Goal: Task Accomplishment & Management: Manage account settings

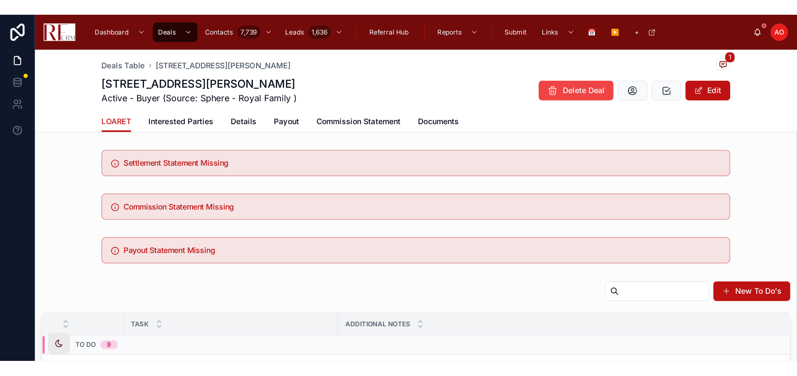
scroll to position [113, 0]
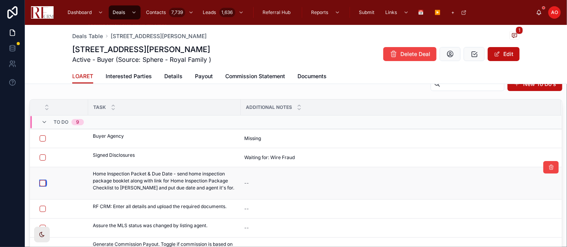
click at [43, 182] on button "button" at bounding box center [43, 183] width 6 height 6
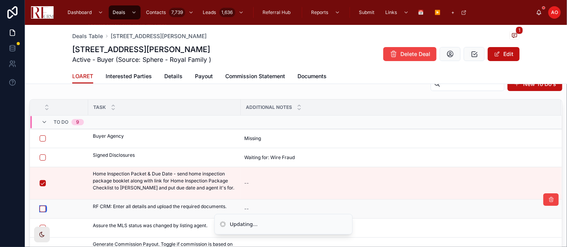
click at [42, 209] on button "button" at bounding box center [43, 208] width 6 height 6
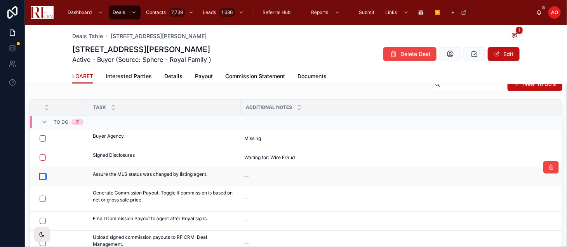
click at [42, 178] on button "button" at bounding box center [43, 176] width 6 height 6
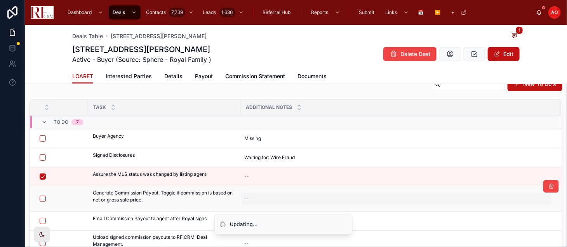
click at [282, 198] on div "--" at bounding box center [396, 198] width 311 height 12
type textarea "**********"
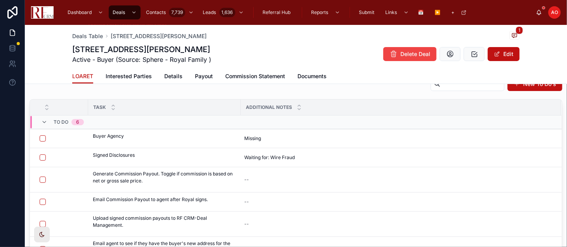
click at [282, 198] on div "--" at bounding box center [396, 201] width 311 height 12
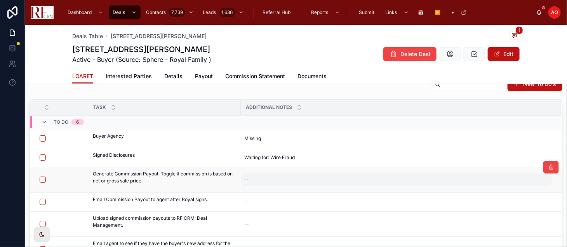
click at [286, 179] on div "--" at bounding box center [396, 179] width 311 height 12
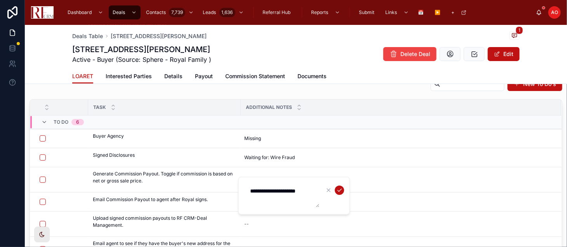
click at [307, 189] on textarea "**********" at bounding box center [282, 195] width 74 height 23
click at [311, 191] on textarea "**********" at bounding box center [282, 195] width 74 height 23
type textarea "**********"
click at [335, 193] on div at bounding box center [334, 189] width 20 height 9
click at [342, 189] on button "submit" at bounding box center [339, 189] width 9 height 9
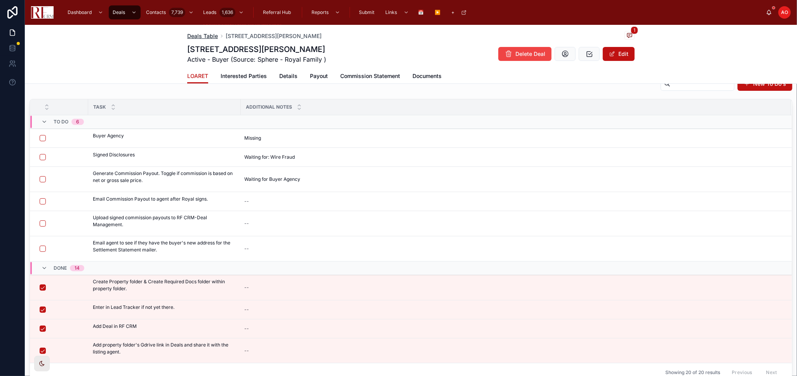
click at [187, 35] on span "Deals Table" at bounding box center [202, 36] width 31 height 8
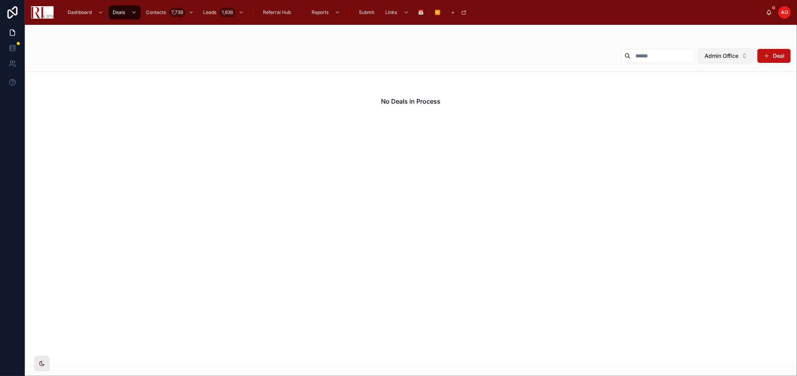
click at [567, 58] on span "Admin Office" at bounding box center [721, 56] width 34 height 8
click at [567, 87] on div "None" at bounding box center [726, 87] width 93 height 12
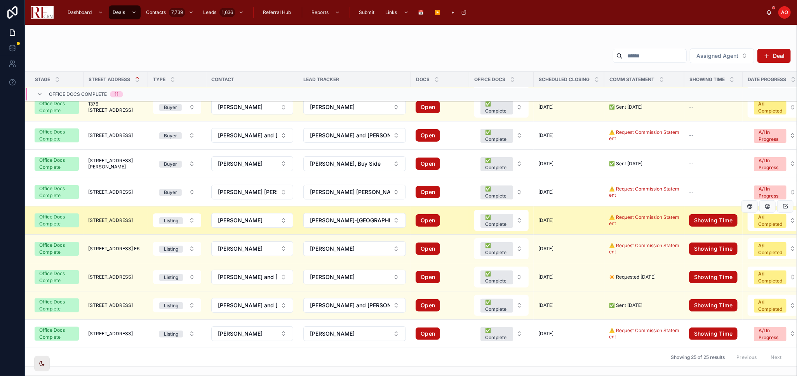
scroll to position [310, 0]
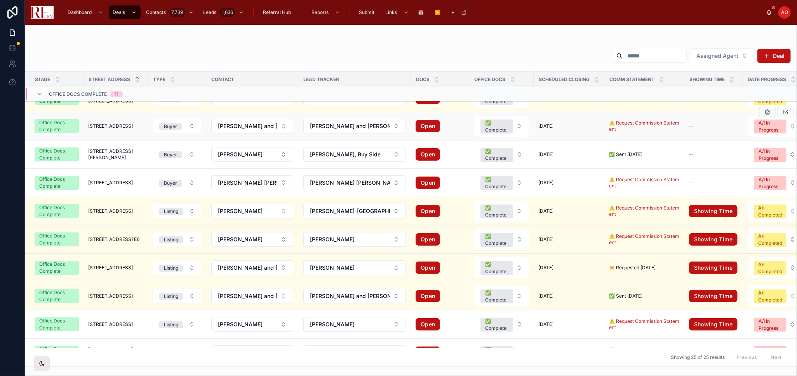
click at [115, 128] on span "[STREET_ADDRESS]" at bounding box center [110, 126] width 45 height 6
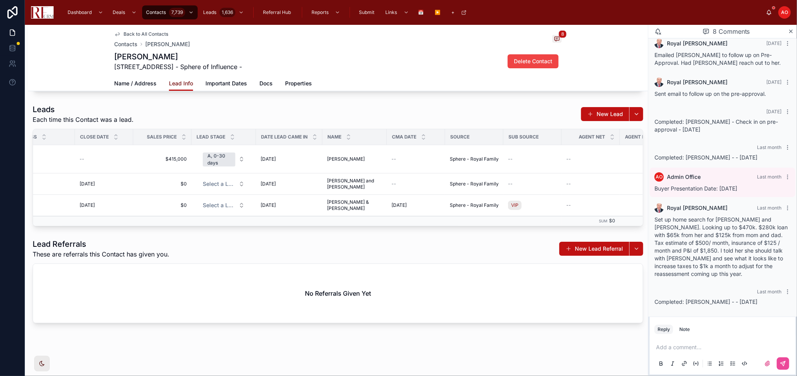
scroll to position [157, 0]
click at [129, 33] on span "Back to All Contacts" at bounding box center [145, 34] width 45 height 6
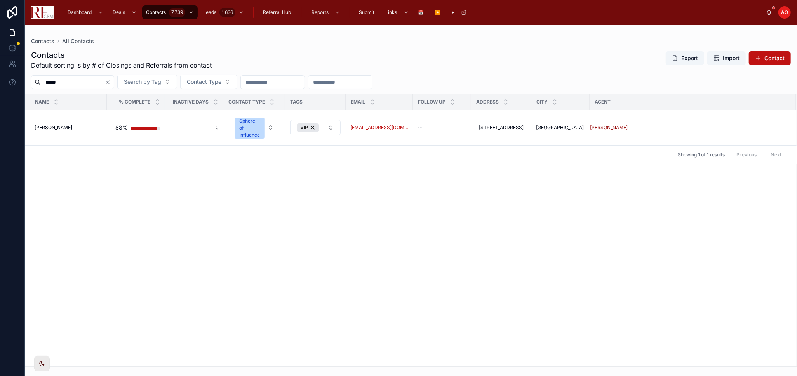
click at [83, 83] on input "*****" at bounding box center [73, 82] width 64 height 11
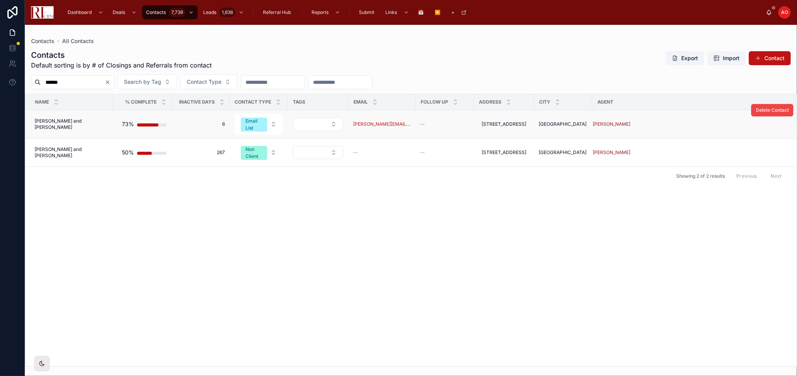
type input "******"
click at [58, 122] on span "[PERSON_NAME] and [PERSON_NAME]" at bounding box center [72, 124] width 74 height 12
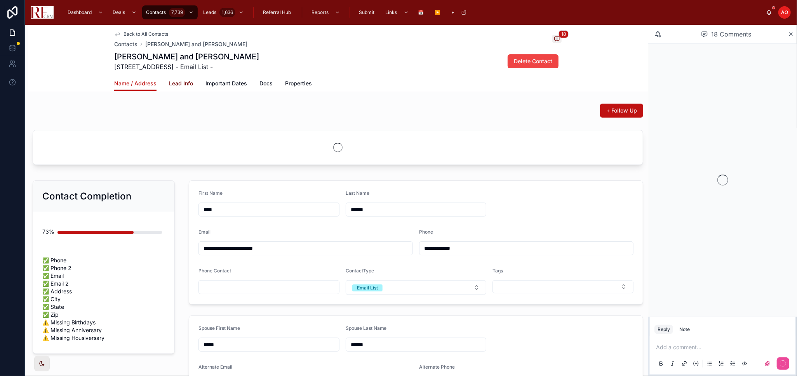
click at [174, 82] on span "Lead Info" at bounding box center [181, 84] width 24 height 8
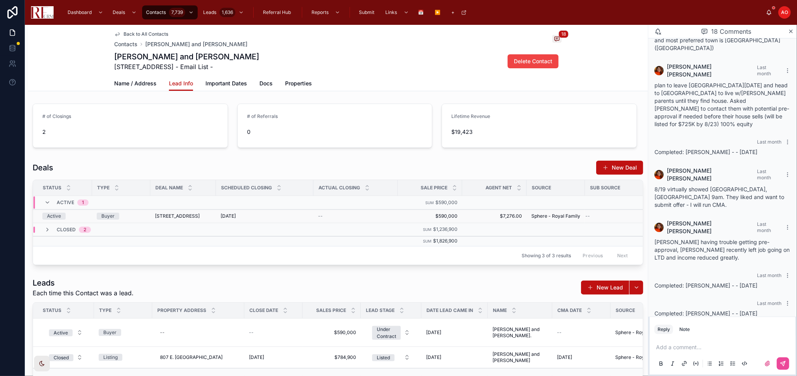
click at [129, 216] on div "Buyer" at bounding box center [121, 216] width 49 height 7
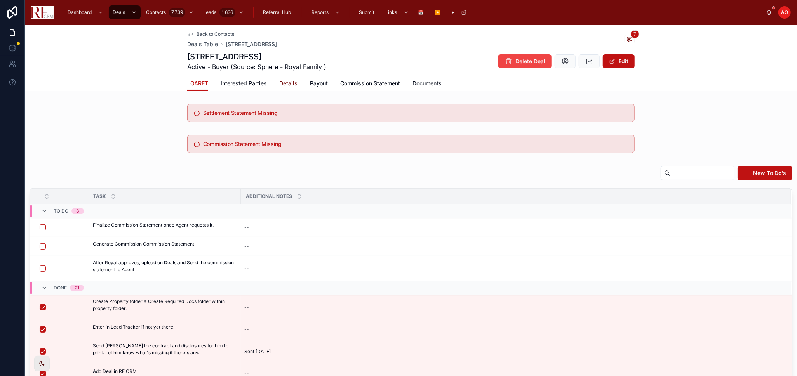
click at [281, 84] on span "Details" at bounding box center [288, 84] width 18 height 8
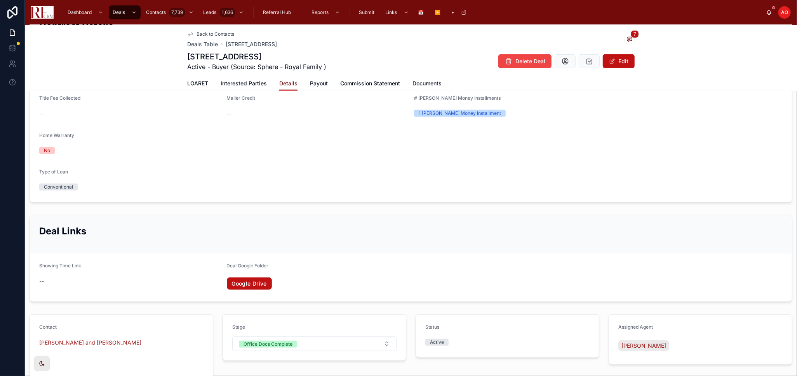
scroll to position [475, 0]
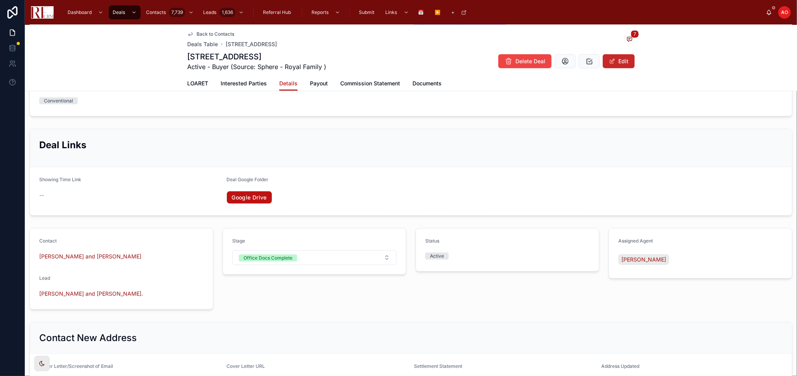
click at [567, 55] on button "Edit" at bounding box center [619, 61] width 32 height 14
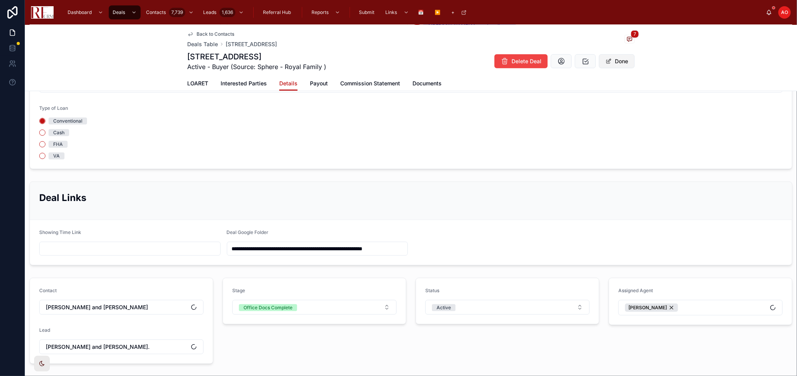
scroll to position [476, 0]
click at [561, 246] on div "Status Active" at bounding box center [507, 299] width 164 height 27
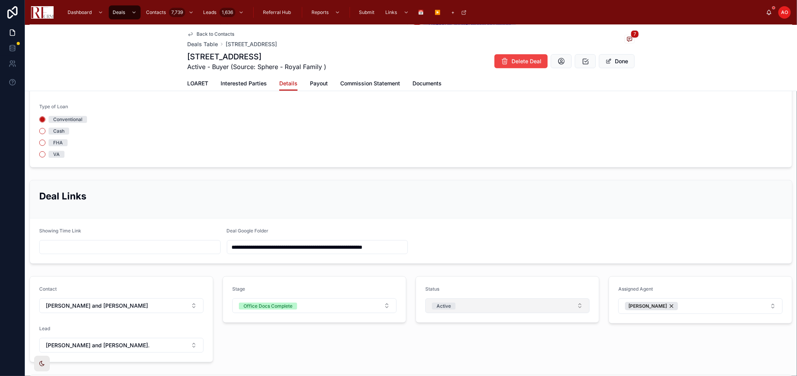
click at [561, 246] on button "Active" at bounding box center [507, 306] width 164 height 15
click at [501, 246] on div "Cancellation in Progress" at bounding box center [503, 265] width 159 height 12
click at [520, 148] on form "List Price ******** Net Sale Price $590,000.00 Final Sale Price ******** Closin…" at bounding box center [411, 64] width 762 height 207
click at [316, 82] on span "Payout" at bounding box center [319, 84] width 18 height 8
click at [340, 82] on span "Commission Statement" at bounding box center [370, 84] width 60 height 8
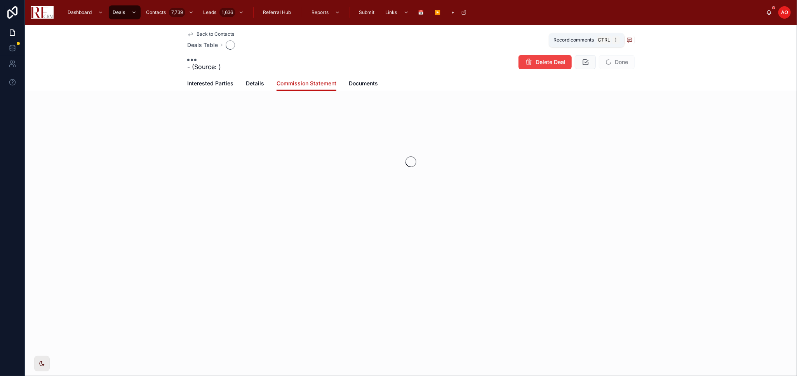
click at [567, 41] on span at bounding box center [629, 40] width 10 height 9
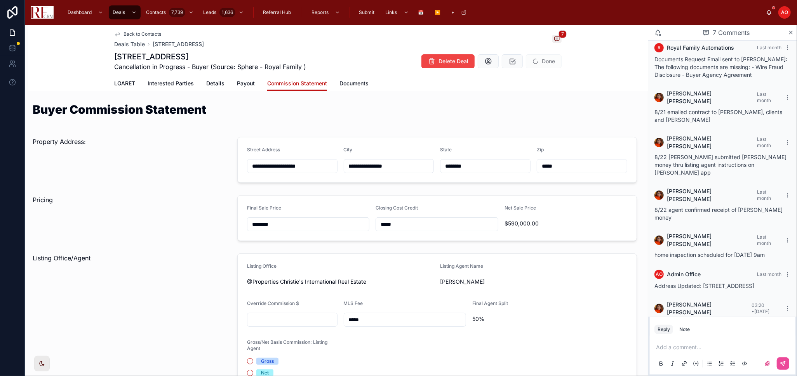
scroll to position [8, 0]
click at [567, 246] on p at bounding box center [724, 348] width 136 height 8
drag, startPoint x: 205, startPoint y: 83, endPoint x: 262, endPoint y: 3, distance: 98.8
click at [206, 83] on span "Details" at bounding box center [215, 84] width 18 height 8
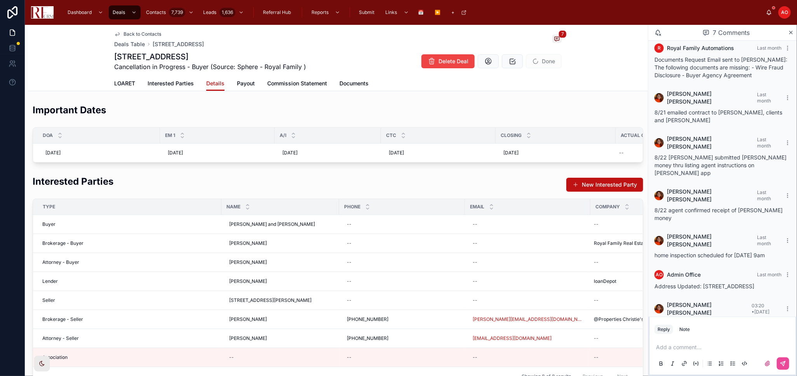
click at [262, 102] on div "Important Dates DOA EM 1 A/I CTC Closing Actual closing 8/21/2025 8/21/2025 8/2…" at bounding box center [338, 133] width 620 height 65
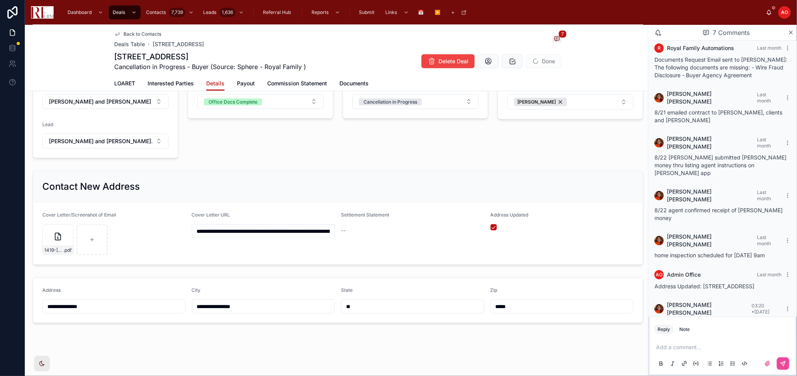
scroll to position [693, 0]
click at [543, 58] on span "Done" at bounding box center [544, 61] width 36 height 14
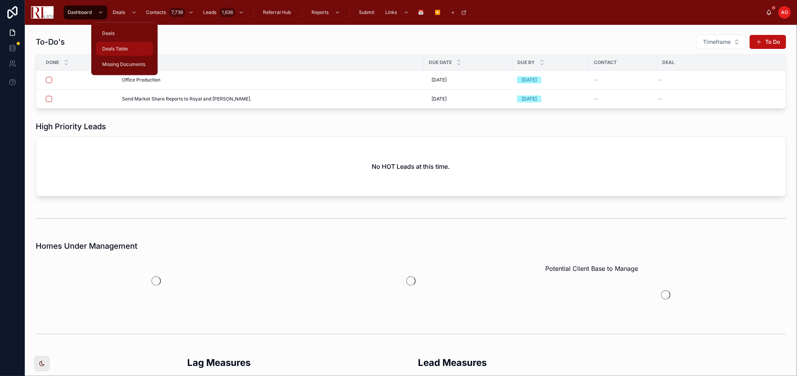
click at [121, 46] on span "Deals Table" at bounding box center [115, 49] width 26 height 6
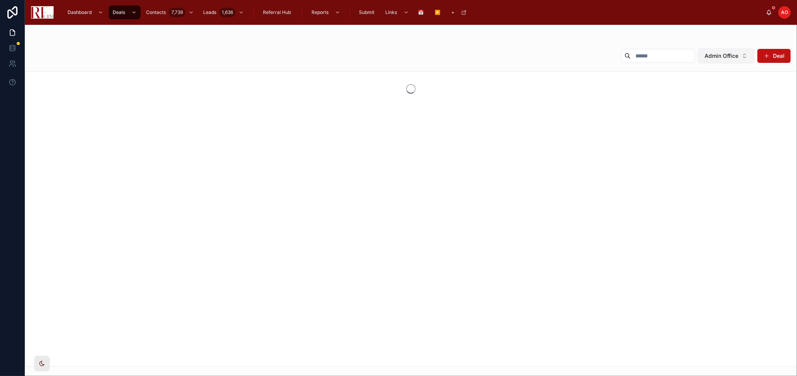
click at [711, 55] on span "Admin Office" at bounding box center [721, 56] width 34 height 8
click at [718, 88] on div "None" at bounding box center [726, 87] width 93 height 12
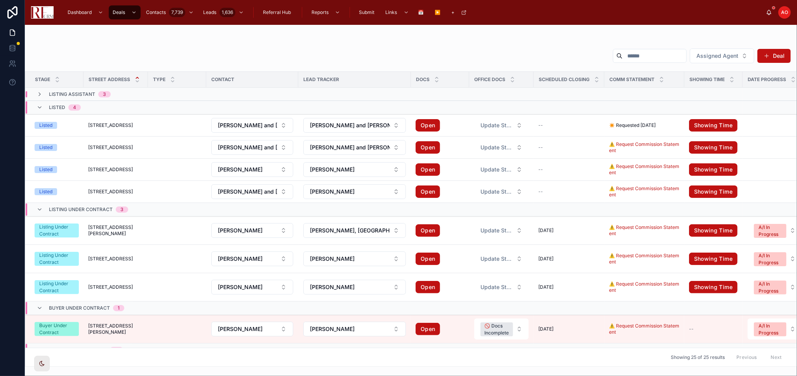
scroll to position [216, 0]
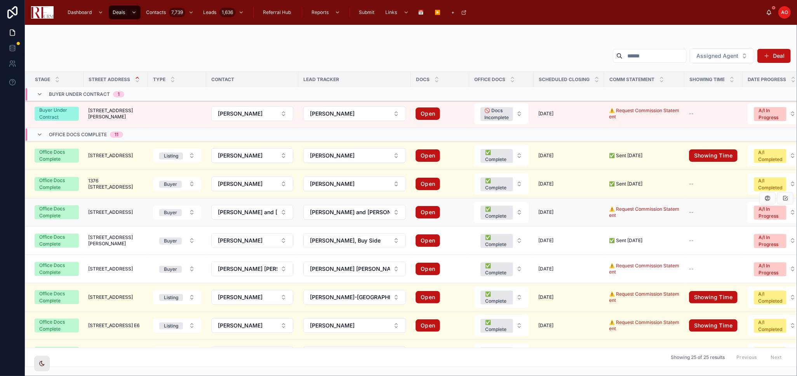
click at [126, 213] on span "[STREET_ADDRESS]" at bounding box center [110, 212] width 45 height 6
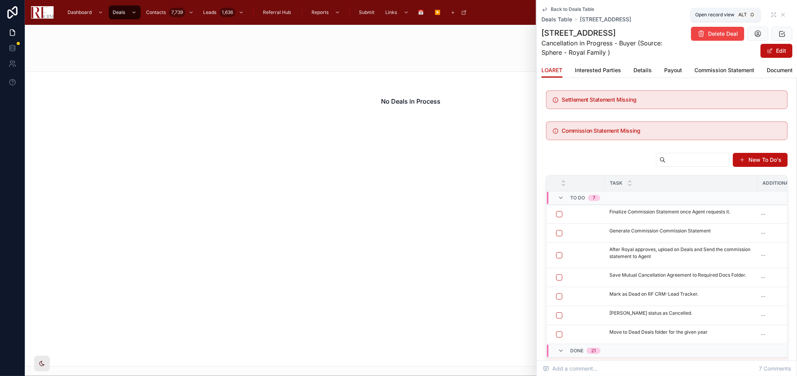
click at [770, 14] on icon at bounding box center [773, 15] width 6 height 6
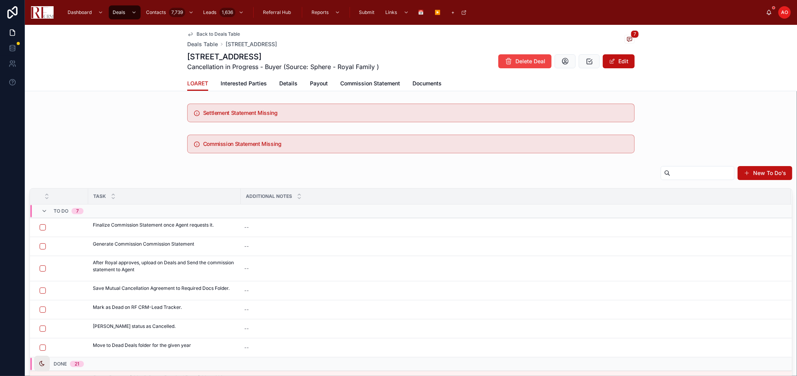
scroll to position [148, 0]
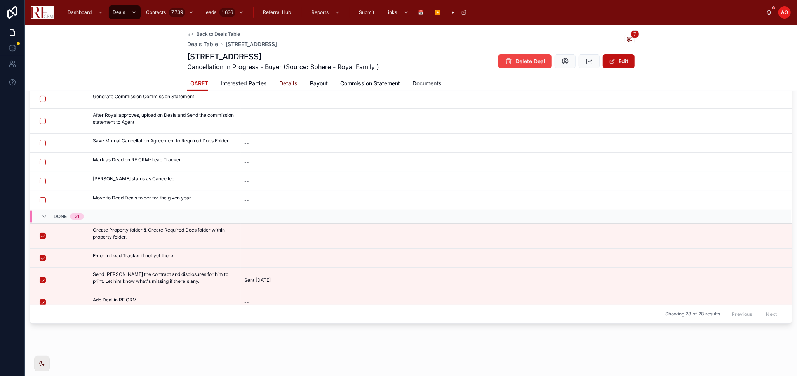
click at [283, 84] on span "Details" at bounding box center [288, 84] width 18 height 8
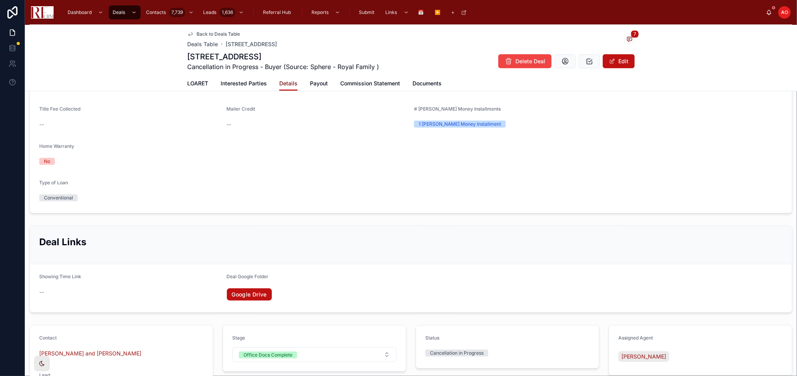
scroll to position [475, 0]
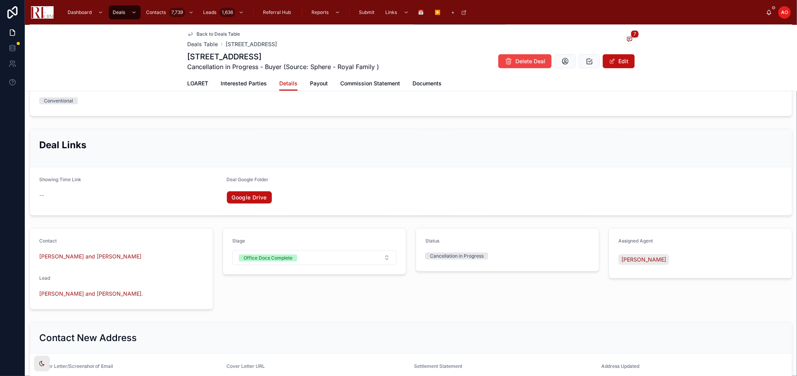
click at [502, 220] on div "Important Dates DOA EM 1 A/I CTC Closing Actual closing 8/21/2025 8/21/2025 8/2…" at bounding box center [411, 53] width 772 height 855
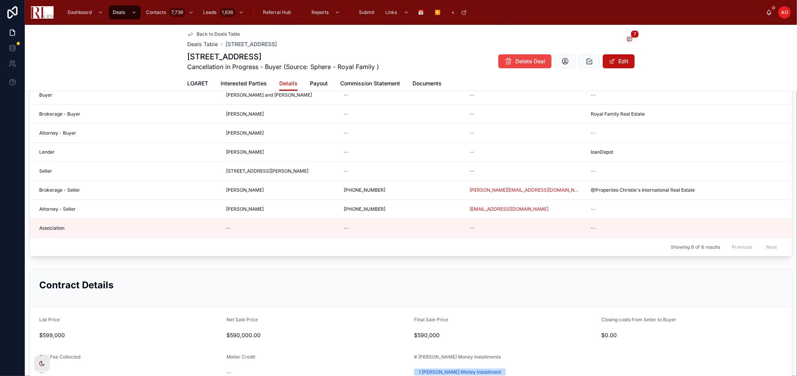
scroll to position [0, 0]
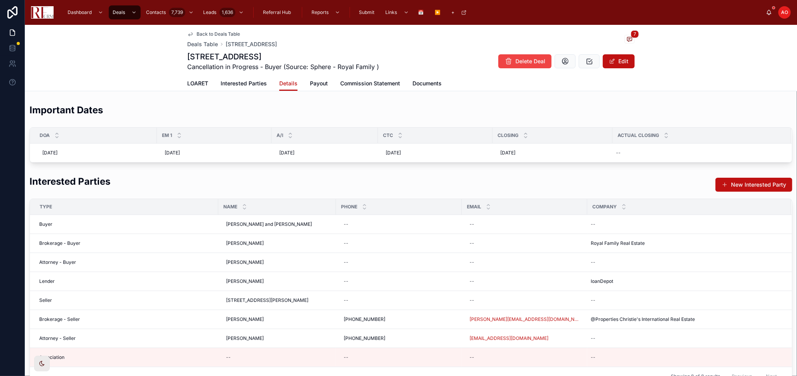
click at [208, 32] on span "Back to Deals Table" at bounding box center [217, 34] width 43 height 6
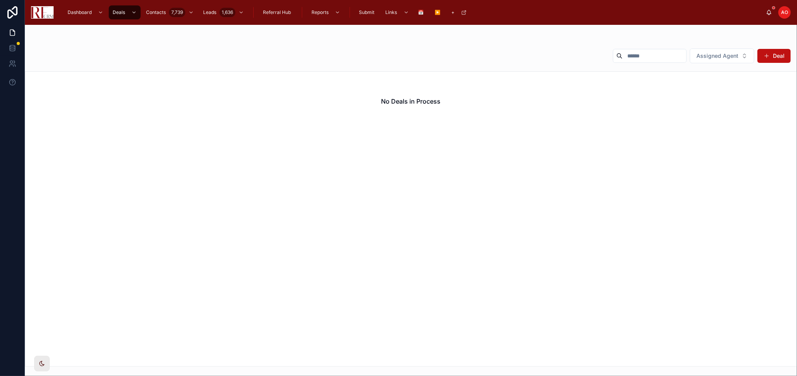
click at [644, 57] on input "text" at bounding box center [654, 55] width 64 height 11
click at [720, 56] on span "Assigned Agent" at bounding box center [717, 56] width 42 height 8
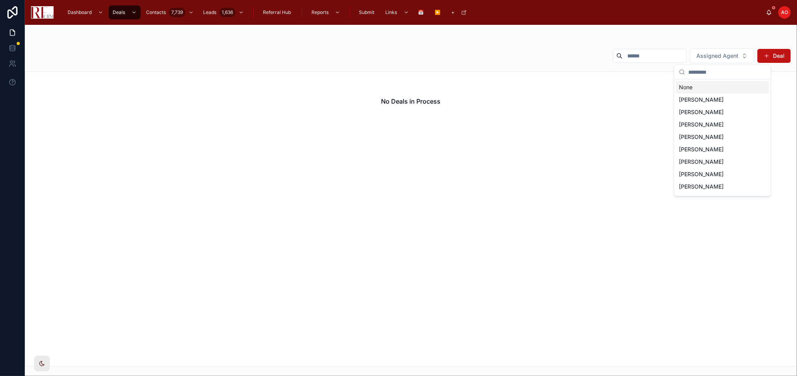
click at [706, 87] on div "None" at bounding box center [722, 87] width 93 height 12
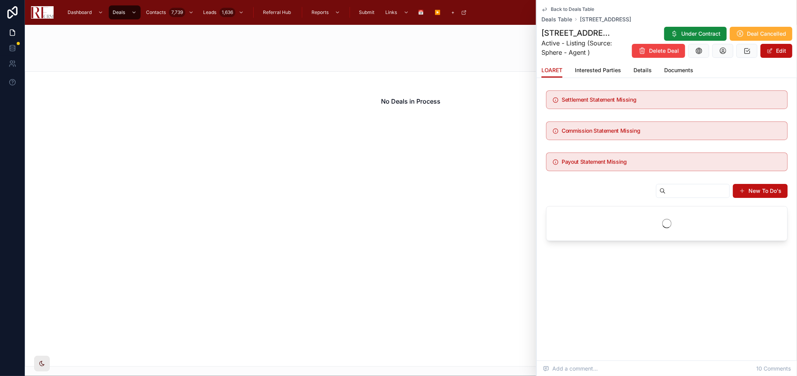
click at [549, 7] on link "Back to Deals Table" at bounding box center [567, 9] width 53 height 6
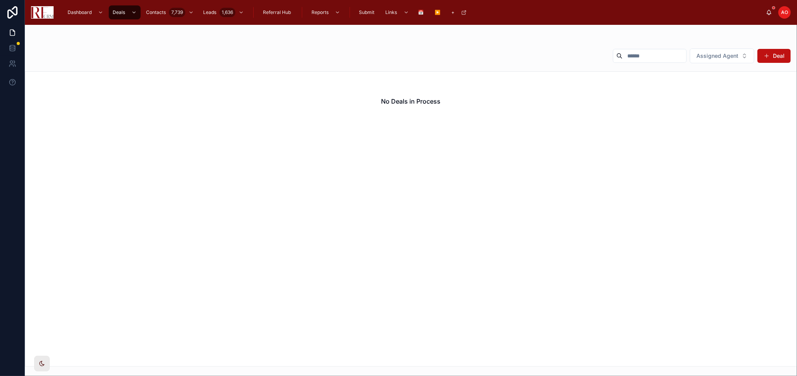
click at [454, 57] on div "Assigned Agent Deal" at bounding box center [411, 57] width 760 height 19
click at [747, 61] on button "Assigned Agent" at bounding box center [722, 56] width 64 height 15
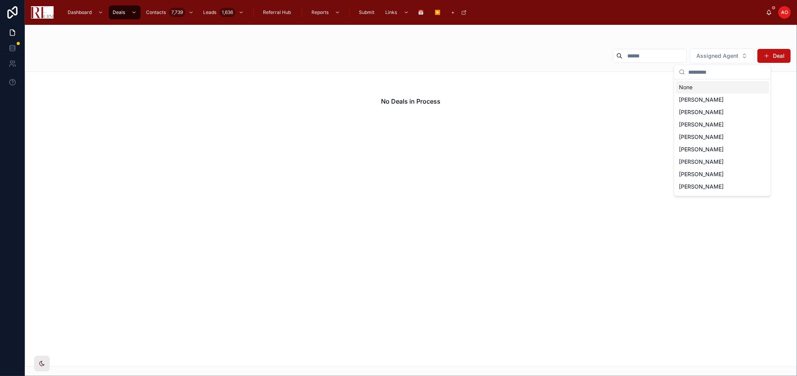
click at [737, 89] on div "None" at bounding box center [722, 87] width 93 height 12
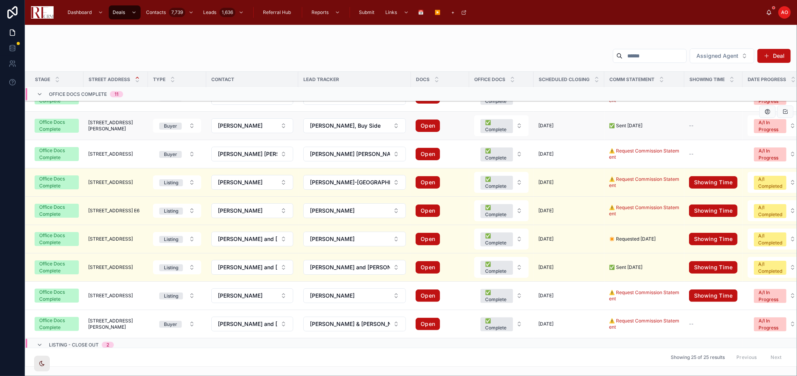
scroll to position [353, 0]
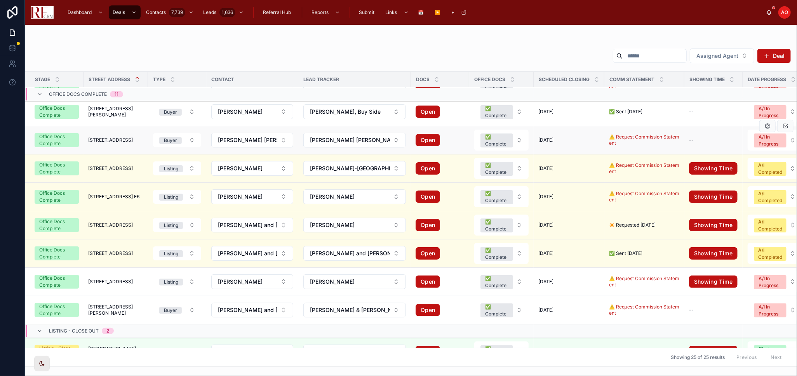
click at [112, 131] on td "1669 West Bayside Court 1669 West Bayside Court" at bounding box center [115, 140] width 64 height 28
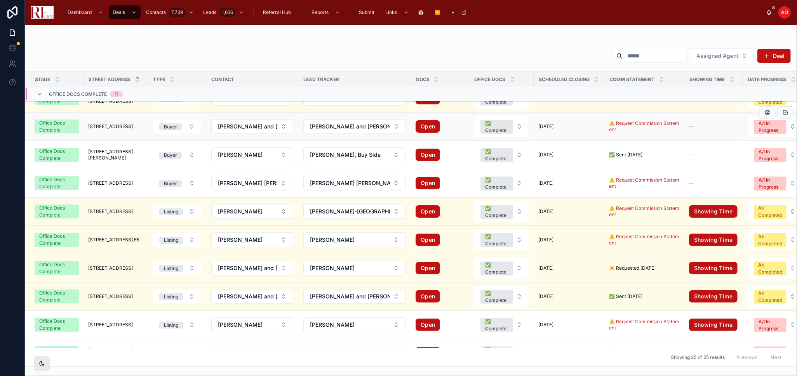
click at [124, 123] on span "[STREET_ADDRESS]" at bounding box center [110, 126] width 45 height 6
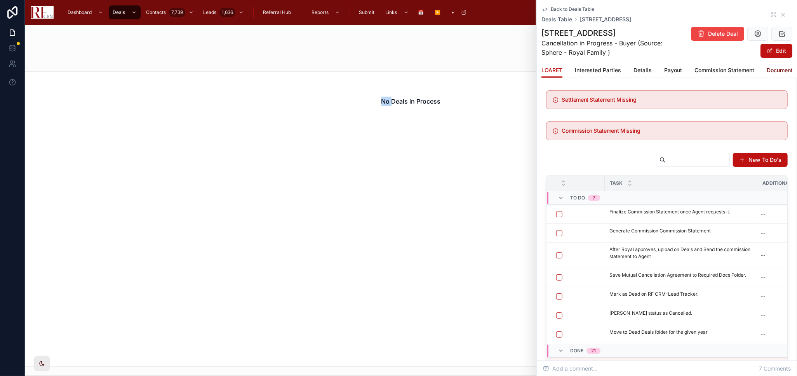
click at [771, 69] on span "Documents" at bounding box center [781, 70] width 29 height 8
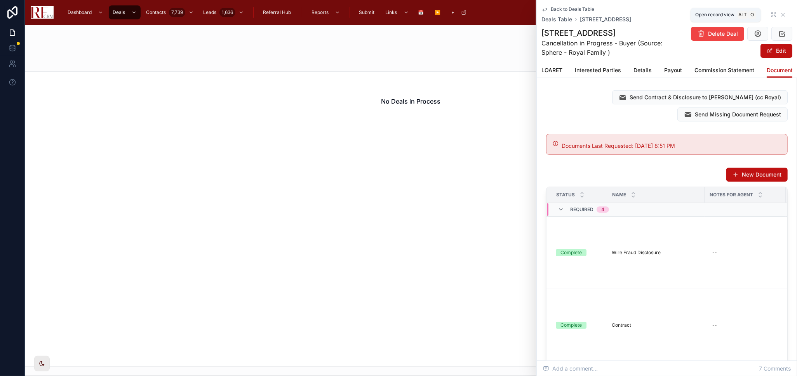
click at [770, 14] on icon at bounding box center [773, 15] width 6 height 6
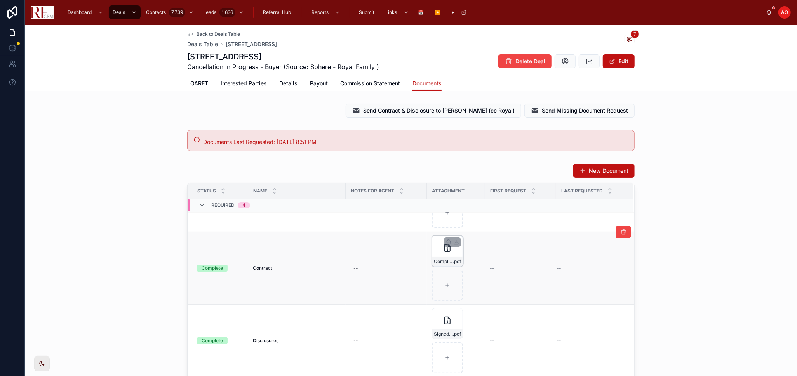
scroll to position [129, 0]
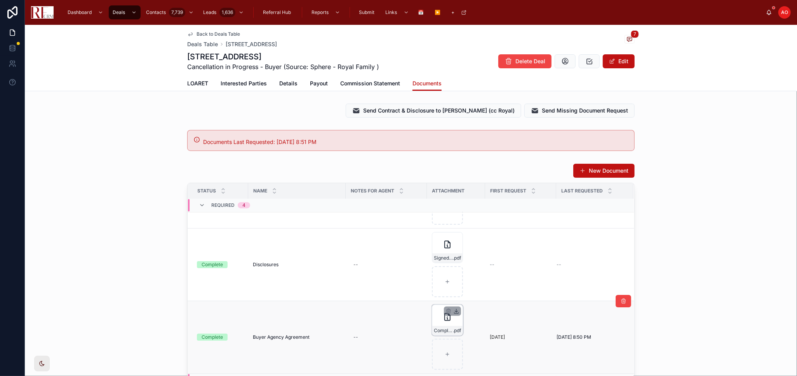
click at [455, 311] on icon at bounding box center [456, 311] width 3 height 1
click at [695, 267] on div "New Document Status Name Notes for Agent Attachment First Request Last Requeste…" at bounding box center [411, 314] width 772 height 309
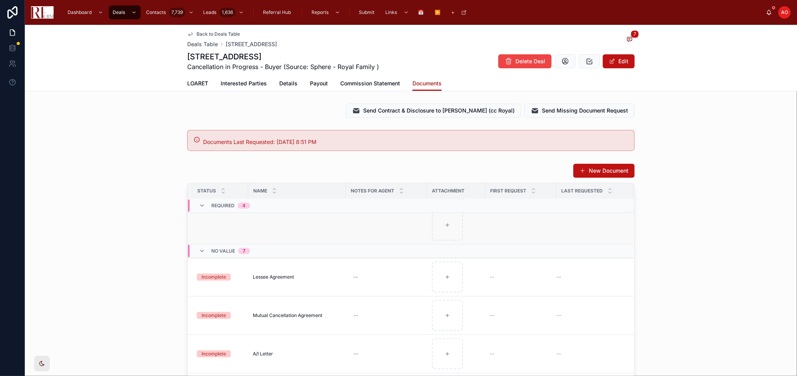
scroll to position [86, 0]
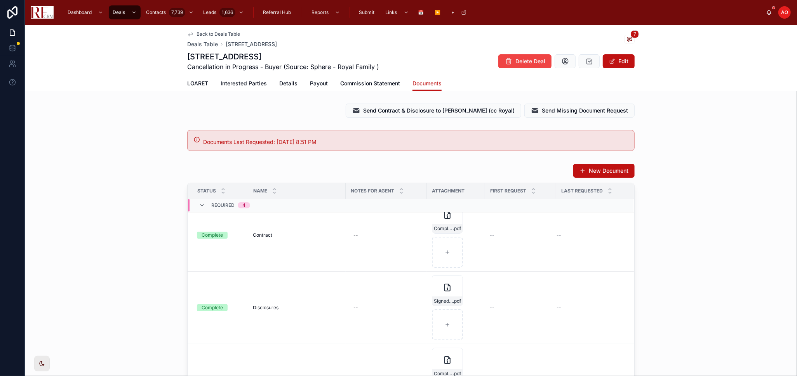
click at [220, 36] on span "Back to Deals Table" at bounding box center [217, 34] width 43 height 6
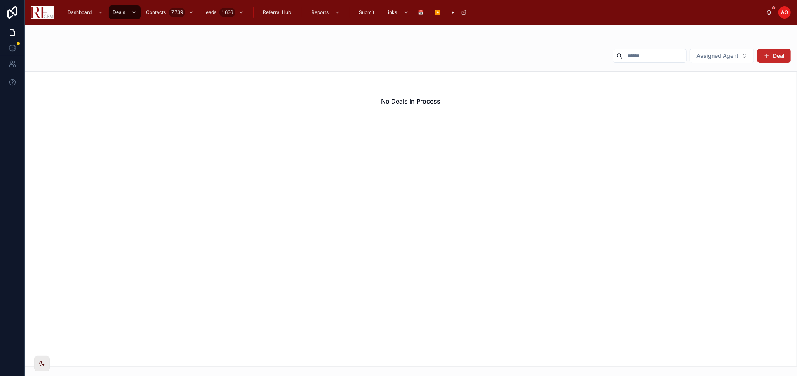
click at [776, 56] on button "Deal" at bounding box center [773, 56] width 33 height 14
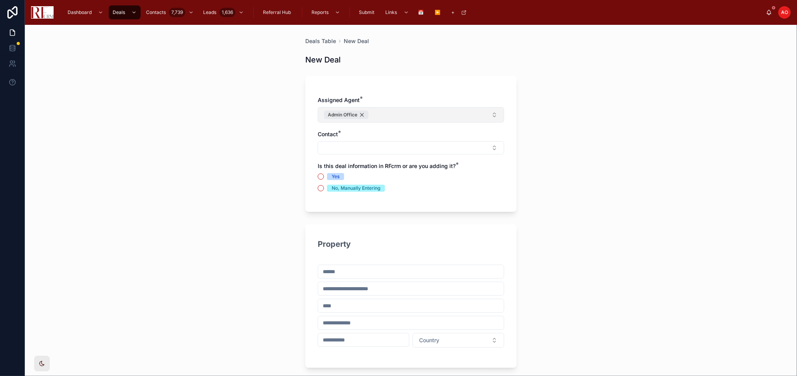
click at [359, 113] on div "Admin Office" at bounding box center [346, 115] width 44 height 9
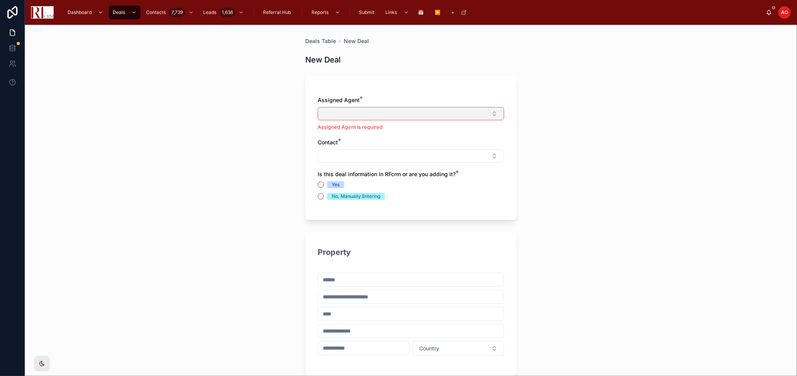
click at [368, 117] on button "Select Button" at bounding box center [411, 113] width 186 height 13
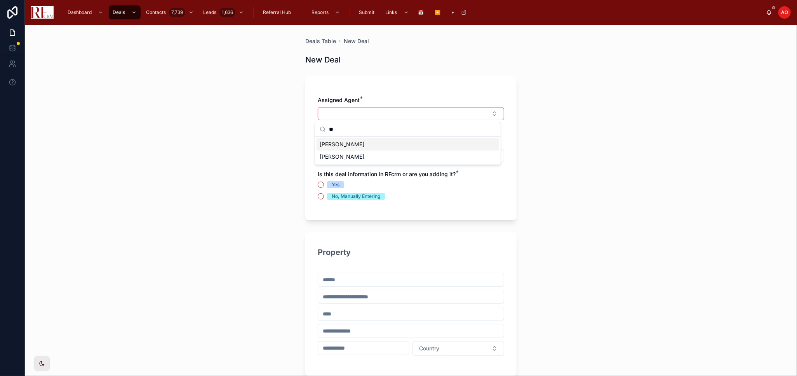
type input "**"
click at [393, 149] on div "[PERSON_NAME]" at bounding box center [407, 144] width 183 height 12
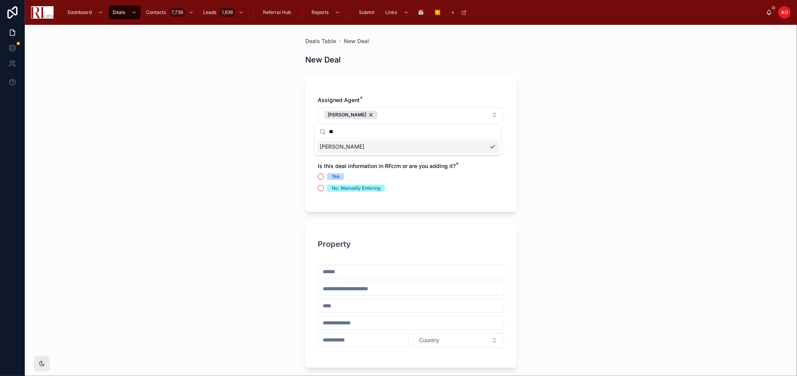
click at [554, 167] on div "Deals Table New Deal New Deal Assigned Agent * Erica Vasquez Contact * Is this …" at bounding box center [411, 200] width 772 height 351
click at [328, 175] on span "Yes" at bounding box center [335, 176] width 17 height 7
click at [324, 175] on button "Yes" at bounding box center [321, 177] width 6 height 6
click at [626, 193] on div "Deals Table New Deal New Deal Assigned Agent * Erica Vasquez Contact * Is this …" at bounding box center [411, 200] width 772 height 351
click at [402, 279] on div "Country" at bounding box center [411, 306] width 186 height 83
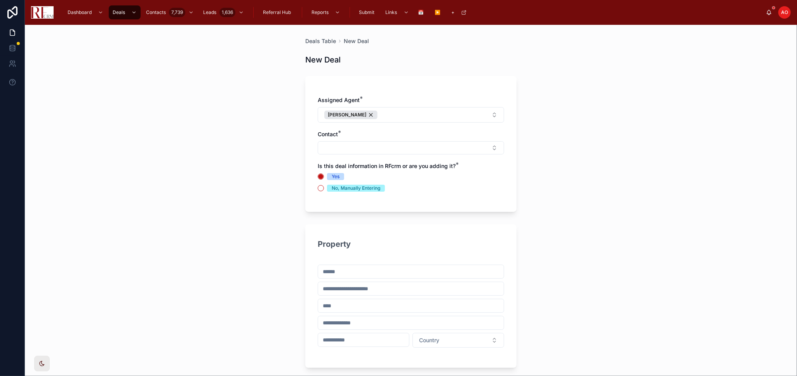
click at [338, 275] on input "text" at bounding box center [411, 271] width 186 height 11
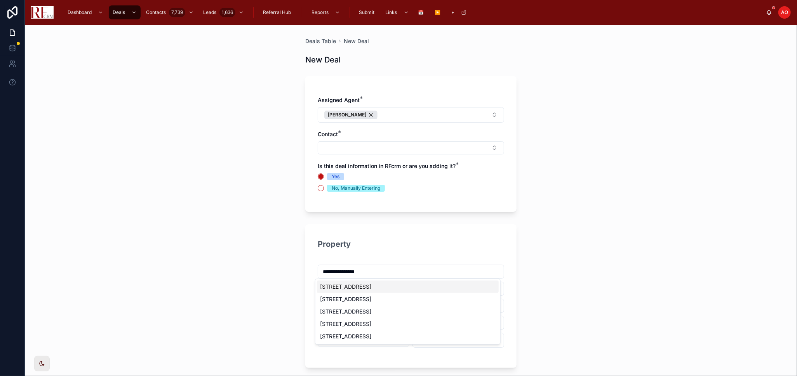
click at [391, 285] on div "1503 South Princeton Avenue, Arlington Heights, IL, USA" at bounding box center [408, 287] width 182 height 12
type input "**********"
type input "********"
type input "*****"
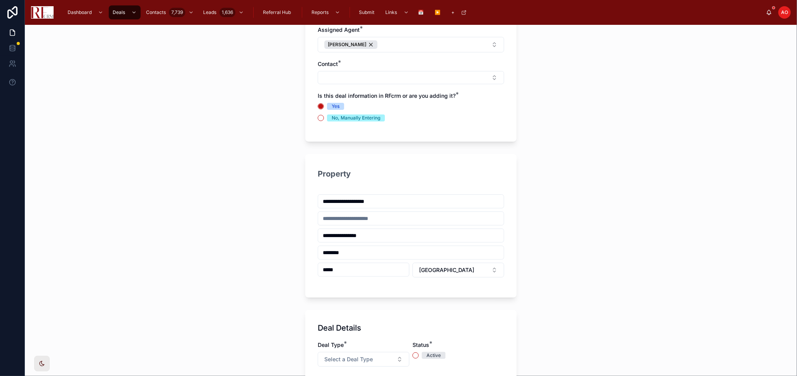
scroll to position [172, 0]
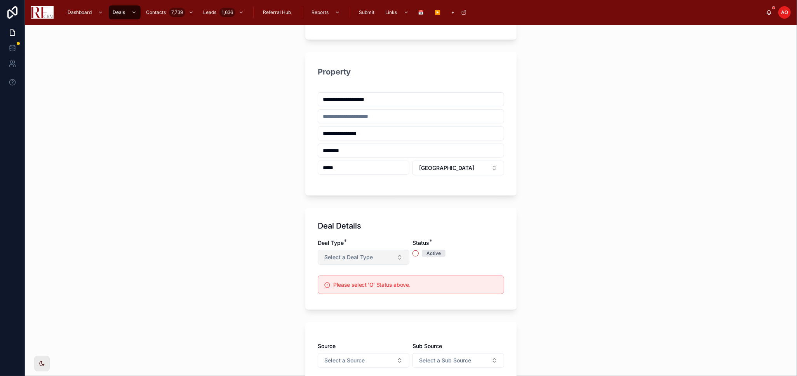
type input "**********"
click at [393, 257] on button "Select a Deal Type" at bounding box center [364, 257] width 92 height 15
click at [359, 325] on div "Buyer" at bounding box center [359, 324] width 93 height 12
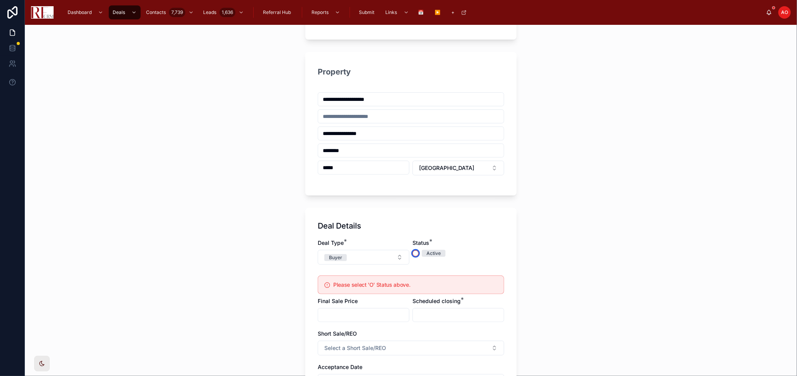
click at [413, 255] on button "Active" at bounding box center [415, 253] width 6 height 6
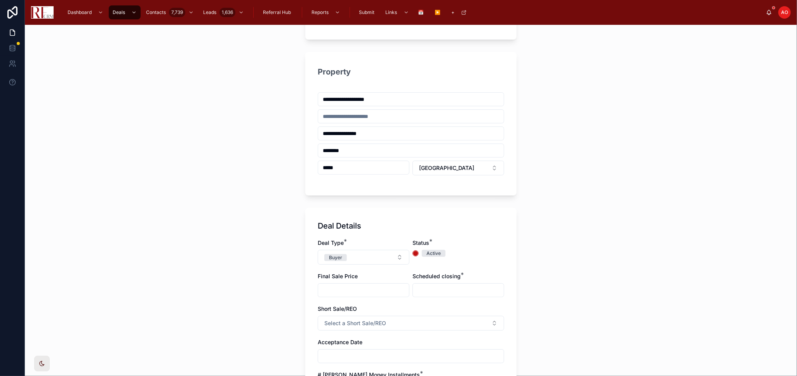
click at [379, 293] on input "text" at bounding box center [363, 290] width 91 height 11
type input "********"
click at [478, 292] on input "text" at bounding box center [458, 290] width 91 height 11
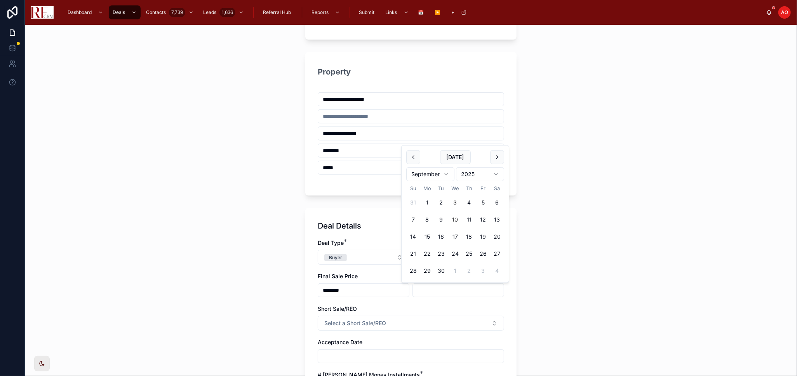
click at [457, 219] on button "10" at bounding box center [455, 220] width 14 height 14
type input "*********"
click at [456, 318] on button "Select a Short Sale/REO" at bounding box center [411, 323] width 186 height 15
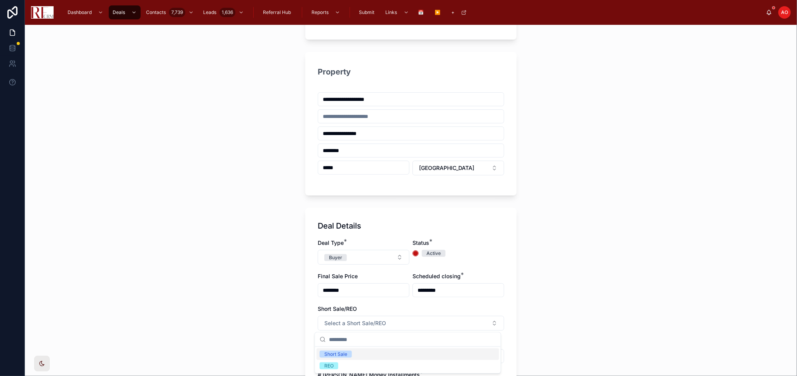
click at [468, 307] on div "Short Sale/REO" at bounding box center [411, 309] width 186 height 8
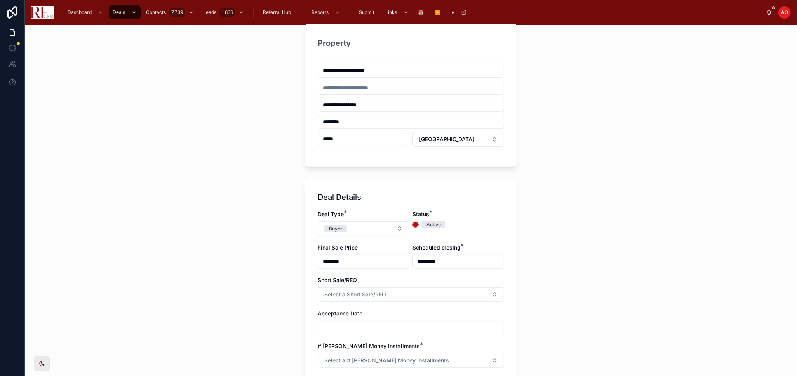
scroll to position [216, 0]
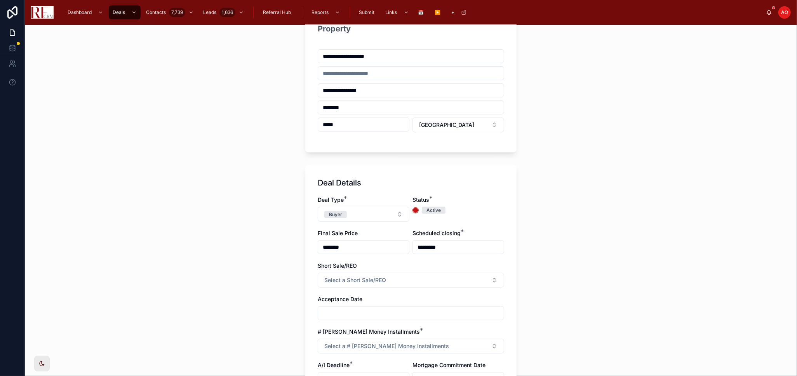
click at [446, 313] on input "text" at bounding box center [411, 313] width 186 height 11
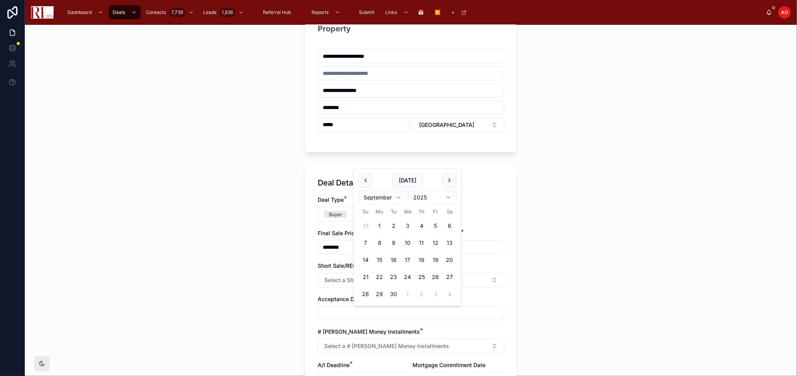
click at [393, 226] on button "2" at bounding box center [393, 226] width 14 height 14
type input "********"
click at [475, 329] on div "# Earnest Money Installments *" at bounding box center [411, 332] width 186 height 8
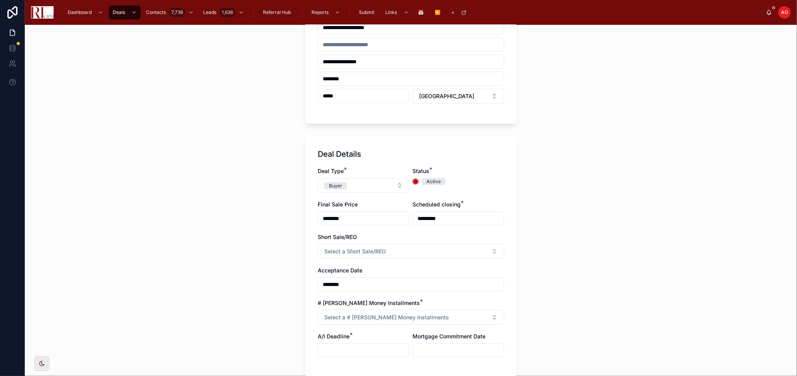
scroll to position [259, 0]
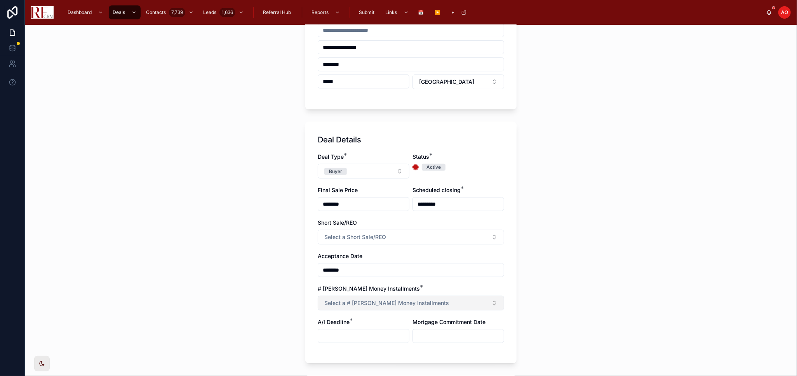
click at [406, 304] on span "Select a # Earnest Money Installments" at bounding box center [386, 303] width 125 height 8
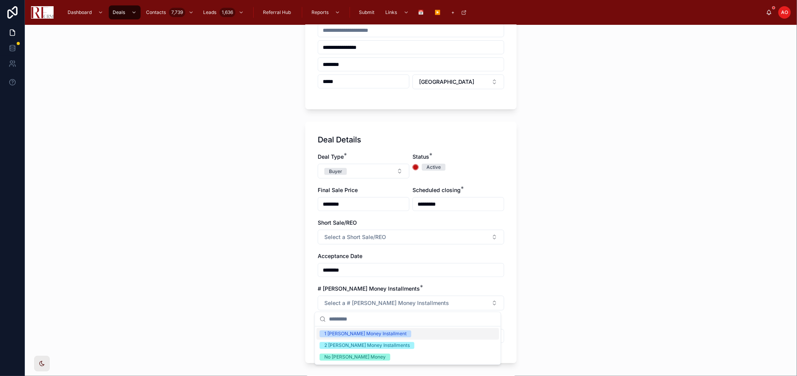
click at [383, 335] on div "1 [PERSON_NAME] Money Installment" at bounding box center [365, 333] width 82 height 7
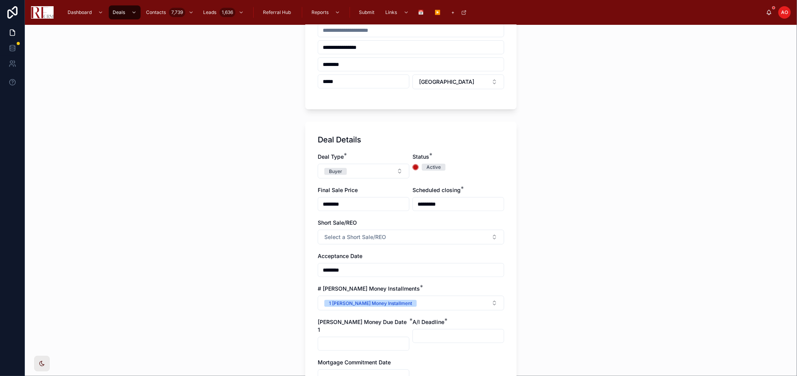
click at [355, 339] on input "text" at bounding box center [363, 344] width 91 height 11
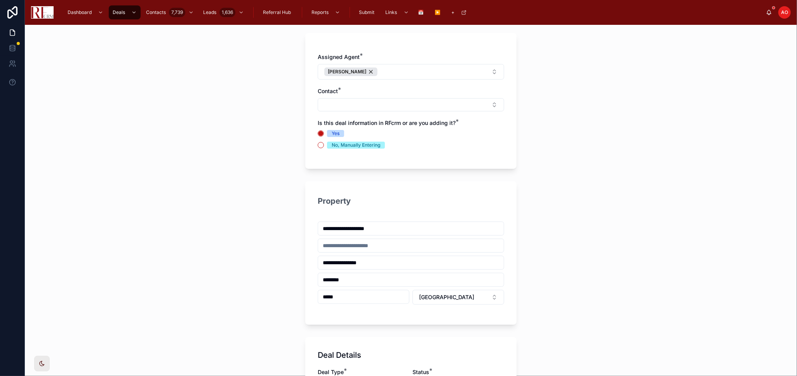
scroll to position [0, 0]
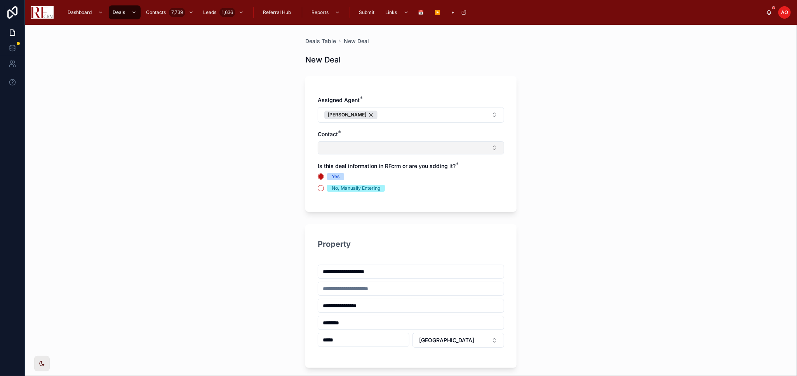
click at [439, 150] on button "Select Button" at bounding box center [411, 147] width 186 height 13
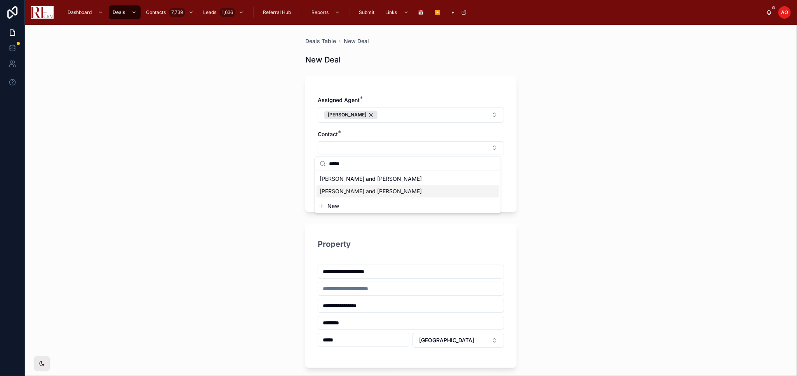
type input "*****"
click at [372, 191] on span "[PERSON_NAME] and [PERSON_NAME]" at bounding box center [371, 192] width 102 height 8
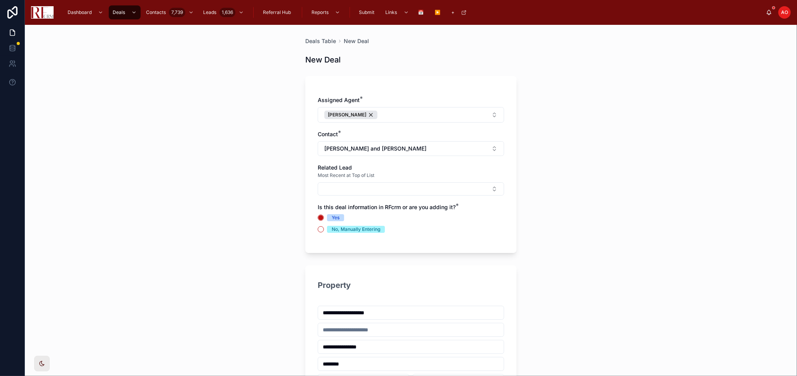
click at [402, 182] on div "Related Lead Most Recent at Top of List" at bounding box center [411, 180] width 186 height 32
click at [408, 190] on button "Select Button" at bounding box center [411, 189] width 186 height 13
type input "***"
click at [569, 189] on div "**********" at bounding box center [411, 200] width 772 height 351
click at [397, 186] on button "Select Button" at bounding box center [411, 189] width 186 height 13
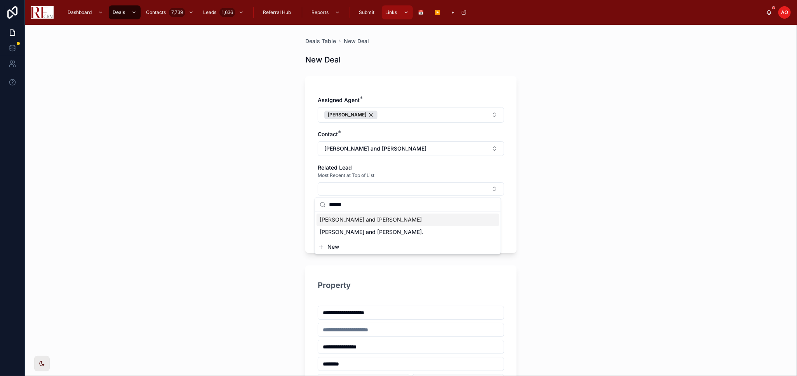
type input "******"
click at [386, 232] on div "[PERSON_NAME] and [PERSON_NAME]." at bounding box center [407, 232] width 183 height 12
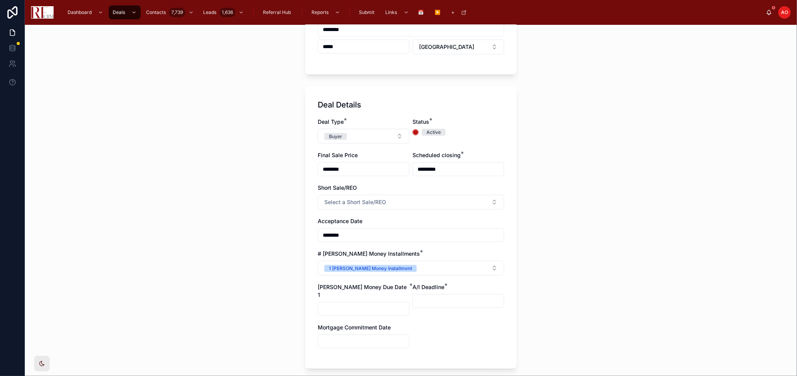
scroll to position [345, 0]
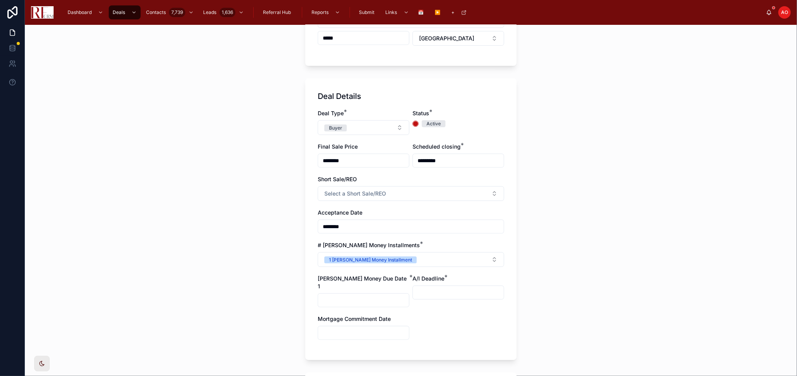
click at [374, 295] on input "text" at bounding box center [363, 300] width 91 height 11
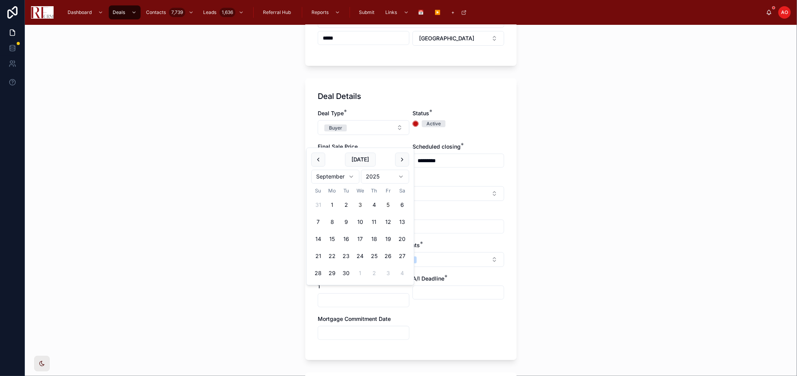
click at [390, 203] on button "5" at bounding box center [388, 205] width 14 height 14
type input "********"
click at [647, 230] on div "**********" at bounding box center [411, 200] width 772 height 351
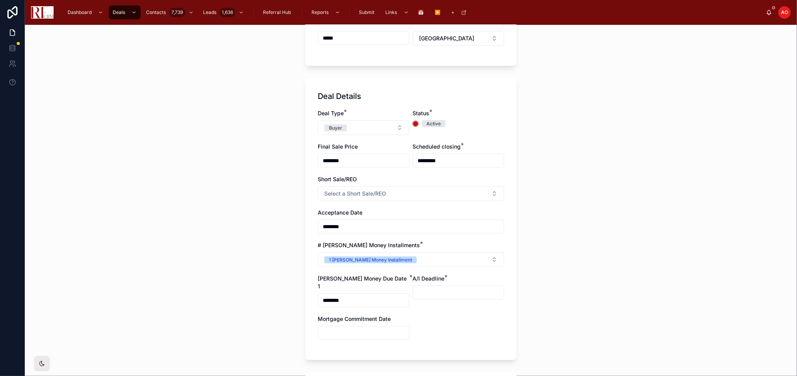
click at [458, 291] on input "text" at bounding box center [458, 292] width 91 height 11
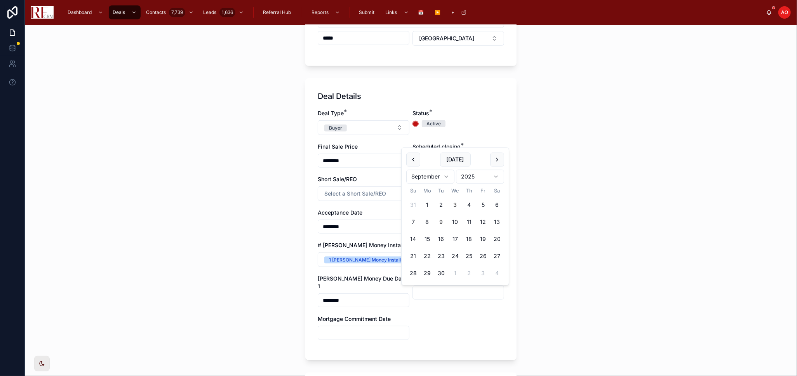
click at [443, 220] on button "9" at bounding box center [441, 223] width 14 height 14
type input "********"
click at [367, 328] on input "text" at bounding box center [363, 333] width 91 height 11
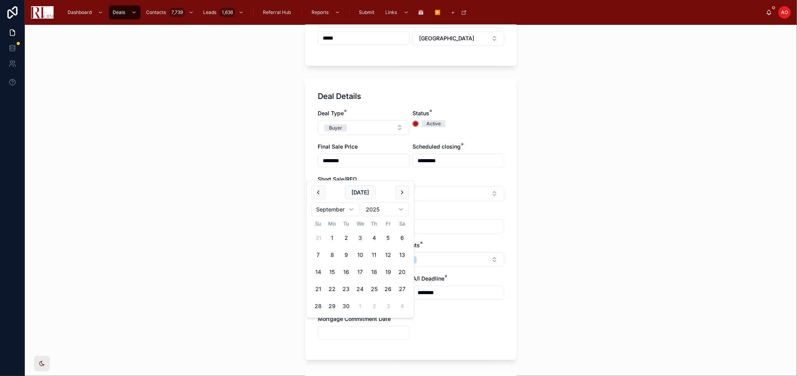
click at [362, 235] on button "3" at bounding box center [360, 238] width 14 height 14
type input "********"
click at [452, 240] on div "Deal Type * Buyer Status * Active Final Sale Price ******** Scheduled closing *…" at bounding box center [411, 229] width 186 height 238
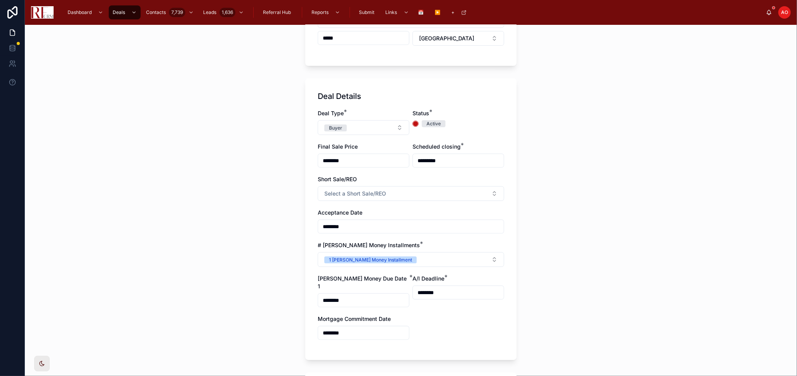
click at [362, 328] on input "********" at bounding box center [363, 333] width 91 height 11
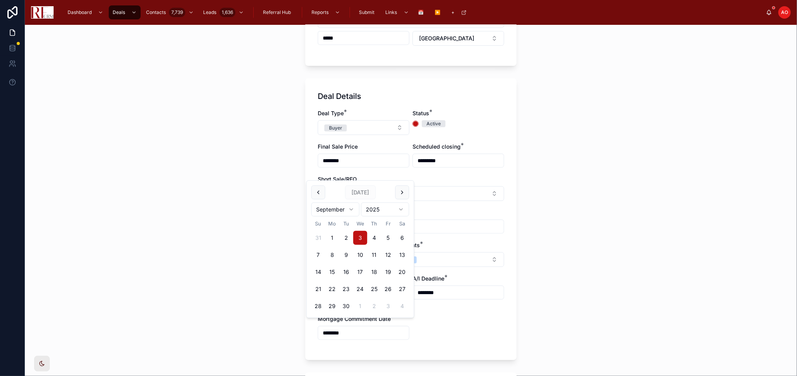
click at [446, 322] on div "Deal Type * Buyer Status * Active Final Sale Price ******** Scheduled closing *…" at bounding box center [411, 229] width 186 height 238
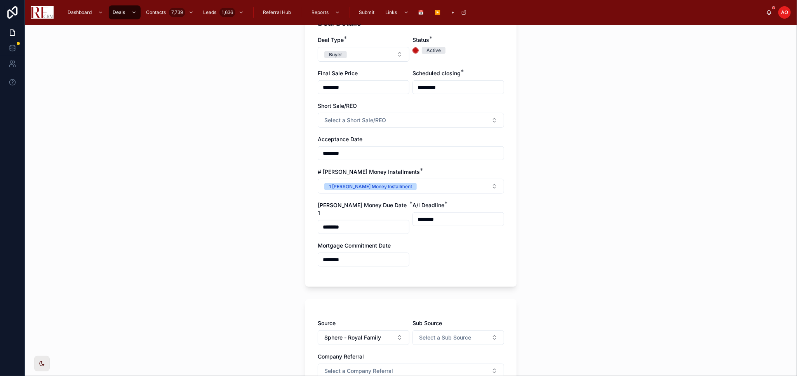
scroll to position [518, 0]
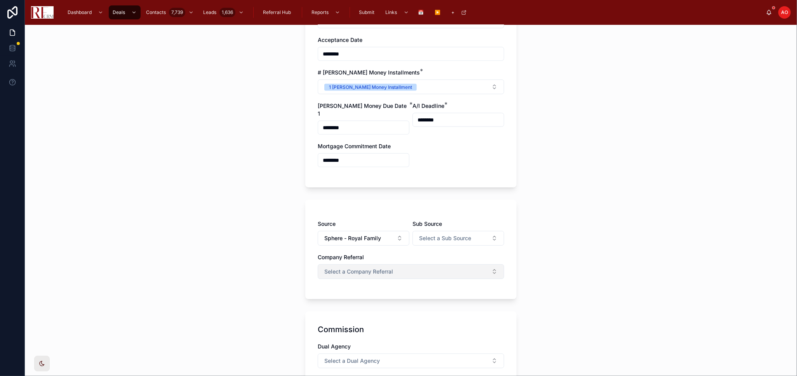
click at [422, 268] on button "Select a Company Referral" at bounding box center [411, 271] width 186 height 15
click at [384, 292] on div "Yes" at bounding box center [407, 295] width 183 height 12
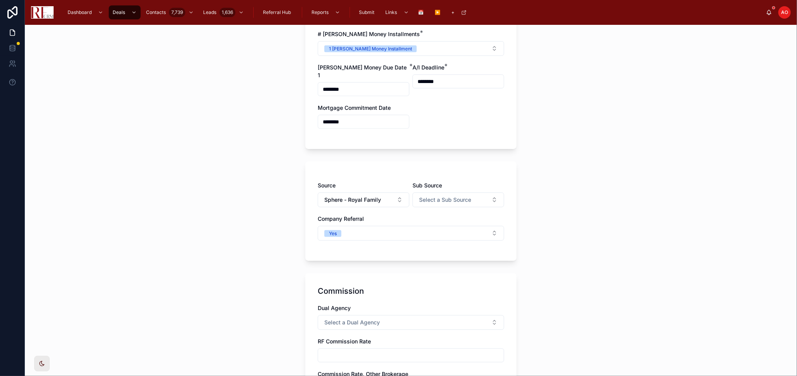
scroll to position [604, 0]
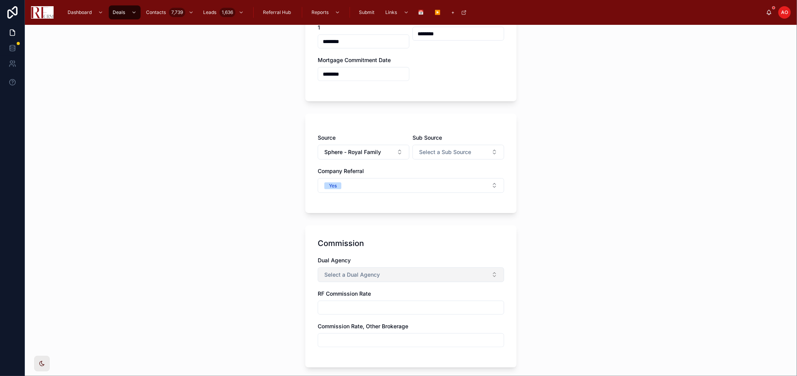
click at [400, 268] on button "Select a Dual Agency" at bounding box center [411, 275] width 186 height 15
click at [392, 307] on div "No" at bounding box center [407, 310] width 183 height 12
drag, startPoint x: 395, startPoint y: 300, endPoint x: 402, endPoint y: 297, distance: 7.1
click at [395, 302] on input "text" at bounding box center [411, 307] width 186 height 11
click at [365, 302] on input "text" at bounding box center [411, 307] width 186 height 11
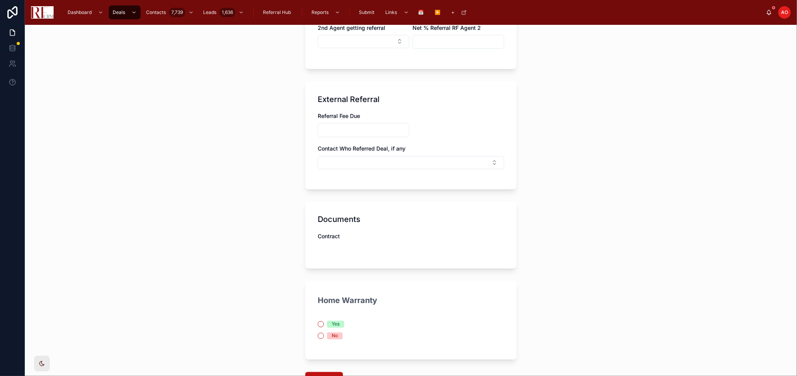
scroll to position [1108, 0]
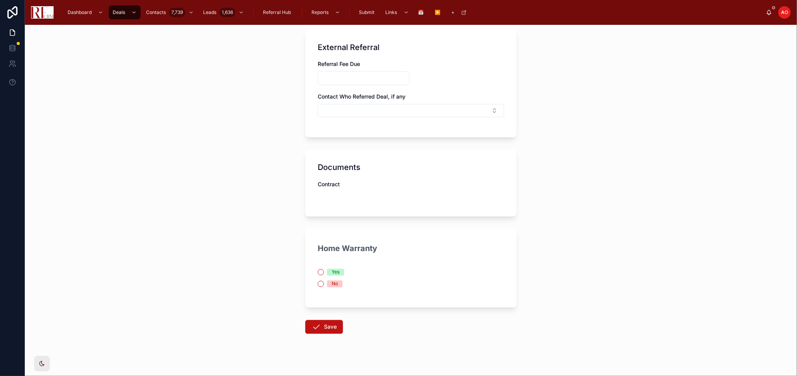
type input "*****"
click at [320, 281] on div "No" at bounding box center [411, 284] width 186 height 7
click at [318, 281] on button "No" at bounding box center [321, 284] width 6 height 6
click at [324, 320] on button "Save" at bounding box center [324, 327] width 38 height 14
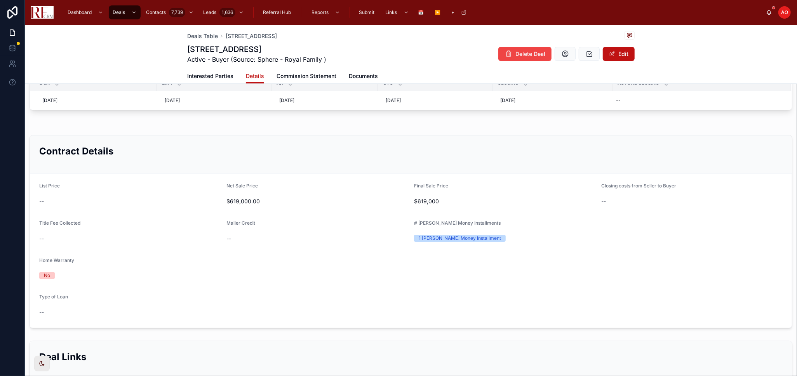
scroll to position [86, 0]
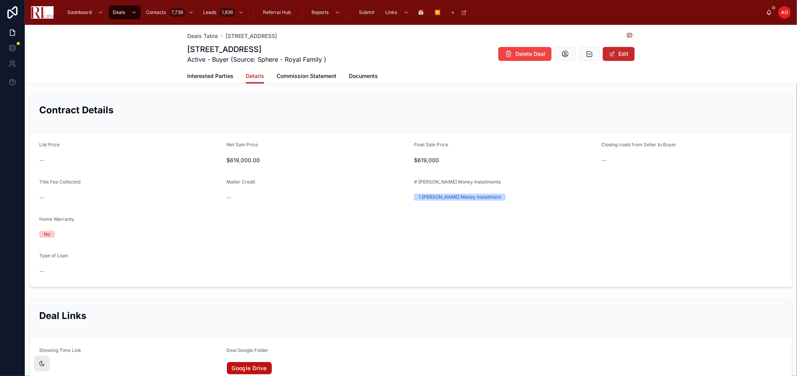
click at [627, 57] on button "Edit" at bounding box center [619, 54] width 32 height 14
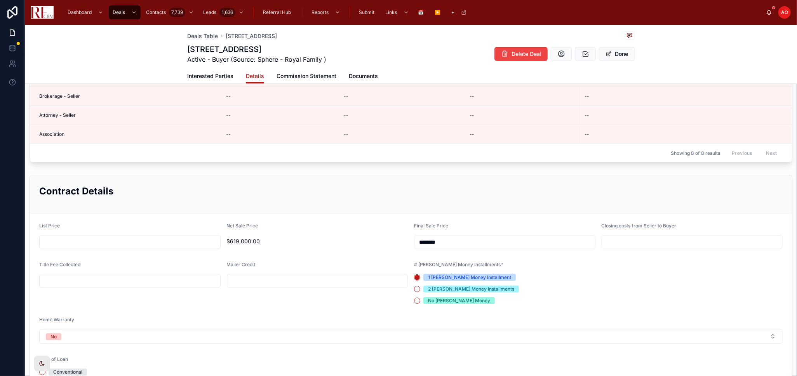
scroll to position [259, 0]
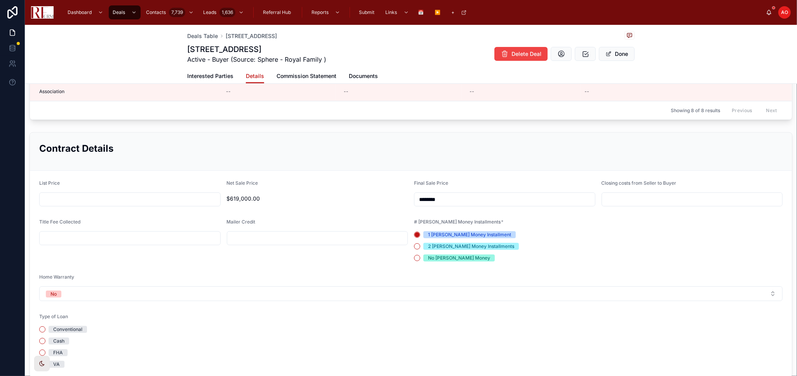
click at [146, 198] on input "text" at bounding box center [130, 199] width 181 height 11
type input "********"
click at [620, 201] on input "text" at bounding box center [692, 199] width 181 height 11
type input "*****"
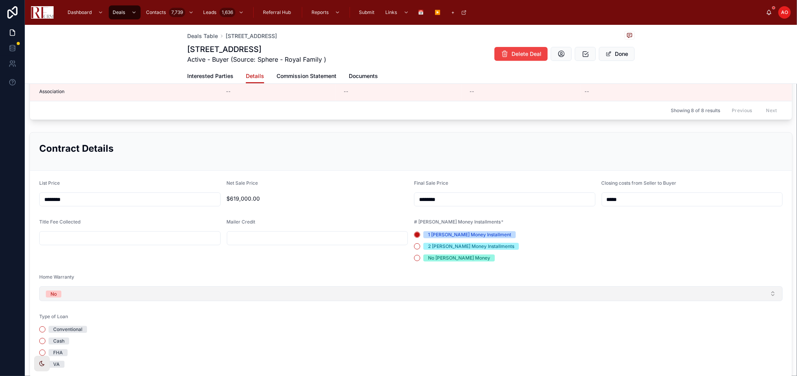
scroll to position [345, 0]
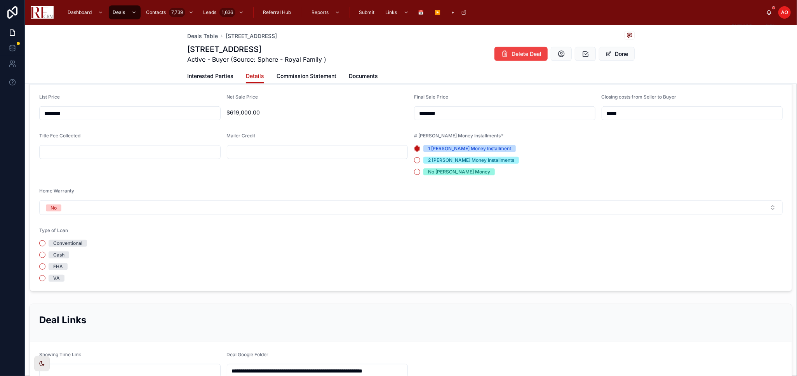
click at [63, 243] on div "Conventional" at bounding box center [67, 243] width 29 height 7
click at [45, 243] on button "Conventional" at bounding box center [42, 243] width 6 height 6
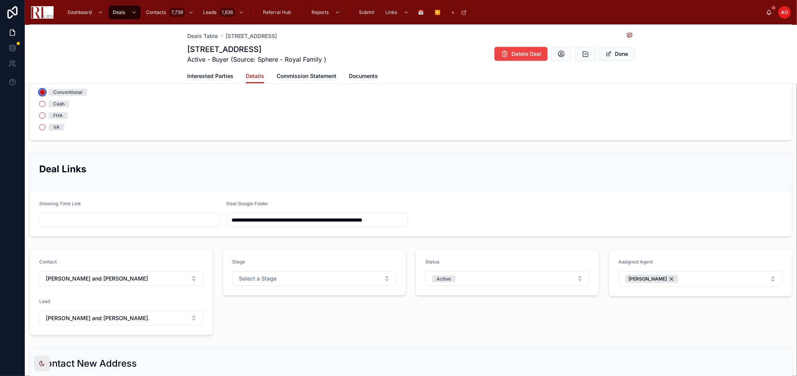
scroll to position [518, 0]
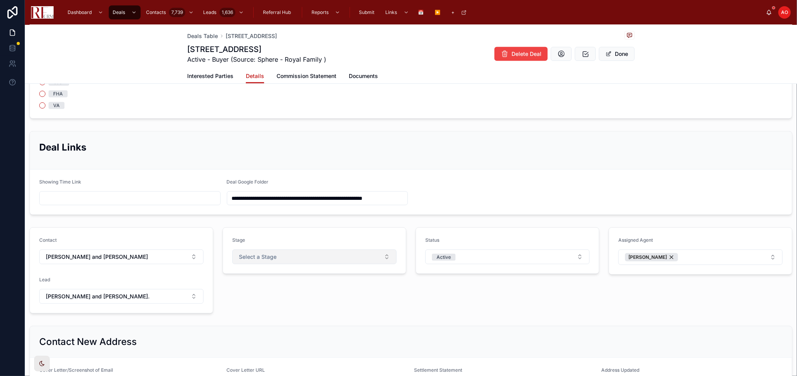
click at [327, 256] on button "Select a Stage" at bounding box center [314, 257] width 164 height 15
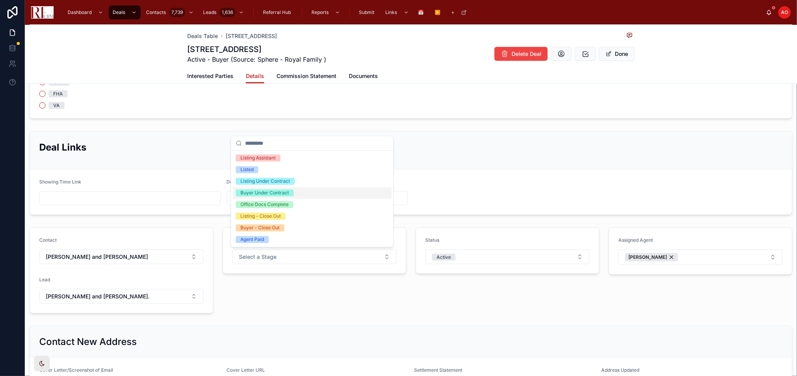
click at [270, 195] on div "Buyer Under Contract" at bounding box center [264, 192] width 49 height 7
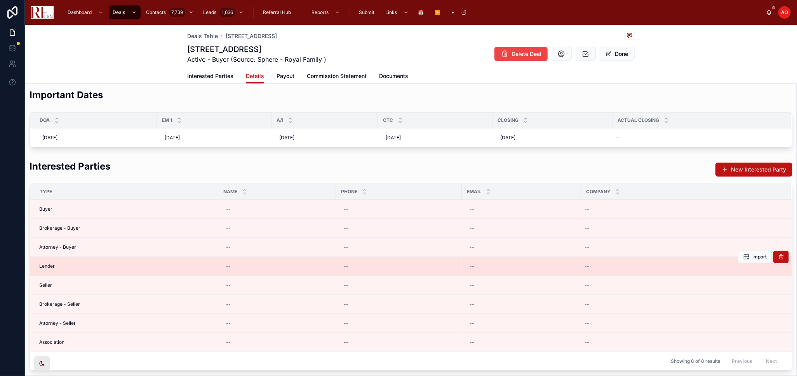
scroll to position [0, 0]
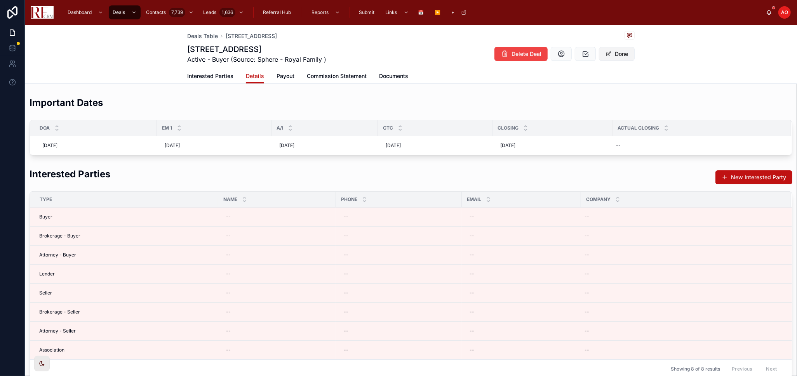
click at [611, 56] on button "Done" at bounding box center [617, 54] width 36 height 14
click at [389, 82] on link "Documents" at bounding box center [393, 77] width 29 height 16
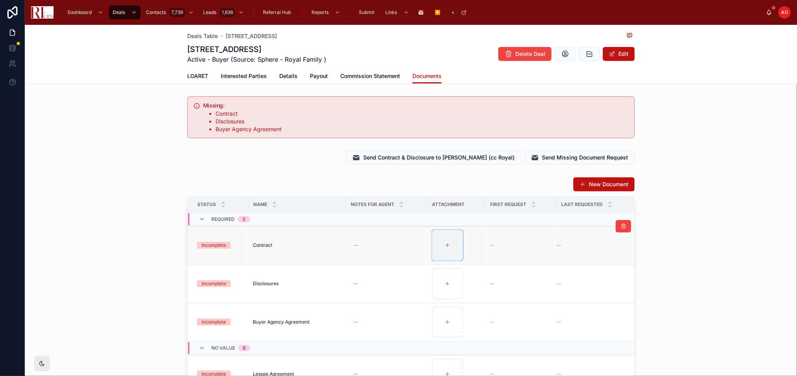
click at [445, 243] on icon at bounding box center [447, 245] width 5 height 5
click at [449, 249] on div at bounding box center [447, 245] width 31 height 31
click at [447, 245] on div at bounding box center [447, 245] width 31 height 31
type input "**********"
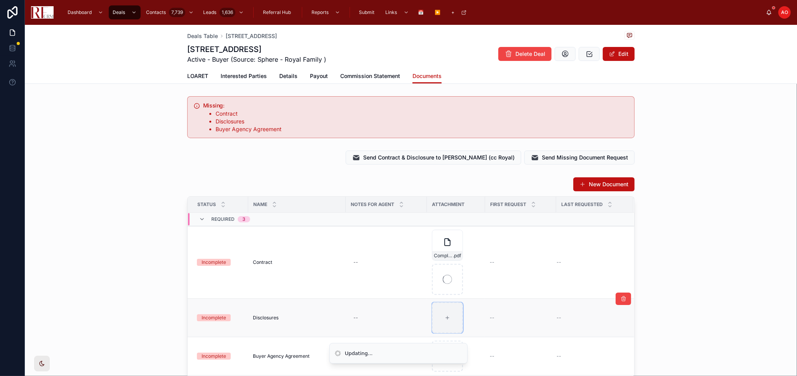
click at [438, 313] on div at bounding box center [447, 317] width 31 height 31
type input "**********"
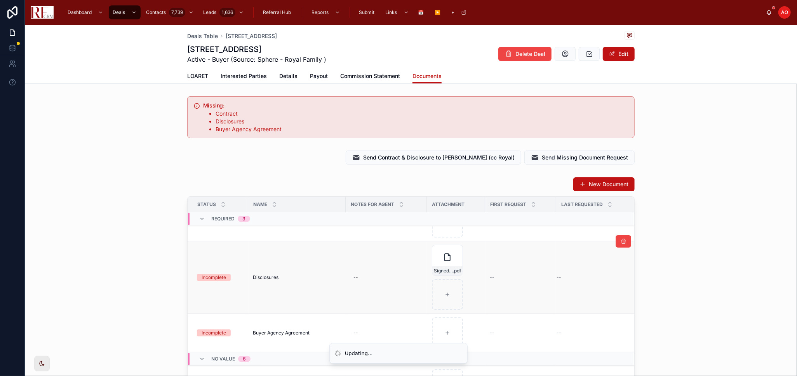
scroll to position [129, 0]
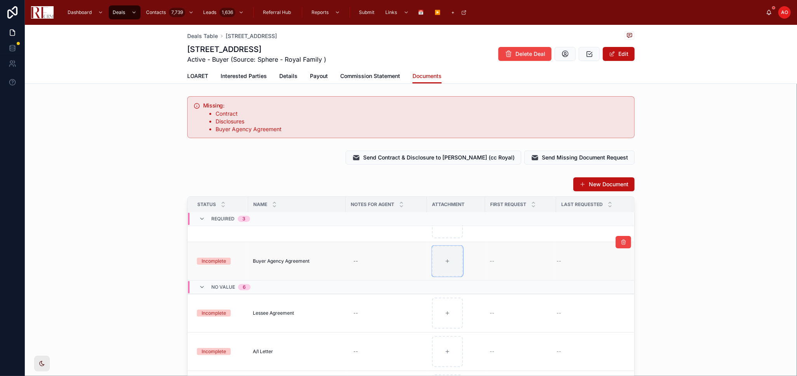
click at [443, 264] on div at bounding box center [447, 261] width 31 height 31
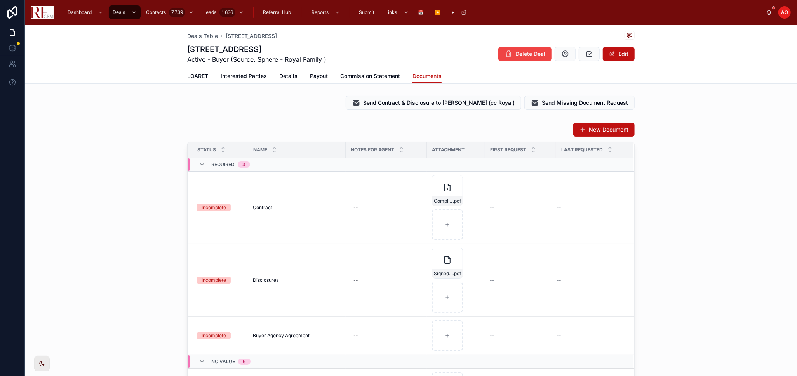
scroll to position [86, 0]
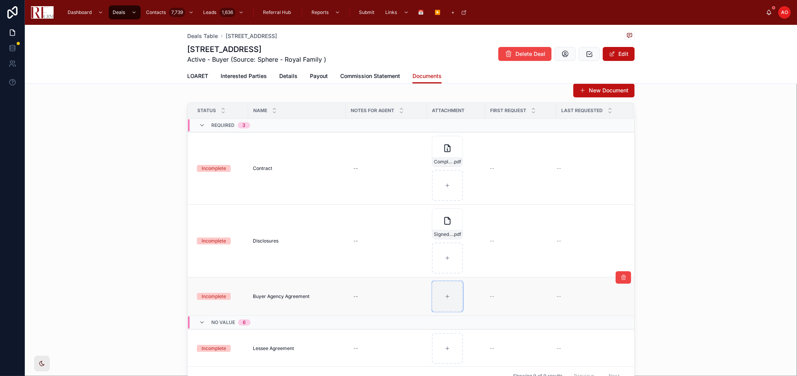
click at [445, 294] on icon at bounding box center [447, 296] width 5 height 5
type input "**********"
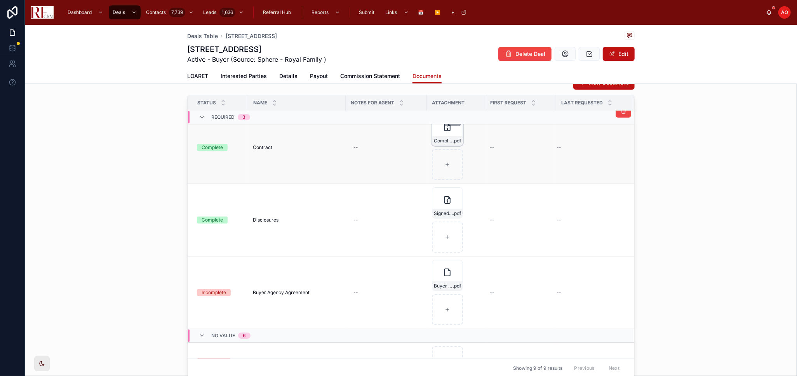
scroll to position [0, 0]
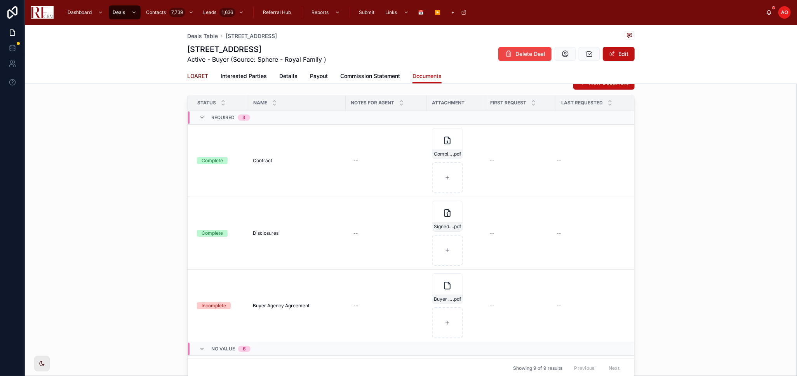
click at [188, 72] on link "LOARET" at bounding box center [197, 77] width 21 height 16
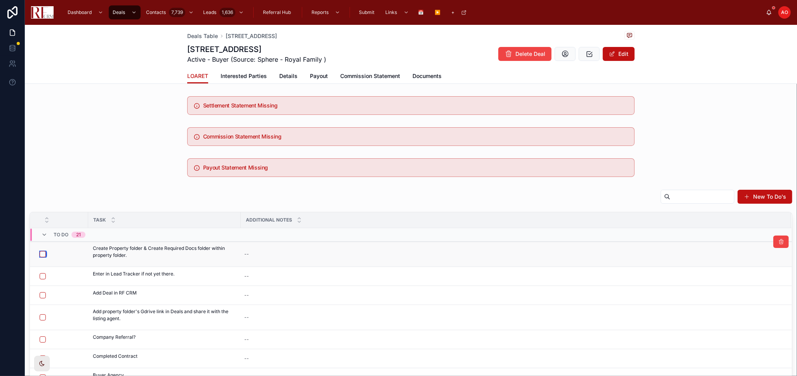
click at [43, 251] on button "button" at bounding box center [43, 254] width 6 height 6
click at [41, 278] on button "button" at bounding box center [43, 276] width 6 height 6
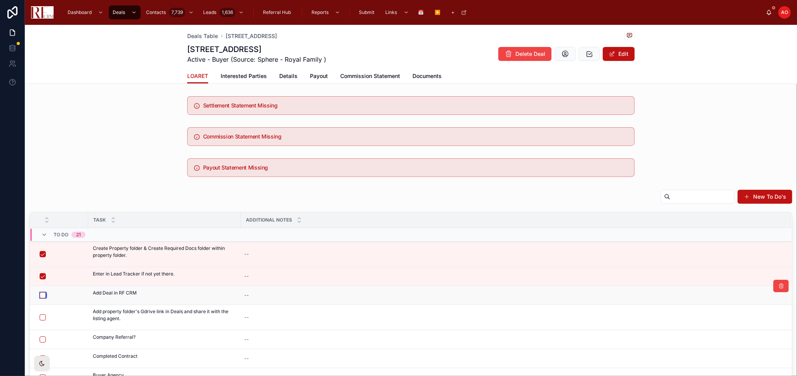
click at [42, 298] on button "button" at bounding box center [43, 295] width 6 height 6
click at [40, 318] on button "button" at bounding box center [43, 318] width 6 height 6
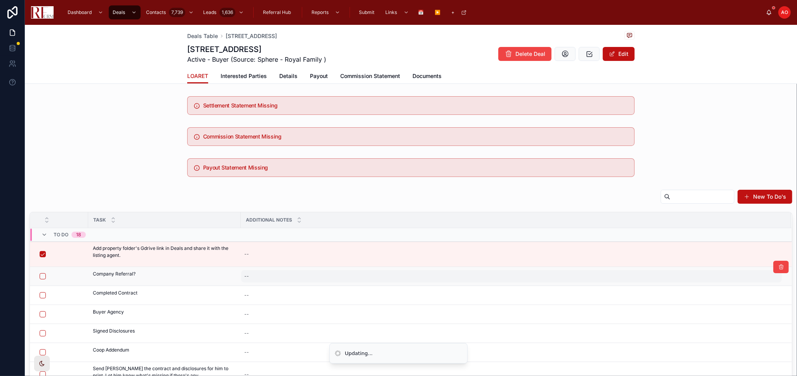
click at [301, 273] on div "--" at bounding box center [511, 276] width 541 height 12
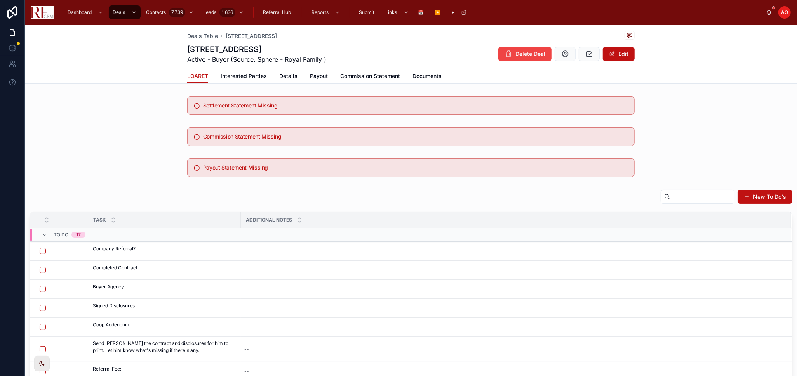
click at [301, 273] on div "--" at bounding box center [511, 270] width 541 height 12
type textarea "***"
click at [341, 278] on icon "submit" at bounding box center [339, 281] width 6 height 6
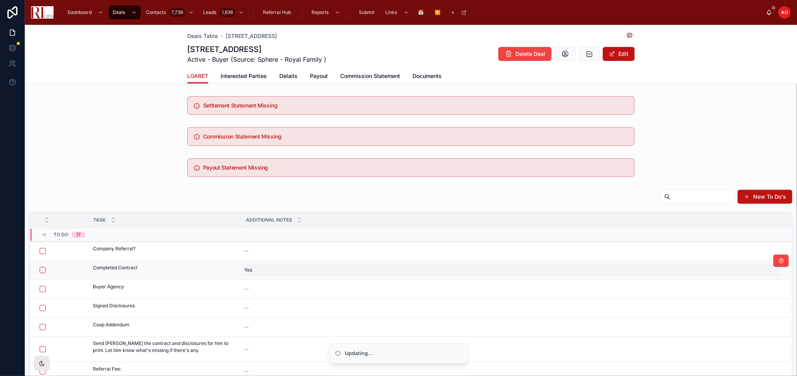
click at [257, 269] on div "Yes Yes" at bounding box center [511, 270] width 541 height 12
click at [253, 272] on div "Yes Yes" at bounding box center [511, 270] width 541 height 12
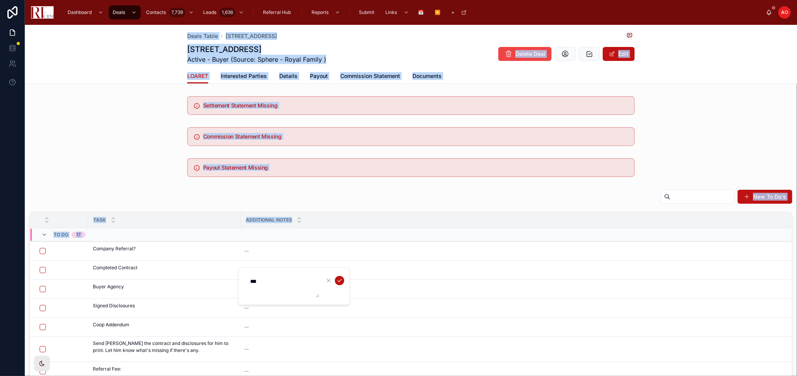
click at [252, 279] on textarea "***" at bounding box center [282, 286] width 74 height 23
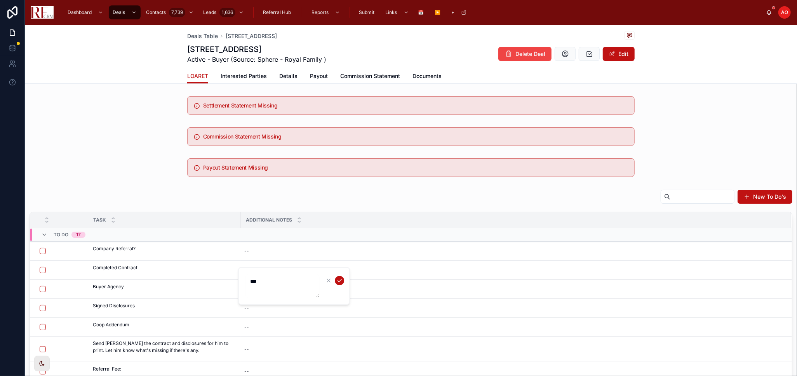
click at [252, 279] on textarea "***" at bounding box center [282, 286] width 74 height 23
click at [341, 281] on icon "submit" at bounding box center [339, 281] width 6 height 6
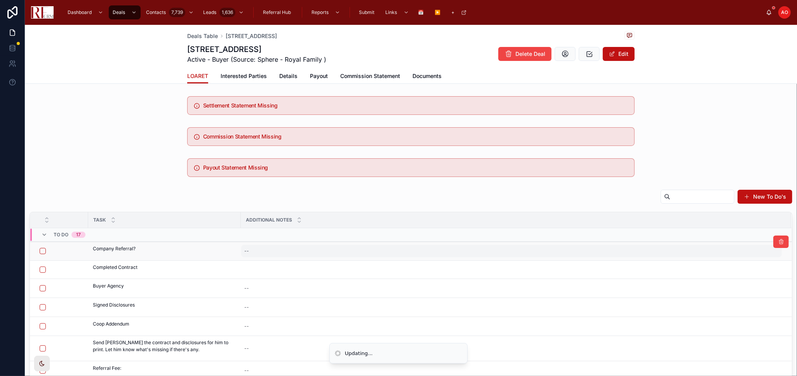
click at [251, 250] on div "--" at bounding box center [511, 251] width 541 height 12
click at [257, 251] on div "--" at bounding box center [511, 251] width 541 height 12
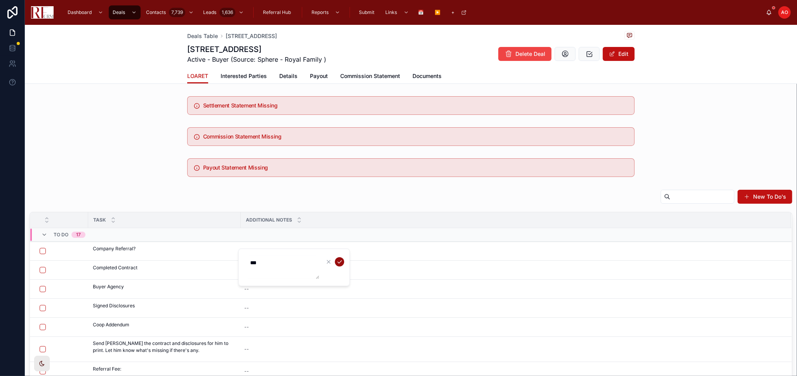
type textarea "***"
click at [338, 263] on icon "submit" at bounding box center [339, 262] width 6 height 6
click at [40, 251] on button "button" at bounding box center [43, 251] width 6 height 6
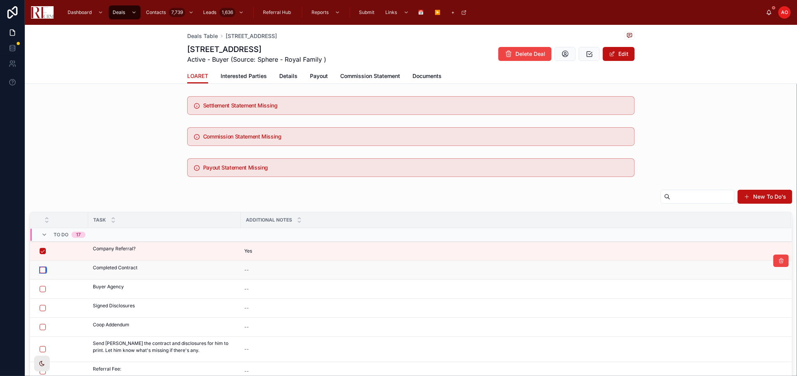
click at [42, 271] on button "button" at bounding box center [43, 270] width 6 height 6
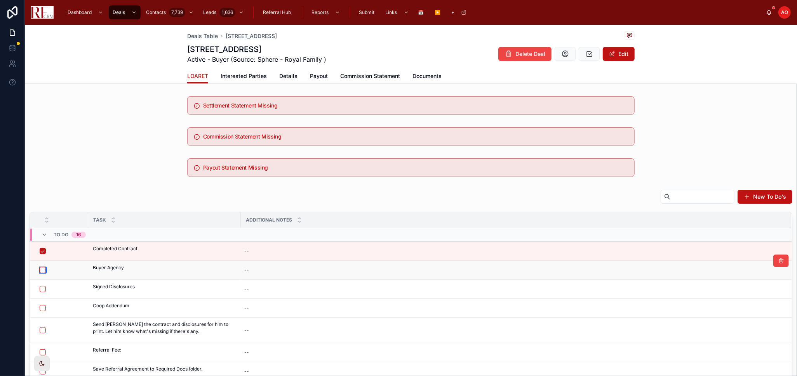
click at [44, 270] on button "button" at bounding box center [43, 270] width 6 height 6
click at [44, 288] on button "button" at bounding box center [43, 289] width 6 height 6
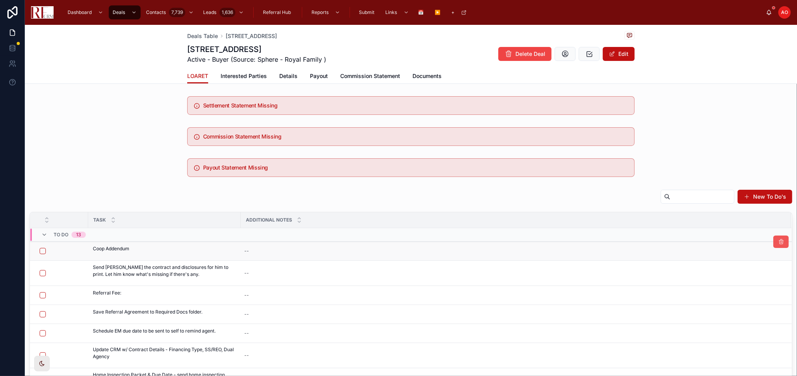
click at [778, 243] on icon at bounding box center [781, 242] width 6 height 6
click at [449, 72] on div "LOARET Interested Parties Details Payout Commission Statement Documents" at bounding box center [410, 76] width 447 height 15
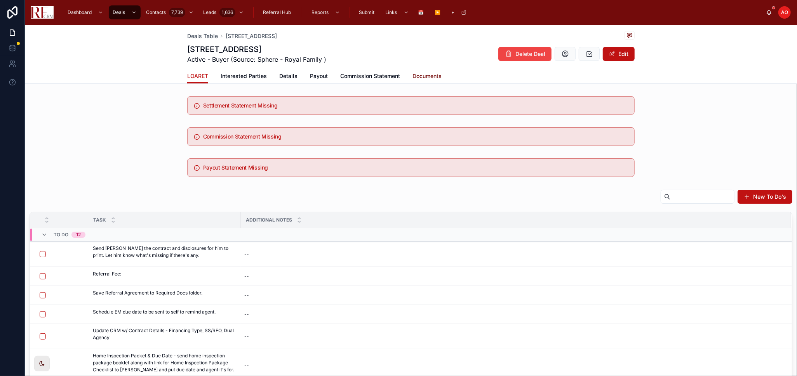
click at [431, 74] on span "Documents" at bounding box center [426, 76] width 29 height 8
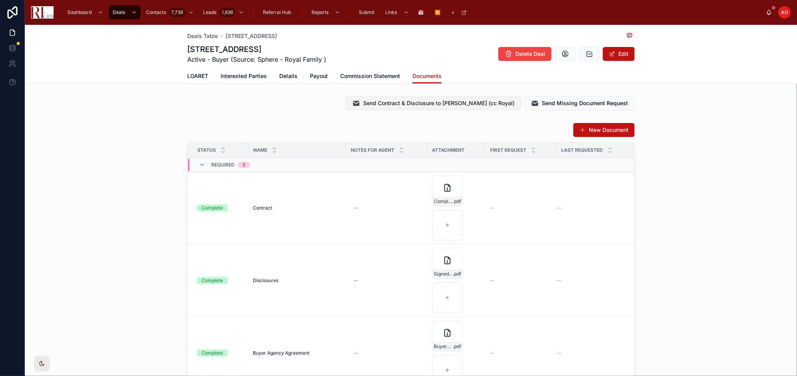
click at [446, 104] on span "Send Contract & Disclosure to [PERSON_NAME] (cc Royal)" at bounding box center [438, 103] width 151 height 8
click at [195, 73] on span "LOARET" at bounding box center [197, 76] width 21 height 8
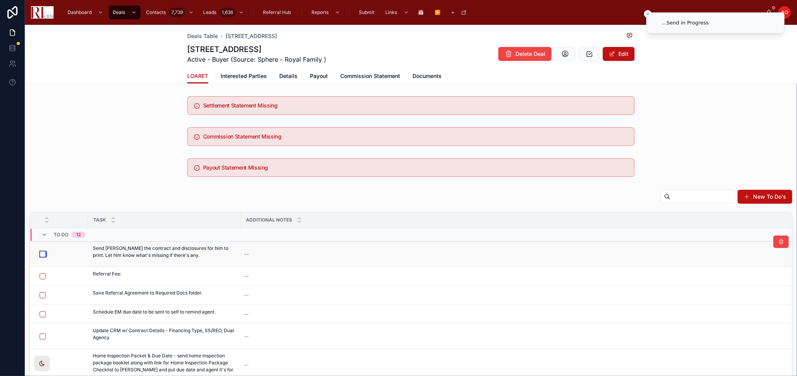
click at [42, 254] on button "button" at bounding box center [43, 254] width 6 height 6
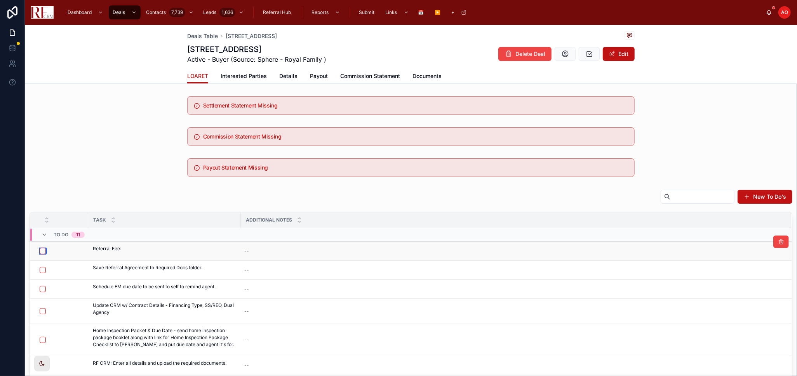
click at [44, 253] on button "button" at bounding box center [43, 251] width 6 height 6
click at [43, 270] on button "button" at bounding box center [43, 270] width 6 height 6
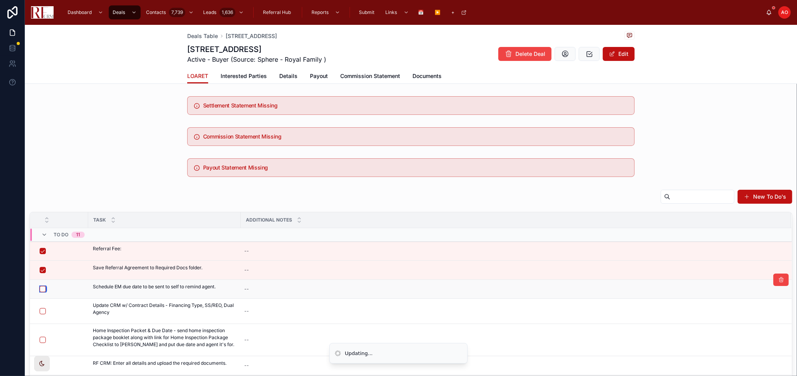
click at [42, 290] on button "button" at bounding box center [43, 289] width 6 height 6
click at [249, 73] on span "Interested Parties" at bounding box center [244, 76] width 46 height 8
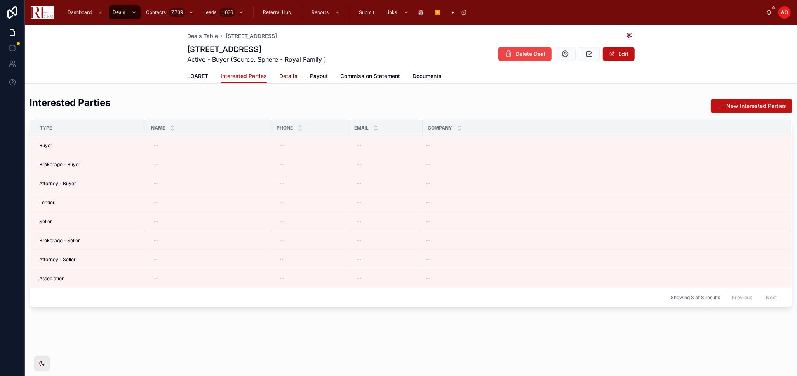
click at [289, 76] on span "Details" at bounding box center [288, 76] width 18 height 8
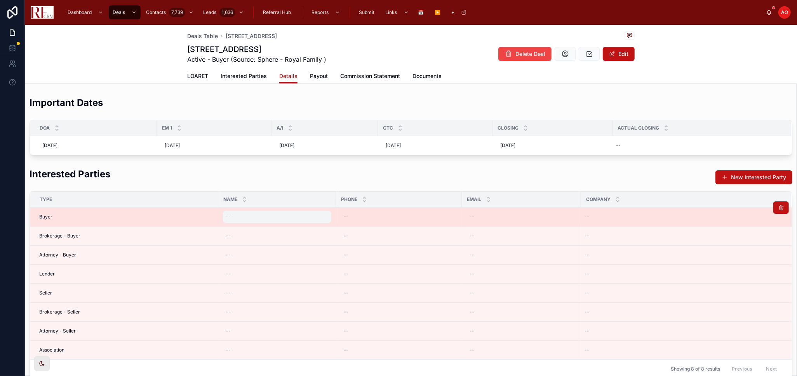
click at [243, 219] on div "--" at bounding box center [277, 217] width 108 height 12
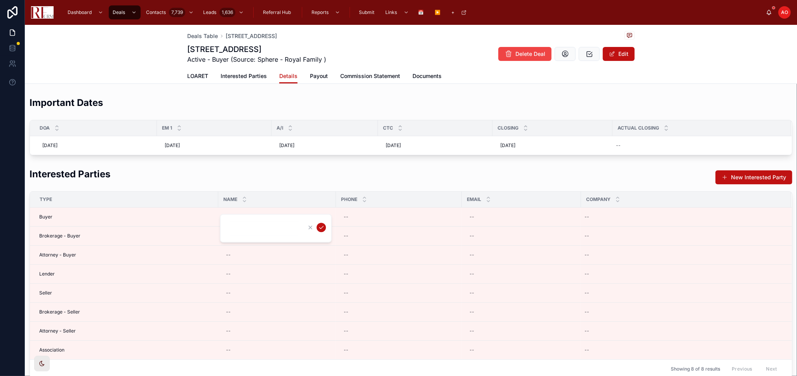
click at [247, 226] on input "text" at bounding box center [264, 228] width 74 height 11
type input "**********"
click at [320, 224] on icon "submit" at bounding box center [321, 227] width 6 height 6
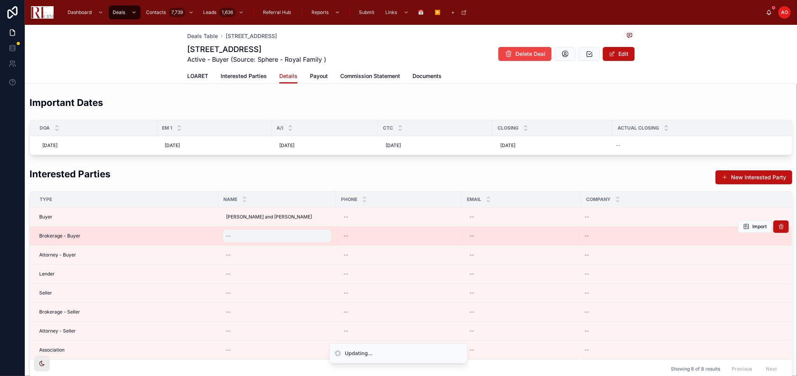
click at [275, 237] on div "--" at bounding box center [277, 236] width 108 height 12
type input "*"
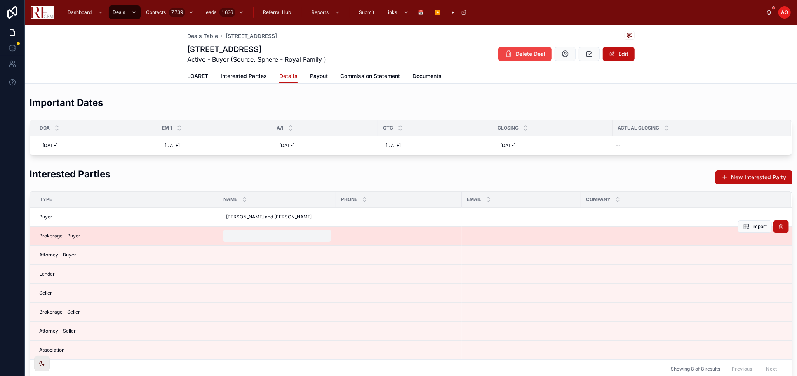
click at [275, 236] on div "--" at bounding box center [277, 236] width 108 height 12
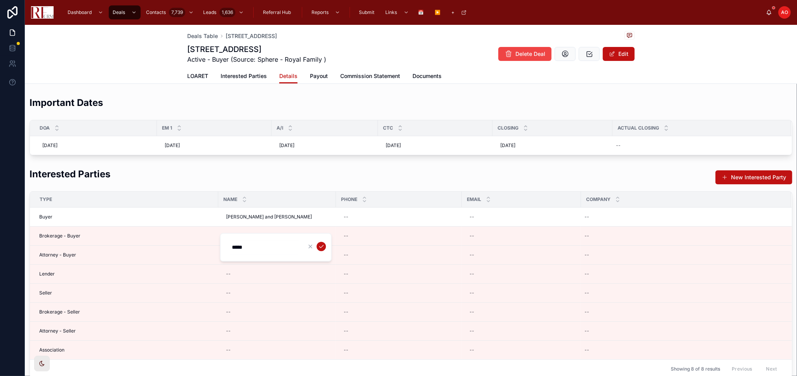
type input "**********"
click at [320, 245] on icon "submit" at bounding box center [321, 246] width 6 height 6
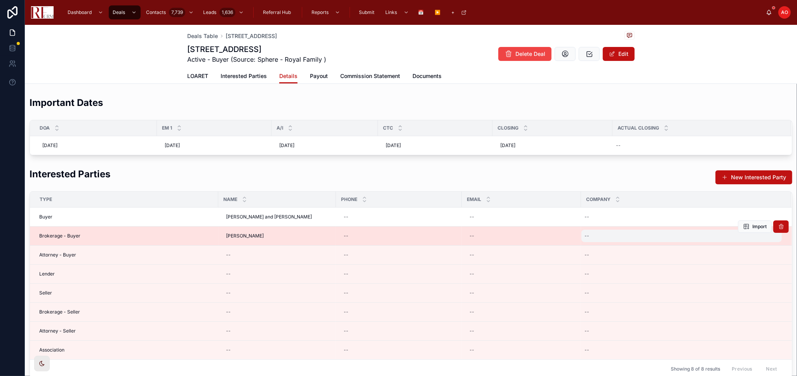
click at [614, 236] on div "--" at bounding box center [681, 236] width 200 height 12
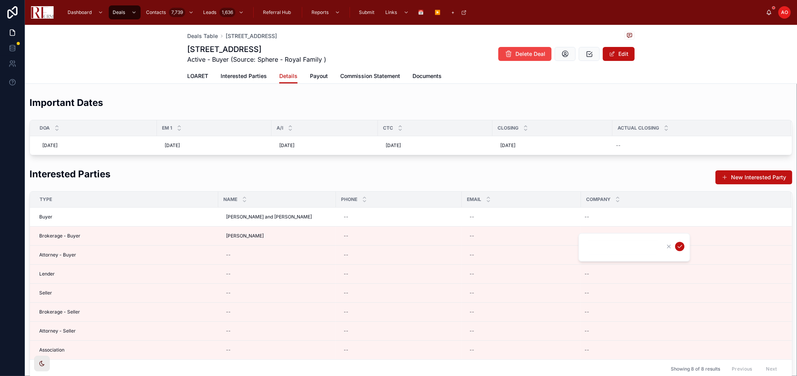
click at [612, 245] on input "text" at bounding box center [623, 247] width 74 height 11
click at [621, 231] on div "--" at bounding box center [681, 236] width 200 height 12
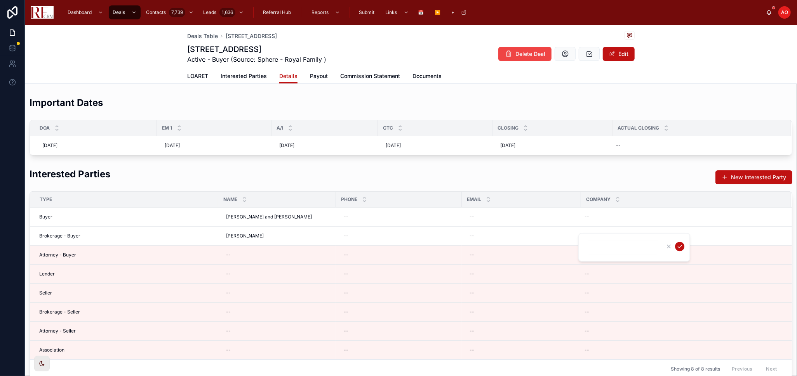
click at [631, 251] on input "text" at bounding box center [623, 247] width 74 height 11
type input "**********"
click at [676, 244] on icon "submit" at bounding box center [679, 246] width 6 height 6
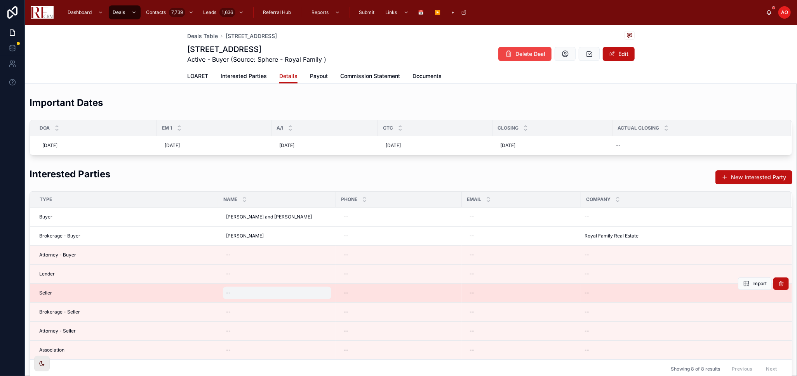
click at [252, 292] on div "--" at bounding box center [277, 293] width 108 height 12
click at [252, 295] on div "--" at bounding box center [277, 293] width 108 height 12
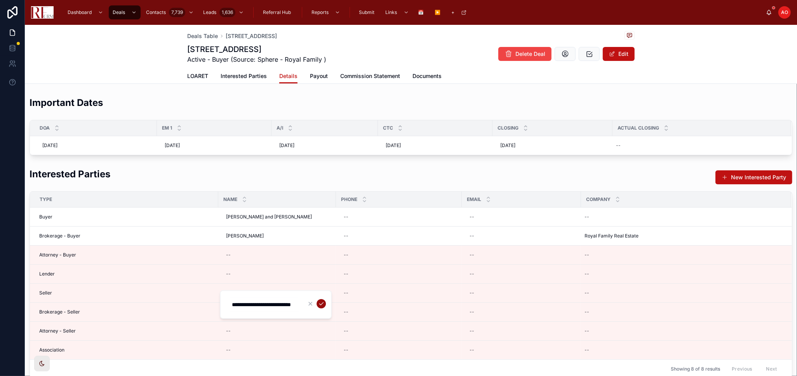
type input "**********"
click at [323, 303] on icon "submit" at bounding box center [321, 304] width 6 height 6
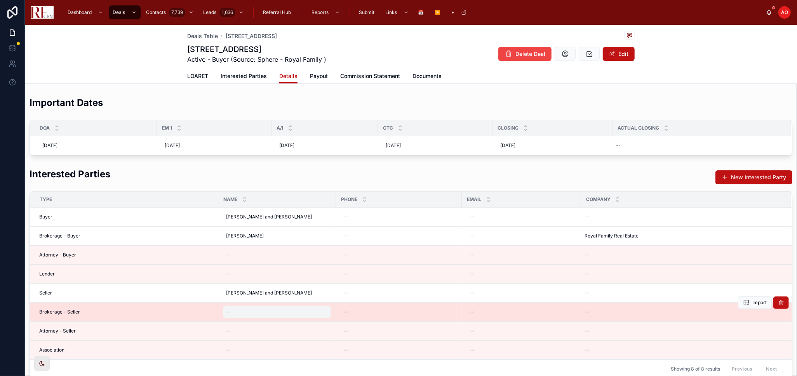
click at [259, 310] on div "--" at bounding box center [277, 312] width 108 height 12
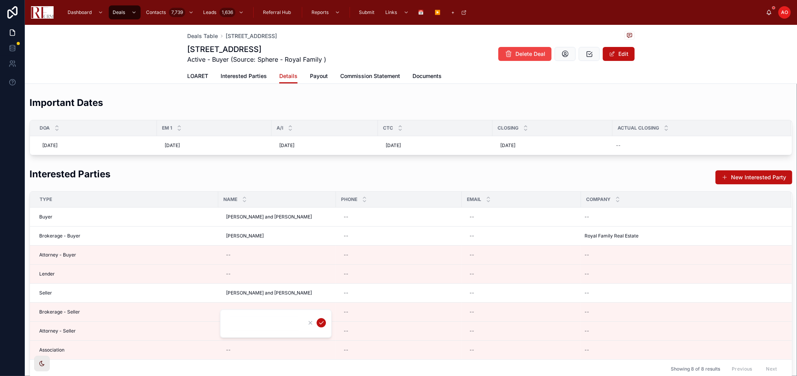
click at [242, 324] on input "text" at bounding box center [264, 323] width 74 height 11
type input "**********"
click at [320, 324] on icon "submit" at bounding box center [321, 323] width 6 height 6
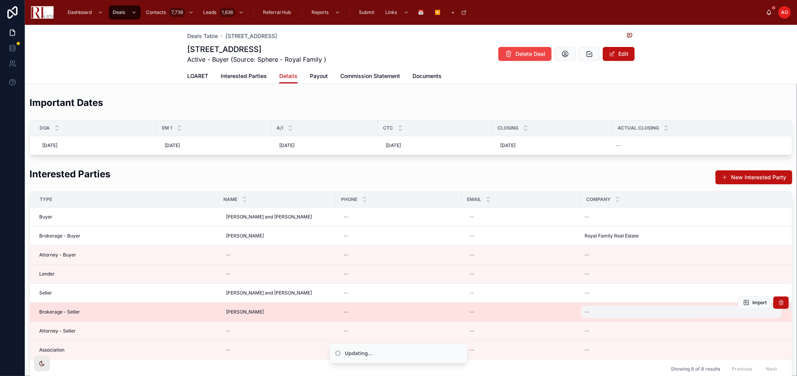
click at [656, 312] on div "--" at bounding box center [681, 312] width 200 height 12
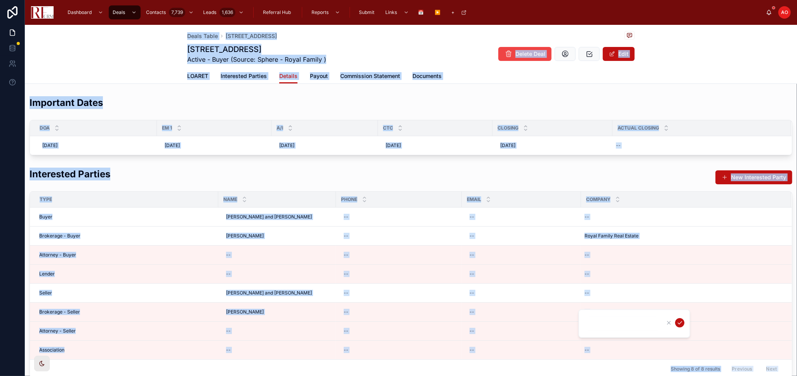
click at [638, 322] on input "text" at bounding box center [623, 323] width 74 height 11
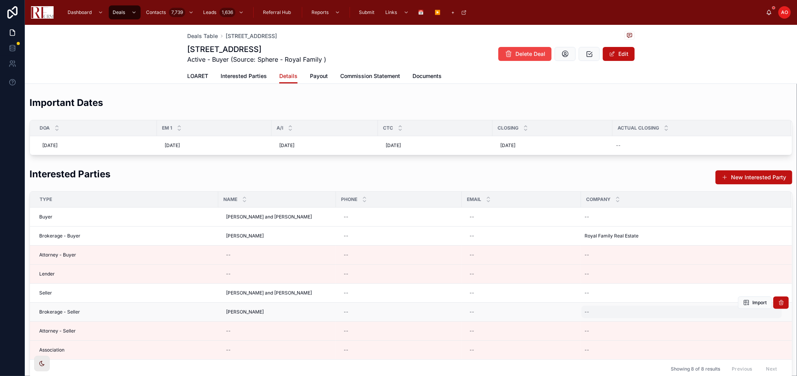
click at [634, 311] on div "--" at bounding box center [681, 312] width 200 height 12
type input "**********"
click at [681, 325] on icon "submit" at bounding box center [679, 323] width 6 height 6
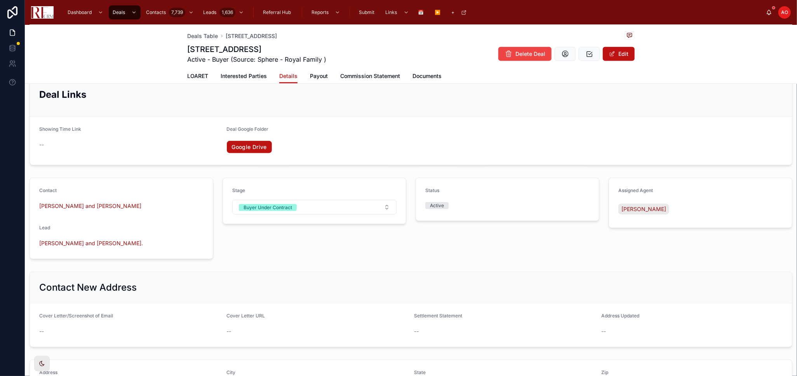
scroll to position [598, 0]
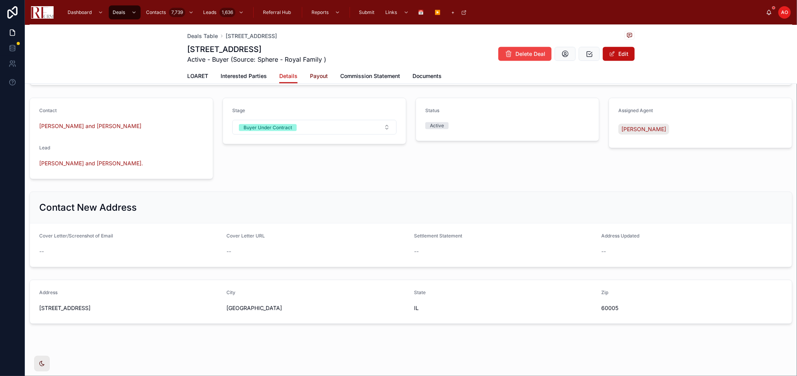
click at [320, 76] on span "Payout" at bounding box center [319, 76] width 18 height 8
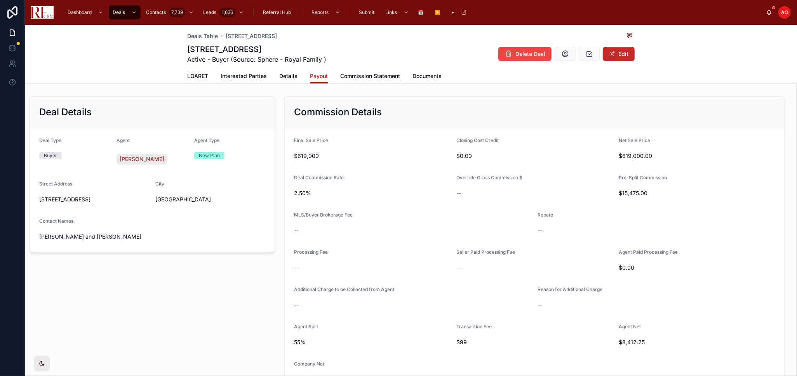
click at [612, 54] on button "Edit" at bounding box center [619, 54] width 32 height 14
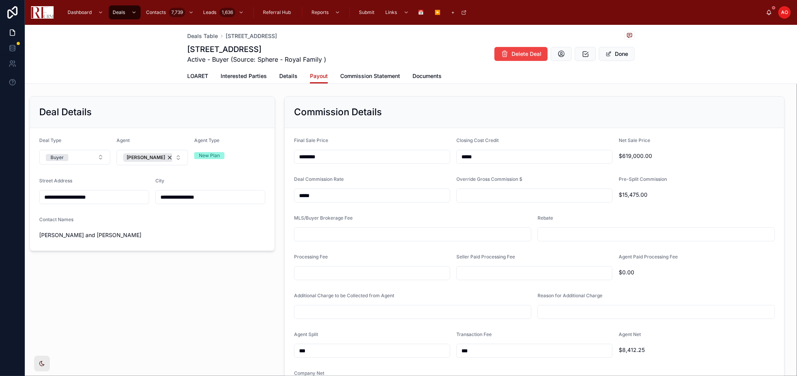
click at [350, 235] on input "text" at bounding box center [412, 234] width 236 height 11
type input "*****"
click at [584, 232] on input "text" at bounding box center [656, 234] width 236 height 11
type input "*****"
click at [378, 274] on input "text" at bounding box center [371, 273] width 155 height 11
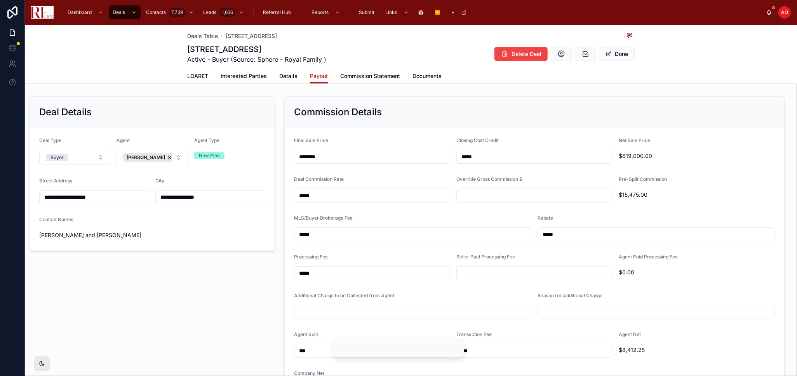
type input "*****"
click at [495, 266] on div "Seller Paid Processing Fee" at bounding box center [534, 267] width 156 height 26
click at [496, 270] on input "text" at bounding box center [534, 273] width 155 height 11
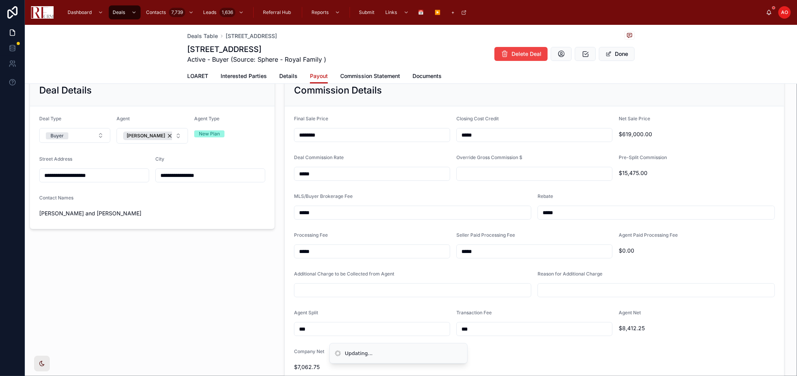
scroll to position [43, 0]
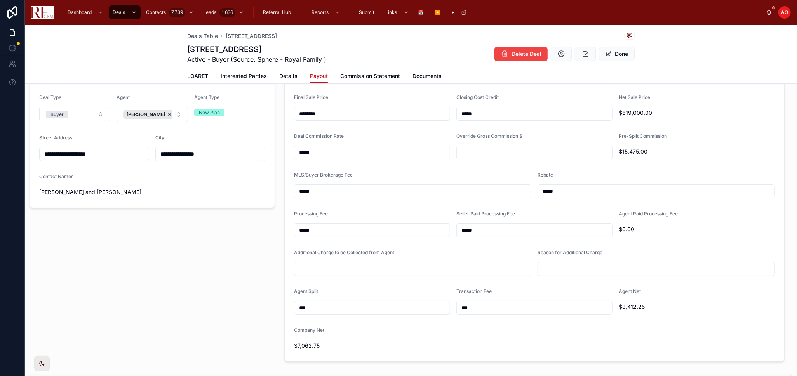
type input "*****"
click at [397, 304] on input "***" at bounding box center [371, 307] width 155 height 11
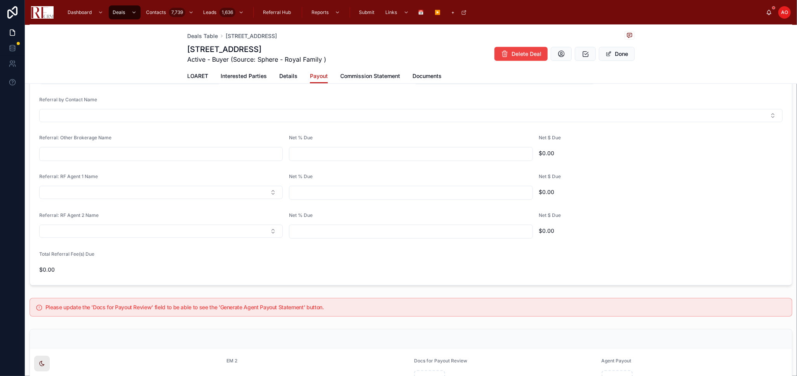
scroll to position [475, 0]
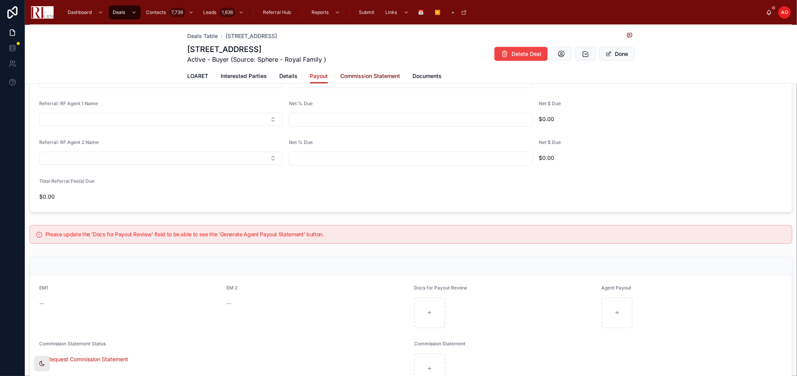
type input "***"
click at [351, 73] on span "Commission Statement" at bounding box center [370, 76] width 60 height 8
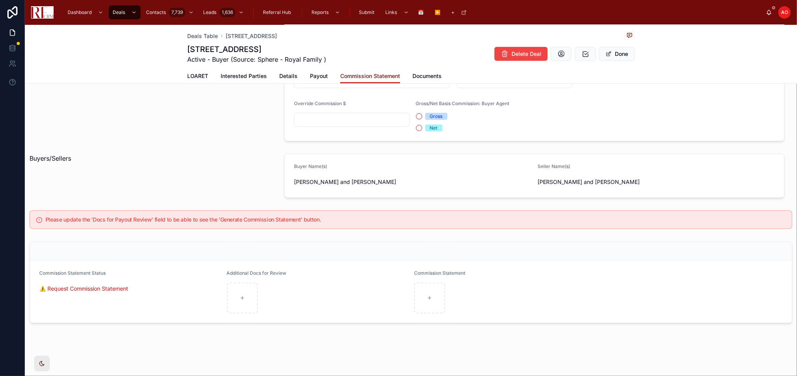
scroll to position [241, 0]
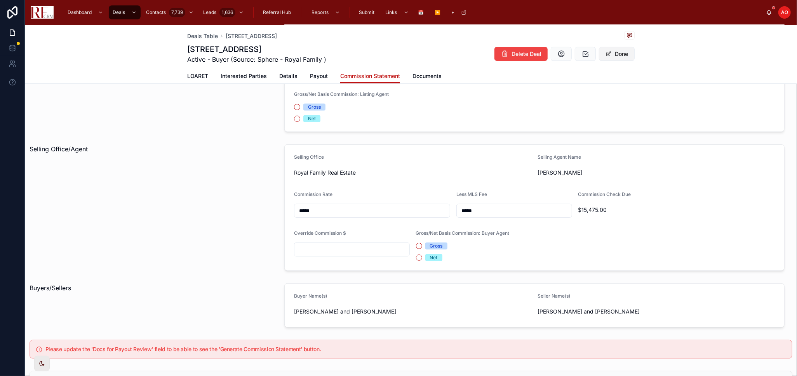
click at [616, 53] on button "Done" at bounding box center [617, 54] width 36 height 14
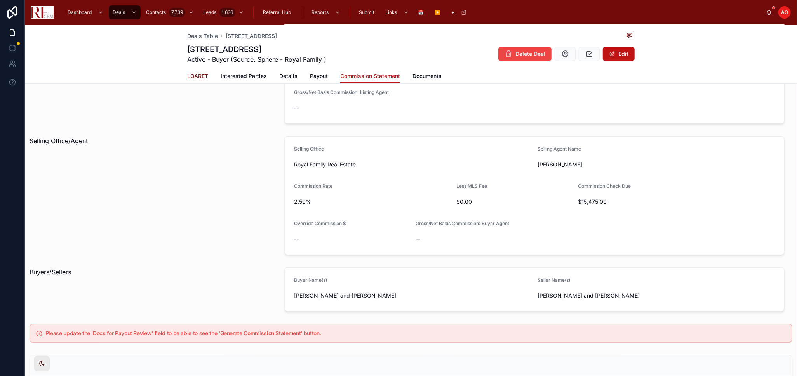
click at [198, 74] on span "LOARET" at bounding box center [197, 76] width 21 height 8
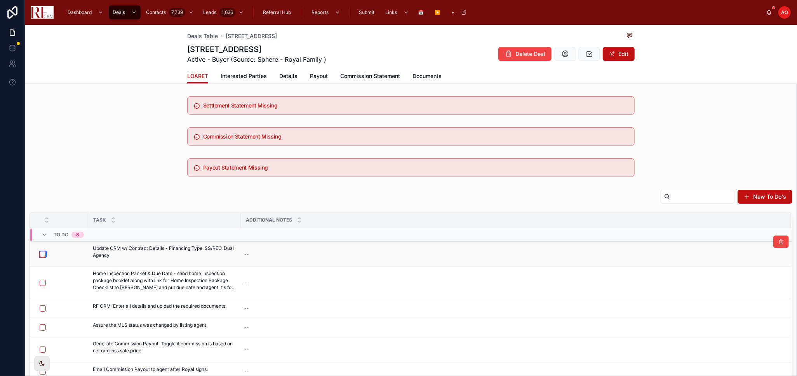
click at [45, 253] on button "button" at bounding box center [43, 254] width 6 height 6
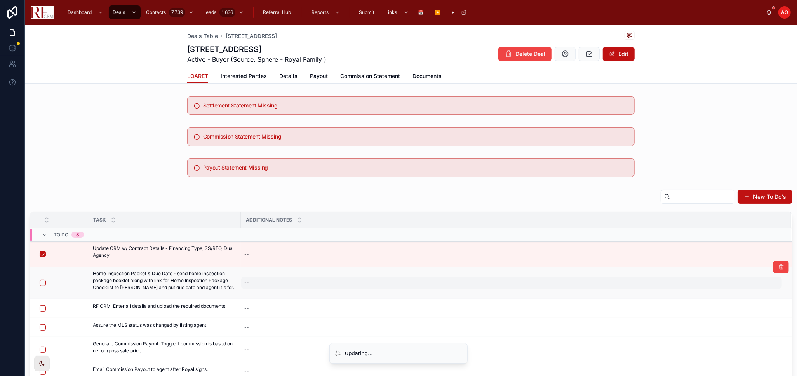
click at [292, 277] on div "--" at bounding box center [511, 283] width 541 height 12
type textarea "**"
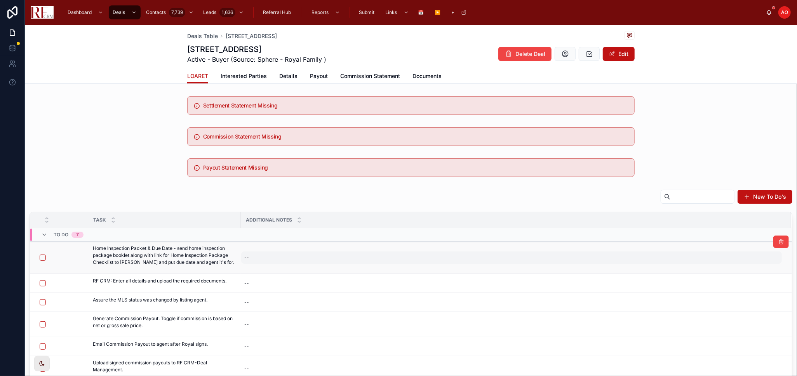
click at [281, 254] on div "--" at bounding box center [511, 258] width 541 height 12
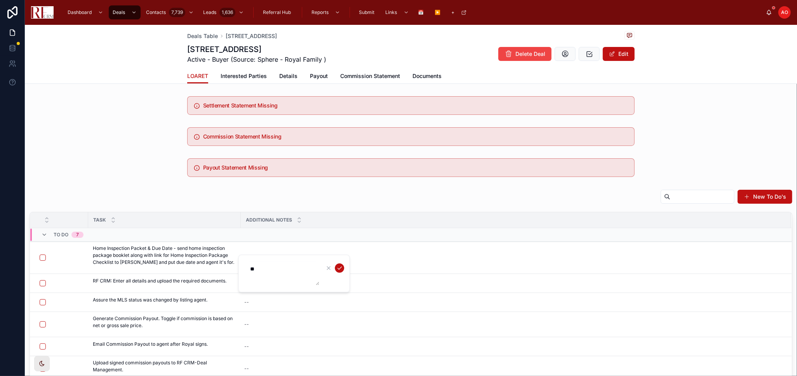
click at [284, 264] on textarea "**" at bounding box center [282, 273] width 74 height 23
type textarea "***"
click at [342, 270] on button "submit" at bounding box center [339, 268] width 9 height 9
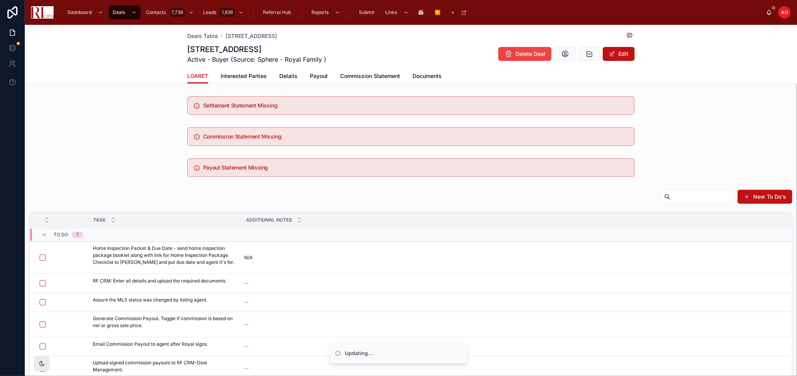
click at [43, 256] on button "button" at bounding box center [43, 258] width 6 height 6
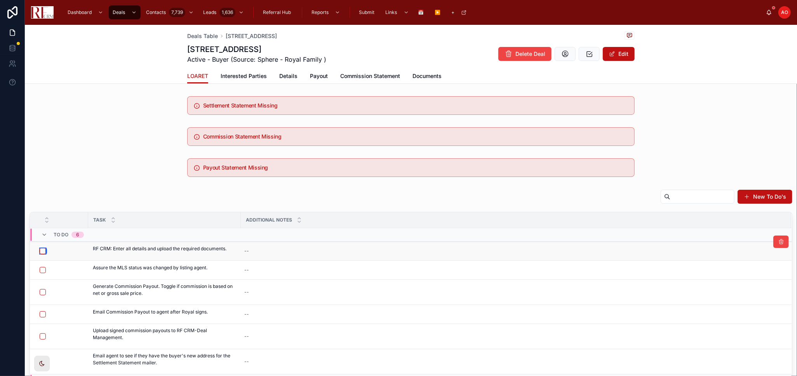
click at [43, 252] on button "button" at bounding box center [43, 251] width 6 height 6
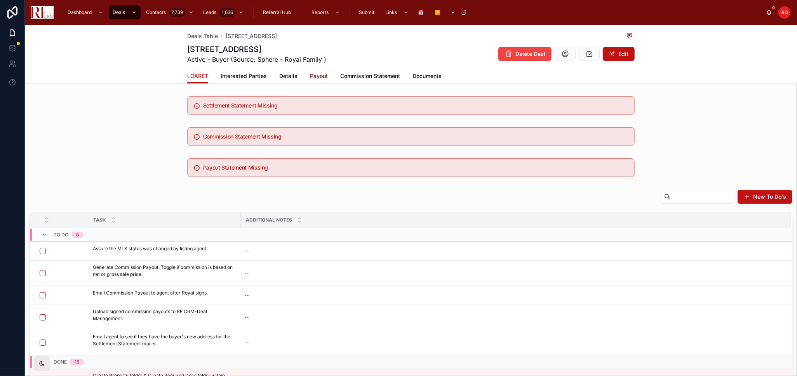
click at [312, 76] on span "Payout" at bounding box center [319, 76] width 18 height 8
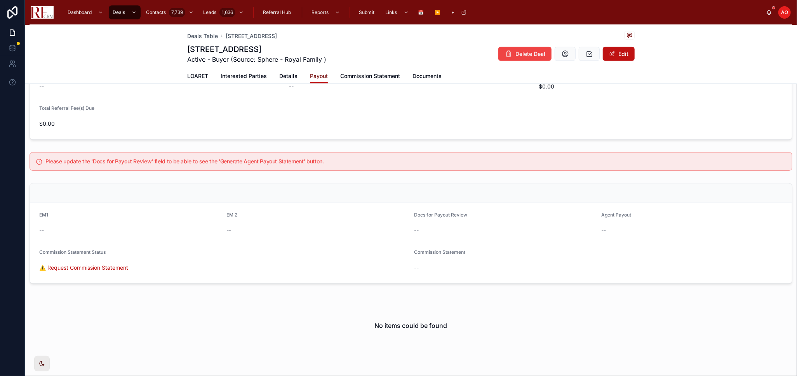
scroll to position [561, 0]
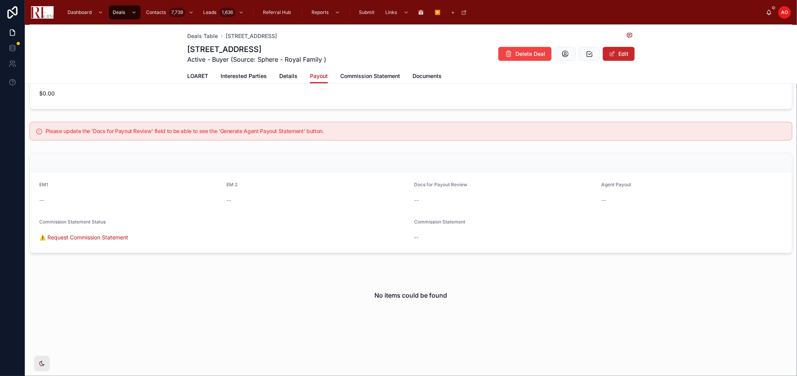
click at [609, 52] on span at bounding box center [612, 54] width 6 height 6
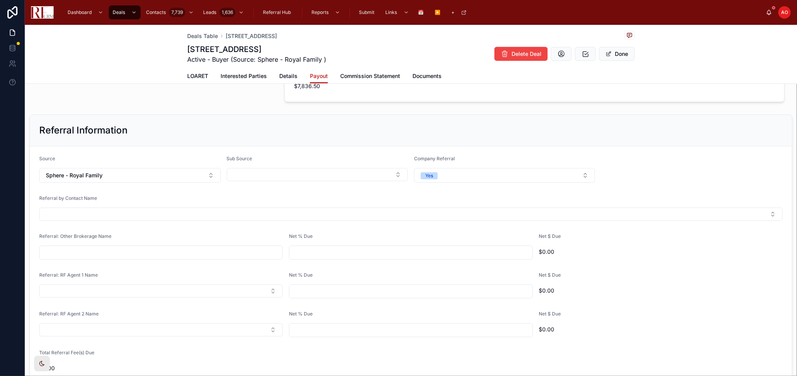
scroll to position [345, 0]
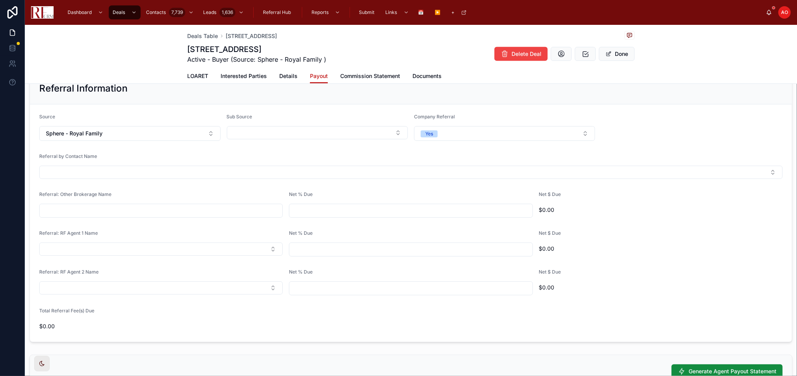
drag, startPoint x: 625, startPoint y: 53, endPoint x: 639, endPoint y: 110, distance: 58.3
click at [625, 53] on button "Done" at bounding box center [617, 54] width 36 height 14
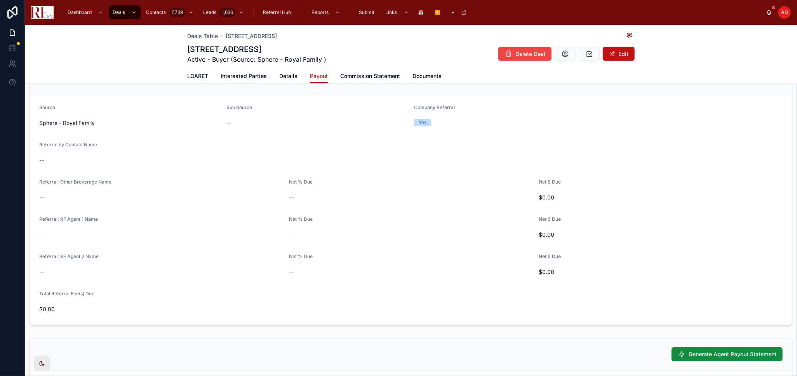
scroll to position [475, 0]
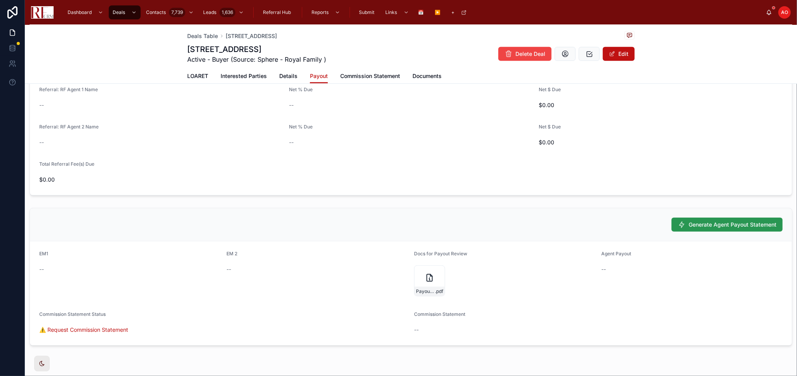
click at [717, 221] on span "Generate Agent Payout Statement" at bounding box center [732, 225] width 88 height 8
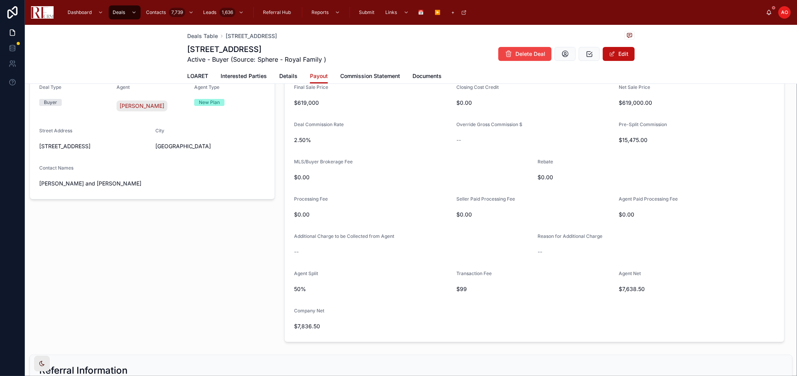
scroll to position [43, 0]
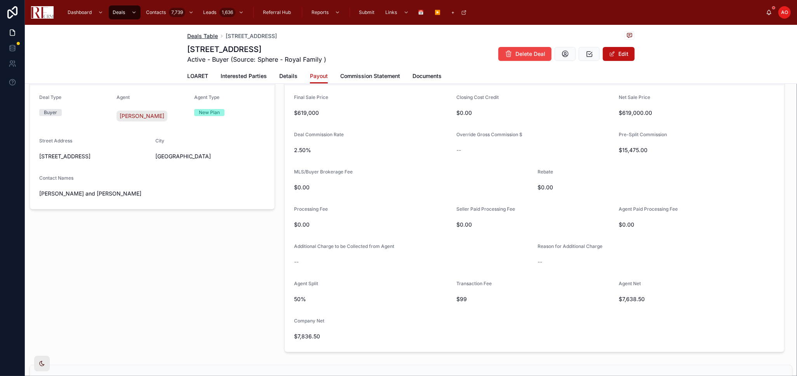
click at [199, 34] on span "Deals Table" at bounding box center [202, 36] width 31 height 8
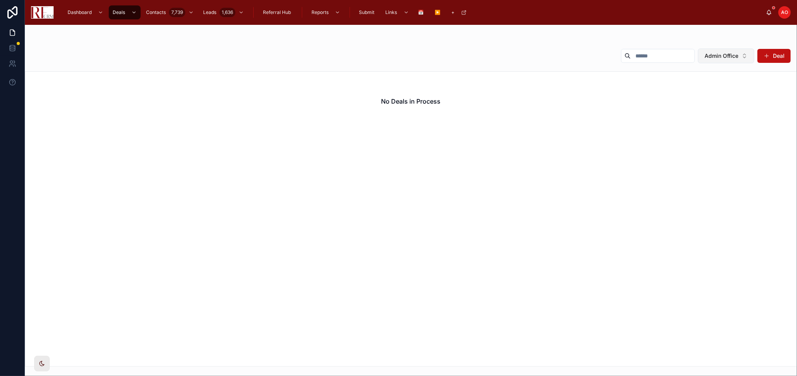
click at [732, 58] on span "Admin Office" at bounding box center [721, 56] width 34 height 8
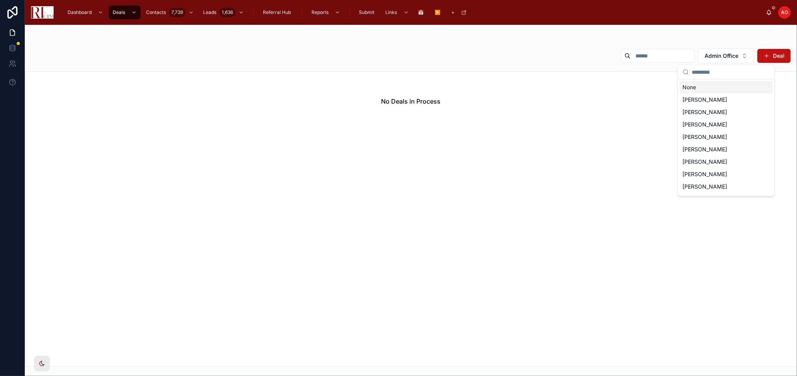
click at [711, 85] on div "None" at bounding box center [726, 87] width 93 height 12
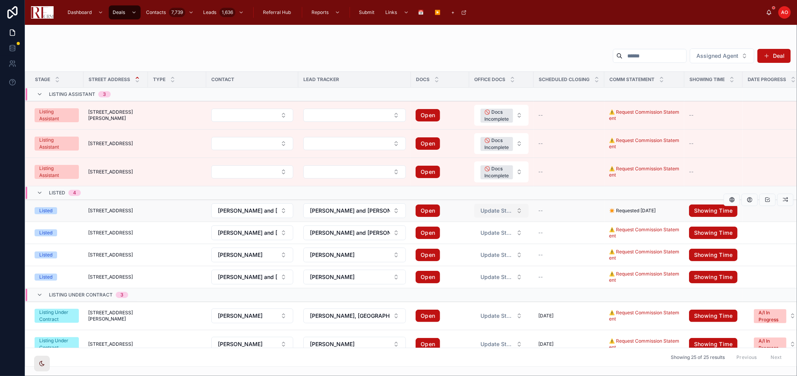
click at [520, 210] on button "Update Status" at bounding box center [501, 211] width 54 height 14
click at [541, 194] on td at bounding box center [569, 193] width 71 height 14
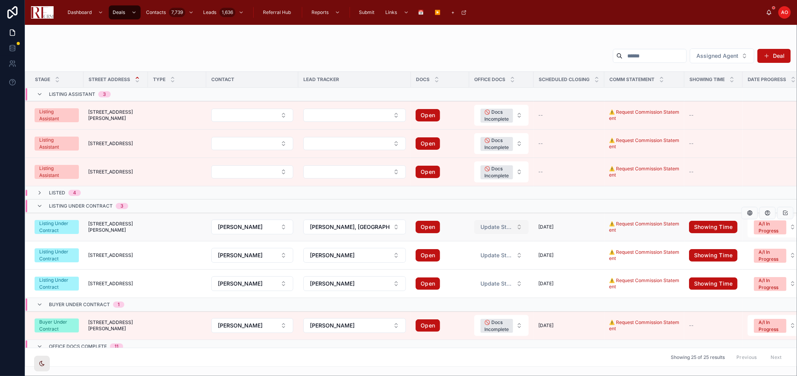
click at [522, 226] on button "Update Status" at bounding box center [501, 227] width 54 height 14
click at [512, 231] on span "Update Status" at bounding box center [496, 227] width 33 height 8
click at [492, 259] on div "🚫 Docs Incomplete" at bounding box center [484, 258] width 44 height 7
click at [516, 257] on button "Update Status" at bounding box center [501, 256] width 54 height 14
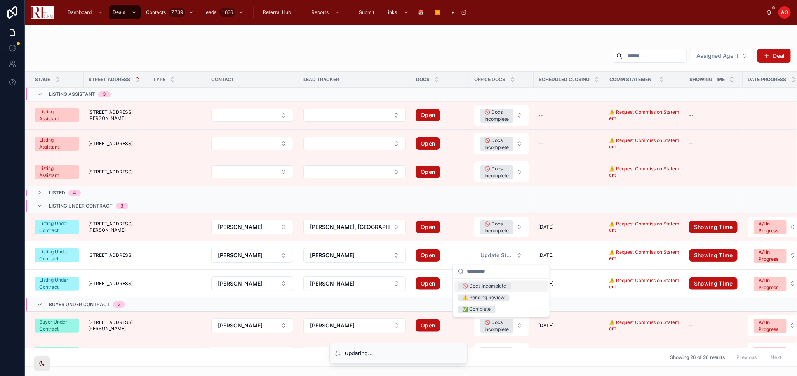
click at [497, 287] on div "🚫 Docs Incomplete" at bounding box center [484, 286] width 44 height 7
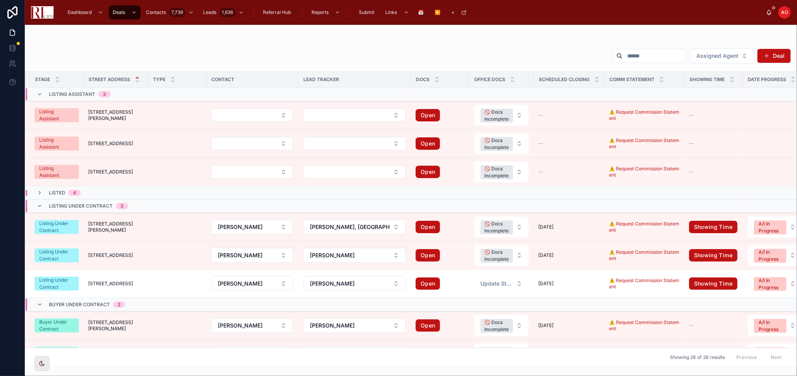
click at [499, 287] on span "Update Status" at bounding box center [496, 284] width 33 height 8
click at [493, 340] on span "✅ Complete" at bounding box center [477, 338] width 38 height 7
click at [113, 285] on span "1338 Radcliffe Lane" at bounding box center [110, 284] width 45 height 6
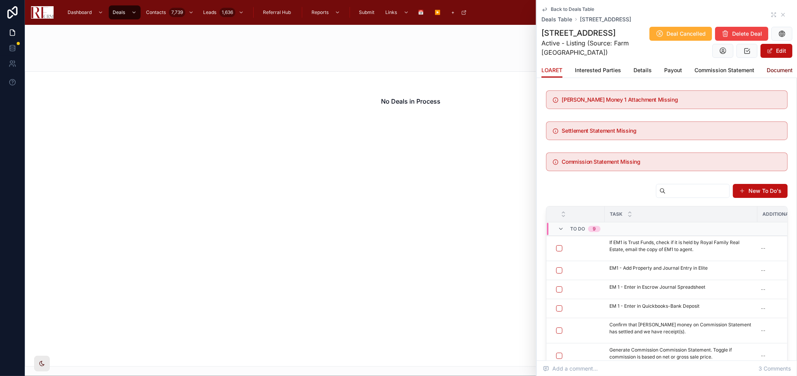
click at [774, 71] on span "Documents" at bounding box center [781, 70] width 29 height 8
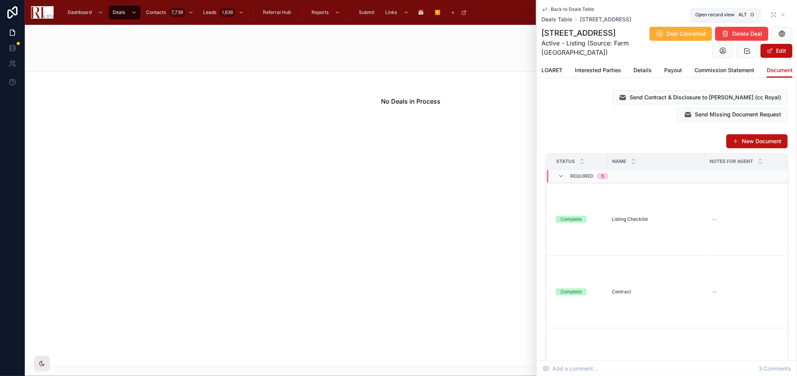
click at [770, 17] on icon at bounding box center [773, 15] width 6 height 6
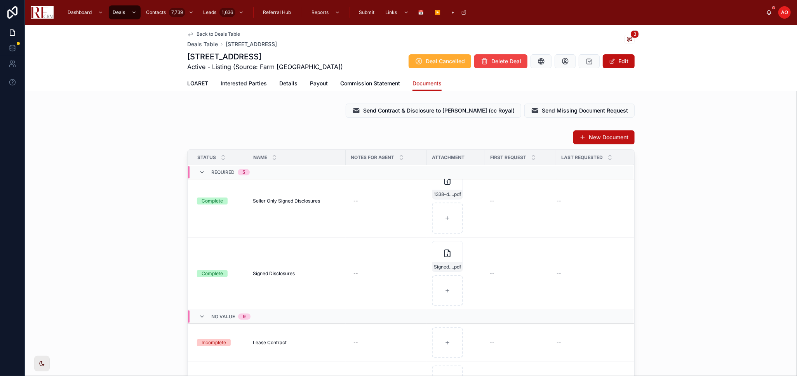
scroll to position [172, 0]
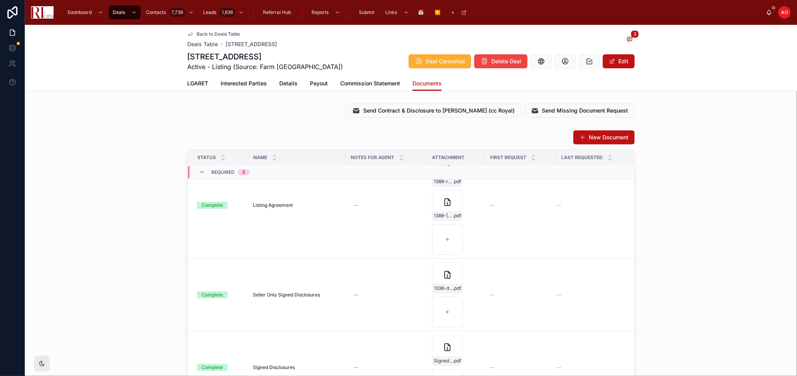
click at [208, 37] on span "Back to Deals Table" at bounding box center [217, 34] width 43 height 6
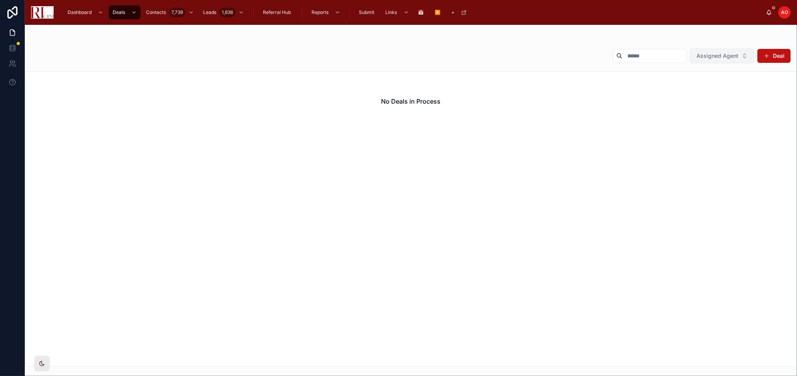
click at [728, 55] on span "Assigned Agent" at bounding box center [717, 56] width 42 height 8
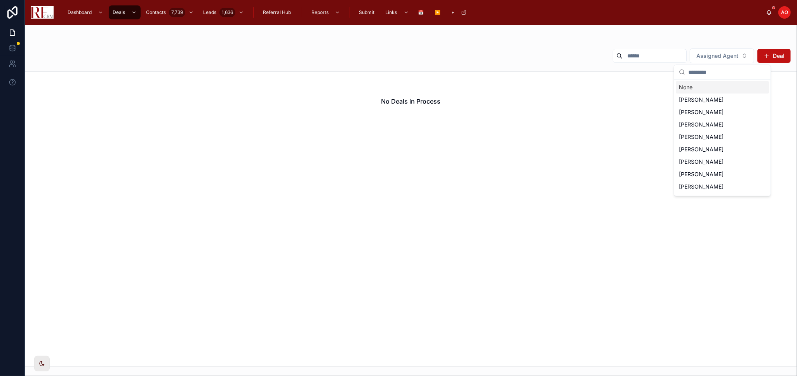
click at [719, 89] on div "None" at bounding box center [722, 87] width 93 height 12
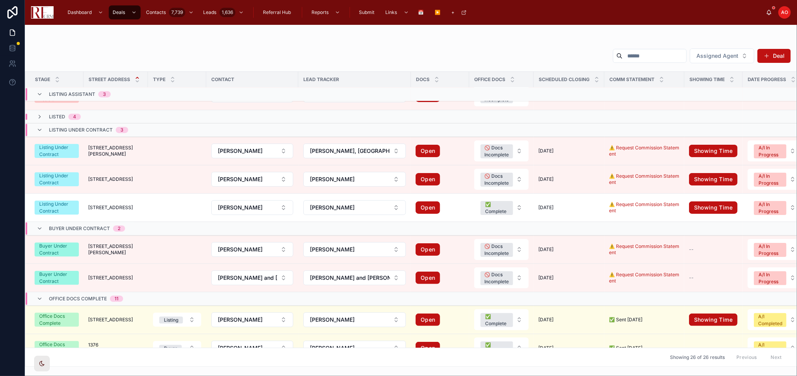
scroll to position [400, 0]
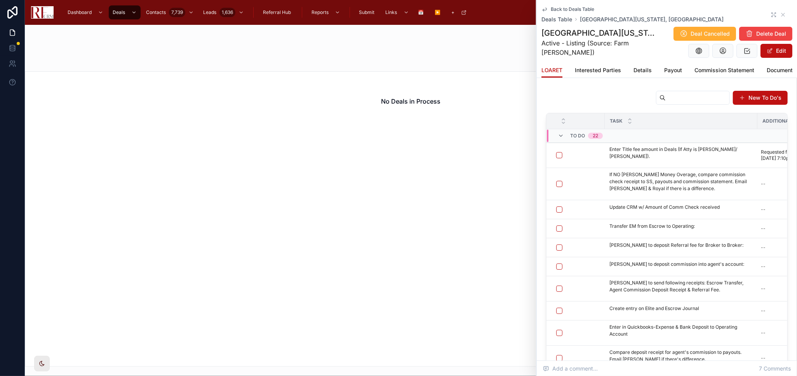
click at [770, 14] on icon at bounding box center [773, 15] width 6 height 6
click at [763, 14] on div "Dashboard Deals Contacts 7,739 Leads 1,636 Referral Hub Reports Submit Links 📅 …" at bounding box center [413, 12] width 706 height 17
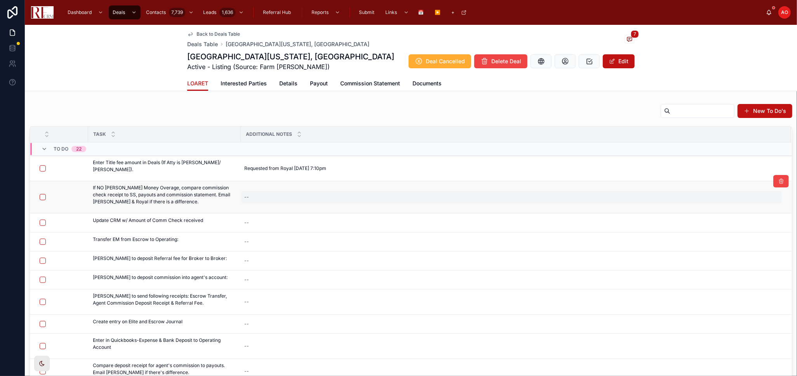
drag, startPoint x: 761, startPoint y: 186, endPoint x: 642, endPoint y: 195, distance: 119.2
click at [642, 195] on div "--" at bounding box center [511, 197] width 541 height 12
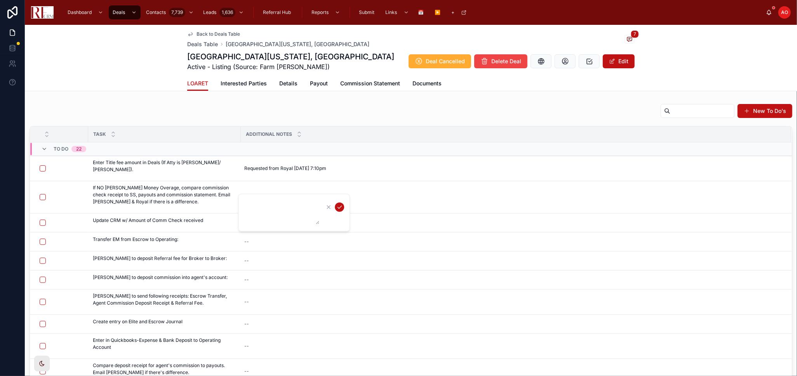
click at [536, 104] on div "New To Do's" at bounding box center [411, 113] width 763 height 18
click at [311, 83] on span "Payout" at bounding box center [319, 84] width 18 height 8
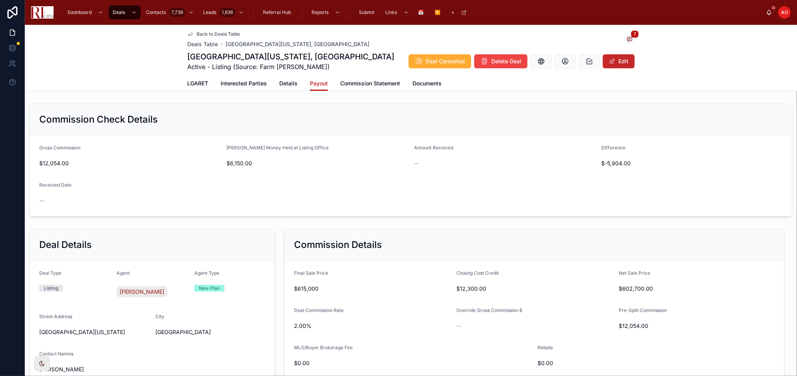
click at [612, 54] on button "Edit" at bounding box center [619, 61] width 32 height 14
click at [611, 54] on div "Deal Cancelled Delete Deal Edit" at bounding box center [518, 61] width 232 height 15
click at [611, 60] on span at bounding box center [612, 61] width 6 height 6
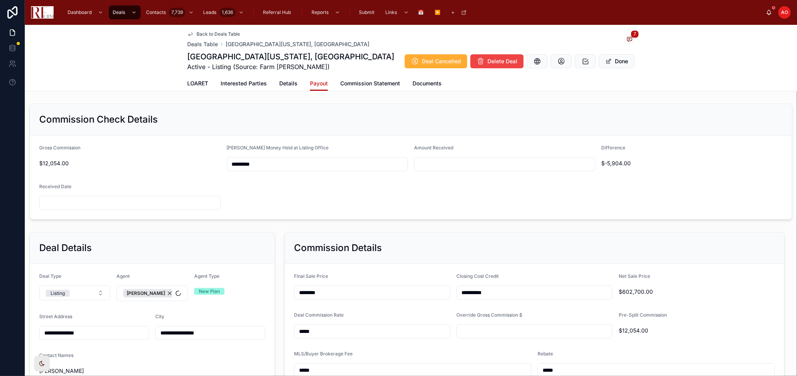
click at [445, 172] on form "Gross Commission $12,054.00 Earnest Money Held at Listing Office ********* Amou…" at bounding box center [411, 178] width 762 height 84
click at [445, 166] on input "text" at bounding box center [504, 164] width 181 height 11
type input "*********"
click at [172, 201] on input "text" at bounding box center [130, 203] width 181 height 11
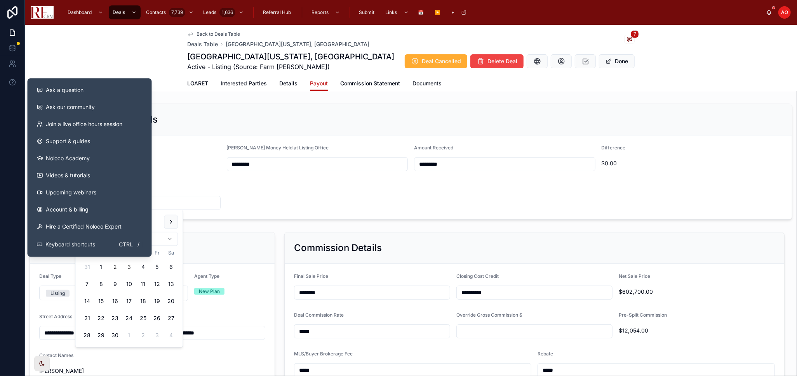
click at [114, 264] on button "2" at bounding box center [115, 268] width 14 height 14
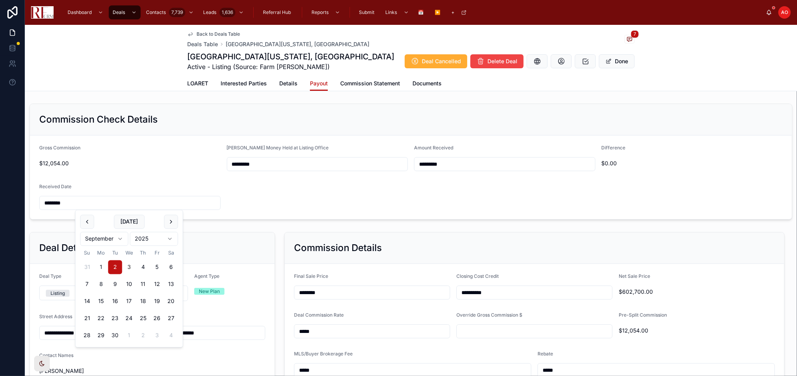
type input "********"
click at [304, 200] on form "Gross Commission $12,054.00 Earnest Money Held at Listing Office ********* Amou…" at bounding box center [411, 178] width 762 height 84
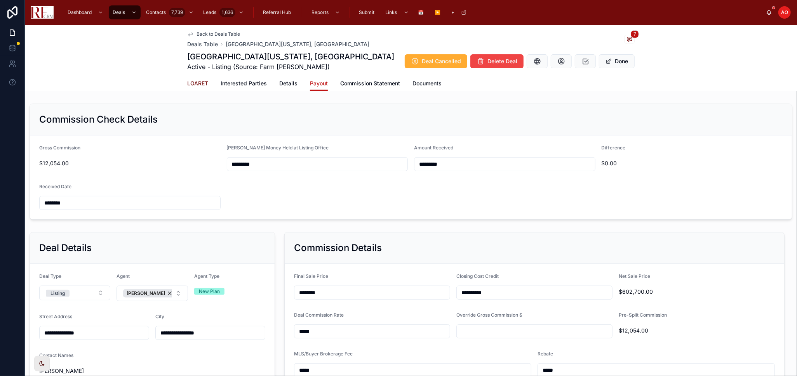
click at [192, 82] on span "LOARET" at bounding box center [197, 84] width 21 height 8
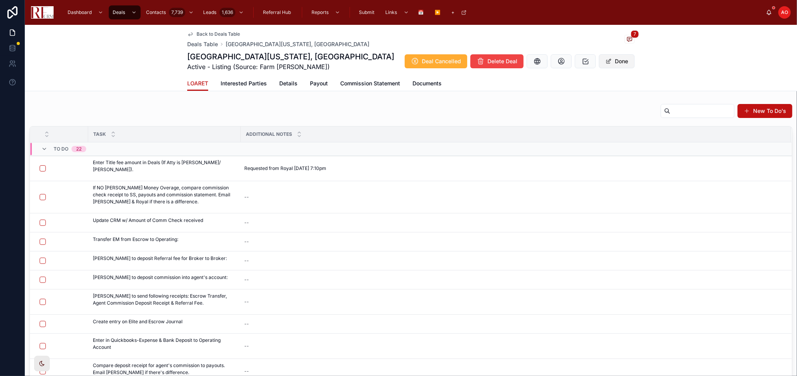
click at [614, 60] on button "Done" at bounding box center [617, 61] width 36 height 14
click at [41, 193] on td at bounding box center [59, 197] width 58 height 32
click at [41, 196] on button "button" at bounding box center [43, 197] width 6 height 6
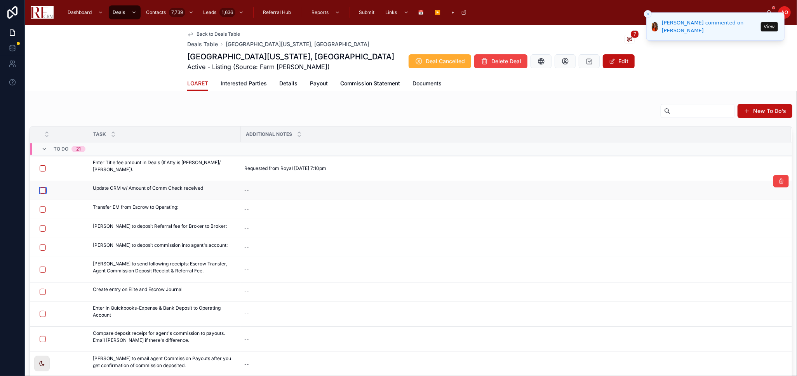
click at [43, 192] on button "button" at bounding box center [43, 191] width 6 height 6
click at [43, 210] on button "button" at bounding box center [43, 210] width 6 height 6
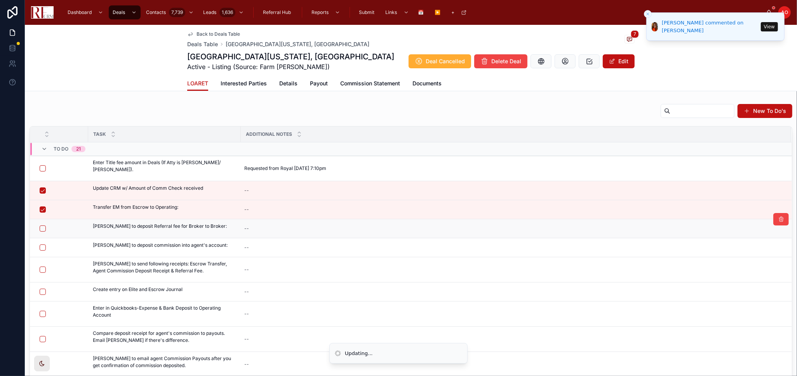
click at [39, 228] on form at bounding box center [61, 228] width 44 height 7
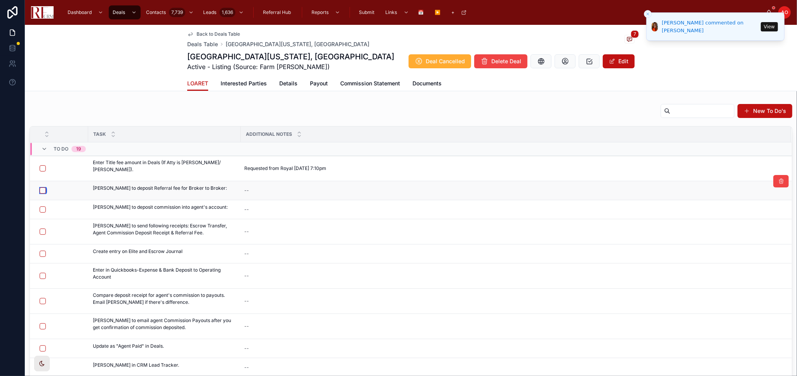
click at [42, 191] on button "button" at bounding box center [43, 191] width 6 height 6
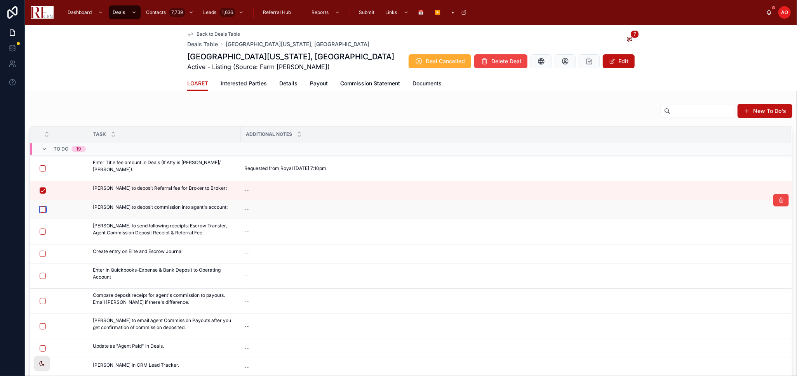
click at [43, 208] on button "button" at bounding box center [43, 210] width 6 height 6
click at [42, 229] on button "button" at bounding box center [43, 232] width 6 height 6
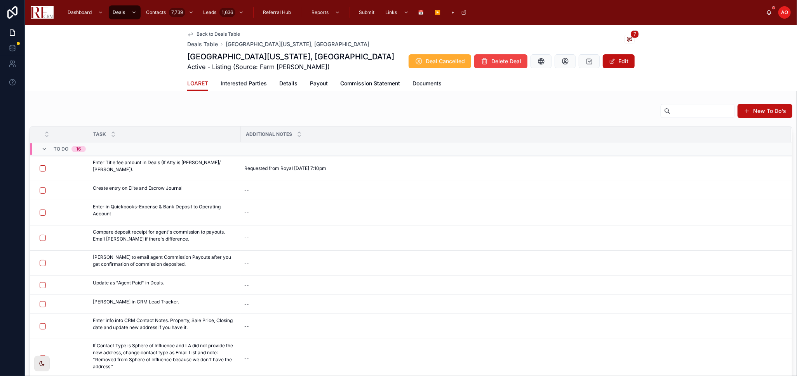
click at [197, 113] on div "New To Do's" at bounding box center [411, 113] width 763 height 18
click at [240, 99] on div "Back to Deals Table Deals Table 1642 Iowa Drive, Elk Grove Village 7 1642 Iowa …" at bounding box center [411, 243] width 772 height 437
click at [244, 105] on div "New To Do's" at bounding box center [411, 113] width 763 height 18
click at [455, 106] on div "New To Do's" at bounding box center [411, 113] width 763 height 18
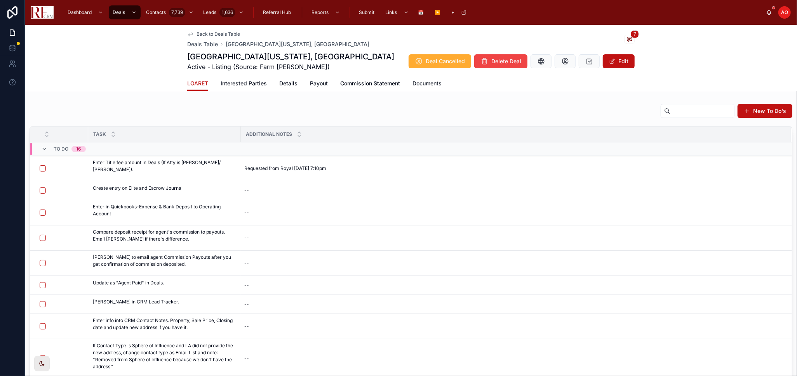
click at [561, 110] on div "New To Do's" at bounding box center [411, 113] width 763 height 18
click at [40, 189] on button "button" at bounding box center [43, 191] width 6 height 6
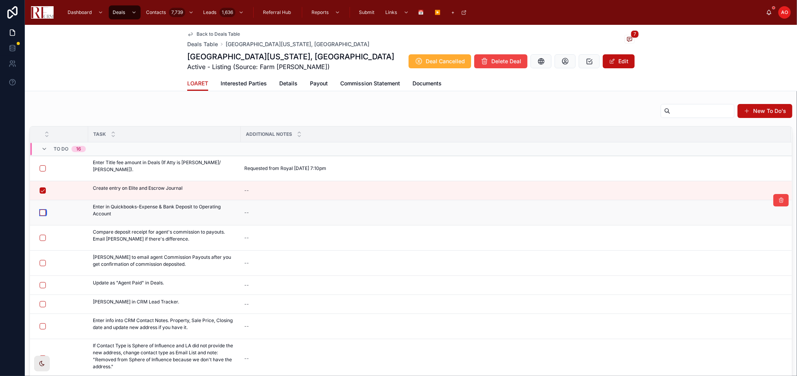
click at [40, 210] on button "button" at bounding box center [43, 213] width 6 height 6
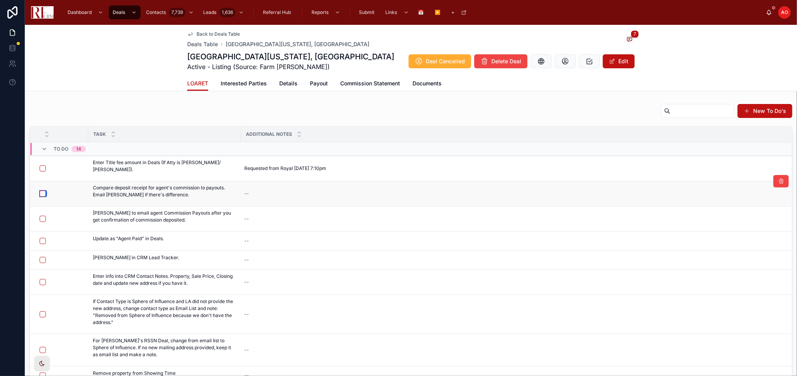
click at [45, 196] on button "button" at bounding box center [43, 194] width 6 height 6
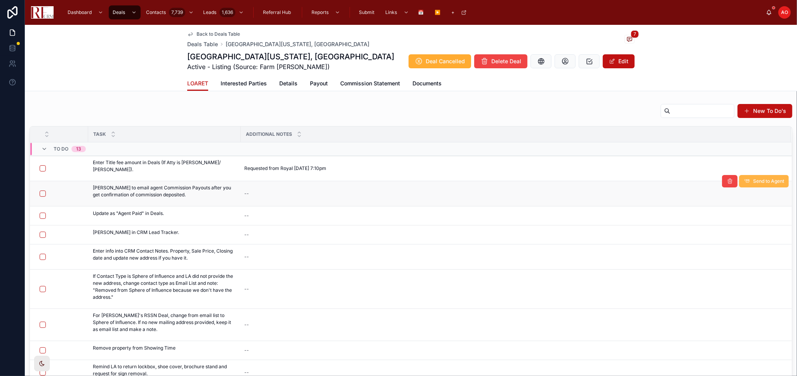
click at [756, 184] on span "Send to Agent" at bounding box center [768, 181] width 31 height 6
click at [292, 83] on span "Details" at bounding box center [288, 84] width 18 height 8
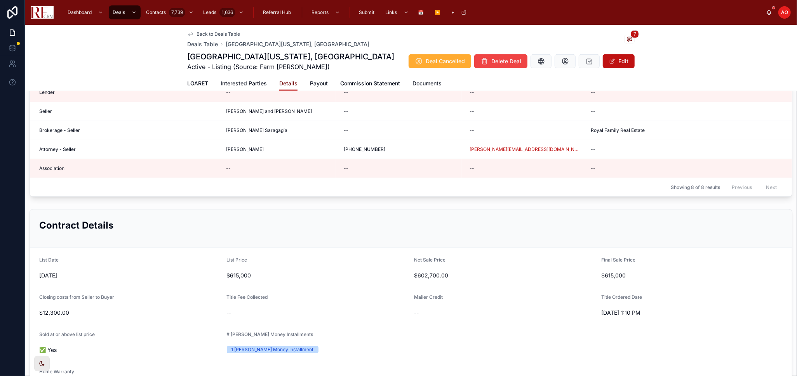
scroll to position [583, 0]
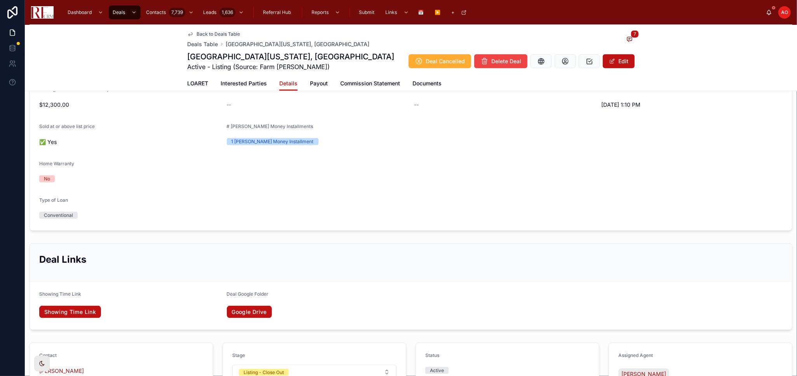
click at [625, 51] on div "1642 Iowa Drive, Elk Grove Village Active - Listing (Source: Farm Winston Grove…" at bounding box center [410, 61] width 447 height 20
click at [623, 56] on button "Edit" at bounding box center [619, 61] width 32 height 14
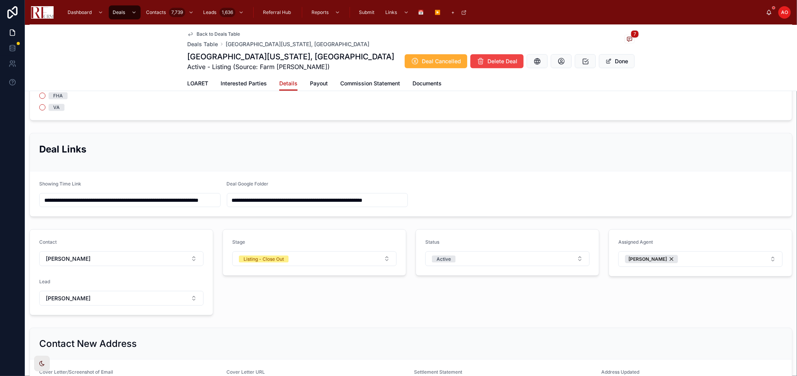
scroll to position [804, 0]
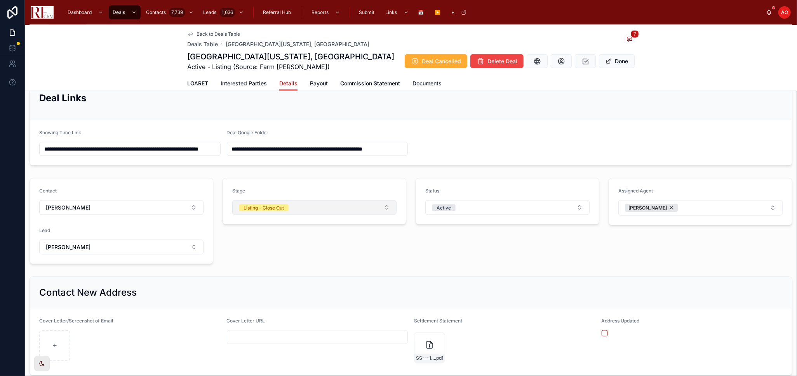
click at [354, 207] on button "Listing - Close Out" at bounding box center [314, 207] width 164 height 15
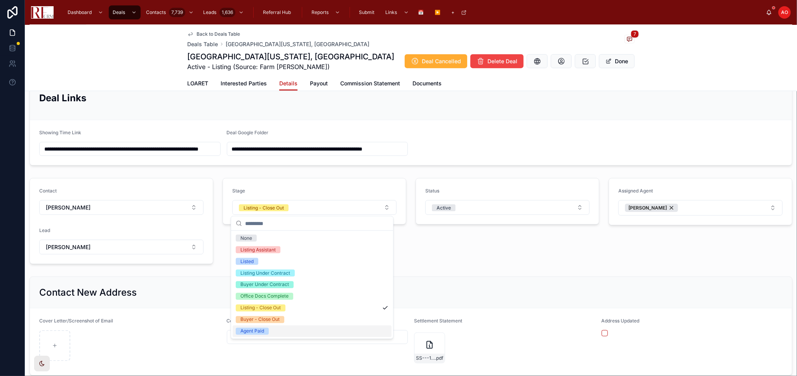
click at [346, 331] on div "Agent Paid" at bounding box center [312, 332] width 159 height 12
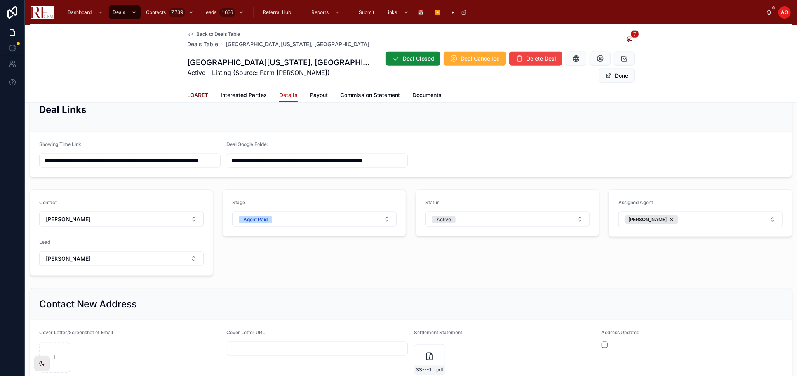
click at [200, 91] on span "LOARET" at bounding box center [197, 95] width 21 height 8
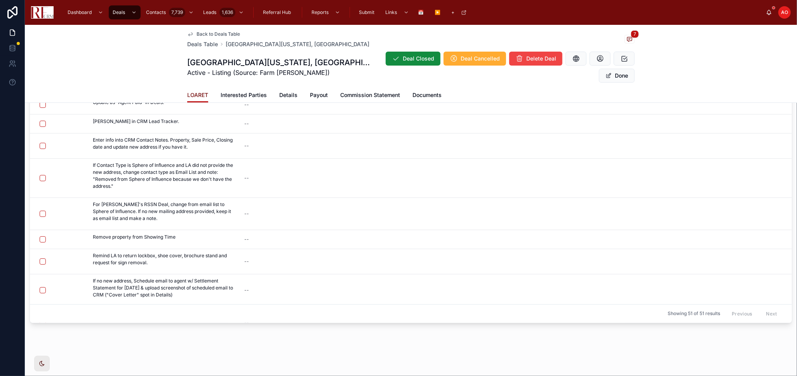
scroll to position [85, 0]
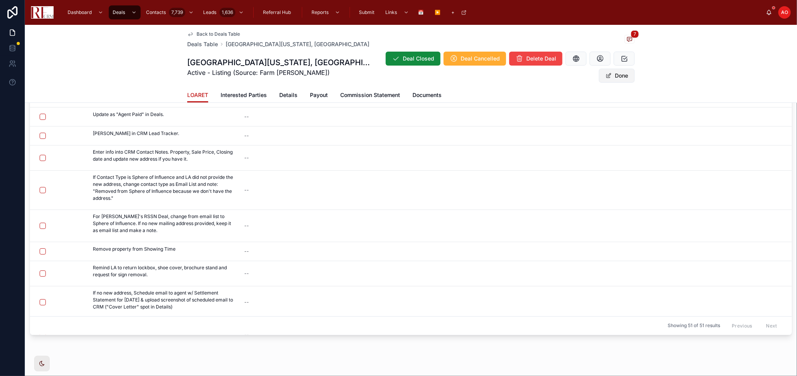
click at [618, 69] on button "Done" at bounding box center [617, 76] width 36 height 14
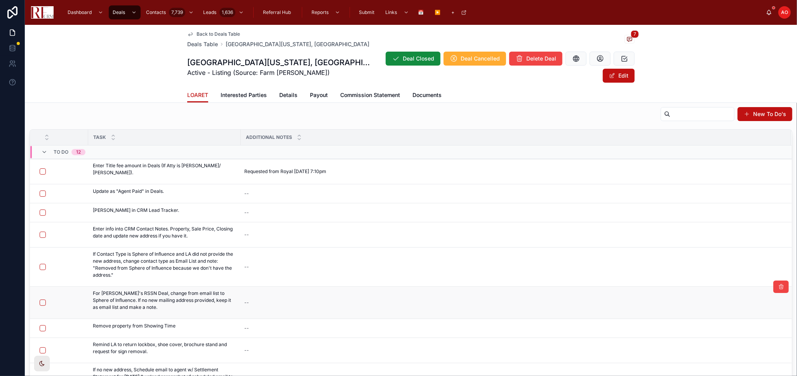
scroll to position [0, 0]
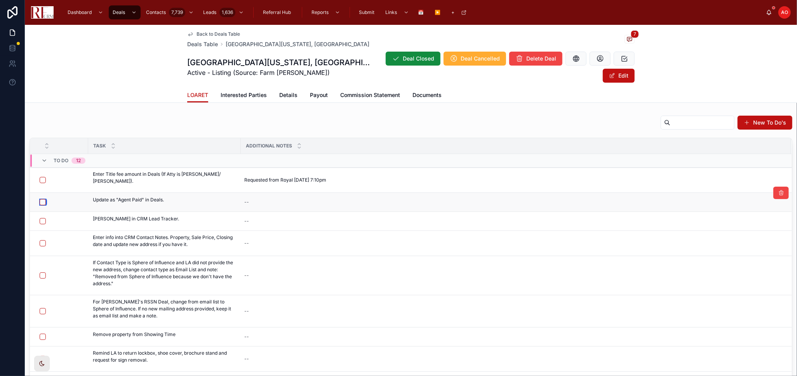
click at [41, 199] on button "button" at bounding box center [43, 202] width 6 height 6
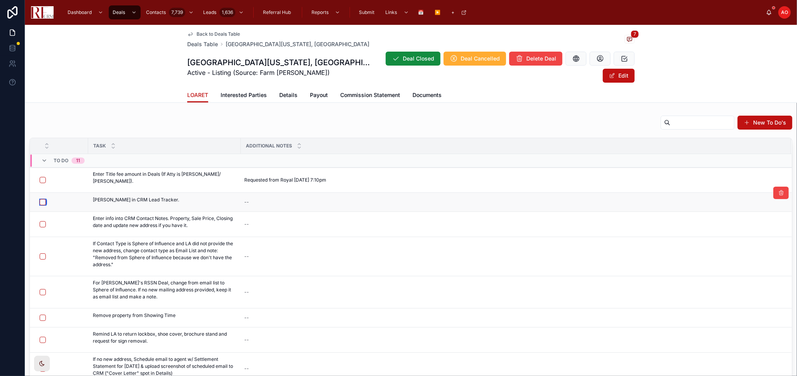
click at [40, 199] on button "button" at bounding box center [43, 202] width 6 height 6
click at [44, 221] on button "button" at bounding box center [43, 224] width 6 height 6
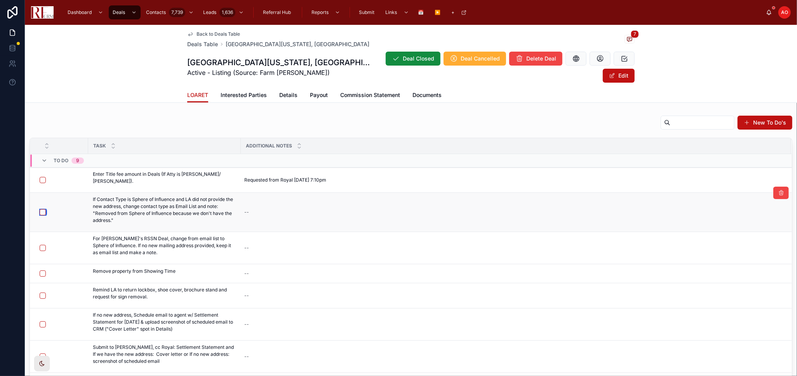
click at [42, 209] on button "button" at bounding box center [43, 212] width 6 height 6
click at [42, 245] on button "button" at bounding box center [43, 248] width 6 height 6
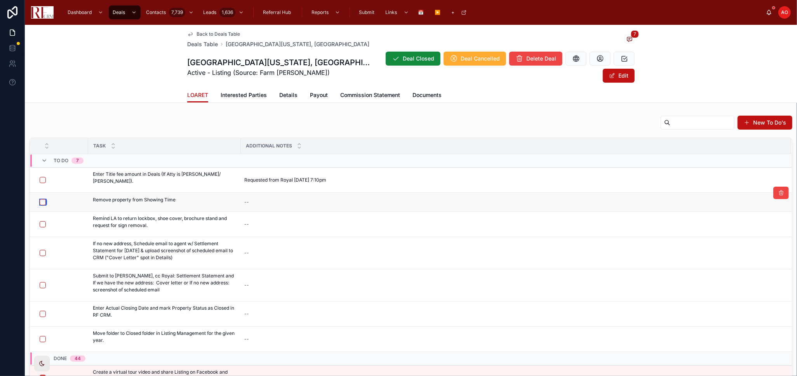
click at [41, 199] on button "button" at bounding box center [43, 202] width 6 height 6
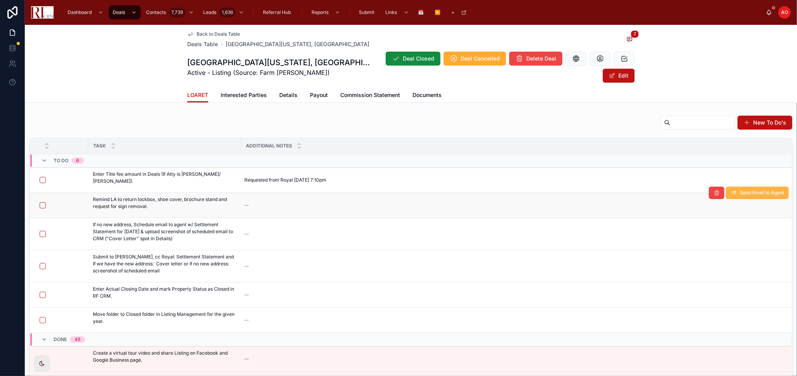
click at [747, 190] on span "Send Email to Agent" at bounding box center [762, 193] width 44 height 6
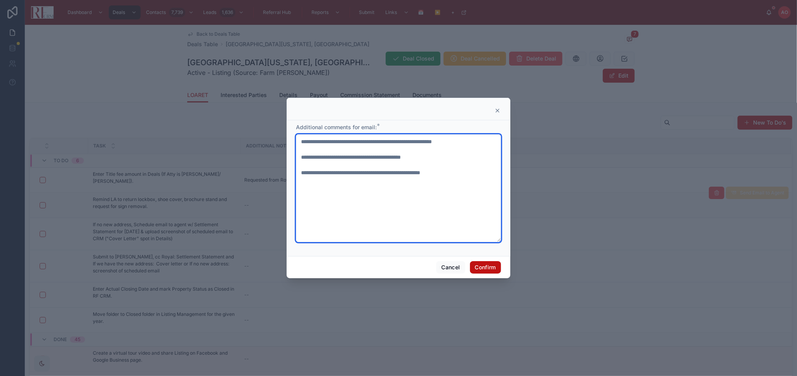
click at [478, 141] on textarea "**********" at bounding box center [398, 188] width 205 height 108
click at [413, 174] on textarea "**********" at bounding box center [398, 188] width 205 height 108
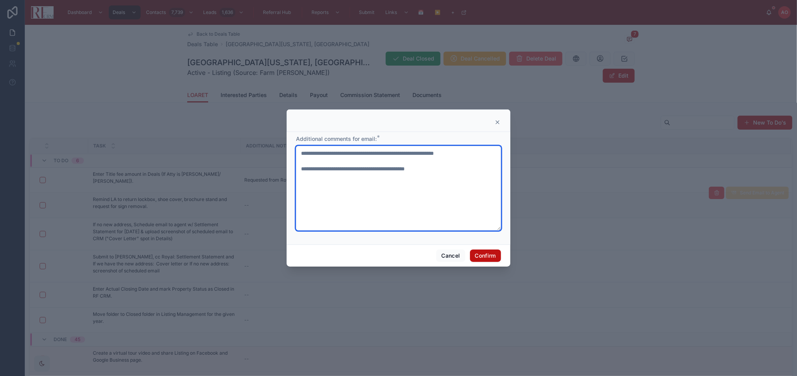
click at [478, 158] on textarea "**********" at bounding box center [398, 188] width 205 height 85
click at [483, 148] on textarea "**********" at bounding box center [398, 188] width 205 height 85
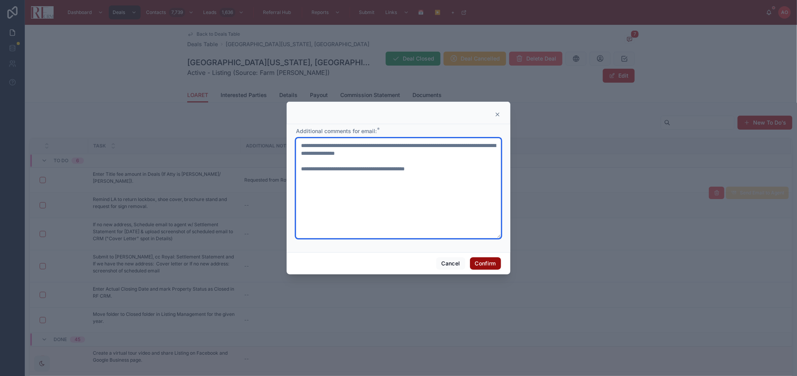
type textarea "**********"
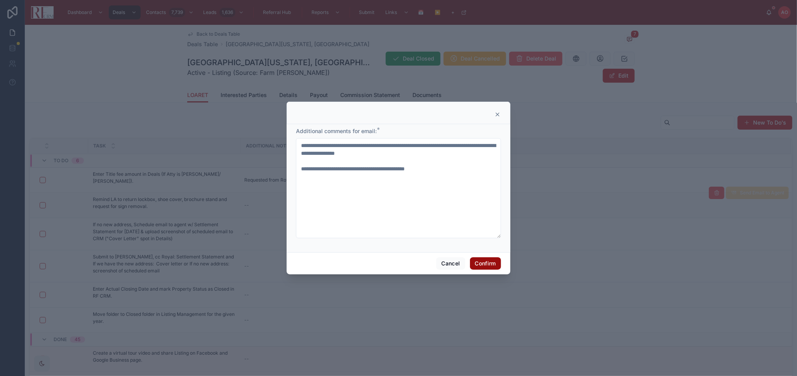
click at [480, 267] on button "Confirm" at bounding box center [485, 263] width 31 height 12
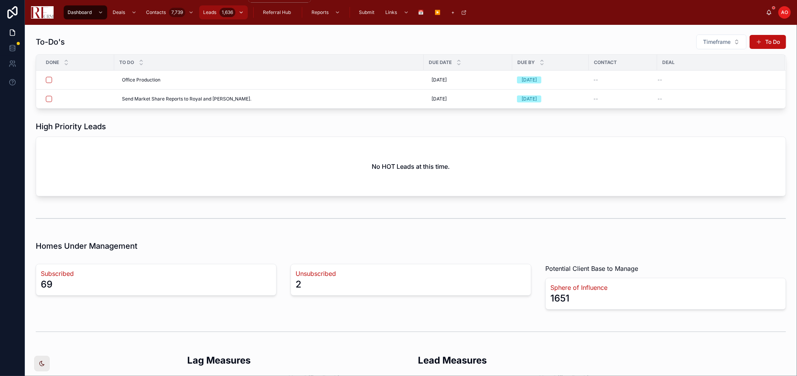
click at [240, 14] on icon "scrollable content" at bounding box center [240, 12] width 5 height 5
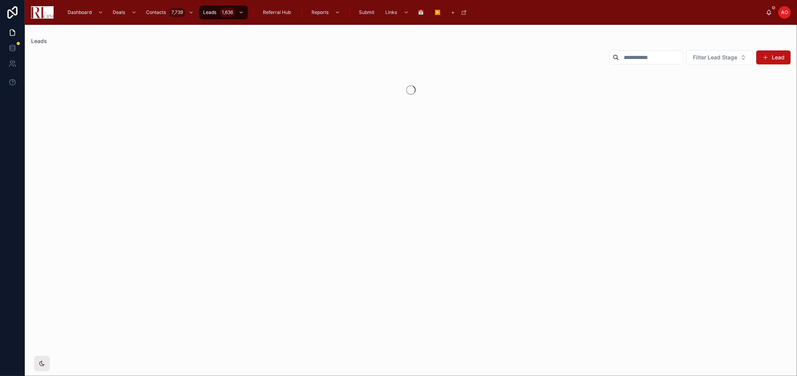
click at [225, 68] on div "Filter Lead Stage Lead" at bounding box center [411, 59] width 760 height 19
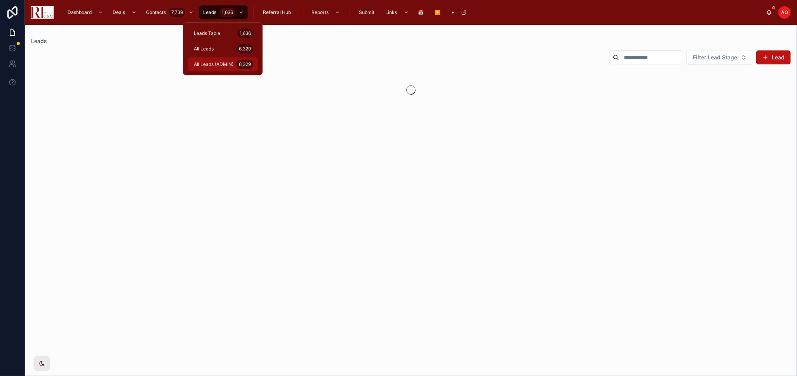
click at [229, 63] on span "All Leads (ADMIN)" at bounding box center [214, 64] width 40 height 6
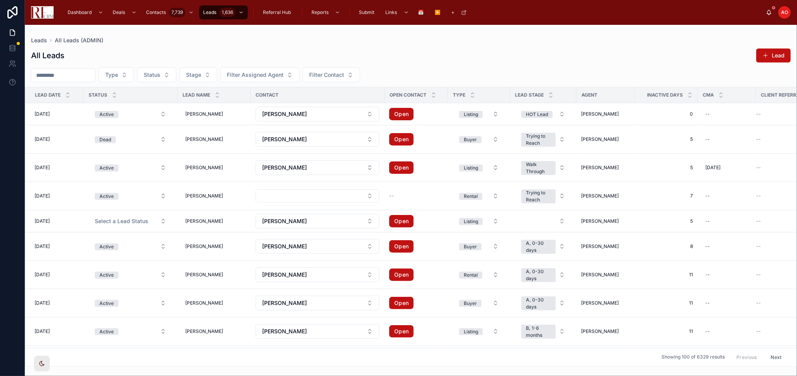
click at [68, 73] on input "text" at bounding box center [63, 75] width 64 height 11
type input "*"
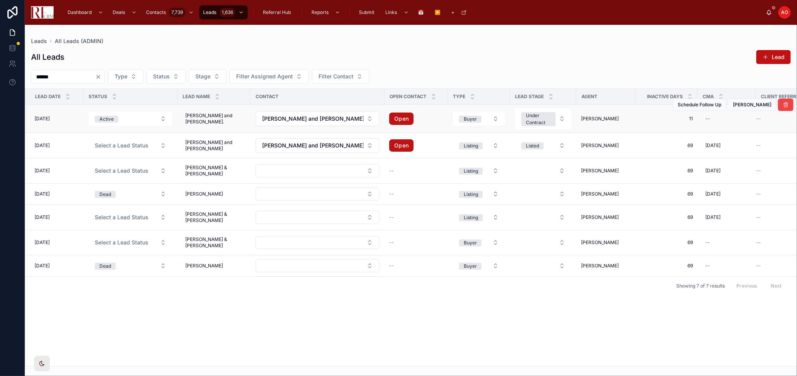
type input "******"
click at [605, 114] on td "[PERSON_NAME]" at bounding box center [605, 119] width 59 height 28
click at [596, 118] on span "[PERSON_NAME]" at bounding box center [600, 119] width 38 height 6
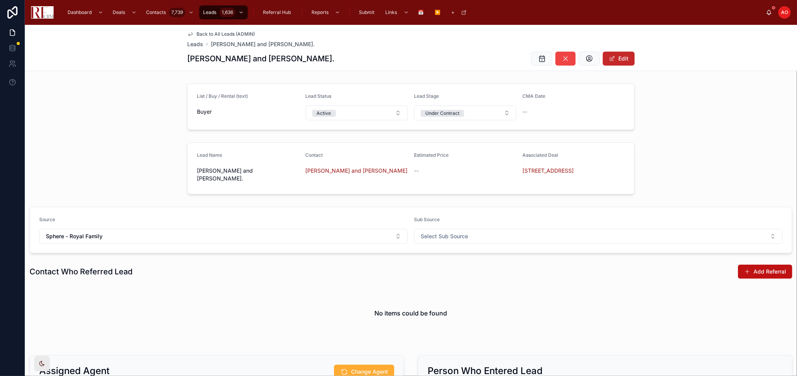
click at [624, 63] on button "Edit" at bounding box center [619, 59] width 32 height 14
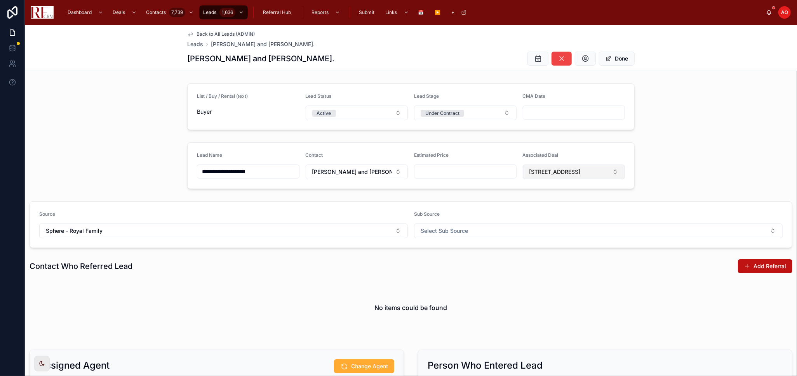
click at [581, 173] on span "1419 West Miner Street, Arlington Heights" at bounding box center [554, 172] width 51 height 8
click at [575, 208] on div "None" at bounding box center [571, 204] width 98 height 12
click at [581, 171] on span "1419 West Miner Street, Arlington Heights" at bounding box center [554, 172] width 51 height 8
click at [711, 149] on div "**********" at bounding box center [411, 165] width 772 height 53
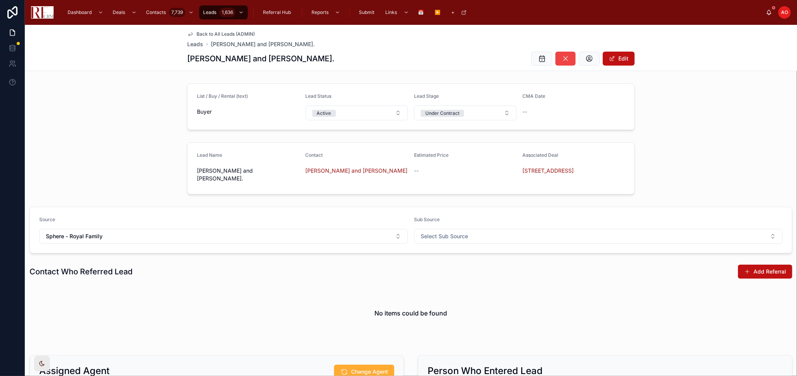
click at [231, 33] on span "Back to All Leads (ADMIN)" at bounding box center [225, 34] width 58 height 6
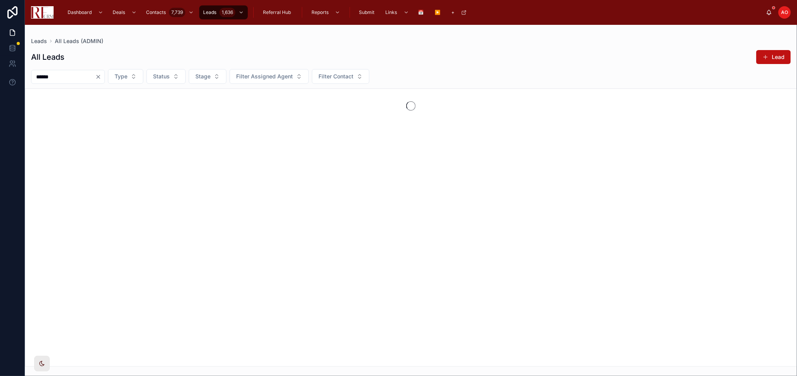
click at [50, 80] on input "******" at bounding box center [63, 76] width 64 height 11
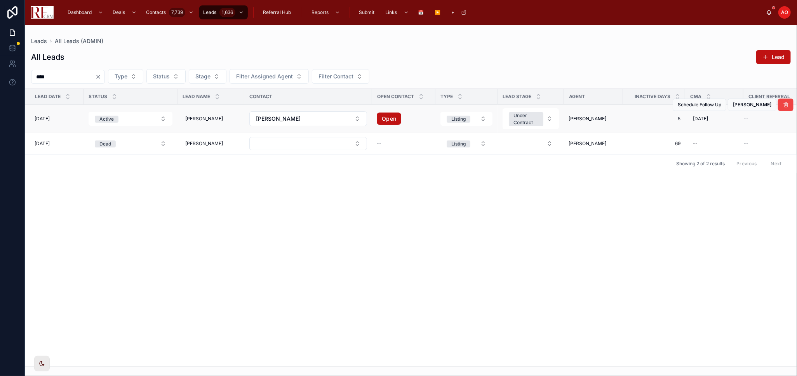
type input "****"
click at [745, 106] on span "[PERSON_NAME]" at bounding box center [752, 105] width 38 height 6
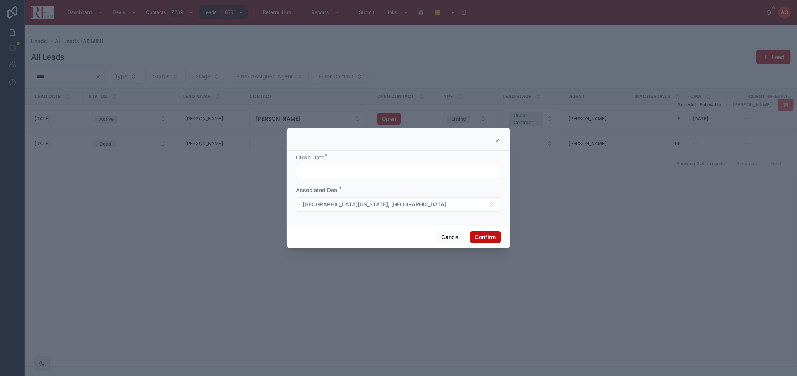
click at [402, 170] on input "text" at bounding box center [398, 171] width 204 height 11
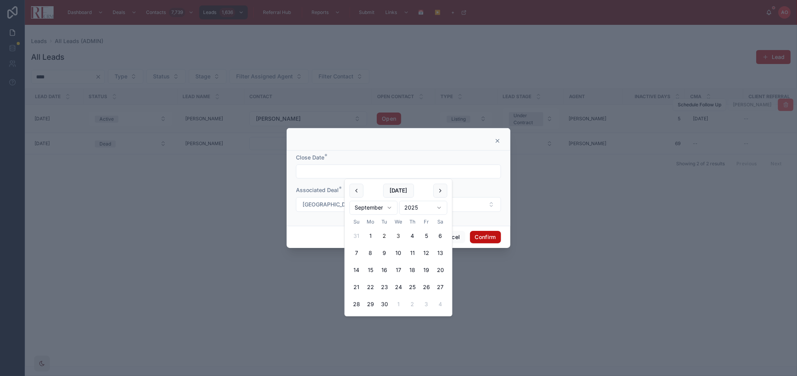
click at [385, 237] on button "2" at bounding box center [384, 236] width 14 height 14
type input "********"
click at [498, 233] on button "Confirm" at bounding box center [485, 237] width 31 height 12
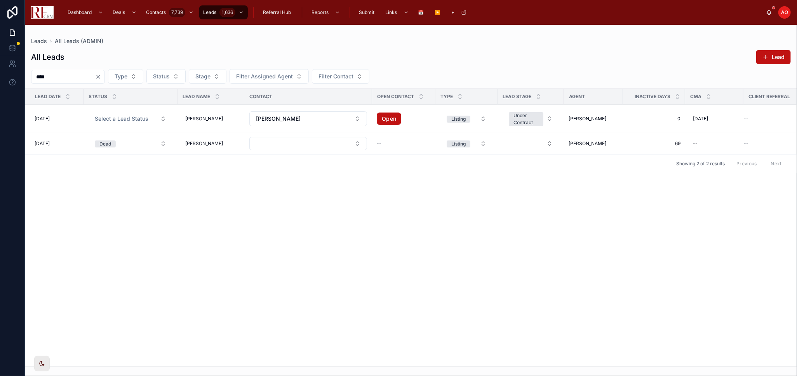
click at [478, 237] on div "Lead Date Status Lead Name Contact Open Contact Type Lead Stage Agent Inactive …" at bounding box center [410, 228] width 771 height 278
click at [381, 122] on link "Open" at bounding box center [389, 119] width 24 height 12
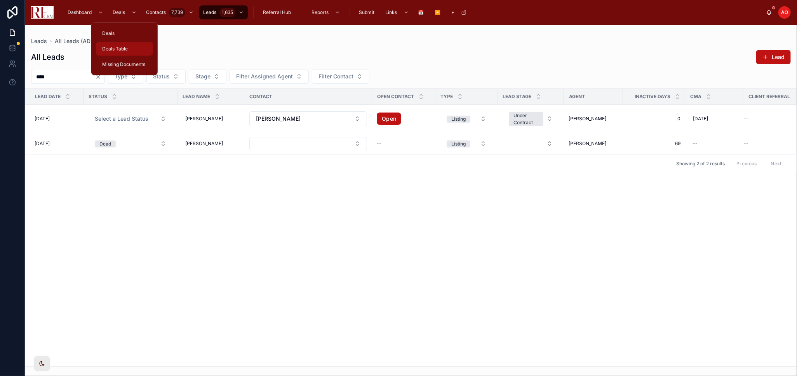
click at [124, 47] on span "Deals Table" at bounding box center [115, 49] width 26 height 6
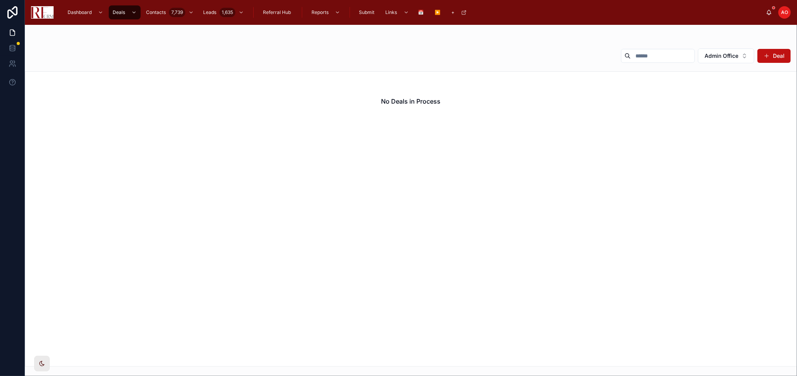
click at [730, 43] on div at bounding box center [411, 40] width 760 height 6
click at [731, 55] on span "Admin Office" at bounding box center [721, 56] width 34 height 8
click at [731, 58] on span "Admin Office" at bounding box center [721, 56] width 34 height 8
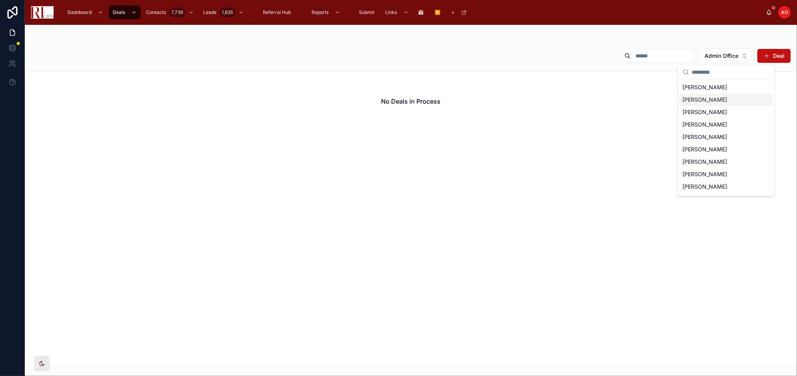
scroll to position [35, 0]
click at [698, 162] on span "Royal Hartwig" at bounding box center [705, 164] width 45 height 8
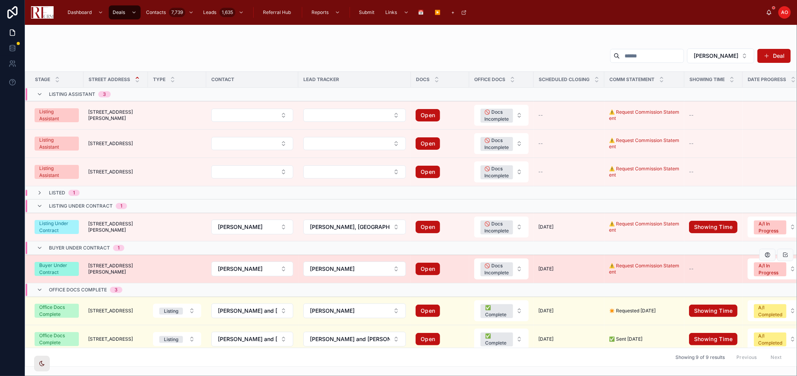
click at [125, 269] on span "1125 Charlene Lane" at bounding box center [115, 269] width 55 height 12
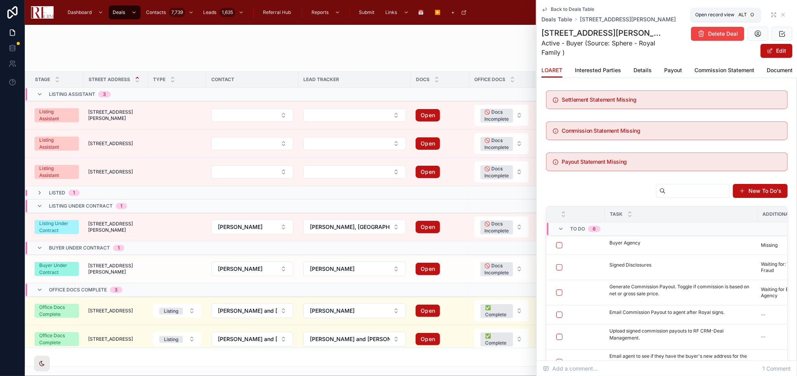
click at [770, 15] on icon at bounding box center [773, 15] width 6 height 6
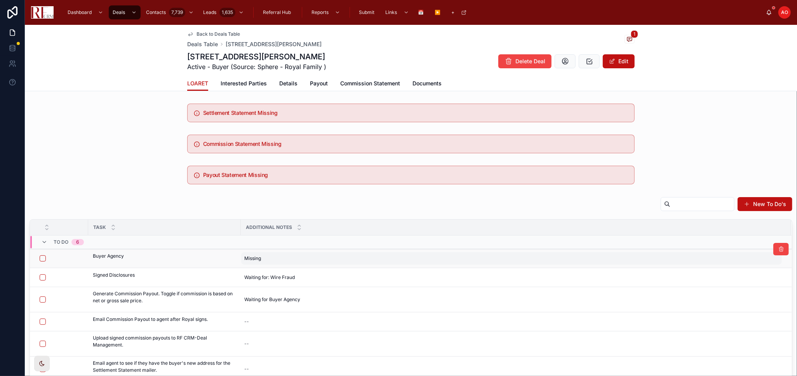
click at [324, 257] on div "Missing Missing" at bounding box center [511, 258] width 541 height 12
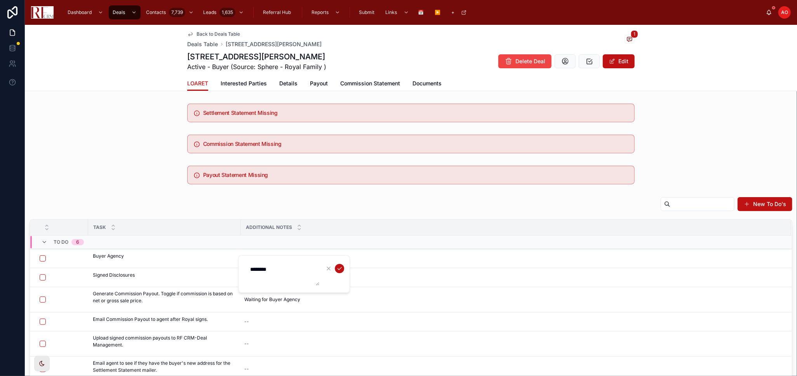
click at [287, 269] on textarea "*******" at bounding box center [282, 273] width 74 height 23
drag, startPoint x: 272, startPoint y: 265, endPoint x: 296, endPoint y: 282, distance: 29.5
click at [296, 282] on textarea "**********" at bounding box center [282, 284] width 74 height 45
type textarea "**********"
click at [339, 266] on icon "submit" at bounding box center [339, 269] width 6 height 6
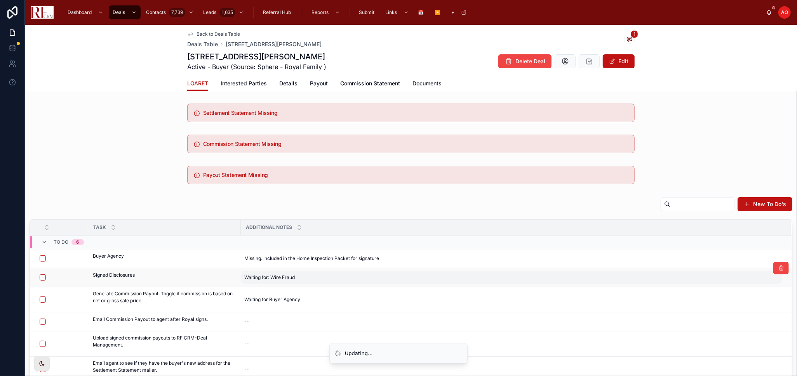
click at [323, 275] on div "Waiting for: Wire Fraud Waiting for: Wire Fraud" at bounding box center [511, 277] width 541 height 12
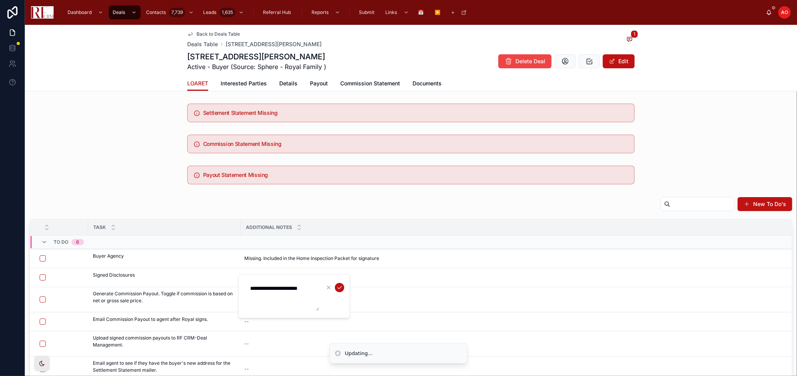
click at [318, 287] on textarea "**********" at bounding box center [282, 297] width 74 height 30
type textarea "**********"
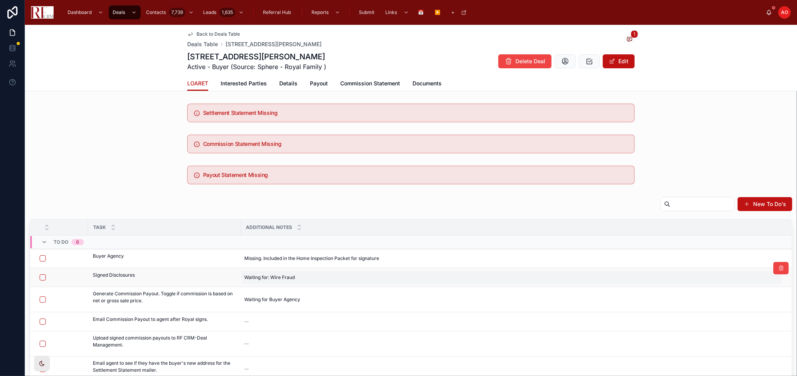
click at [314, 278] on div "Waiting for: Wire Fraud Waiting for: Wire Fraud" at bounding box center [511, 277] width 541 height 12
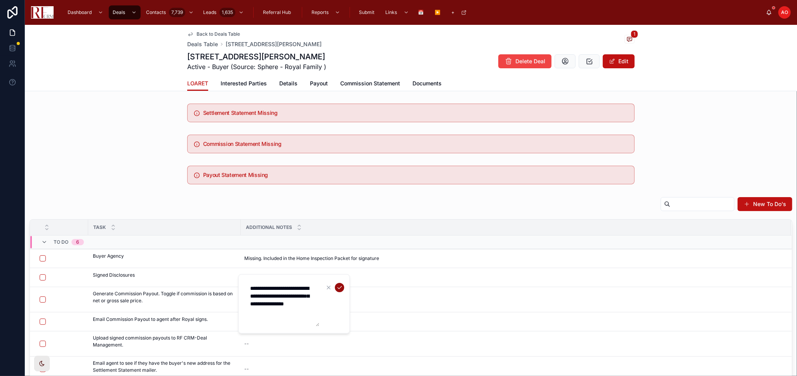
click at [339, 285] on icon "submit" at bounding box center [339, 288] width 6 height 6
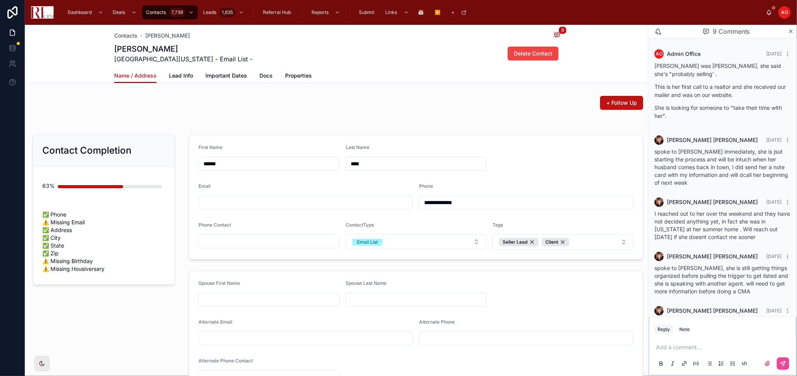
scroll to position [236, 0]
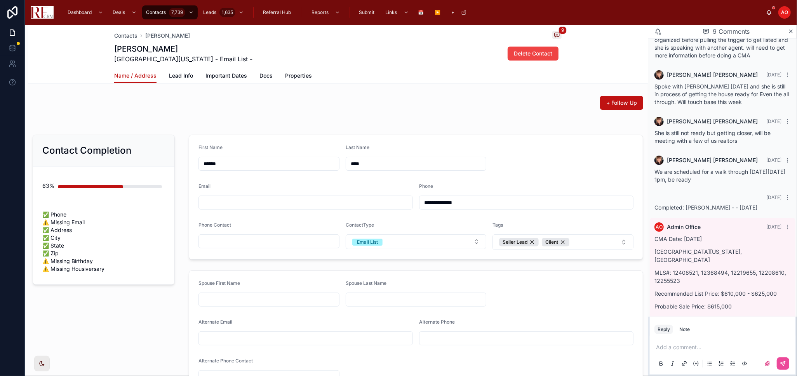
click at [699, 251] on p "[GEOGRAPHIC_DATA][US_STATE], [GEOGRAPHIC_DATA]" at bounding box center [722, 256] width 136 height 16
copy p "[GEOGRAPHIC_DATA][US_STATE], [GEOGRAPHIC_DATA]"
click at [687, 334] on button "Note" at bounding box center [684, 329] width 17 height 9
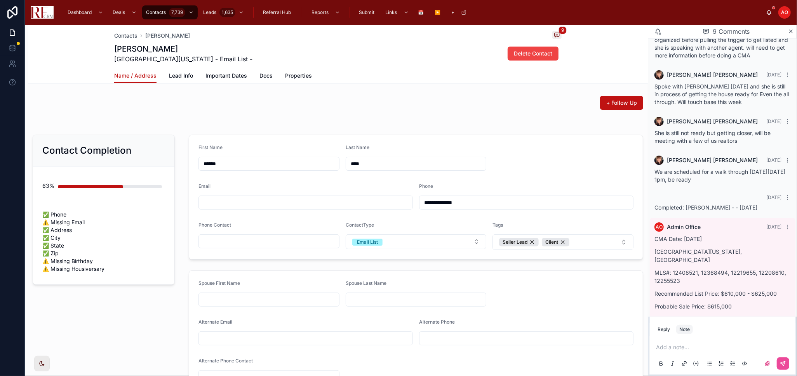
click at [687, 349] on p at bounding box center [724, 348] width 136 height 8
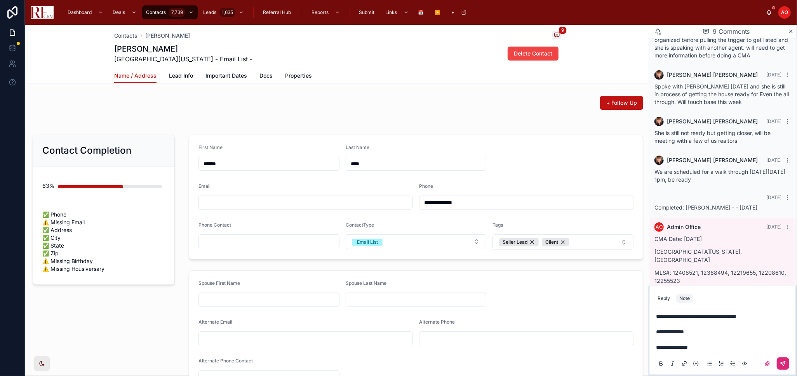
click at [784, 364] on icon at bounding box center [783, 363] width 3 height 3
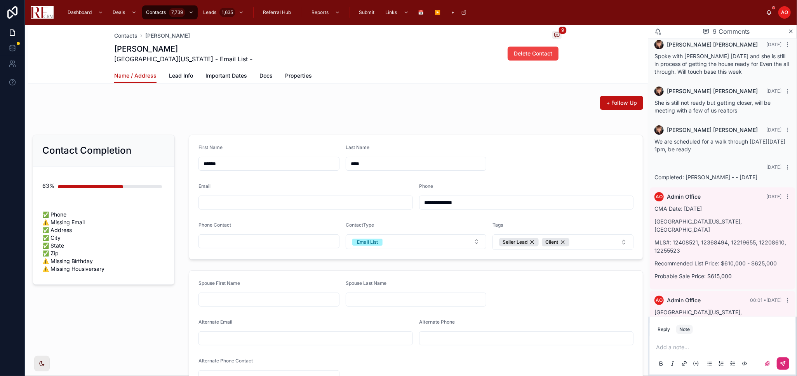
scroll to position [298, 0]
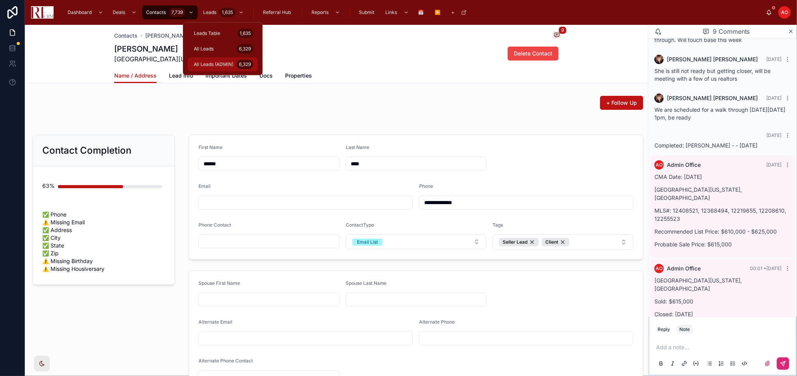
click at [228, 61] on span "All Leads (ADMIN)" at bounding box center [214, 64] width 40 height 6
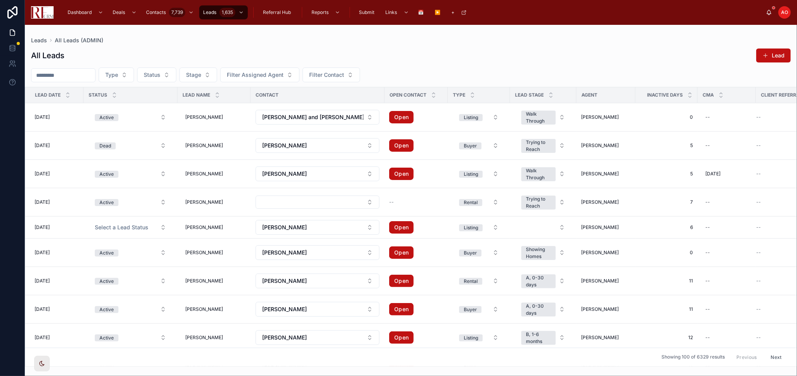
click at [80, 71] on input "text" at bounding box center [63, 75] width 64 height 11
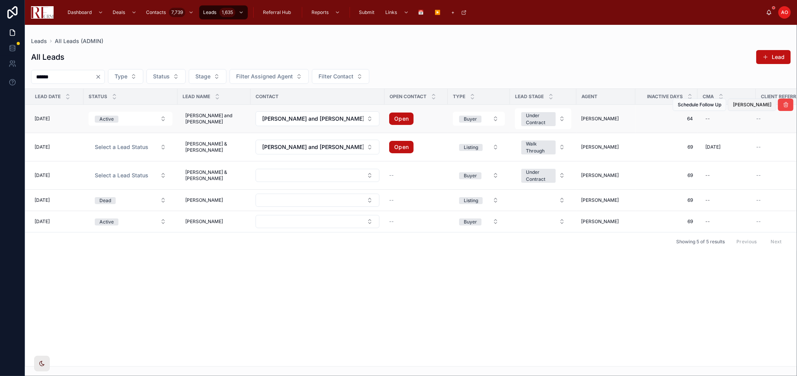
type input "******"
click at [756, 103] on span "Mark Closed" at bounding box center [752, 105] width 38 height 6
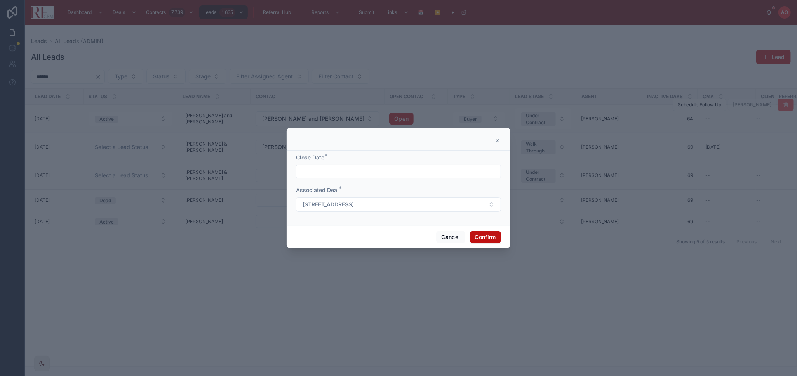
click at [341, 172] on input "text" at bounding box center [398, 171] width 204 height 11
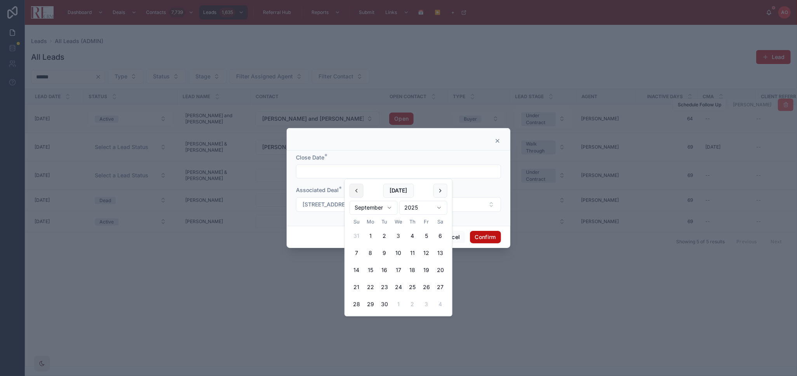
click at [360, 189] on button at bounding box center [356, 191] width 14 height 14
click at [424, 301] on button "29" at bounding box center [426, 305] width 14 height 14
type input "*********"
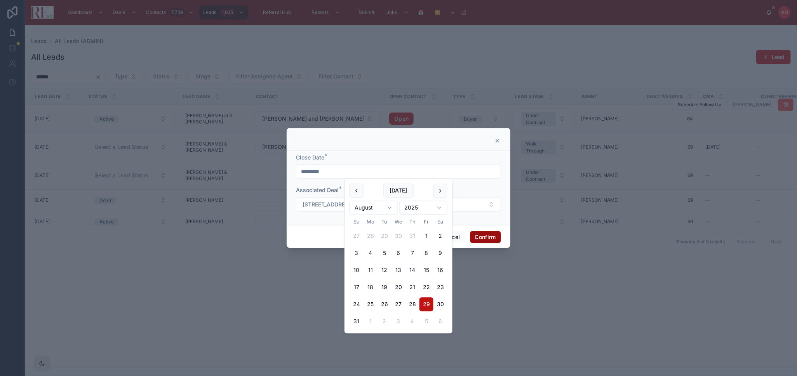
click at [488, 239] on button "Confirm" at bounding box center [485, 237] width 31 height 12
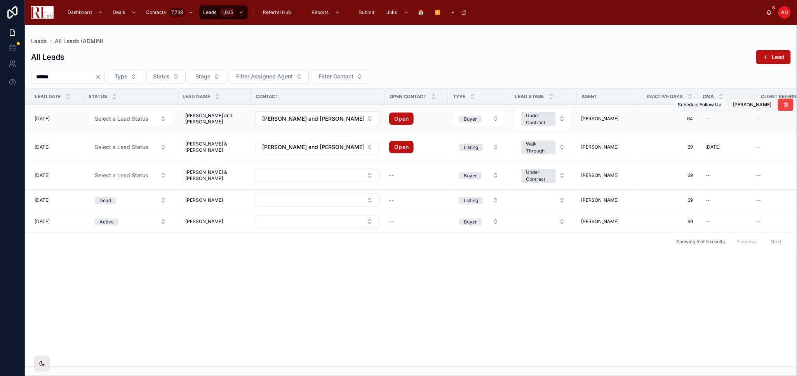
click at [763, 106] on span "Mark Closed" at bounding box center [752, 105] width 38 height 6
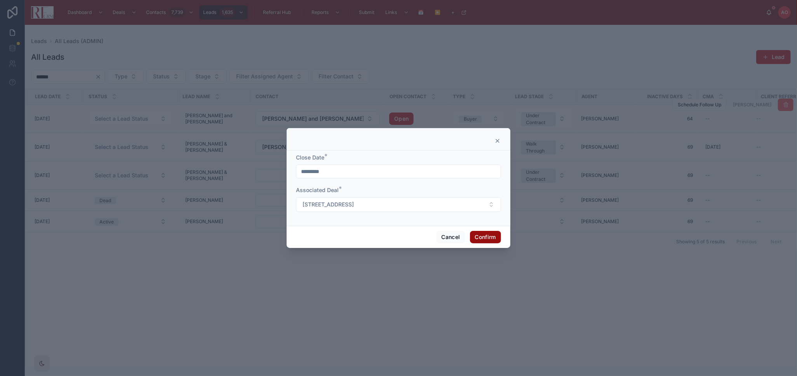
click at [482, 239] on button "Confirm" at bounding box center [485, 237] width 31 height 12
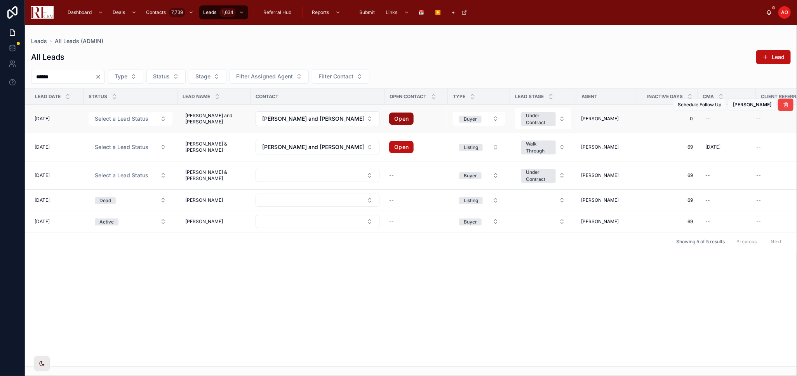
click at [394, 118] on link "Open" at bounding box center [401, 119] width 24 height 12
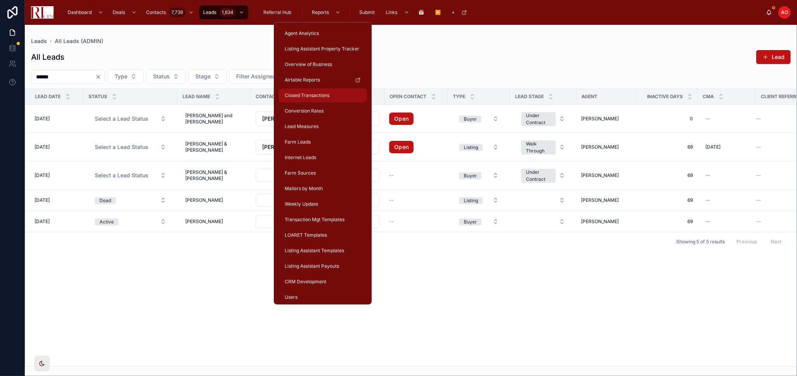
click at [318, 91] on div "Closed Transactions" at bounding box center [322, 95] width 79 height 12
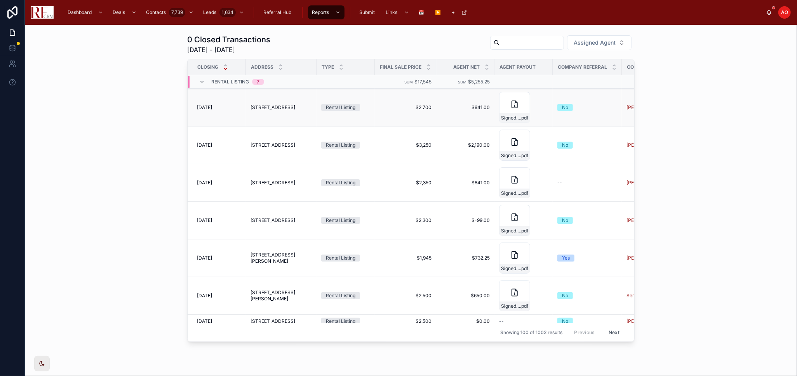
scroll to position [129, 0]
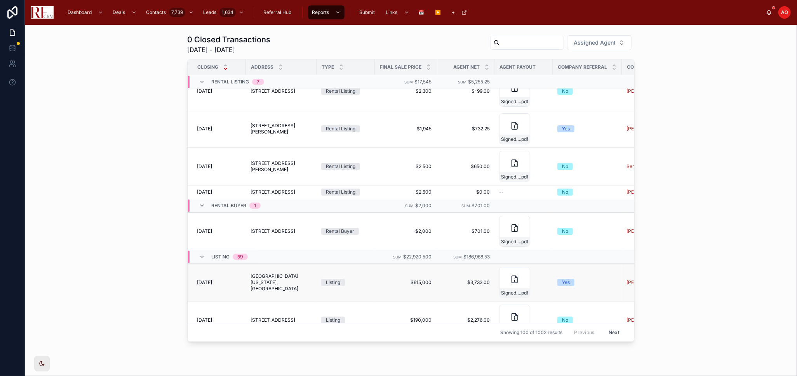
click at [256, 283] on span "1642 Iowa Drive, Elk Grove Village" at bounding box center [280, 282] width 61 height 19
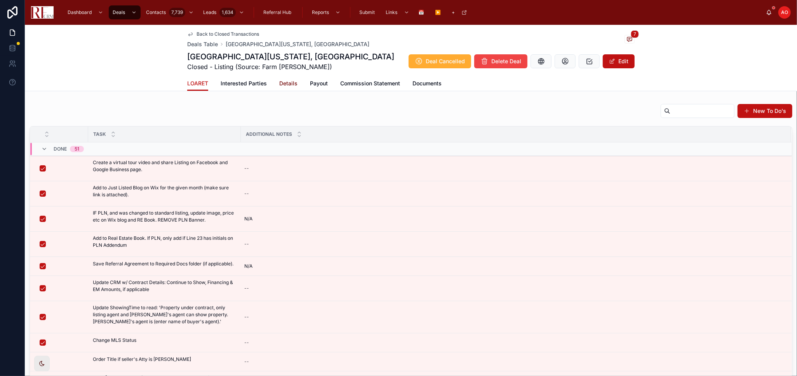
click at [280, 83] on span "Details" at bounding box center [288, 84] width 18 height 8
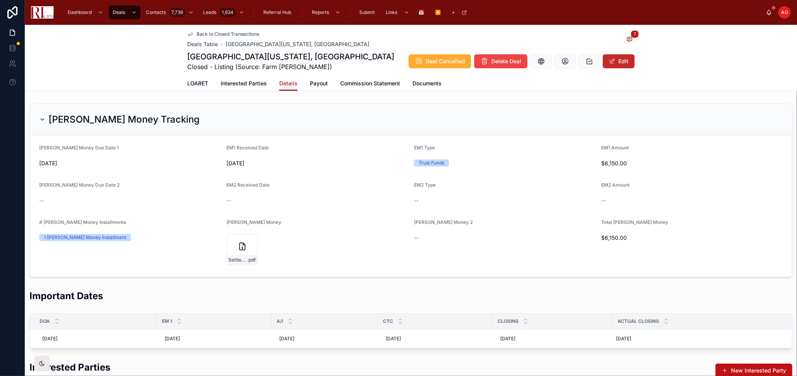
click at [613, 64] on button "Edit" at bounding box center [619, 61] width 32 height 14
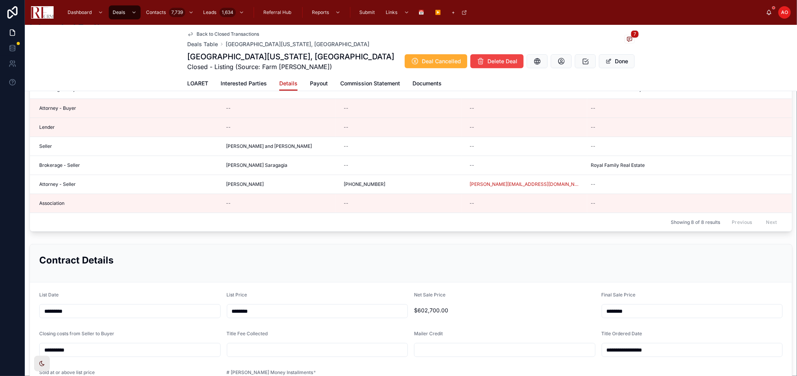
scroll to position [431, 0]
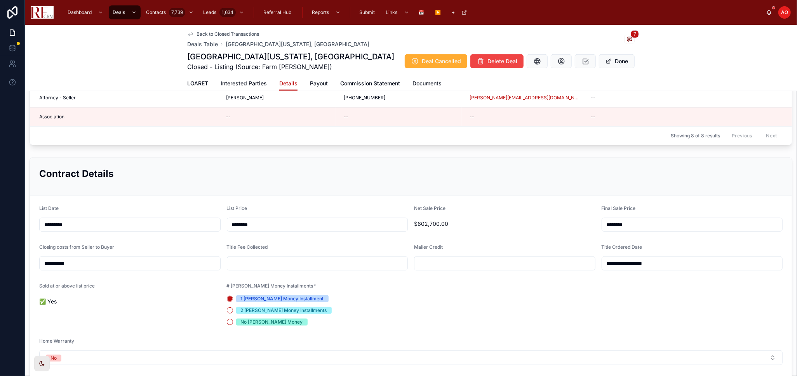
click at [331, 264] on input "text" at bounding box center [317, 263] width 181 height 11
paste input "******"
type input "******"
click at [559, 148] on div "Earnest Money Tracking Earnest Money Due Date 1 ********* EM1 Received Date ***…" at bounding box center [411, 239] width 772 height 1140
click at [616, 64] on button "Done" at bounding box center [617, 61] width 36 height 14
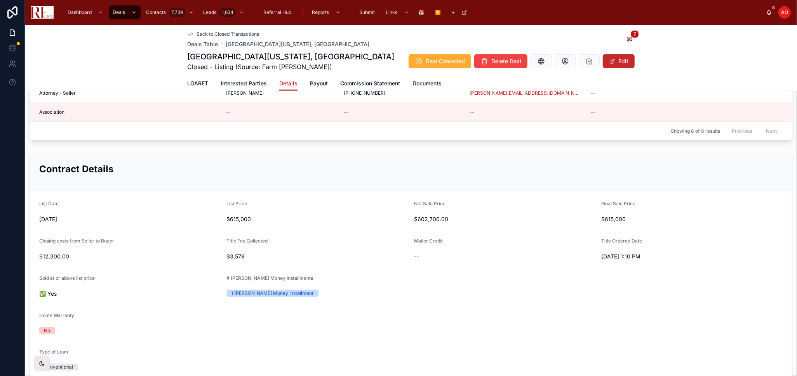
scroll to position [426, 0]
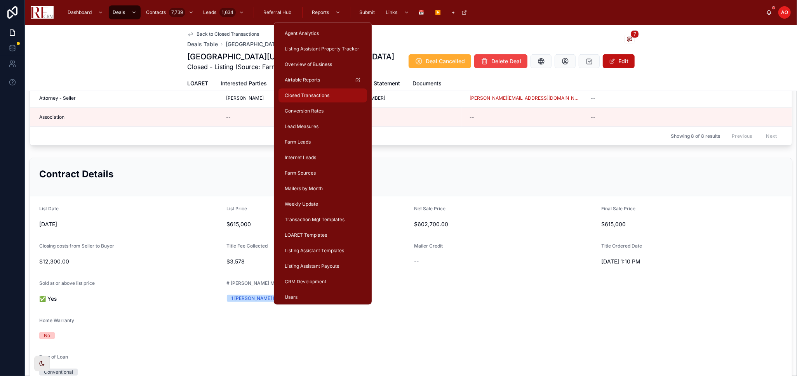
click at [301, 100] on div "Closed Transactions" at bounding box center [322, 95] width 79 height 12
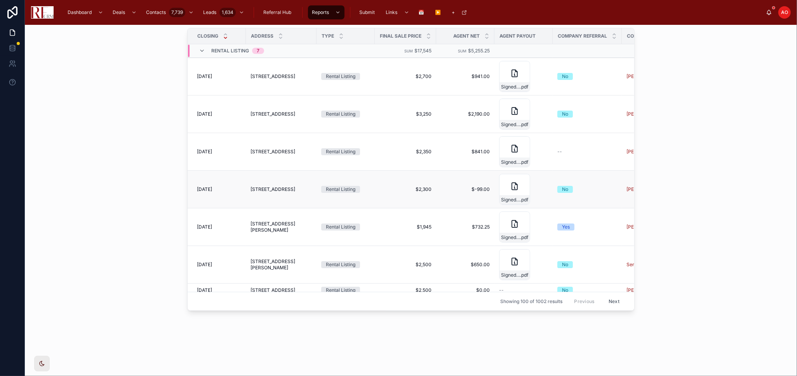
scroll to position [43, 0]
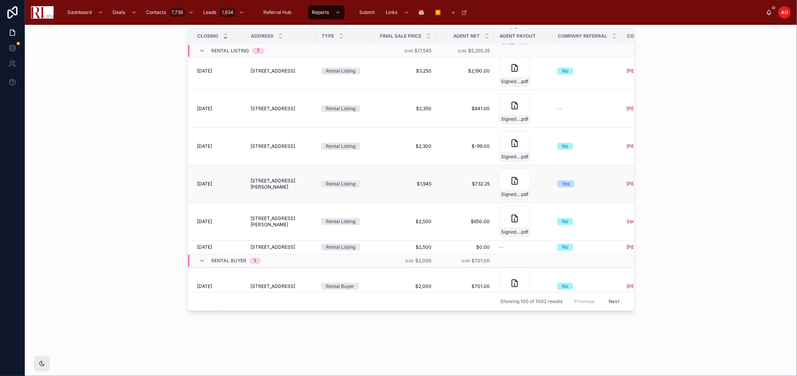
click at [268, 183] on span "330 Russell Street , Barrington" at bounding box center [280, 184] width 61 height 12
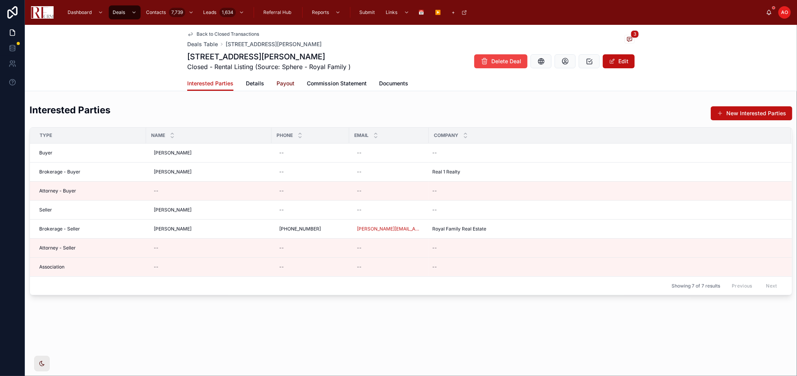
click at [289, 83] on span "Payout" at bounding box center [285, 84] width 18 height 8
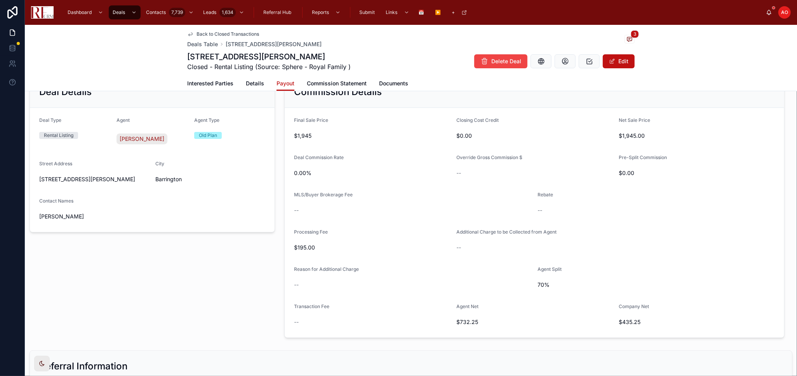
scroll to position [43, 0]
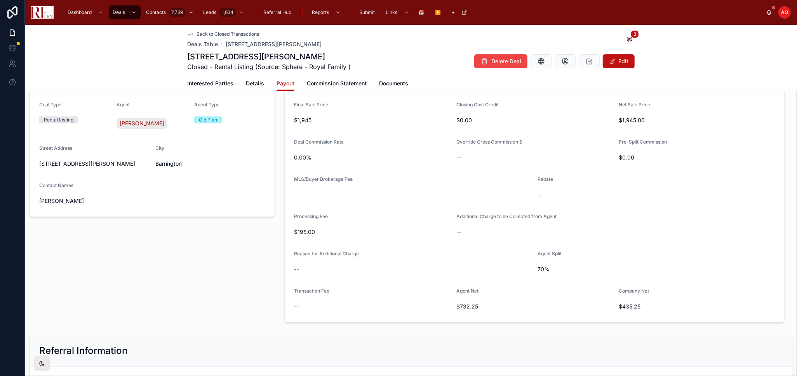
click at [205, 30] on div "Back to Closed Transactions Deals Table 330 Russell Street , Barrington 3 330 R…" at bounding box center [410, 50] width 447 height 51
click at [206, 34] on span "Back to Closed Transactions" at bounding box center [227, 34] width 63 height 6
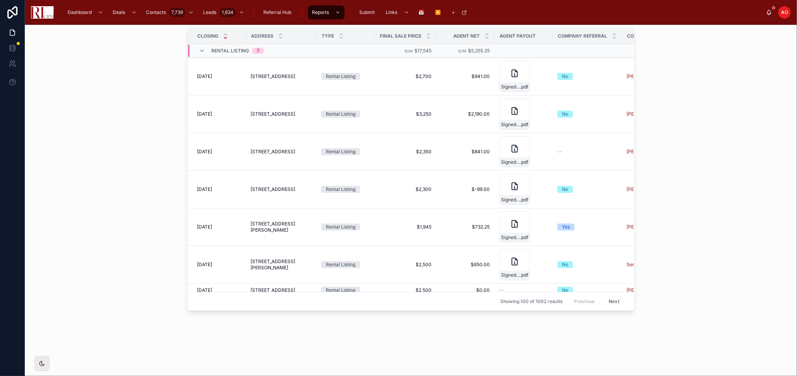
scroll to position [31, 0]
click at [261, 152] on span "565 West Quincy Street, Chicago" at bounding box center [272, 152] width 45 height 6
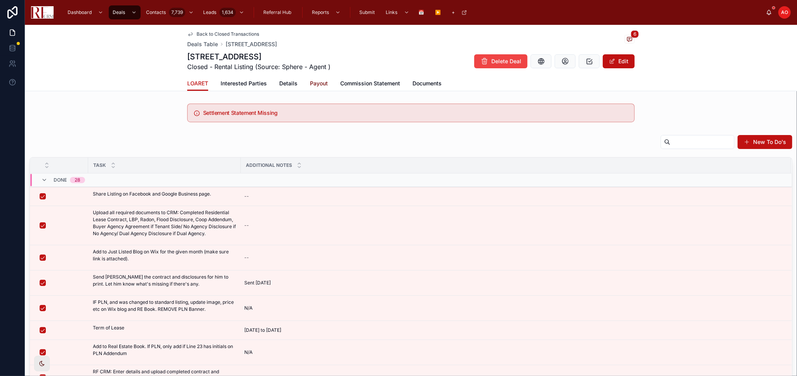
click at [312, 85] on span "Payout" at bounding box center [319, 84] width 18 height 8
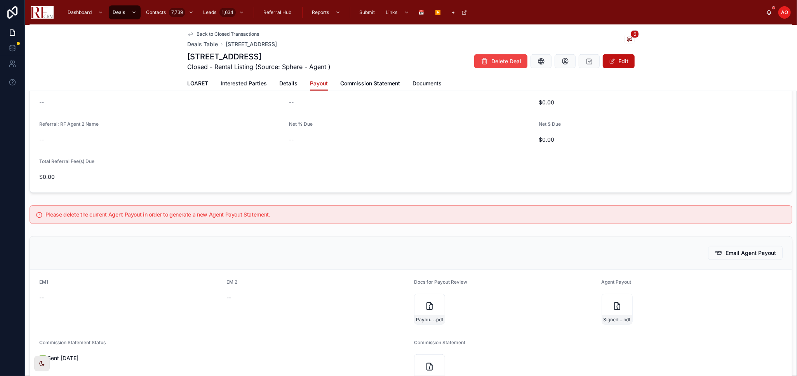
scroll to position [561, 0]
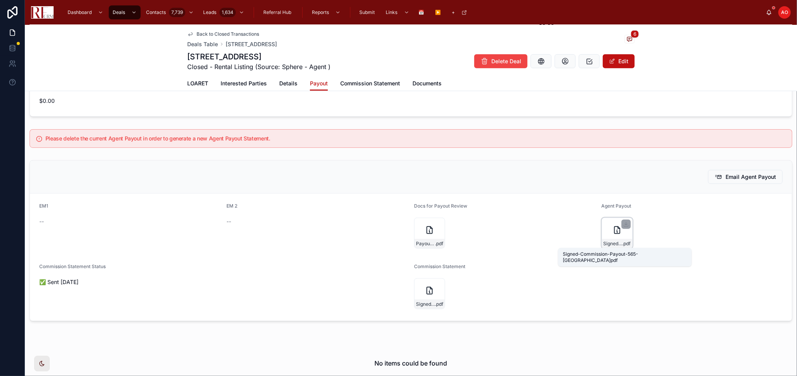
click at [614, 245] on span "Signed-Commission-Payout-565-Quincy" at bounding box center [612, 244] width 19 height 6
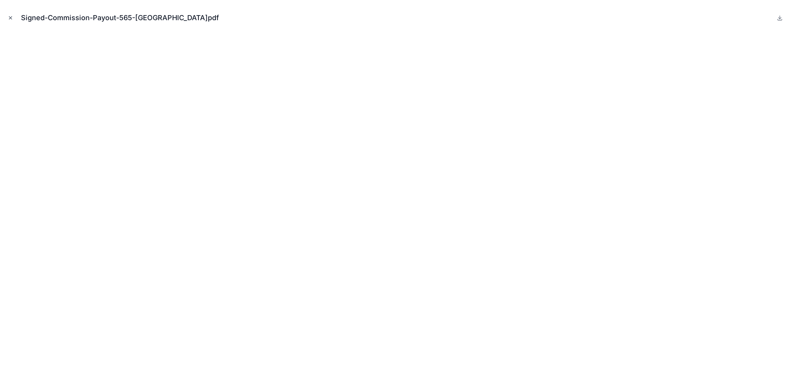
click at [10, 18] on icon "Close modal" at bounding box center [10, 17] width 5 height 5
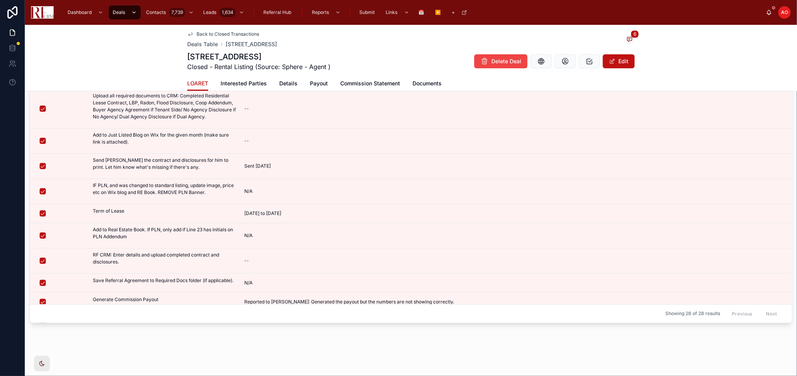
scroll to position [116, 0]
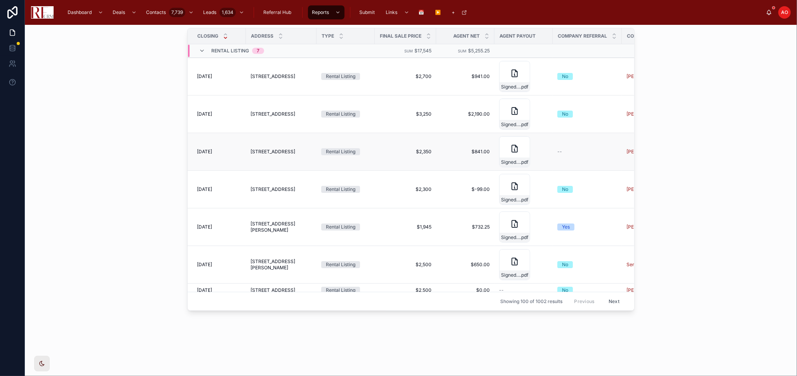
scroll to position [31, 0]
click at [257, 111] on span "121 Millis Lane, Schaumburg" at bounding box center [272, 114] width 45 height 6
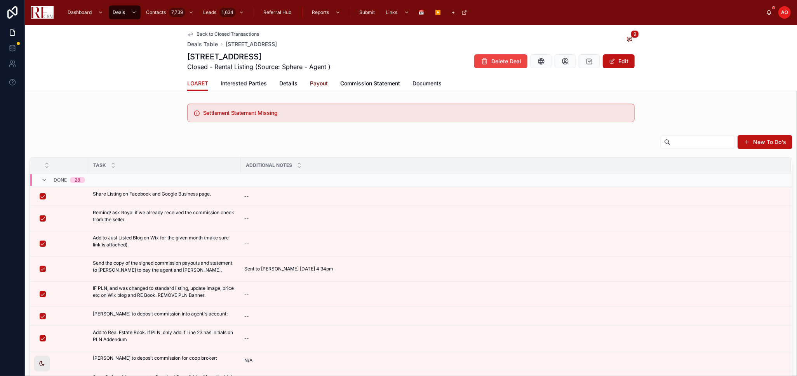
click at [321, 82] on span "Payout" at bounding box center [319, 84] width 18 height 8
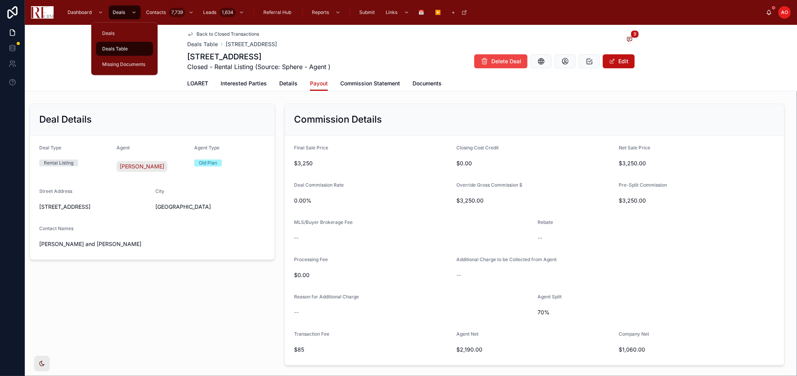
click at [127, 44] on div "Deals Table" at bounding box center [125, 49] width 48 height 12
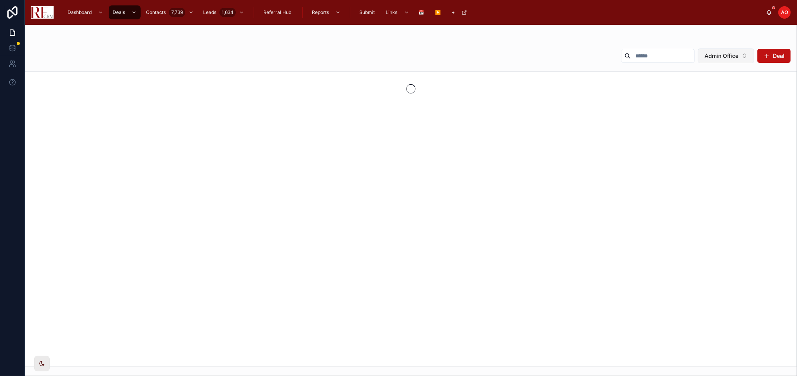
click at [739, 49] on button "Admin Office" at bounding box center [726, 56] width 56 height 15
click at [734, 63] on div "Brandi Bullock Deal" at bounding box center [697, 56] width 187 height 16
click at [744, 57] on button "Brandi Bullock" at bounding box center [720, 56] width 67 height 15
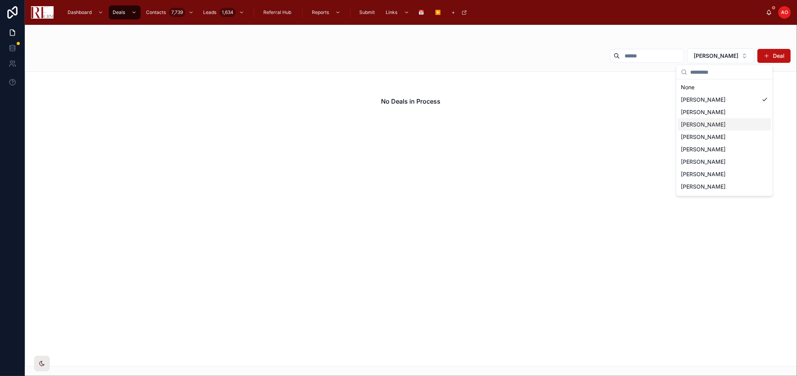
click at [714, 126] on span "[PERSON_NAME]" at bounding box center [703, 125] width 45 height 8
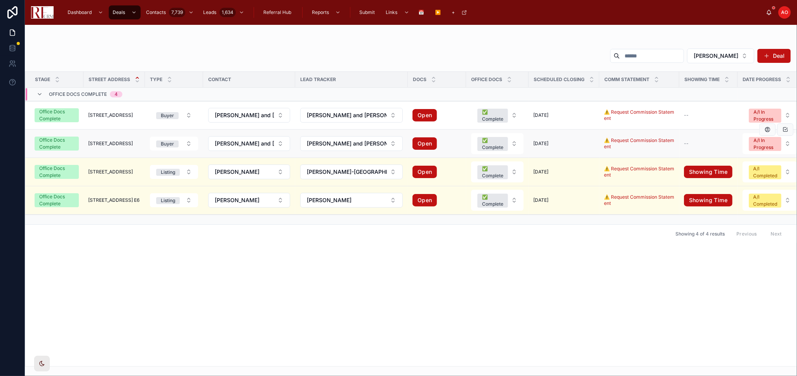
click at [92, 139] on td "[STREET_ADDRESS] [STREET_ADDRESS]" at bounding box center [113, 144] width 61 height 28
click at [94, 143] on span "[STREET_ADDRESS]" at bounding box center [110, 144] width 45 height 6
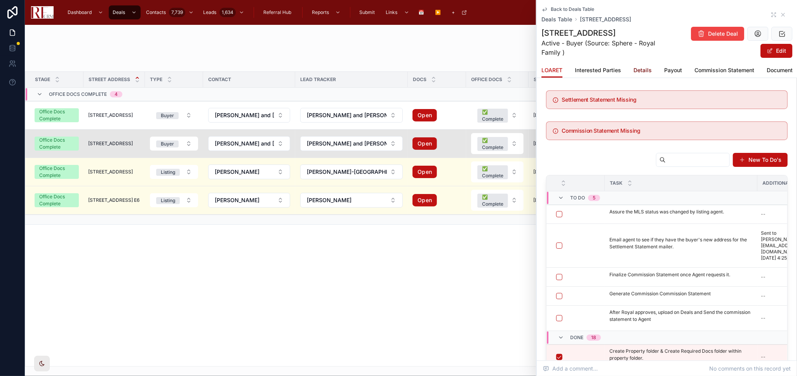
click at [641, 72] on span "Details" at bounding box center [642, 70] width 18 height 8
click at [641, 72] on div "Back to Deals Table Deals Table 1503 Princeton Avenue, Arlington Heights 1503 P…" at bounding box center [667, 255] width 260 height 511
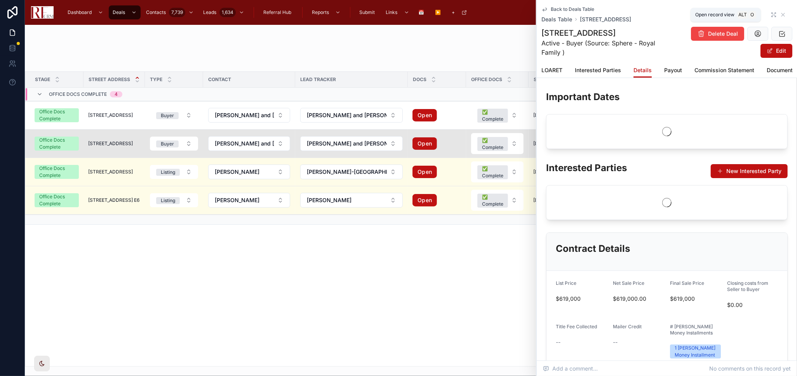
click at [770, 14] on icon at bounding box center [773, 15] width 6 height 6
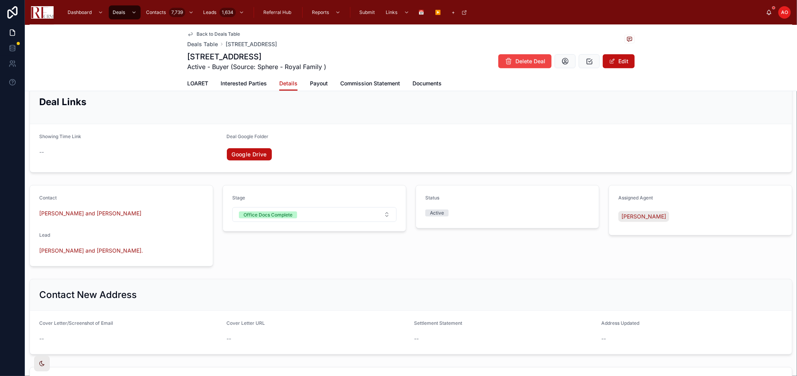
scroll to position [431, 0]
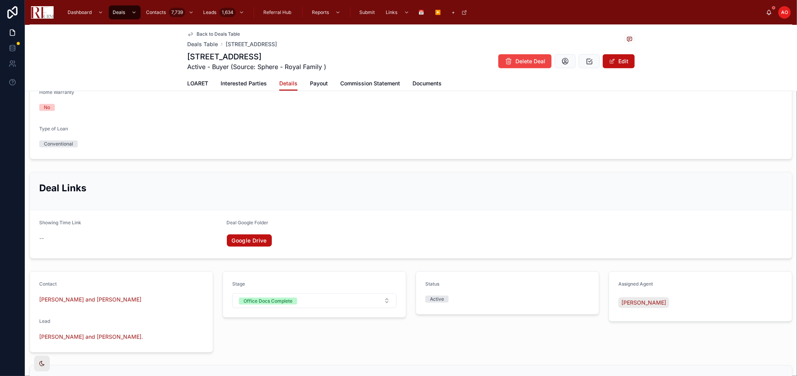
click at [277, 59] on h1 "[STREET_ADDRESS]" at bounding box center [256, 56] width 139 height 11
click at [277, 58] on h1 "[STREET_ADDRESS]" at bounding box center [256, 56] width 139 height 11
copy h1 "[STREET_ADDRESS]"
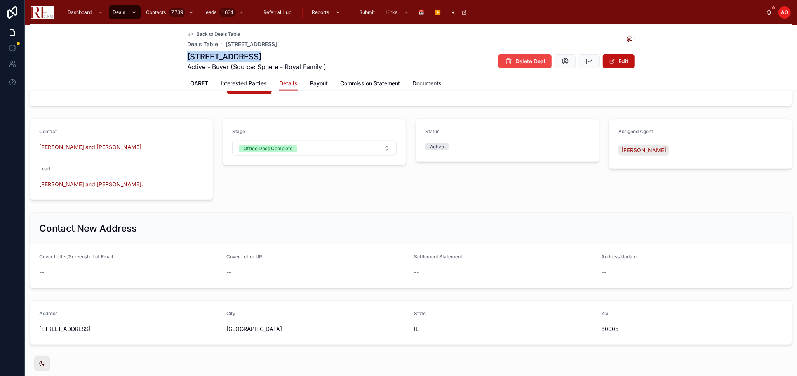
scroll to position [605, 0]
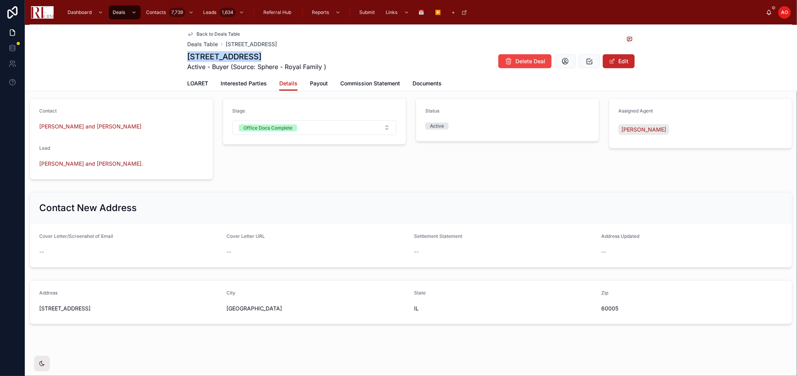
click at [616, 62] on button "Edit" at bounding box center [619, 61] width 32 height 14
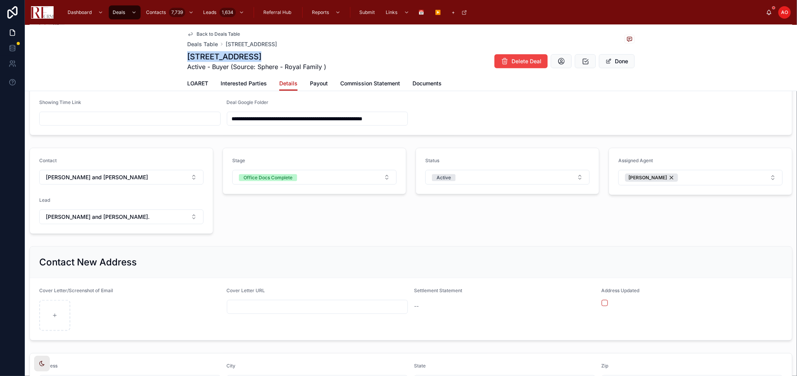
scroll to position [658, 0]
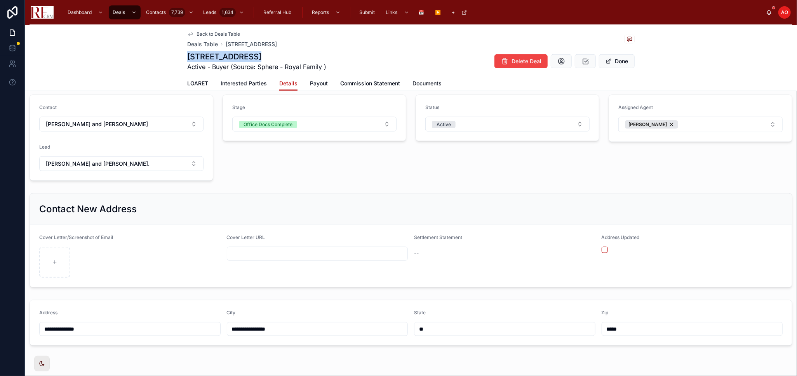
click at [116, 329] on input "**********" at bounding box center [130, 329] width 181 height 11
paste input "**********"
click at [120, 328] on input "**********" at bounding box center [130, 329] width 181 height 11
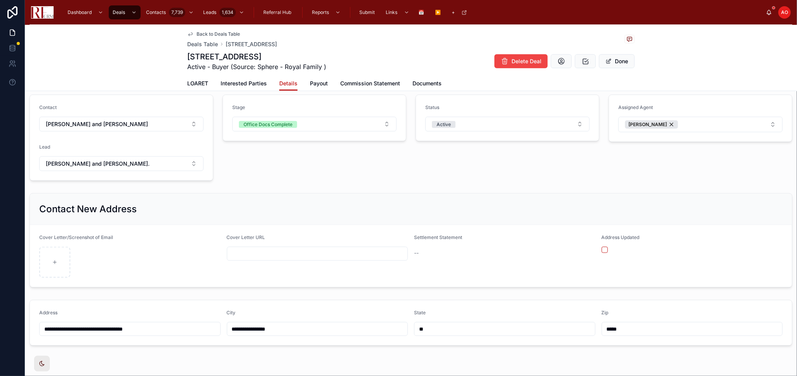
click at [120, 328] on input "**********" at bounding box center [130, 329] width 181 height 11
click at [156, 324] on input "**********" at bounding box center [130, 329] width 181 height 11
type input "**********"
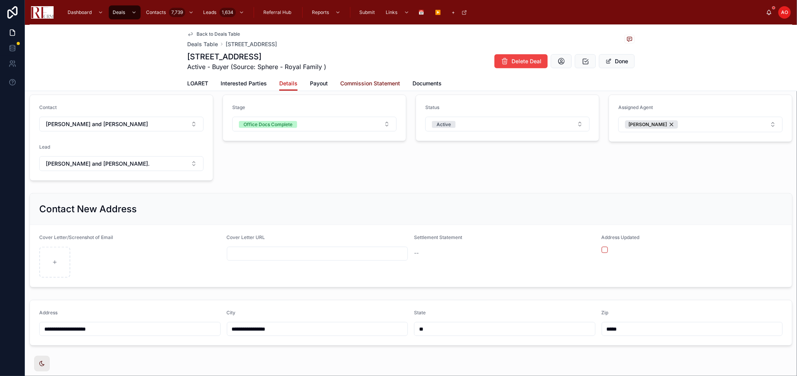
click at [341, 85] on span "Commission Statement" at bounding box center [370, 84] width 60 height 8
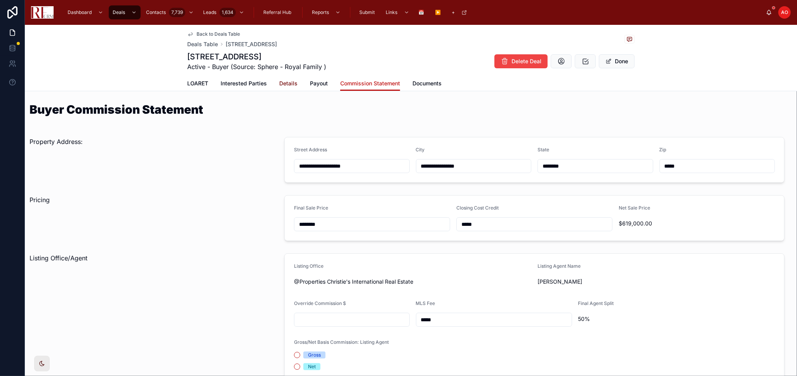
click at [285, 85] on span "Details" at bounding box center [288, 84] width 18 height 8
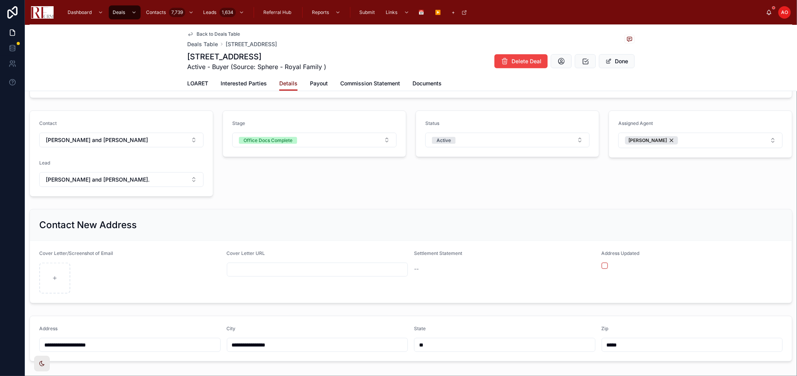
scroll to position [680, 0]
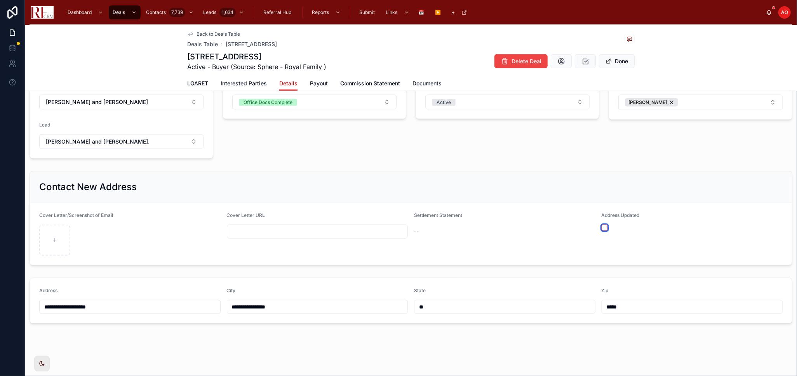
click at [601, 226] on button "button" at bounding box center [604, 228] width 6 height 6
click at [620, 65] on button "Done" at bounding box center [617, 61] width 36 height 14
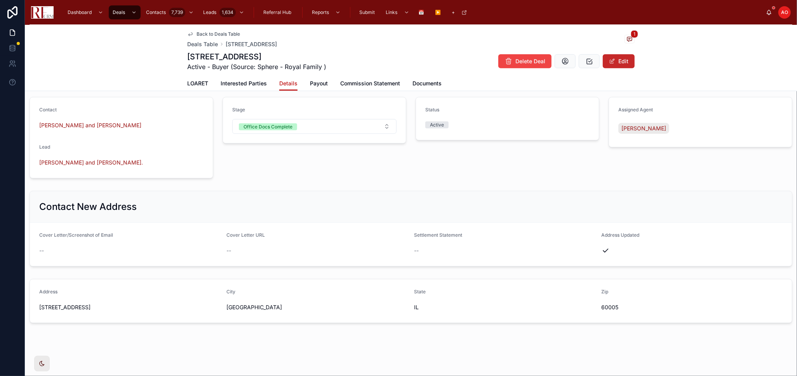
scroll to position [605, 0]
click at [427, 87] on link "Documents" at bounding box center [426, 84] width 29 height 16
click at [428, 87] on div "LOARET Interested Parties Details Payout Commission Statement Documents" at bounding box center [410, 83] width 447 height 15
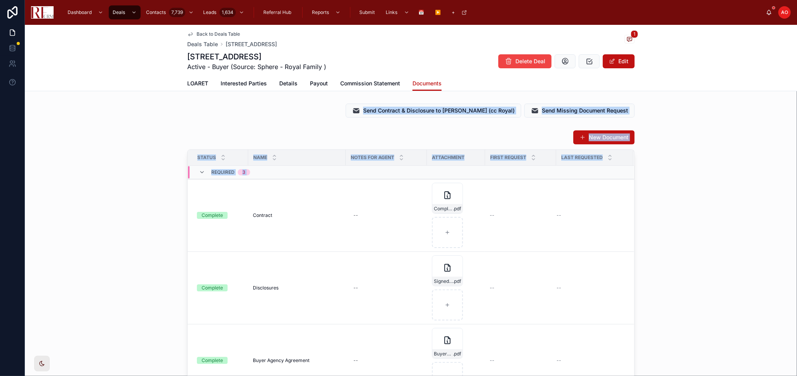
click at [685, 180] on div "New Document Status Name Notes for Agent Attachment First Request Last Requeste…" at bounding box center [411, 281] width 772 height 309
click at [443, 205] on div "Completed-Contract-1503-Princeton .pdf" at bounding box center [447, 208] width 30 height 9
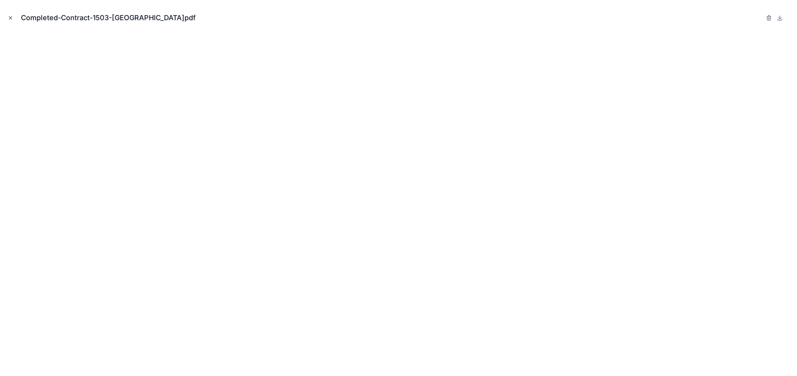
click at [8, 19] on icon "Close modal" at bounding box center [10, 17] width 5 height 5
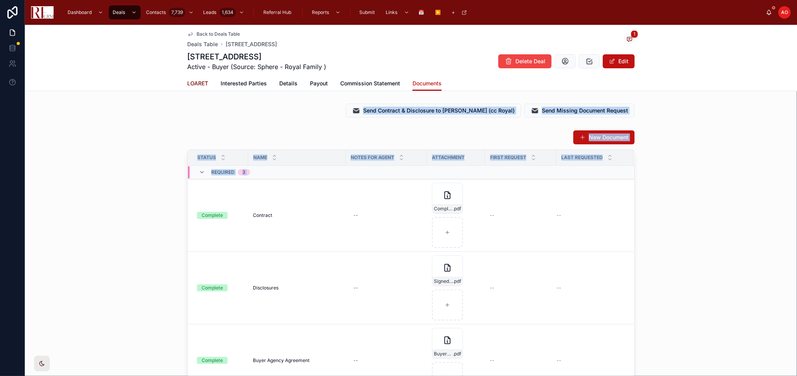
click at [199, 85] on span "LOARET" at bounding box center [197, 84] width 21 height 8
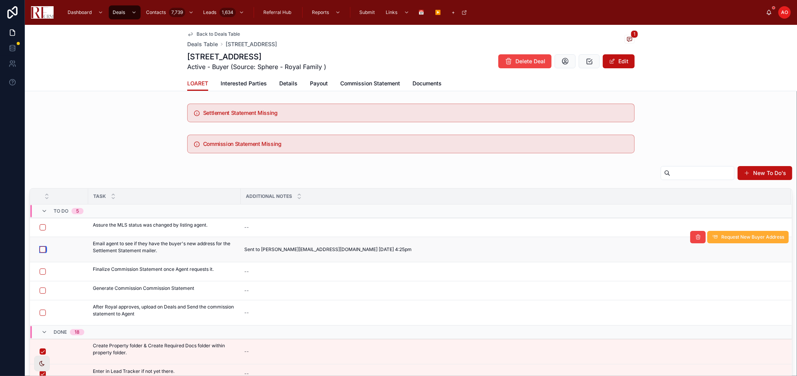
click at [45, 249] on button "button" at bounding box center [43, 250] width 6 height 6
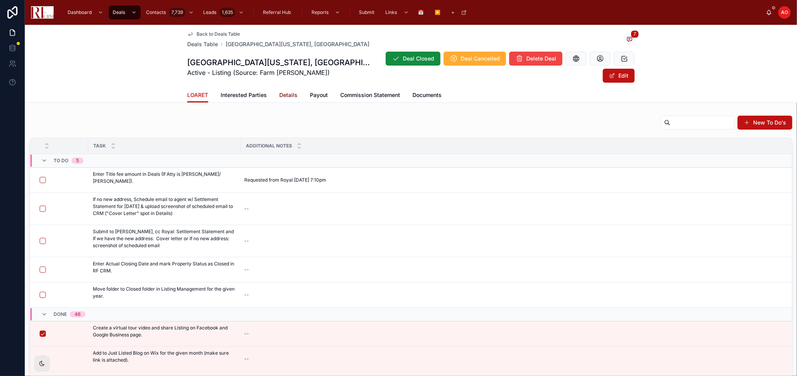
click at [283, 88] on link "Details" at bounding box center [288, 96] width 18 height 16
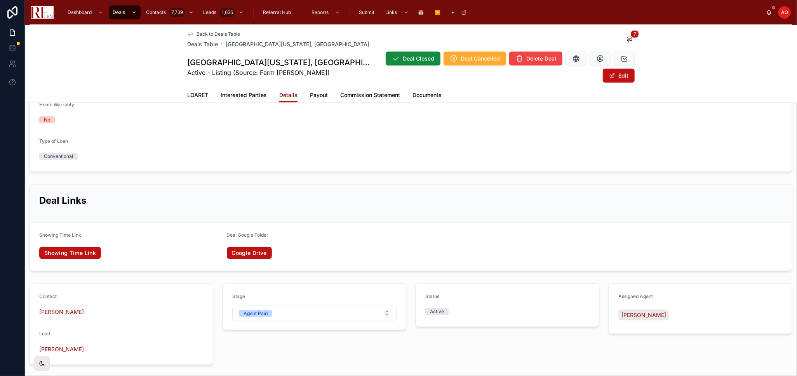
scroll to position [721, 0]
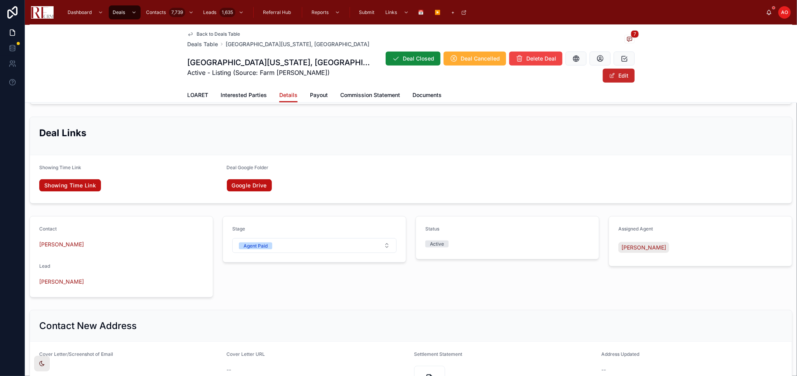
click at [610, 69] on button "Edit" at bounding box center [619, 76] width 32 height 14
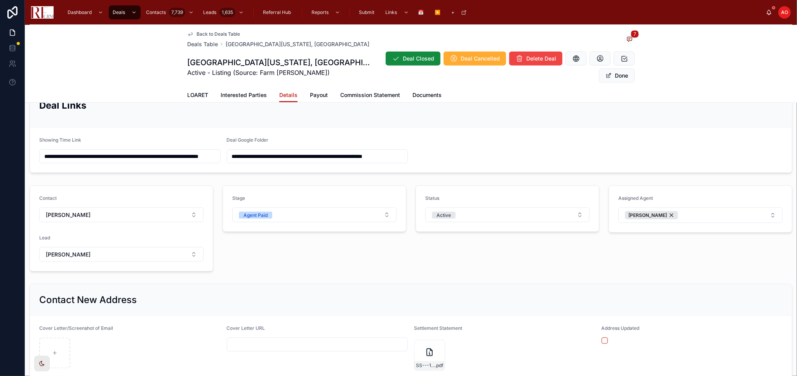
scroll to position [914, 0]
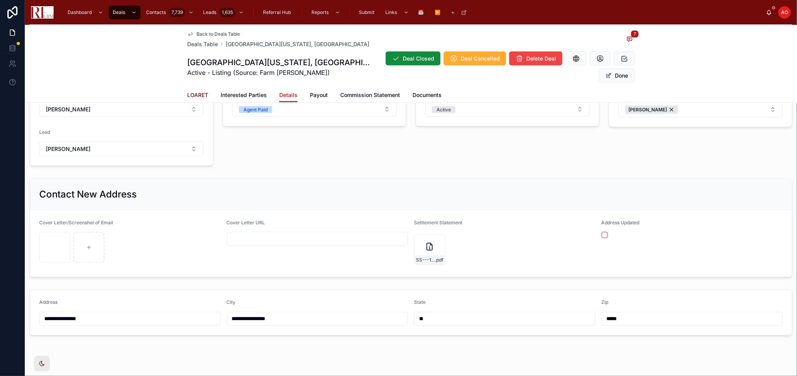
click at [199, 91] on span "LOARET" at bounding box center [197, 95] width 21 height 8
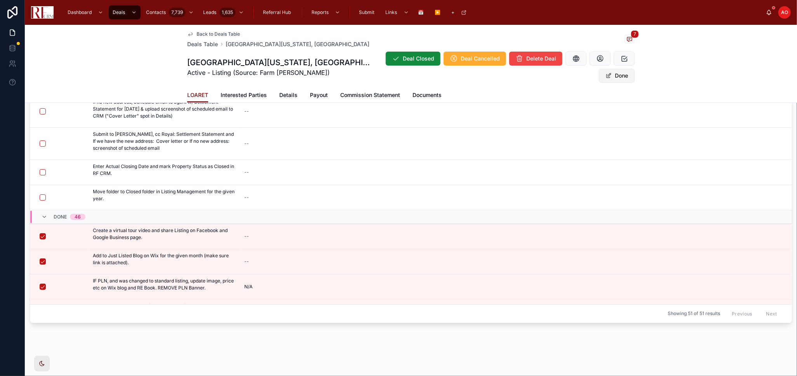
scroll to position [85, 0]
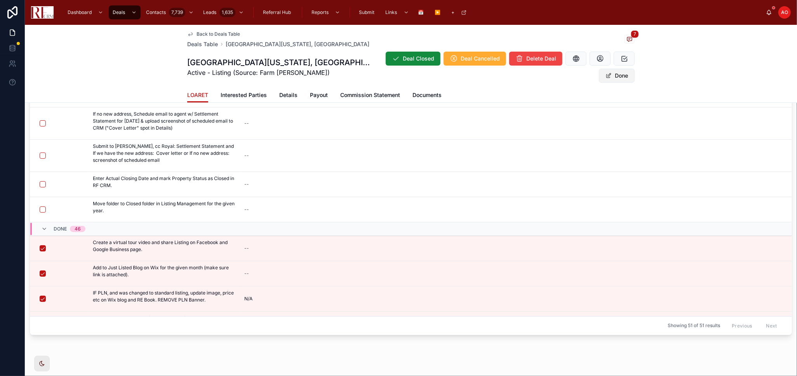
click at [621, 69] on button "Done" at bounding box center [617, 76] width 36 height 14
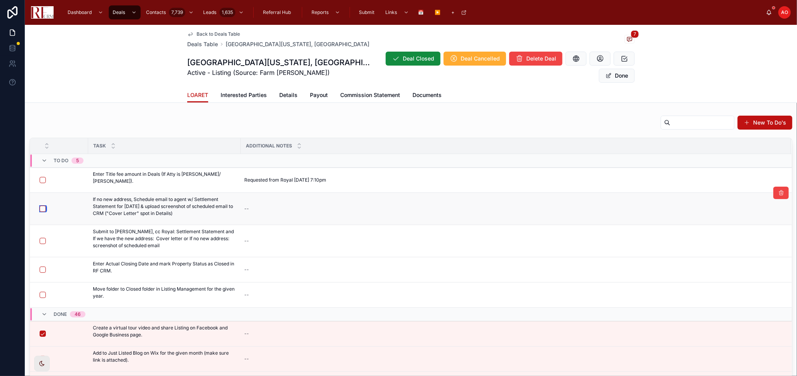
click at [44, 206] on button "button" at bounding box center [43, 209] width 6 height 6
click at [608, 69] on button "Done" at bounding box center [617, 76] width 36 height 14
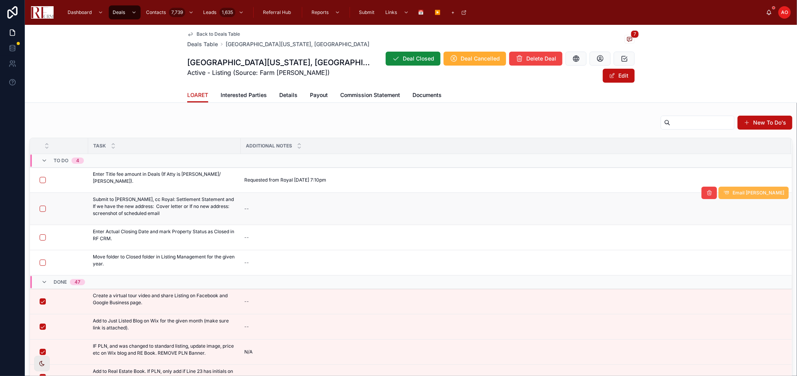
click at [753, 190] on span "Email [PERSON_NAME]" at bounding box center [758, 193] width 52 height 6
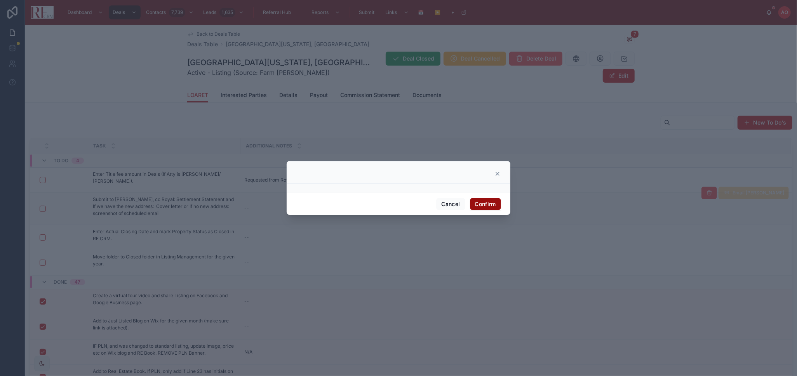
click at [485, 206] on button "Confirm" at bounding box center [485, 204] width 31 height 12
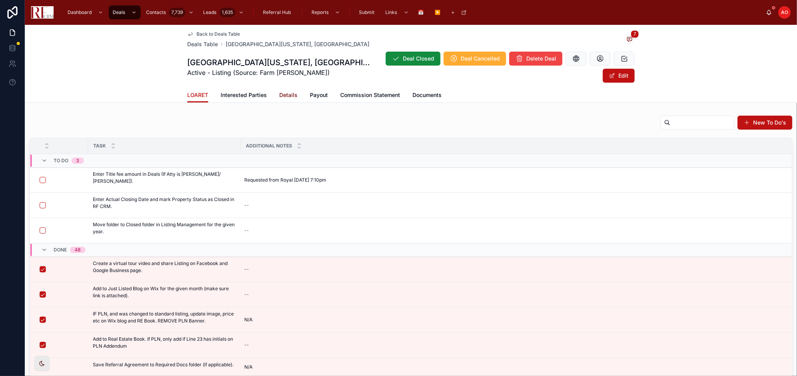
click at [282, 91] on span "Details" at bounding box center [288, 95] width 18 height 8
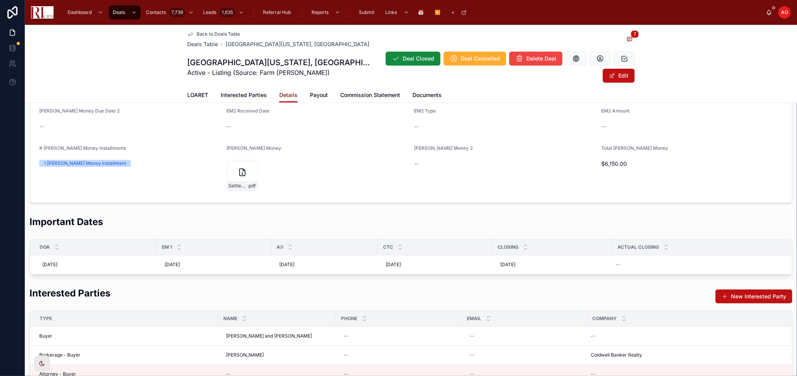
scroll to position [86, 0]
click at [636, 258] on div "--" at bounding box center [697, 264] width 169 height 12
click at [638, 179] on button "2" at bounding box center [640, 176] width 14 height 14
type input "********"
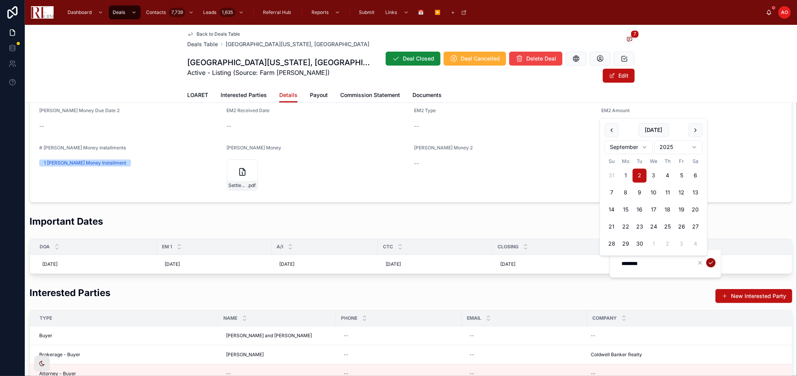
click at [711, 261] on icon "submit" at bounding box center [711, 263] width 6 height 6
click at [201, 91] on span "LOARET" at bounding box center [197, 95] width 21 height 8
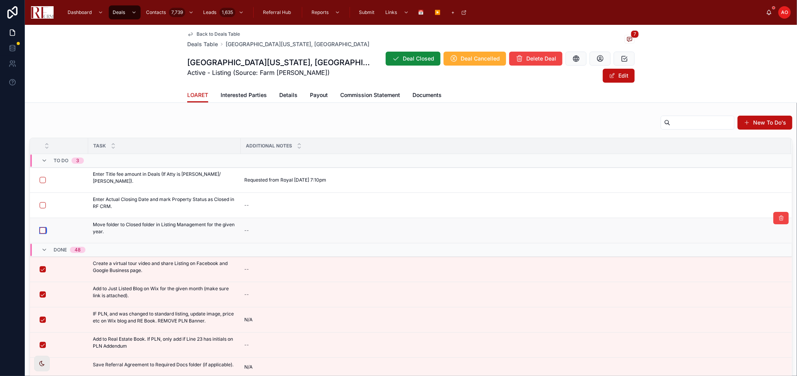
click at [41, 228] on button "button" at bounding box center [43, 231] width 6 height 6
click at [42, 202] on button "button" at bounding box center [43, 205] width 6 height 6
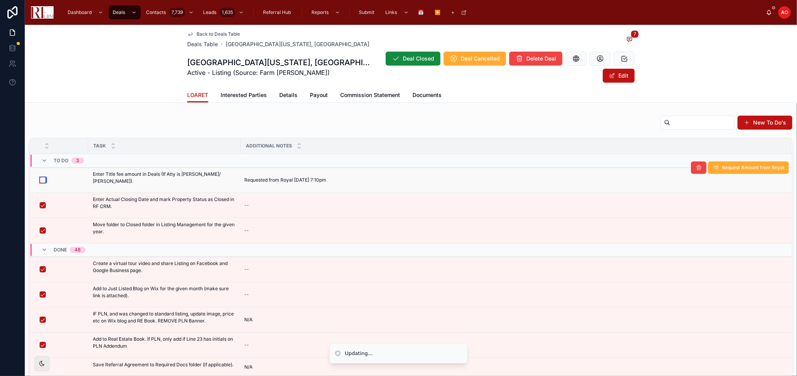
click at [44, 177] on button "button" at bounding box center [43, 180] width 6 height 6
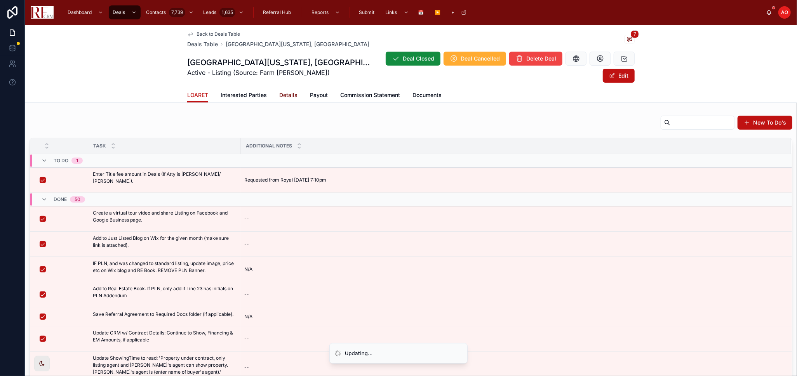
click at [292, 91] on span "Details" at bounding box center [288, 95] width 18 height 8
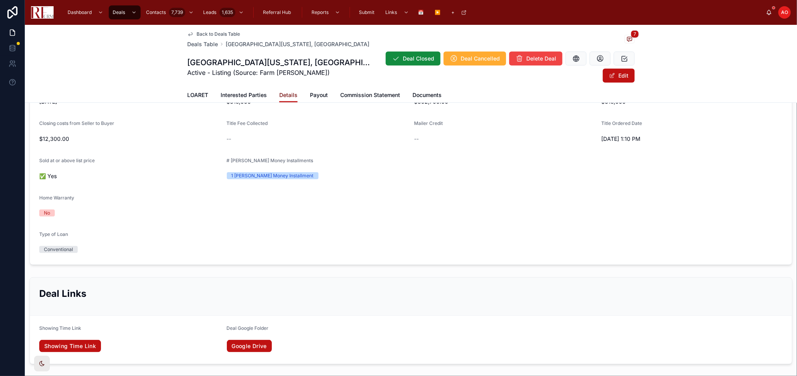
scroll to position [820, 0]
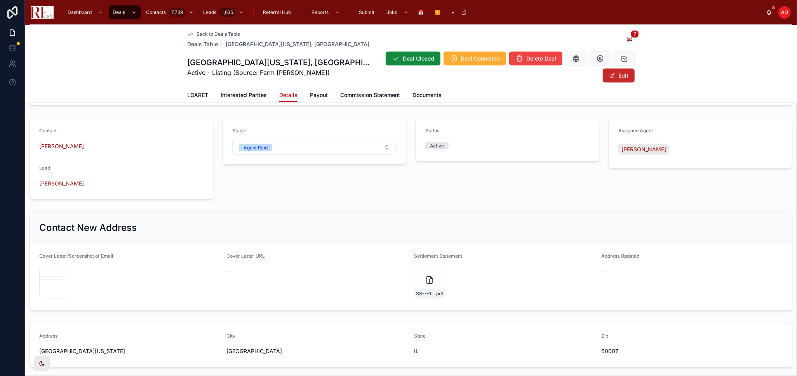
click at [627, 69] on button "Edit" at bounding box center [619, 76] width 32 height 14
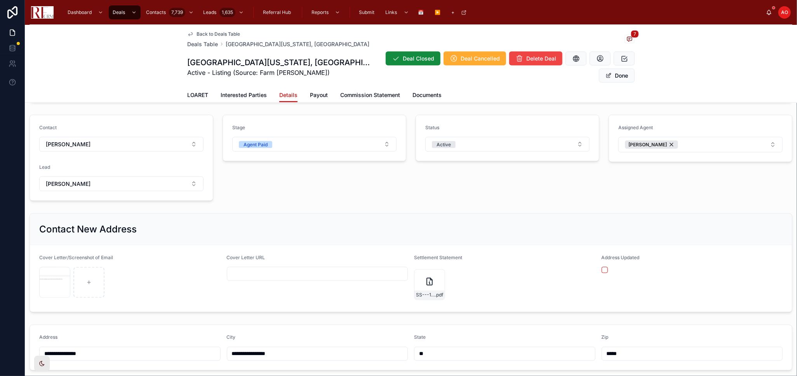
scroll to position [793, 0]
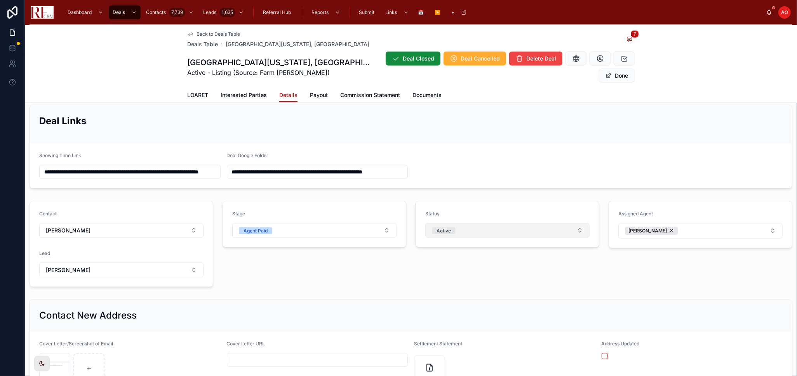
click at [471, 223] on button "Active" at bounding box center [507, 230] width 164 height 15
click at [473, 293] on div "Closed" at bounding box center [503, 296] width 159 height 12
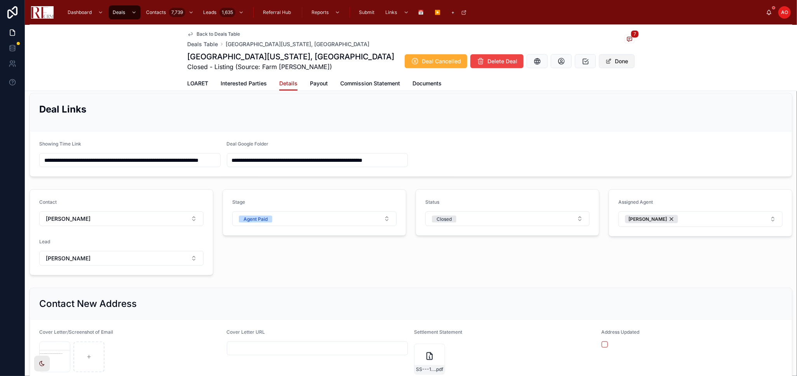
click at [622, 60] on button "Done" at bounding box center [617, 61] width 36 height 14
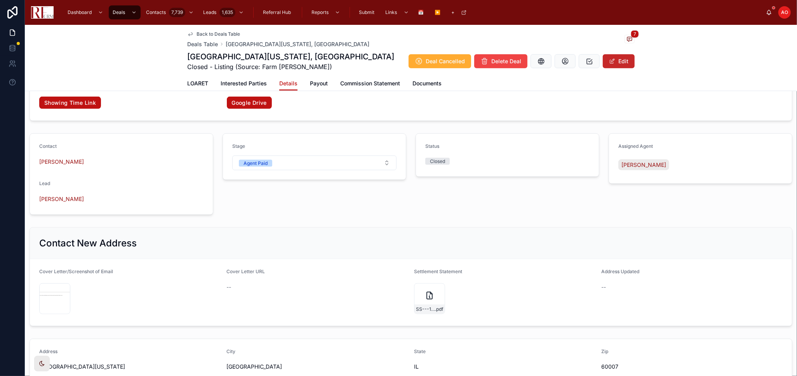
scroll to position [763, 0]
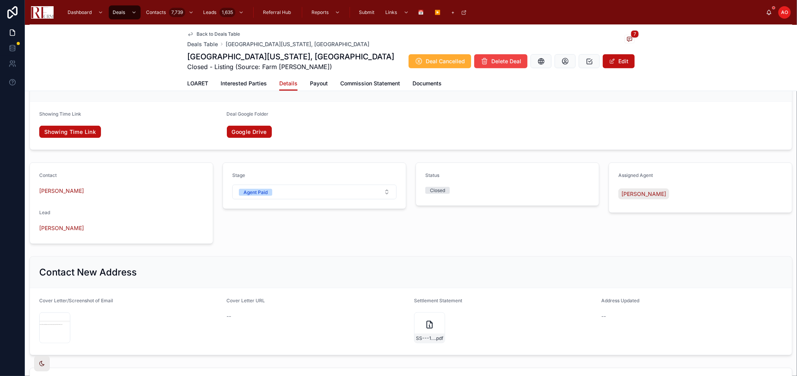
click at [212, 33] on span "Back to Deals Table" at bounding box center [217, 34] width 43 height 6
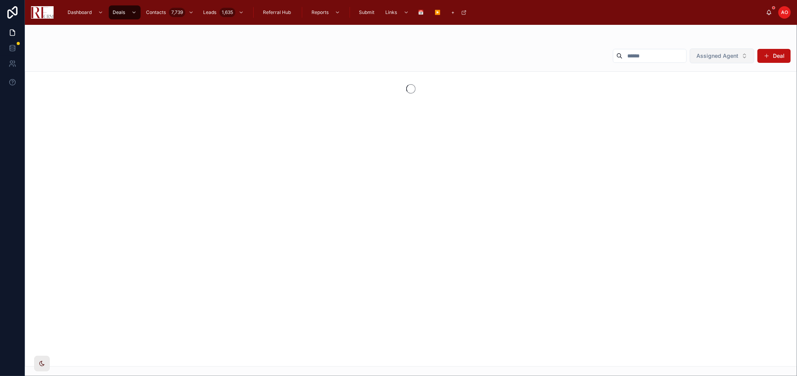
click at [725, 55] on span "Assigned Agent" at bounding box center [717, 56] width 42 height 8
click at [690, 90] on div "None" at bounding box center [722, 87] width 93 height 12
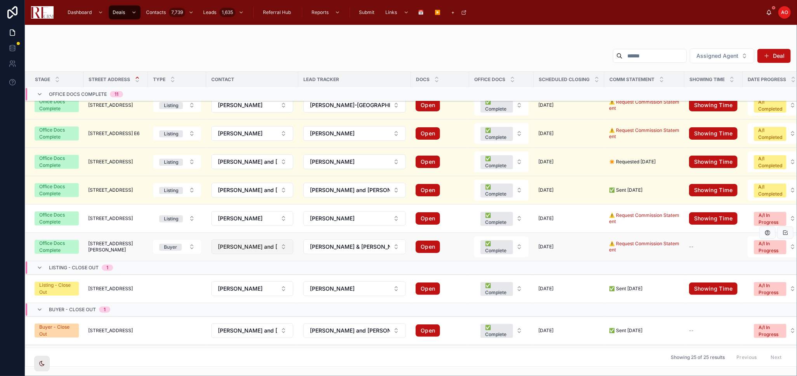
scroll to position [452, 0]
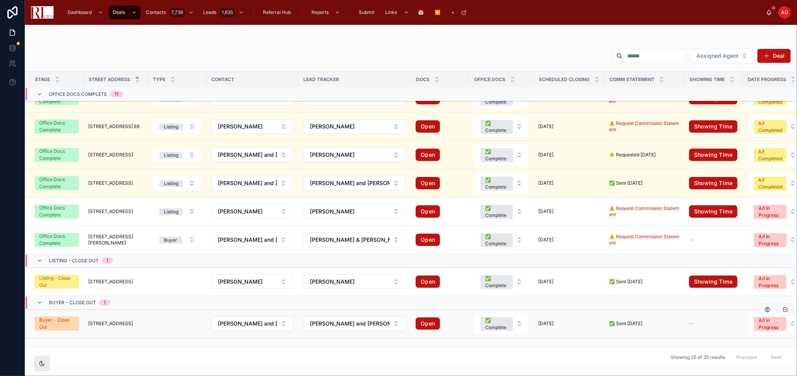
click at [152, 315] on td at bounding box center [177, 324] width 58 height 28
click at [120, 321] on span "6869 North Overhill Avenue" at bounding box center [110, 324] width 45 height 6
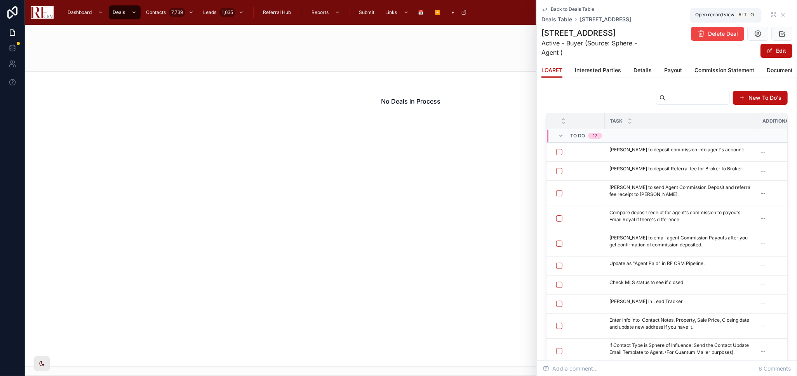
click at [770, 15] on icon at bounding box center [773, 15] width 6 height 6
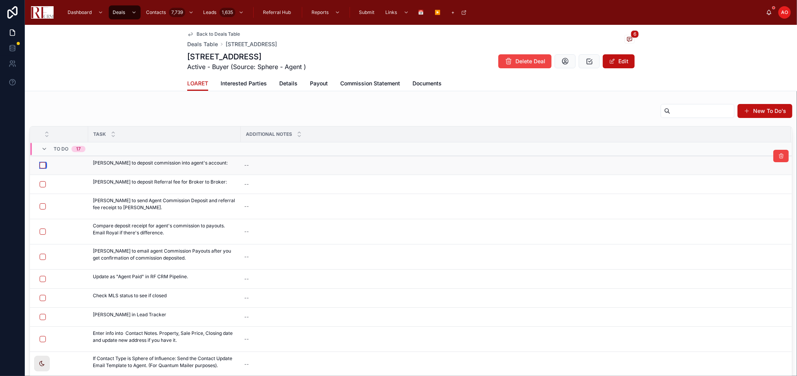
click at [42, 167] on button "button" at bounding box center [43, 165] width 6 height 6
click at [41, 184] on button "button" at bounding box center [43, 184] width 6 height 6
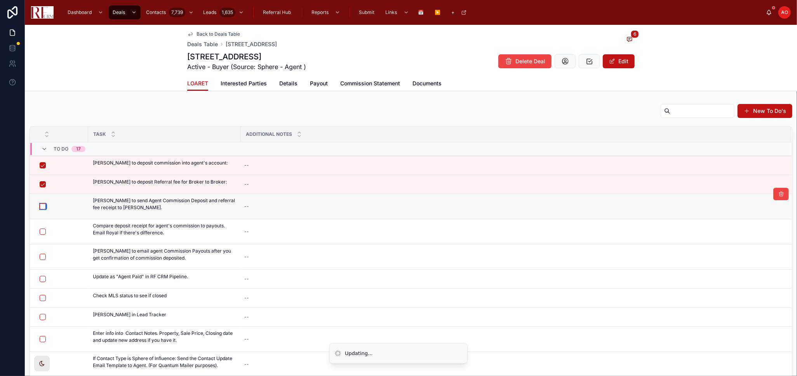
click at [40, 204] on button "button" at bounding box center [43, 206] width 6 height 6
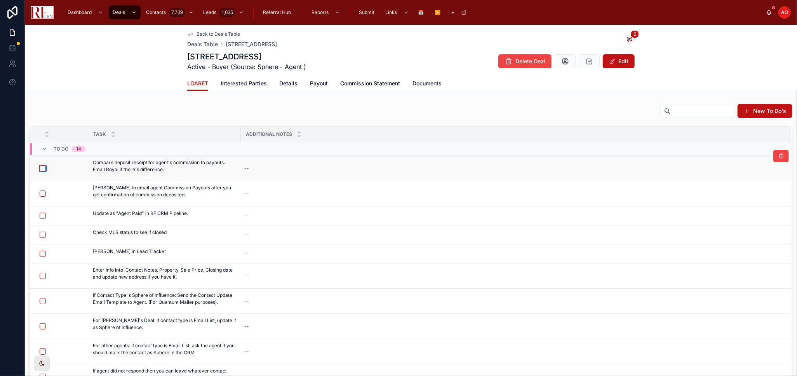
click at [42, 168] on button "button" at bounding box center [43, 168] width 6 height 6
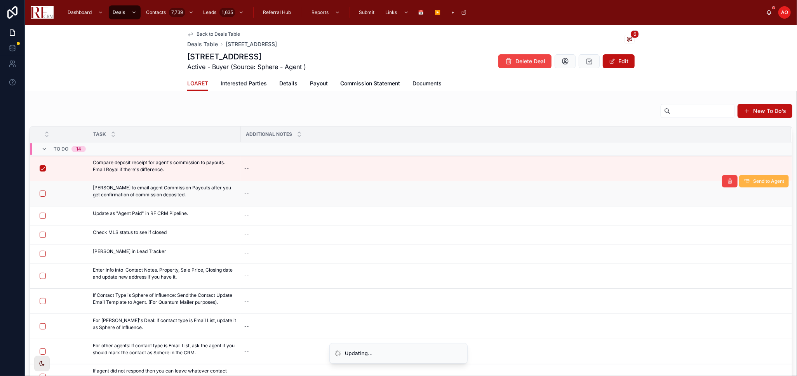
click at [753, 184] on span "Send to Agent" at bounding box center [768, 181] width 31 height 6
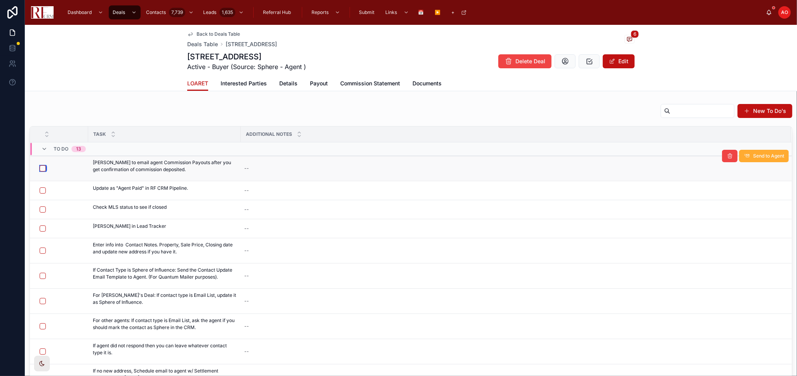
click at [40, 166] on button "button" at bounding box center [43, 168] width 6 height 6
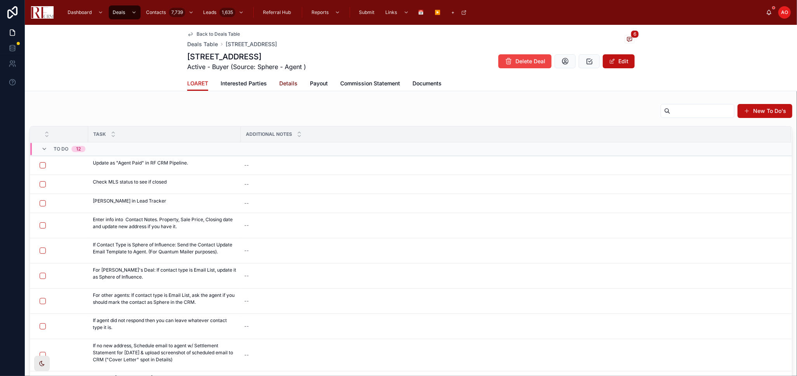
click at [286, 83] on span "Details" at bounding box center [288, 84] width 18 height 8
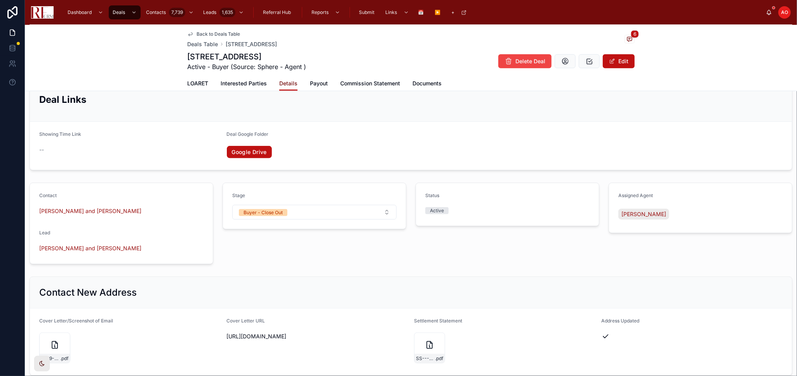
scroll to position [604, 0]
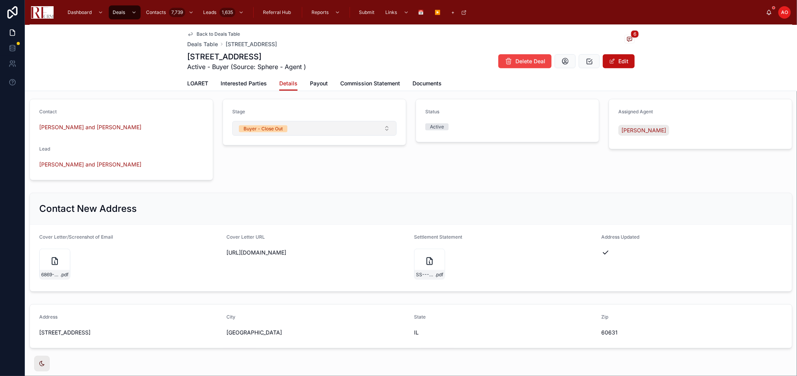
click at [378, 132] on button "Buyer - Close Out" at bounding box center [314, 128] width 164 height 15
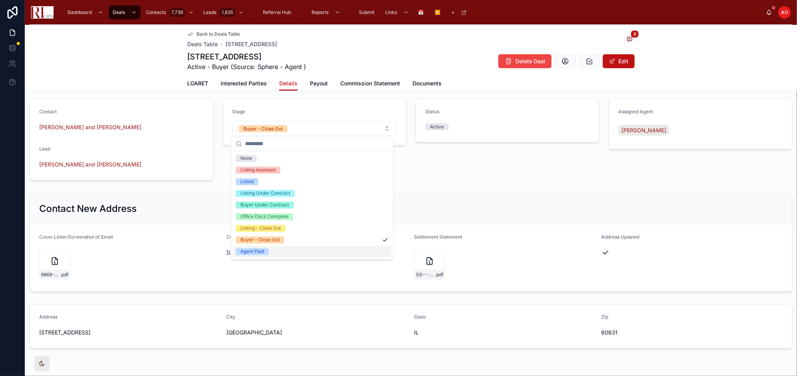
click at [320, 249] on div "Agent Paid" at bounding box center [312, 252] width 159 height 12
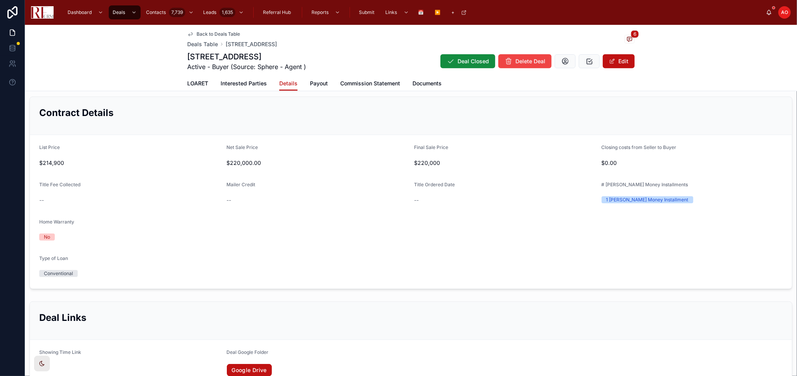
scroll to position [129, 0]
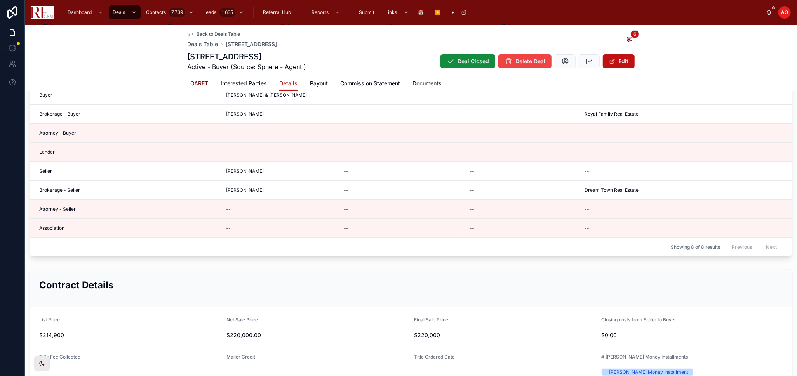
click at [188, 83] on span "LOARET" at bounding box center [197, 84] width 21 height 8
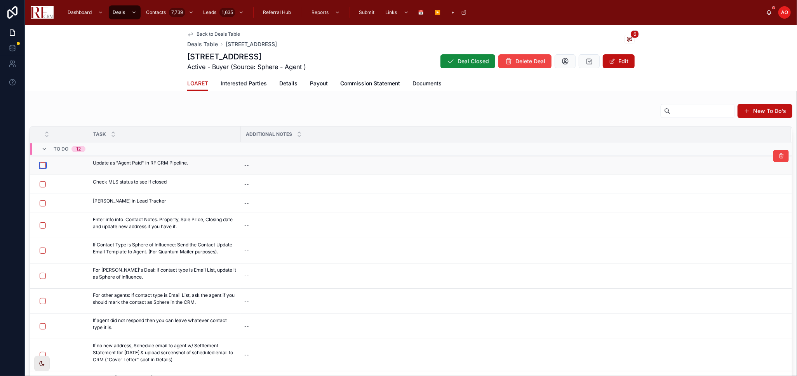
click at [42, 165] on button "button" at bounding box center [43, 165] width 6 height 6
click at [42, 181] on button "button" at bounding box center [43, 184] width 6 height 6
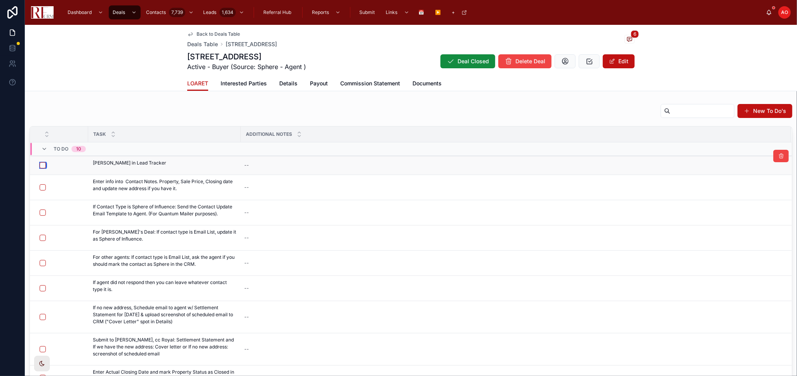
click at [43, 164] on button "button" at bounding box center [43, 165] width 6 height 6
click at [261, 56] on h1 "[STREET_ADDRESS]" at bounding box center [246, 56] width 119 height 11
copy h1 "[STREET_ADDRESS]"
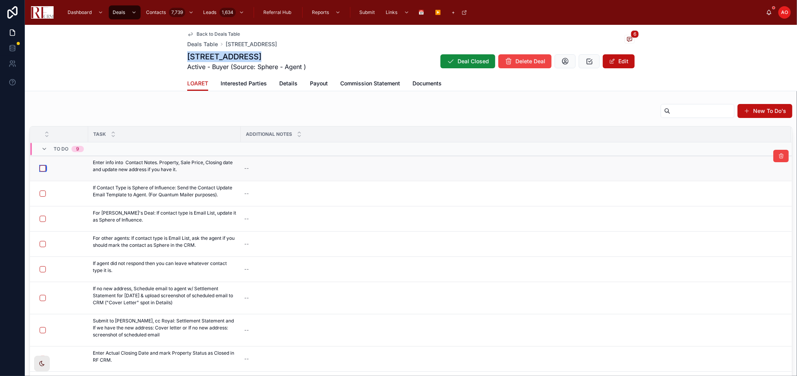
click at [42, 168] on button "button" at bounding box center [43, 168] width 6 height 6
click at [281, 82] on span "Details" at bounding box center [288, 84] width 18 height 8
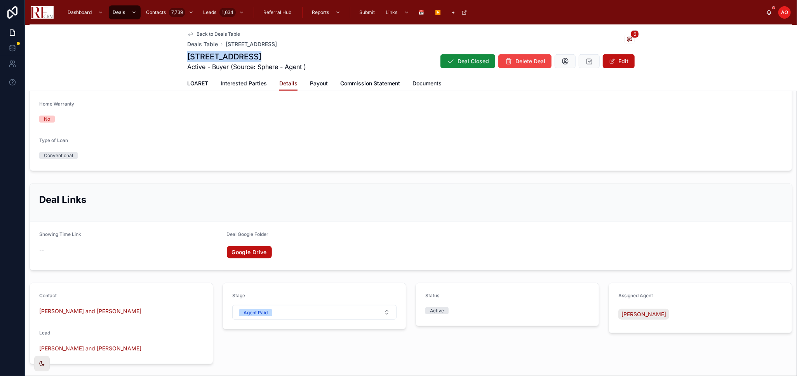
scroll to position [283, 0]
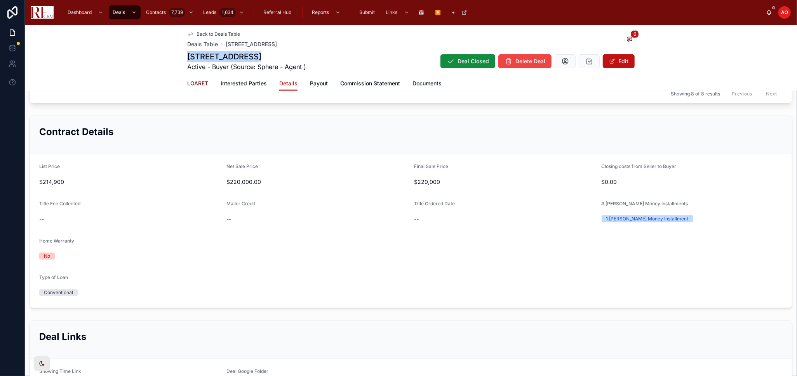
click at [195, 80] on span "LOARET" at bounding box center [197, 84] width 21 height 8
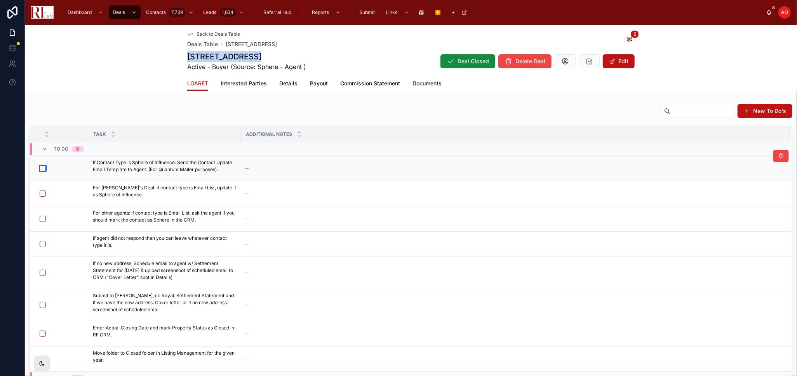
click at [43, 165] on button "button" at bounding box center [43, 168] width 6 height 6
click at [40, 194] on button "button" at bounding box center [43, 194] width 6 height 6
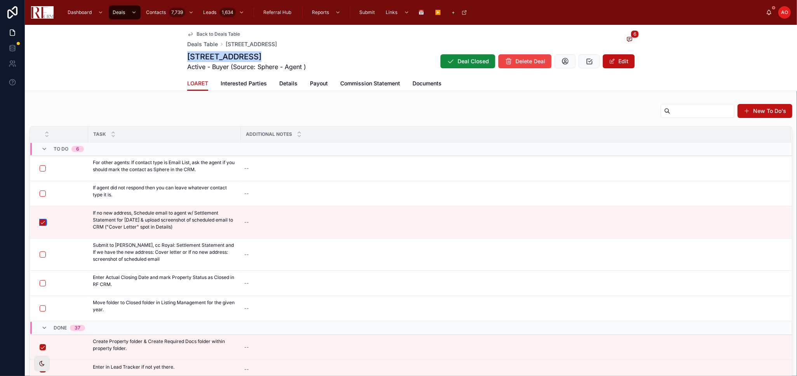
click at [42, 221] on button "button" at bounding box center [43, 222] width 6 height 6
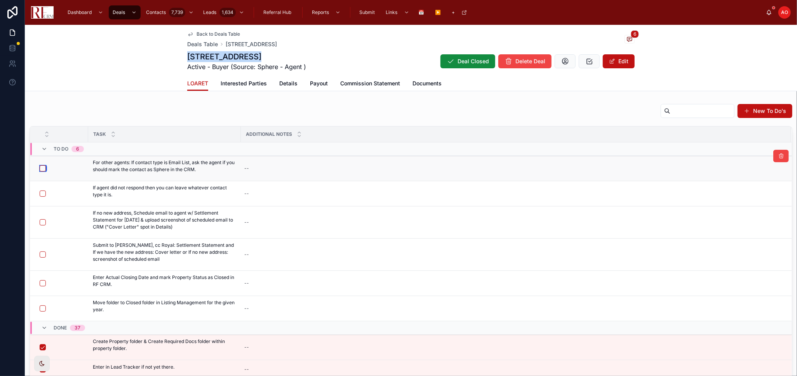
click at [42, 168] on button "button" at bounding box center [43, 168] width 6 height 6
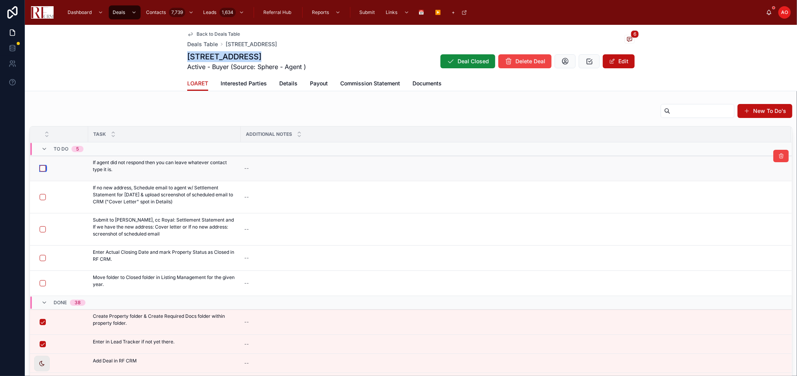
click at [40, 169] on button "button" at bounding box center [43, 168] width 6 height 6
click at [42, 198] on button "button" at bounding box center [43, 197] width 6 height 6
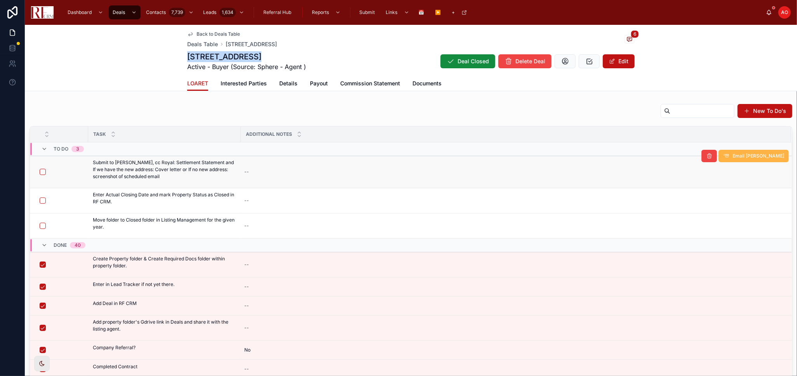
click at [751, 155] on span "Email Isaac" at bounding box center [758, 156] width 52 height 6
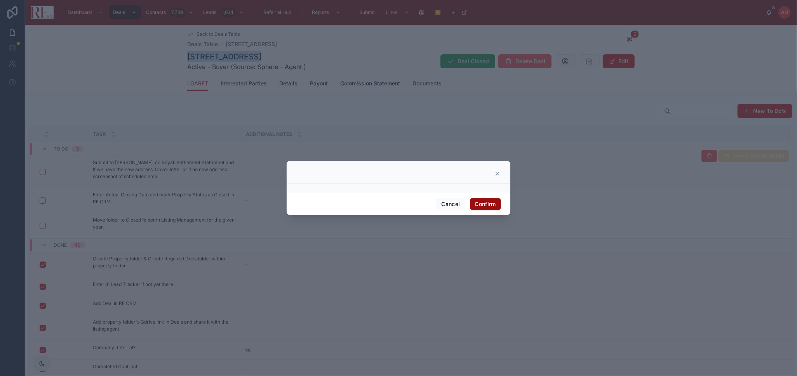
click at [493, 207] on button "Confirm" at bounding box center [485, 204] width 31 height 12
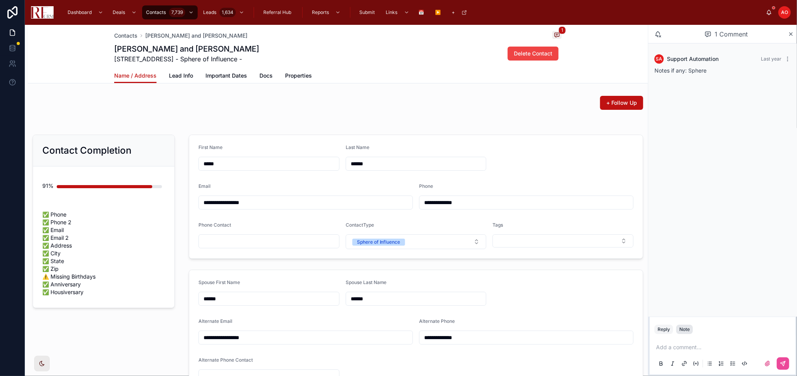
click at [688, 332] on div "Note" at bounding box center [684, 330] width 10 height 6
click at [682, 348] on p at bounding box center [724, 348] width 136 height 8
click at [754, 336] on p "**********" at bounding box center [724, 340] width 136 height 8
click at [725, 339] on span "**********" at bounding box center [700, 339] width 88 height 5
click at [710, 340] on p "**********" at bounding box center [724, 340] width 136 height 8
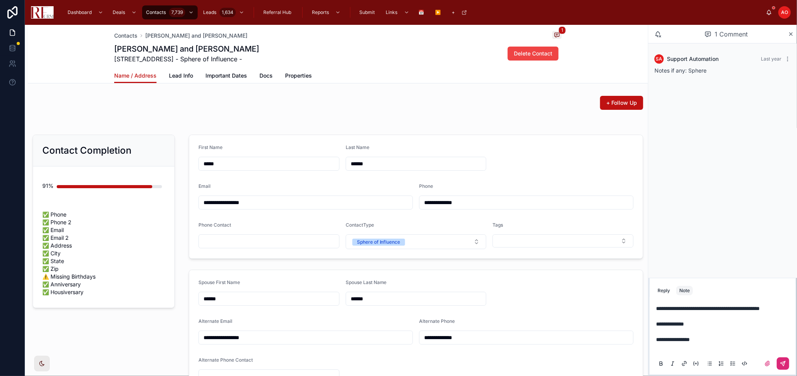
click at [781, 368] on button at bounding box center [783, 364] width 12 height 12
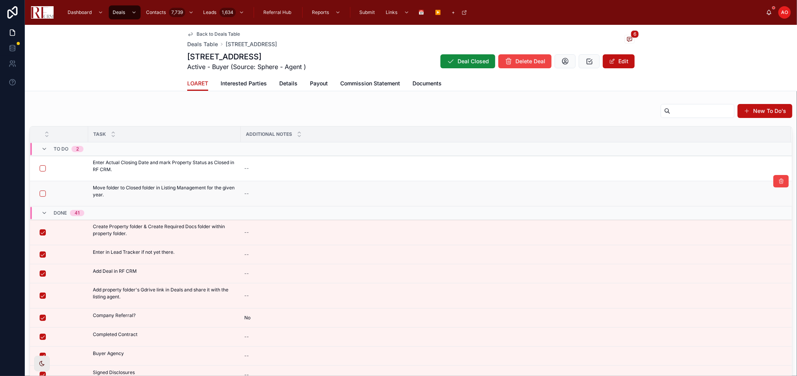
click at [46, 194] on div at bounding box center [61, 194] width 43 height 6
click at [43, 191] on button "button" at bounding box center [43, 194] width 6 height 6
click at [45, 168] on button "button" at bounding box center [43, 168] width 6 height 6
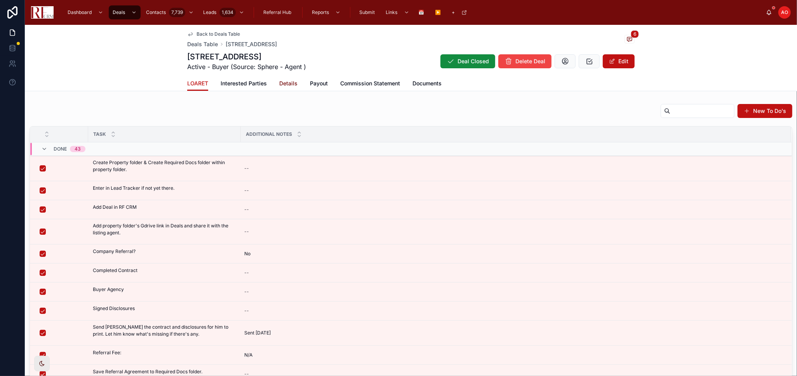
click at [284, 83] on span "Details" at bounding box center [288, 84] width 18 height 8
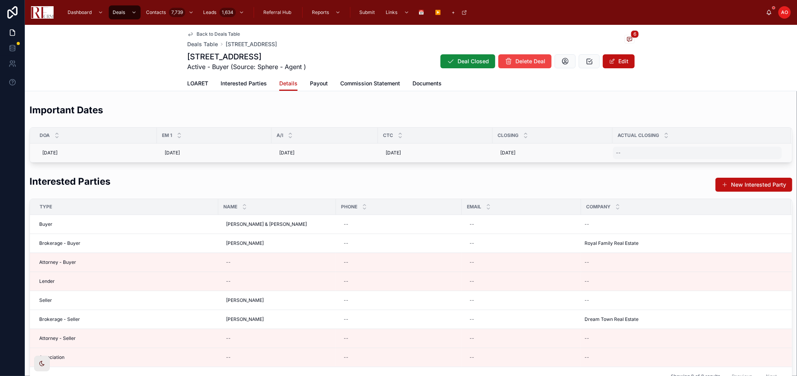
click at [634, 153] on div "--" at bounding box center [697, 153] width 169 height 12
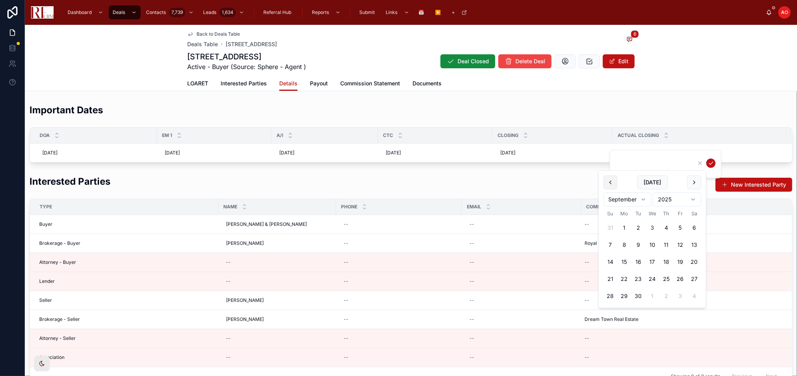
click at [616, 185] on button at bounding box center [610, 183] width 14 height 14
click at [678, 294] on button "29" at bounding box center [681, 297] width 14 height 14
type input "*********"
click at [710, 159] on button "submit" at bounding box center [710, 163] width 9 height 9
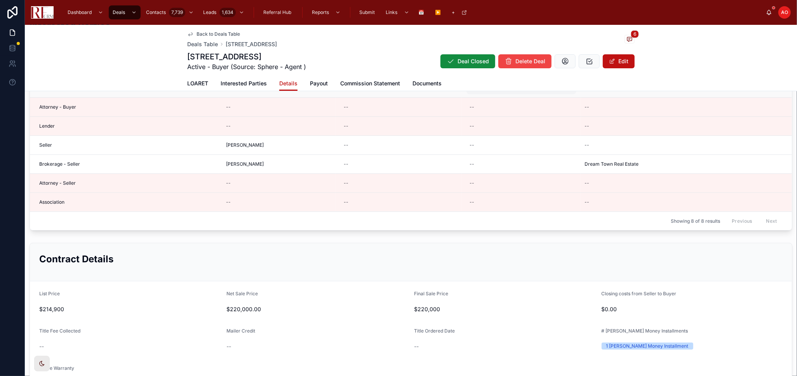
scroll to position [153, 0]
click at [468, 68] on button "Deal Closed" at bounding box center [467, 61] width 55 height 14
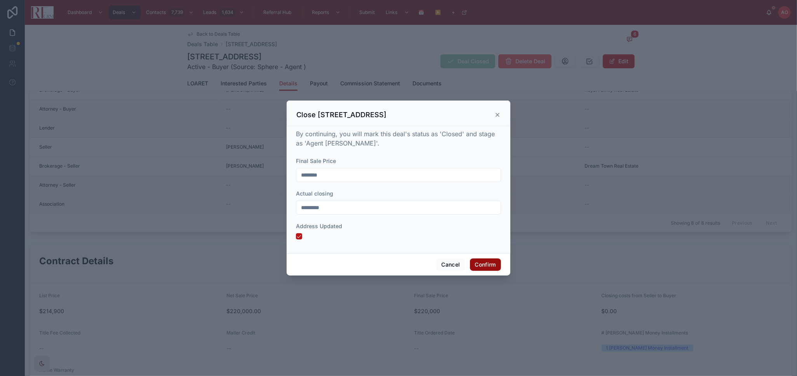
click at [480, 264] on button "Confirm" at bounding box center [485, 265] width 31 height 12
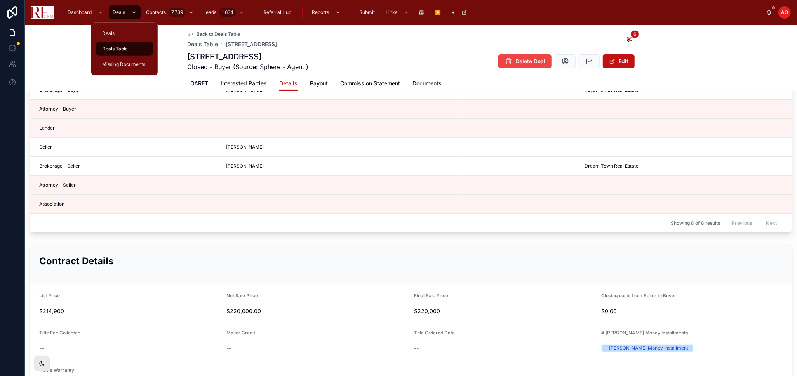
click at [113, 49] on span "Deals Table" at bounding box center [115, 49] width 26 height 6
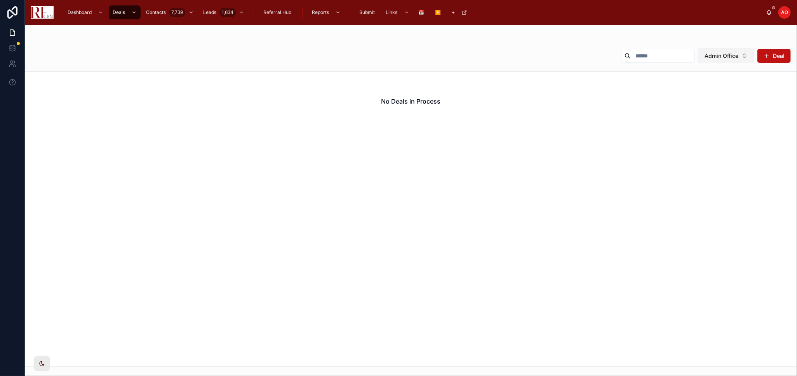
click at [739, 52] on button "Admin Office" at bounding box center [726, 56] width 56 height 15
click at [713, 83] on div "None" at bounding box center [726, 87] width 93 height 12
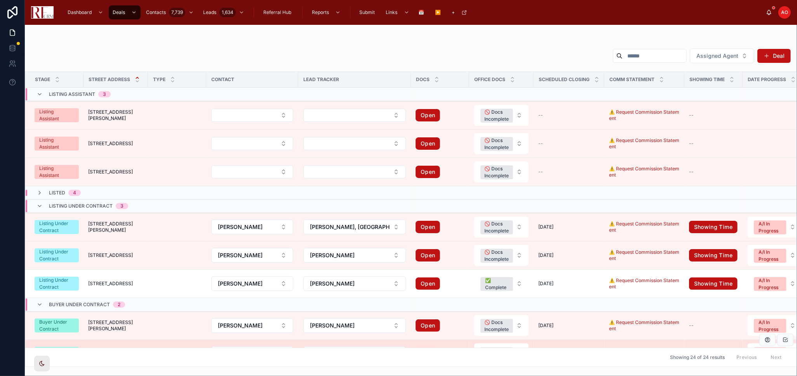
scroll to position [86, 0]
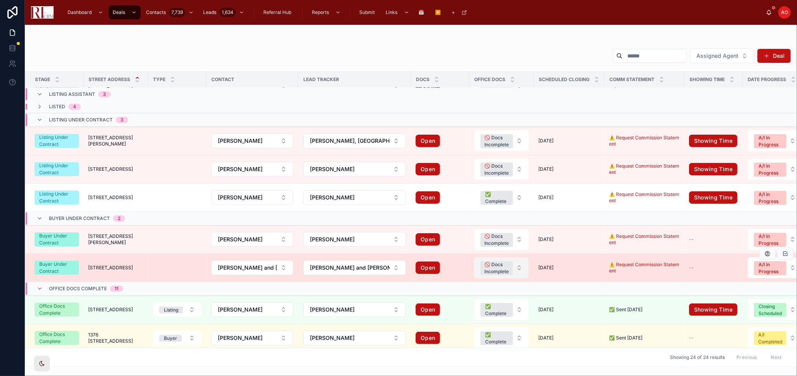
click at [519, 268] on button "🚫 Docs Incomplete" at bounding box center [501, 267] width 54 height 21
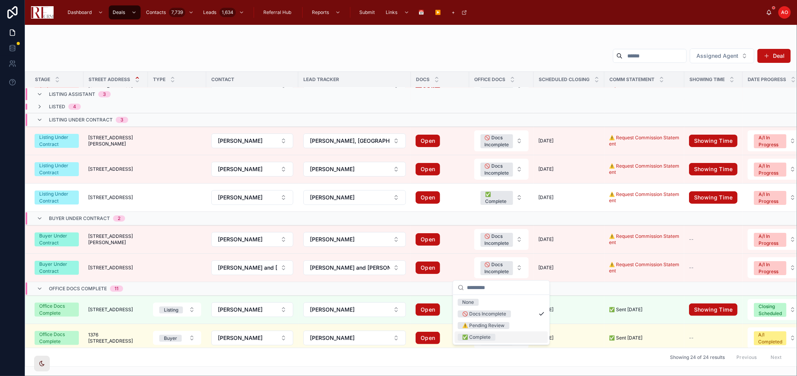
click at [501, 335] on div "✅ Complete" at bounding box center [501, 338] width 93 height 12
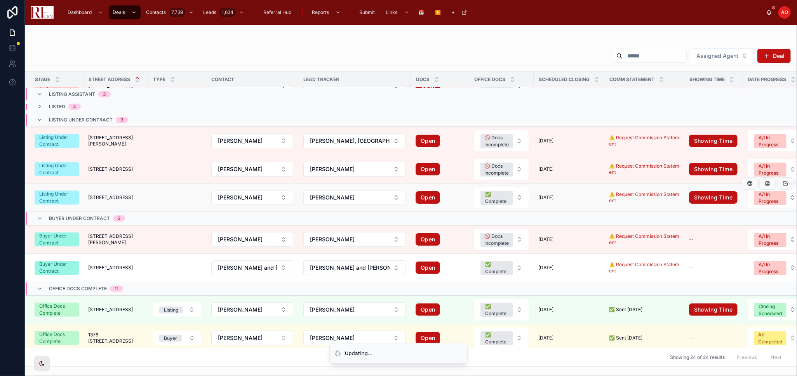
scroll to position [0, 0]
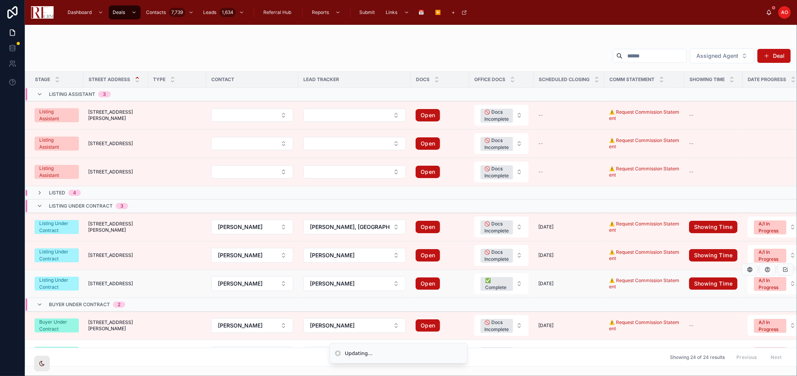
click at [108, 286] on span "[STREET_ADDRESS]" at bounding box center [110, 284] width 45 height 6
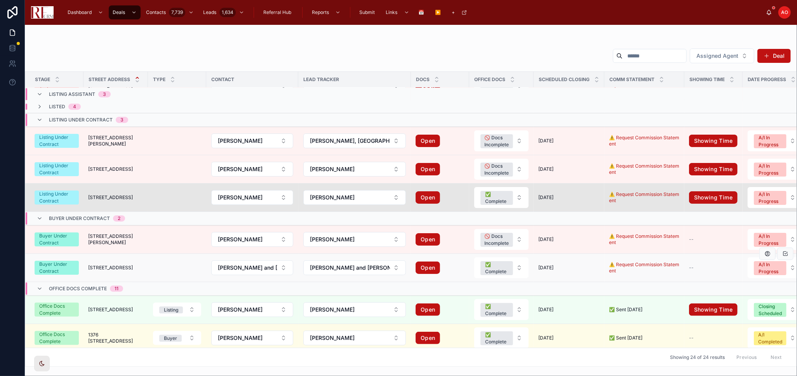
click at [123, 268] on span "[STREET_ADDRESS]" at bounding box center [110, 268] width 45 height 6
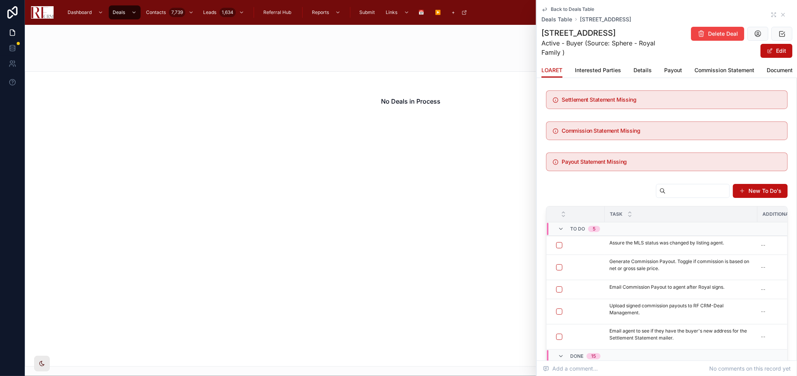
click at [763, 14] on div "Back to Deals Table Deals Table [STREET_ADDRESS]" at bounding box center [666, 14] width 251 height 17
click at [770, 14] on icon at bounding box center [773, 15] width 6 height 6
click at [764, 14] on div "Dashboard Deals Contacts 7,739 Leads 1,634 Referral Hub Reports Submit Links 📅 …" at bounding box center [413, 12] width 706 height 17
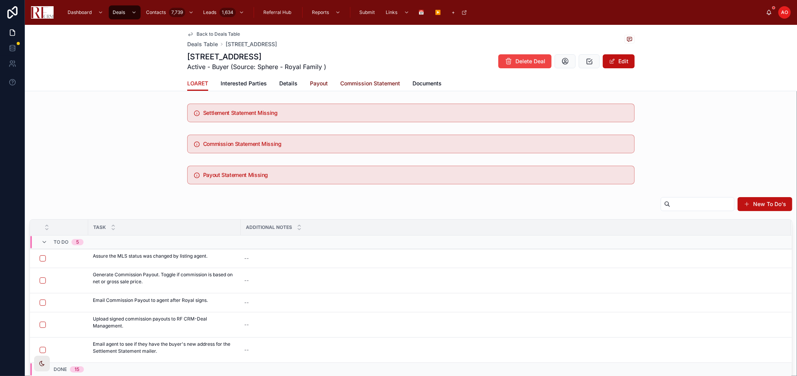
click at [310, 80] on span "Payout" at bounding box center [319, 84] width 18 height 8
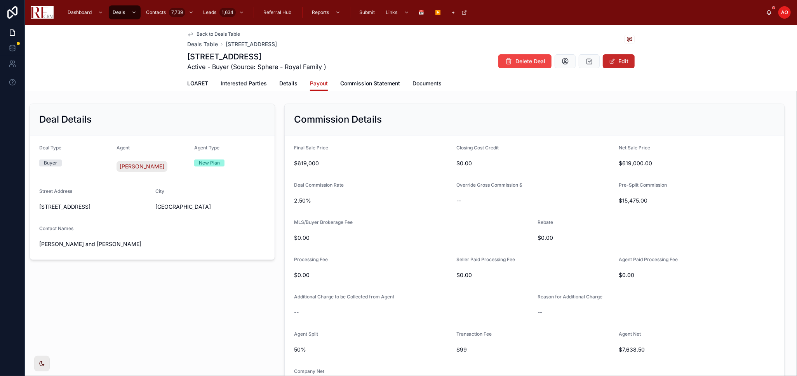
click at [618, 58] on button "Edit" at bounding box center [619, 61] width 32 height 14
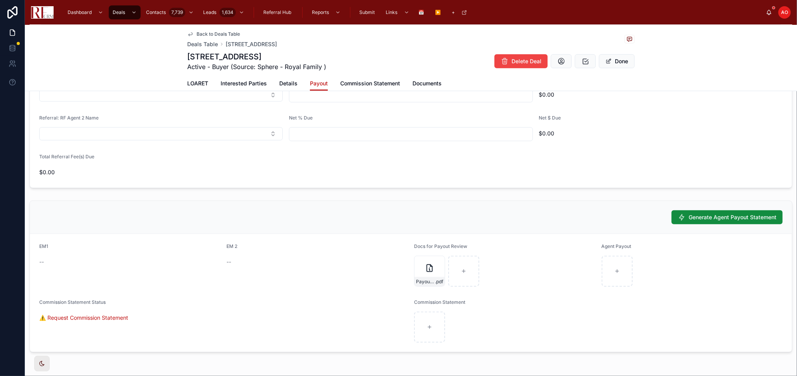
scroll to position [604, 0]
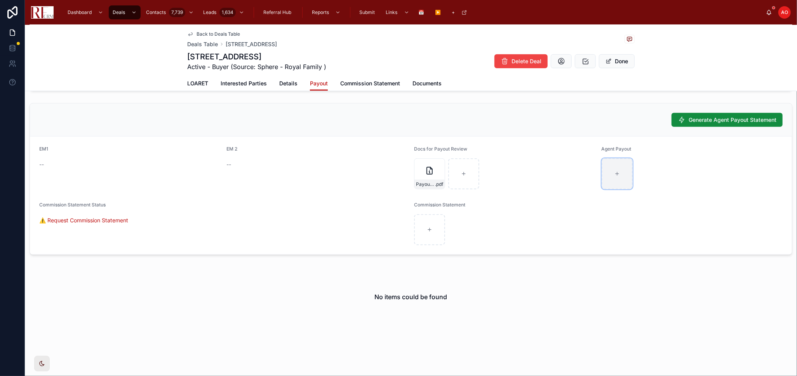
click at [608, 177] on div at bounding box center [616, 173] width 31 height 31
drag, startPoint x: 681, startPoint y: 179, endPoint x: 610, endPoint y: 180, distance: 70.7
click at [610, 180] on div at bounding box center [691, 173] width 181 height 31
click at [607, 183] on div at bounding box center [616, 173] width 31 height 31
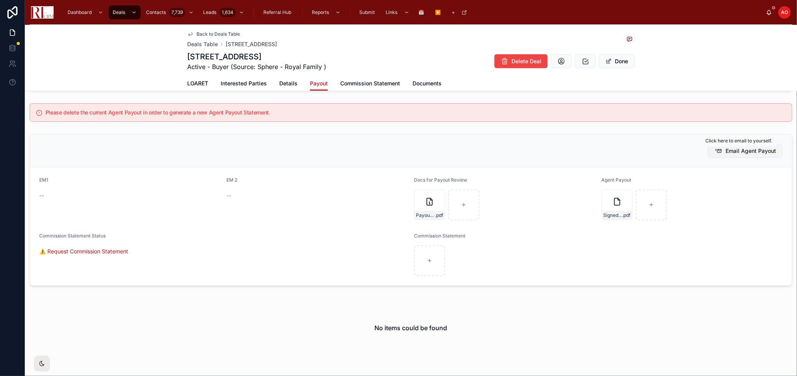
click at [718, 149] on button "Email Agent Payout" at bounding box center [745, 151] width 75 height 14
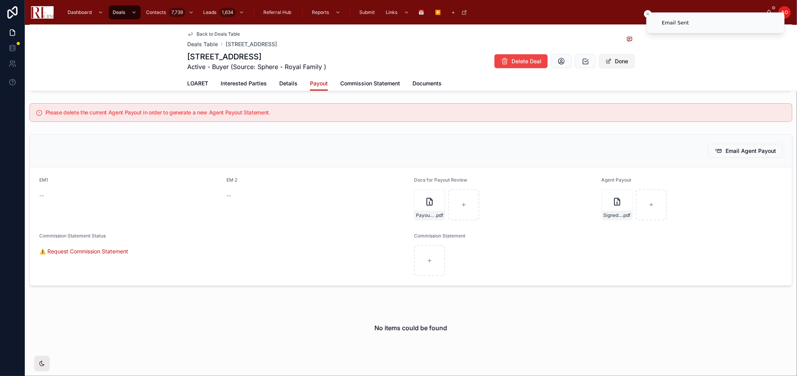
click at [619, 56] on button "Done" at bounding box center [617, 61] width 36 height 14
click at [203, 77] on link "LOARET" at bounding box center [197, 84] width 21 height 16
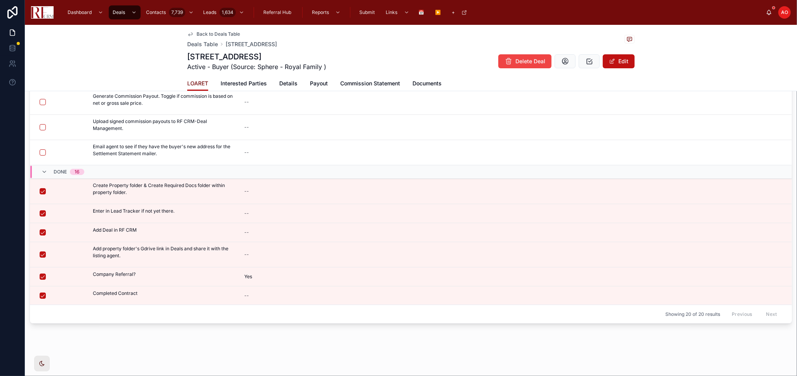
scroll to position [18, 0]
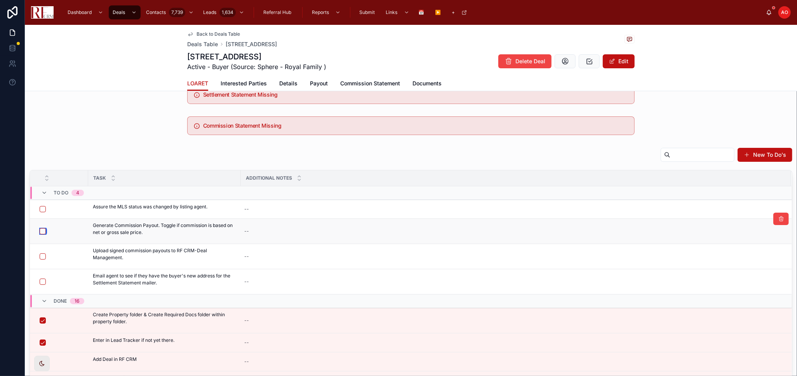
click at [44, 231] on button "button" at bounding box center [43, 231] width 6 height 6
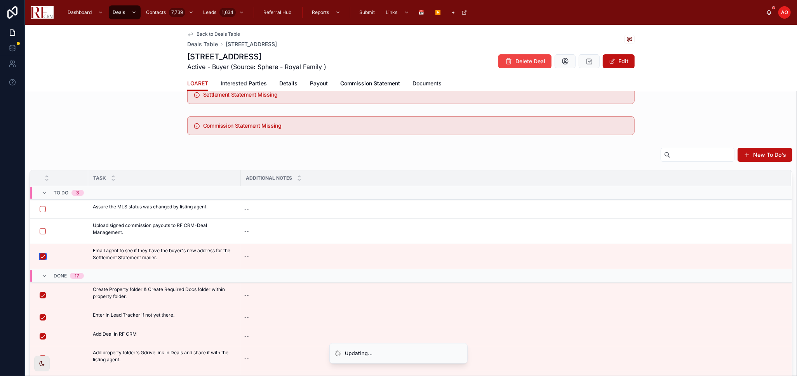
click at [40, 256] on button "button" at bounding box center [43, 257] width 6 height 6
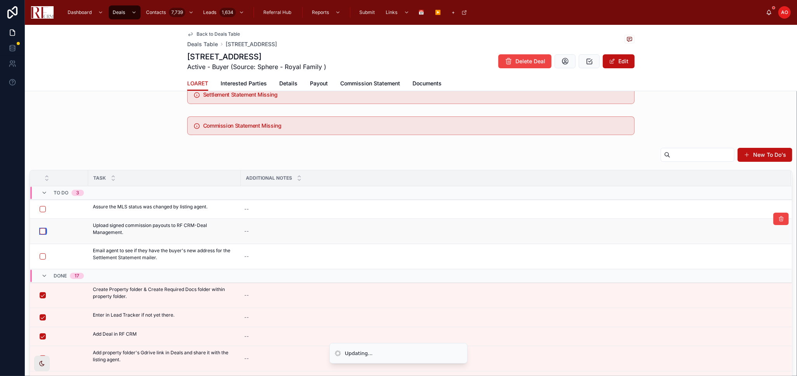
click at [40, 230] on button "button" at bounding box center [43, 231] width 6 height 6
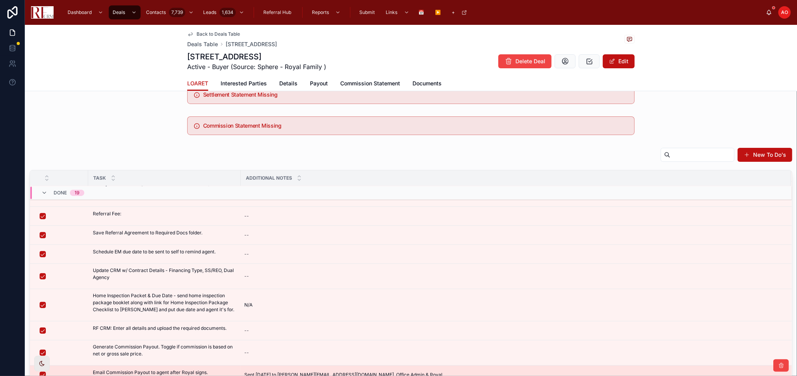
scroll to position [148, 0]
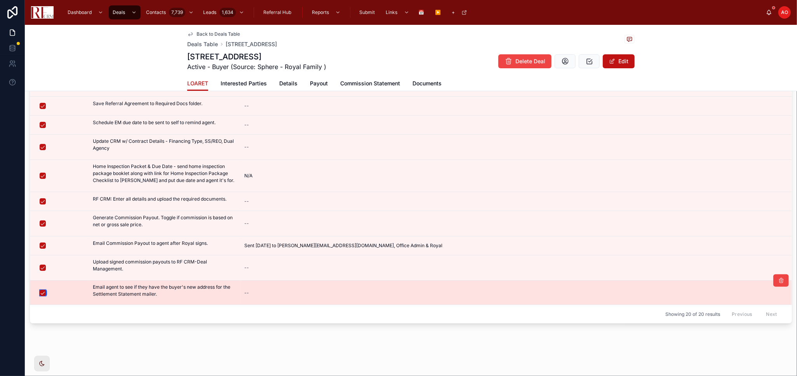
click at [40, 293] on button "button" at bounding box center [43, 293] width 6 height 6
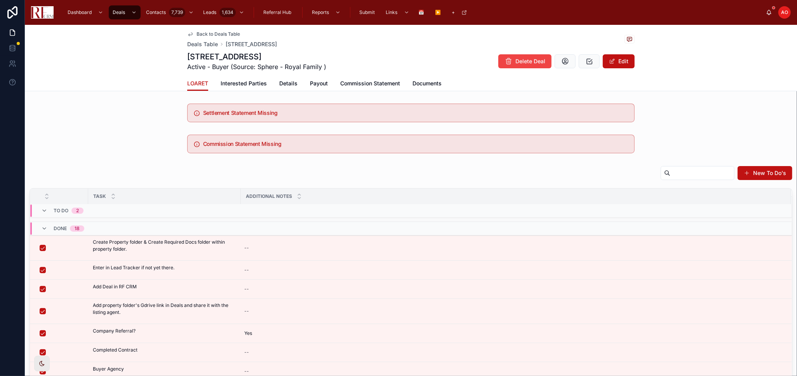
scroll to position [0, 0]
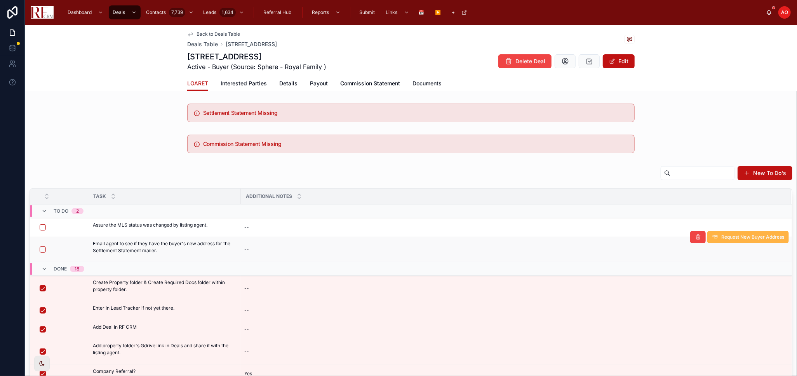
click at [762, 238] on span "Request New Buyer Address" at bounding box center [752, 237] width 63 height 6
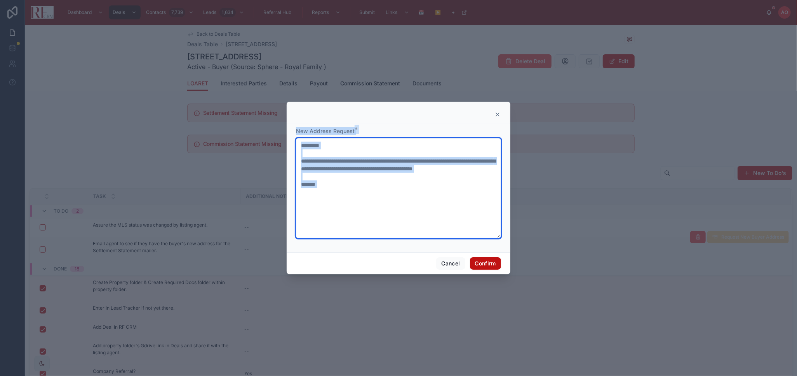
click at [377, 200] on textarea "**********" at bounding box center [398, 188] width 205 height 100
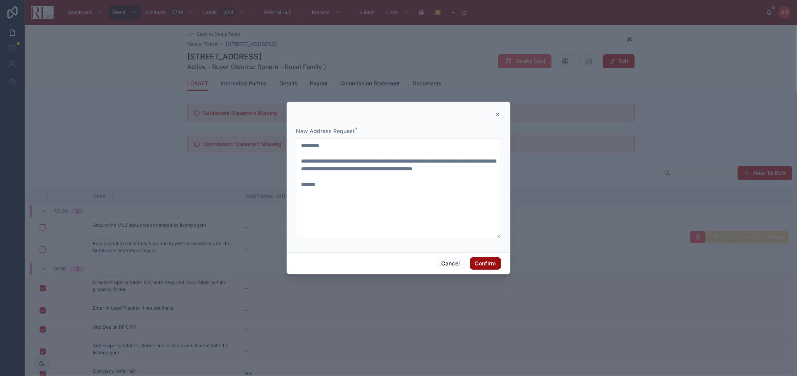
click at [487, 261] on button "Confirm" at bounding box center [485, 263] width 31 height 12
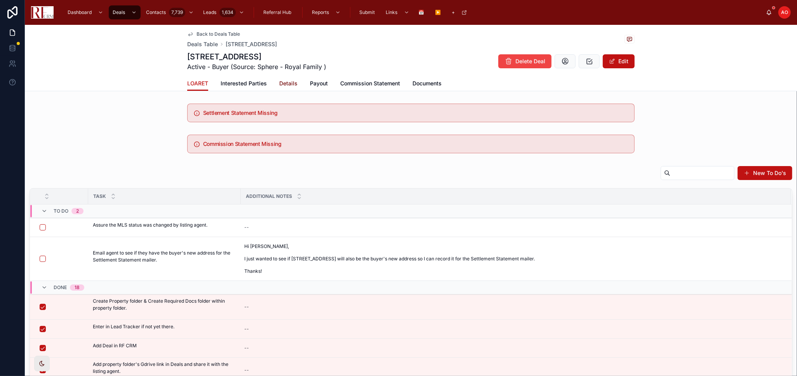
click at [292, 82] on span "Details" at bounding box center [288, 84] width 18 height 8
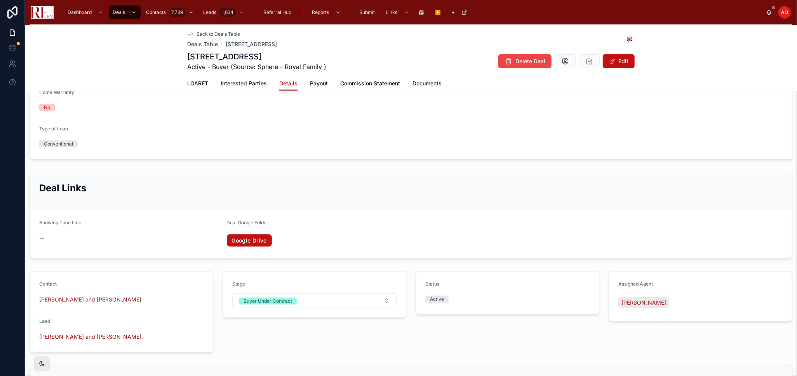
scroll to position [561, 0]
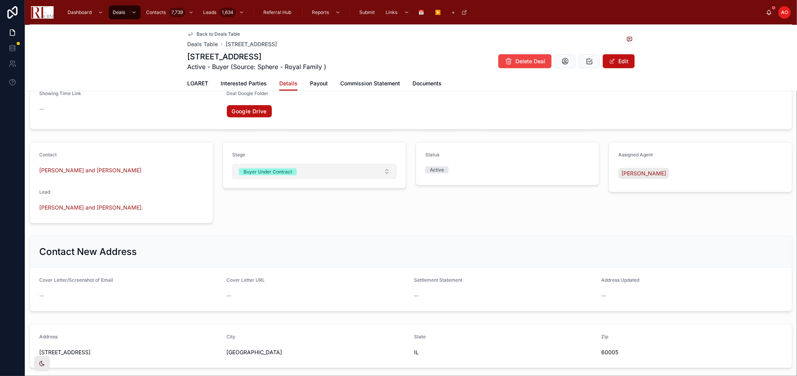
click at [368, 172] on button "Buyer Under Contract" at bounding box center [314, 171] width 164 height 15
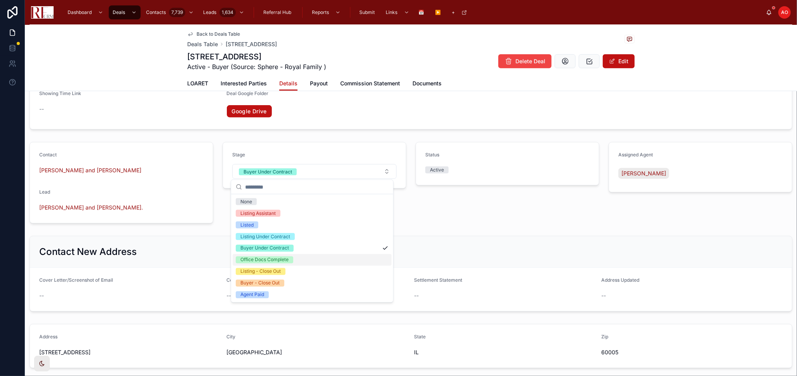
click at [320, 260] on div "Office Docs Complete" at bounding box center [312, 260] width 159 height 12
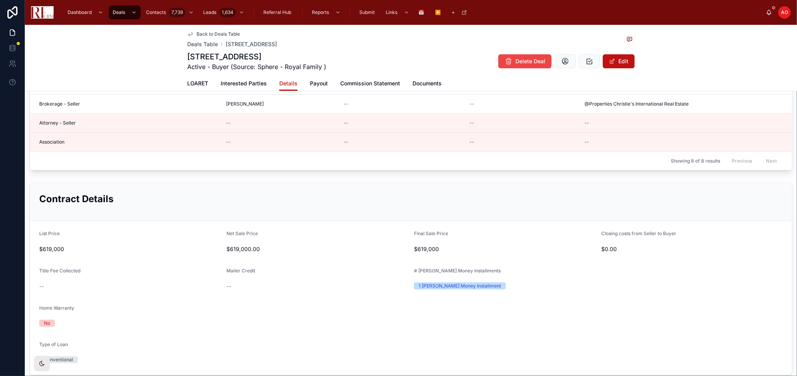
scroll to position [43, 0]
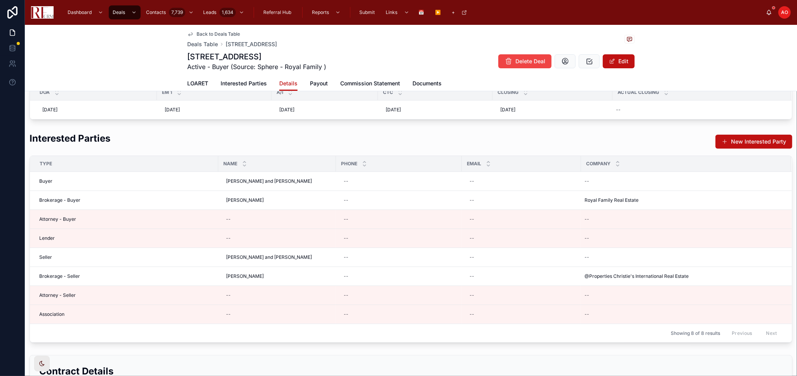
click at [232, 33] on span "Back to Deals Table" at bounding box center [217, 34] width 43 height 6
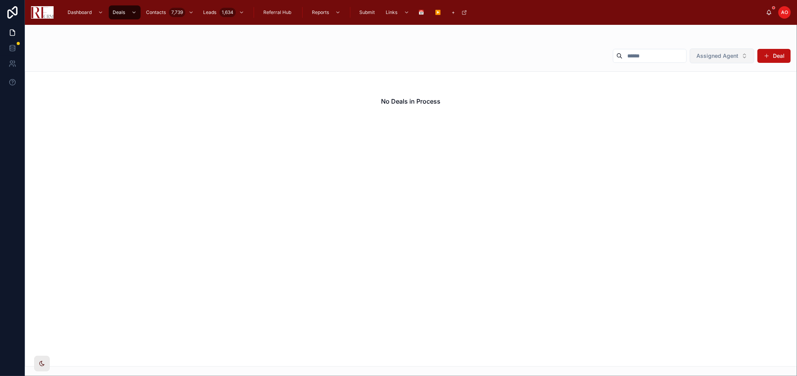
click at [728, 53] on span "Assigned Agent" at bounding box center [717, 56] width 42 height 8
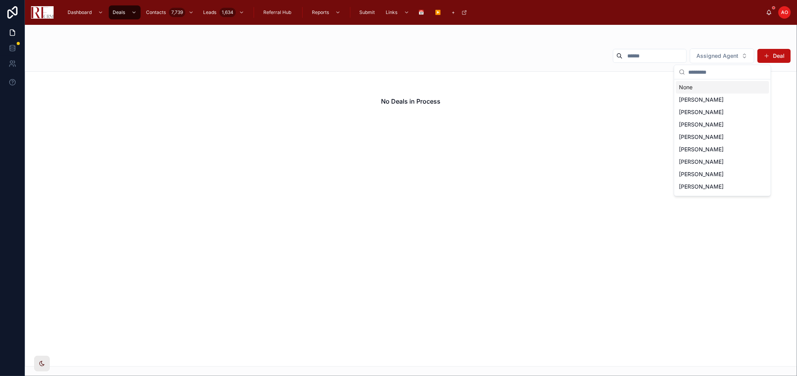
click at [706, 87] on div "None" at bounding box center [722, 87] width 93 height 12
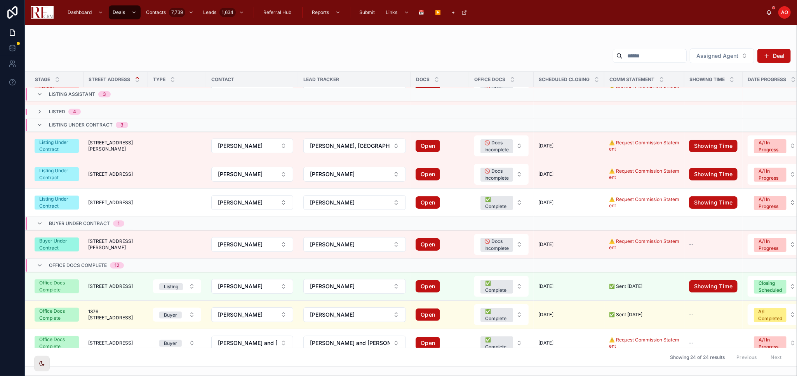
scroll to position [5, 0]
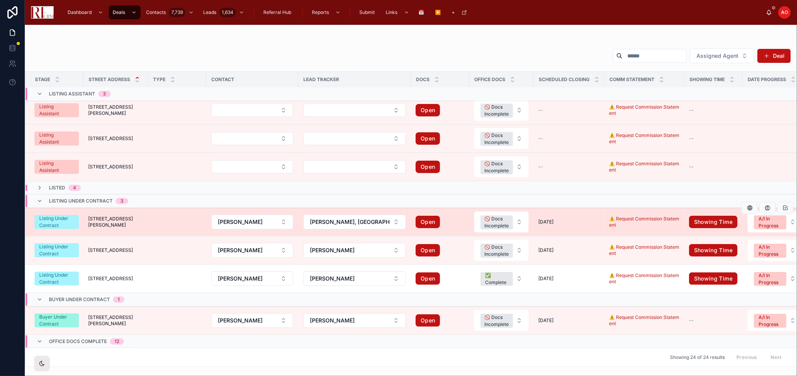
click at [118, 222] on span "[STREET_ADDRESS][PERSON_NAME]" at bounding box center [115, 222] width 55 height 12
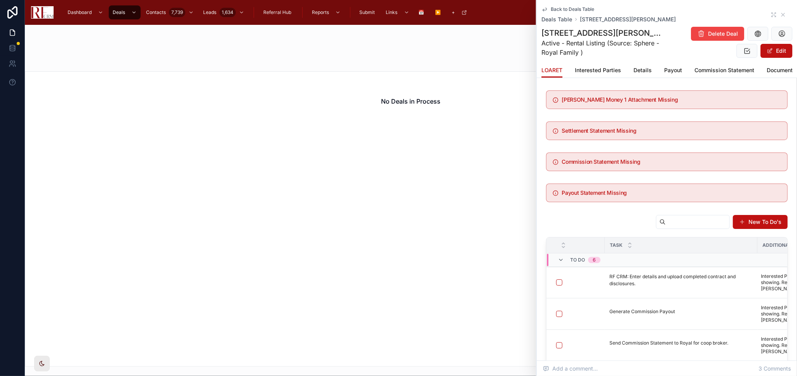
click at [770, 16] on div "Back to Deals Table Deals Table 110 Haman Road, Barrington" at bounding box center [666, 14] width 251 height 17
click at [775, 16] on icon at bounding box center [775, 16] width 1 height 1
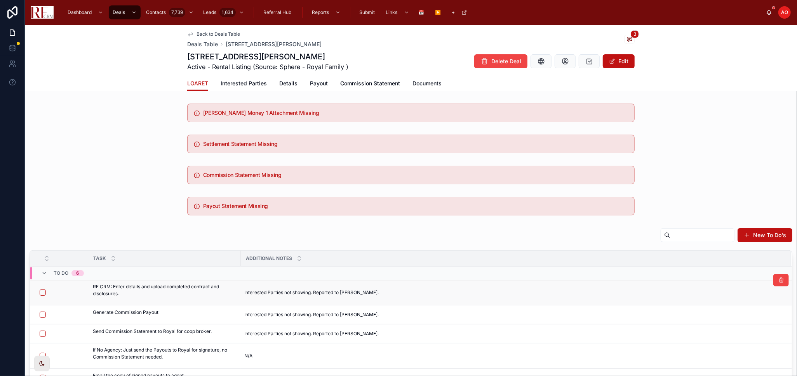
scroll to position [43, 0]
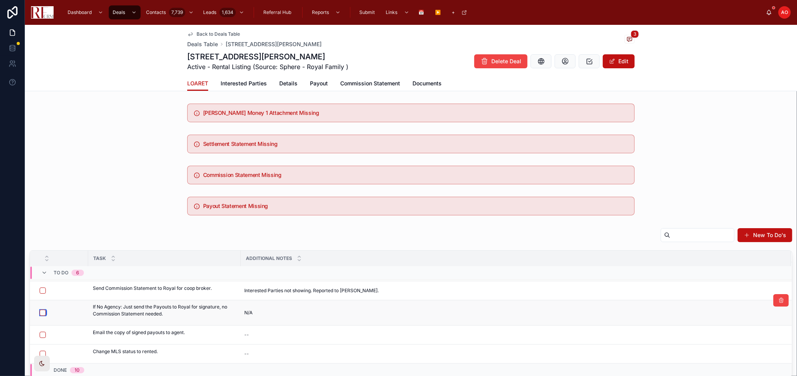
click at [42, 314] on button "button" at bounding box center [43, 313] width 6 height 6
click at [241, 82] on span "Interested Parties" at bounding box center [244, 84] width 46 height 8
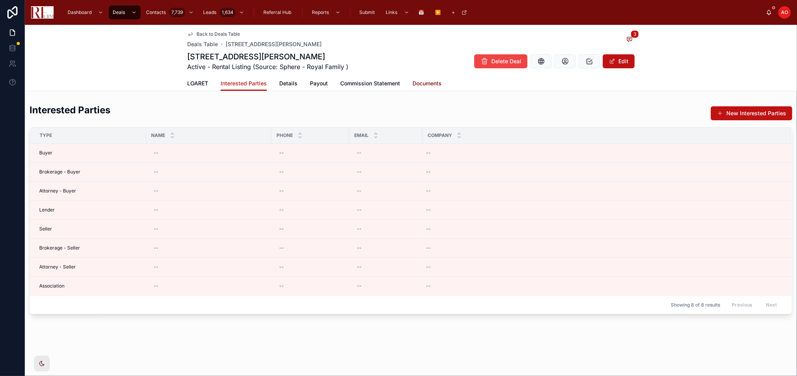
click at [440, 83] on span "Documents" at bounding box center [426, 84] width 29 height 8
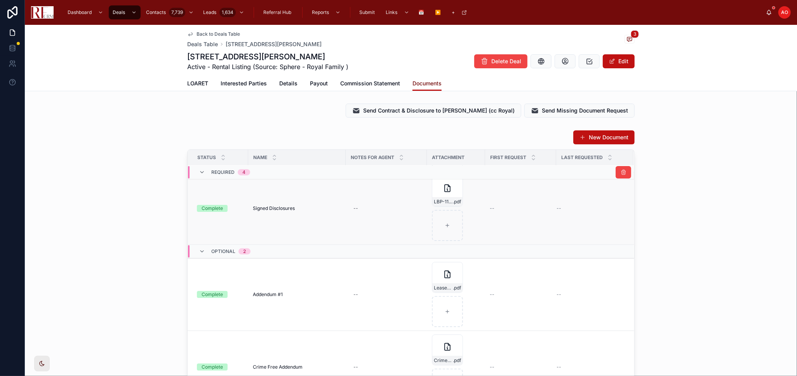
scroll to position [259, 0]
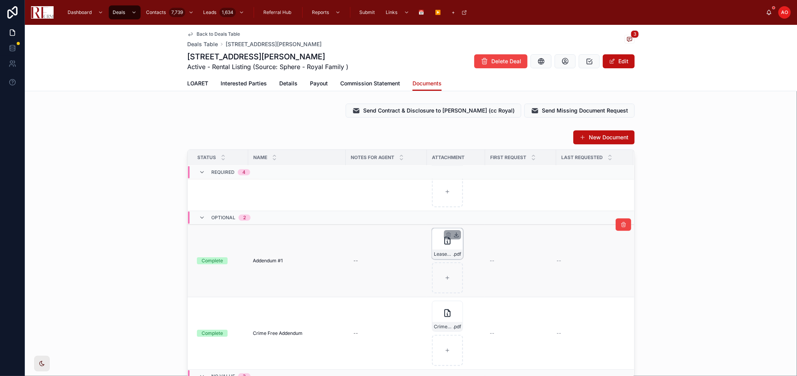
click at [454, 236] on icon at bounding box center [456, 235] width 6 height 6
click at [455, 307] on icon at bounding box center [456, 307] width 3 height 1
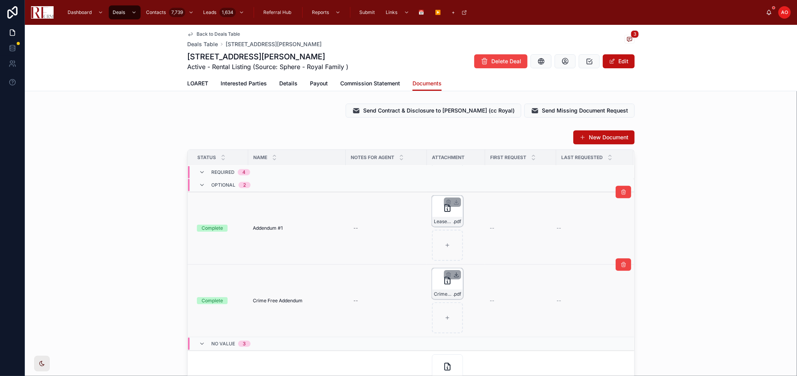
scroll to position [345, 0]
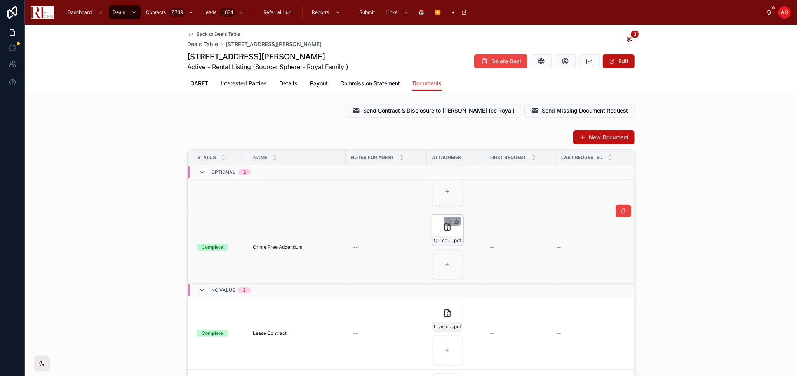
click at [0, 0] on icon at bounding box center [0, 0] width 0 height 0
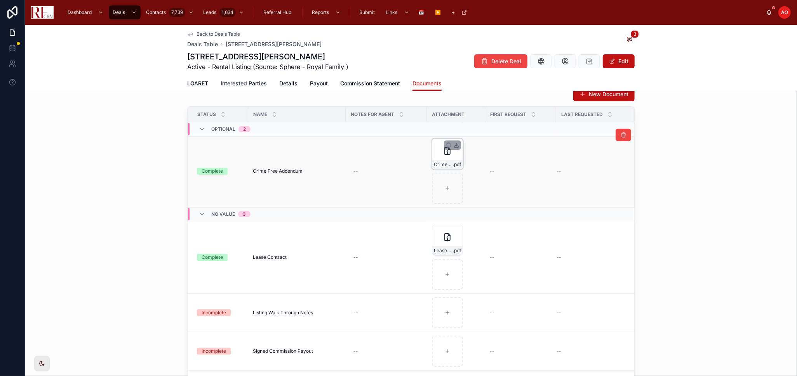
scroll to position [86, 0]
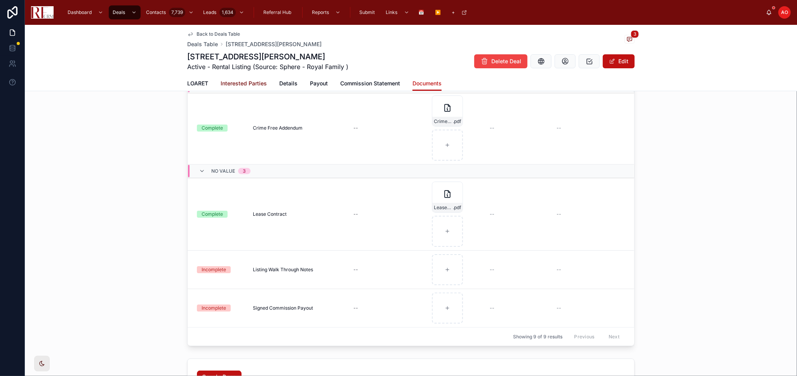
click at [243, 85] on span "Interested Parties" at bounding box center [244, 84] width 46 height 8
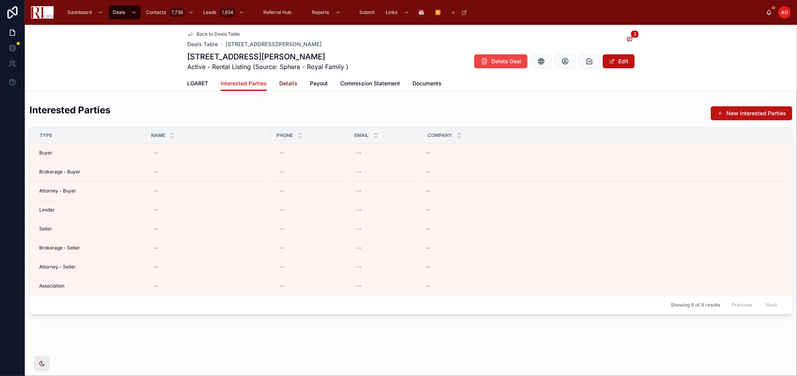
click at [289, 83] on span "Details" at bounding box center [288, 84] width 18 height 8
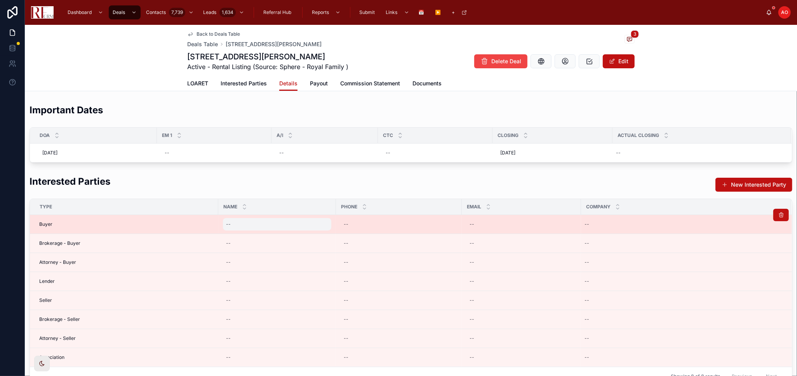
click at [245, 225] on div "--" at bounding box center [277, 224] width 108 height 12
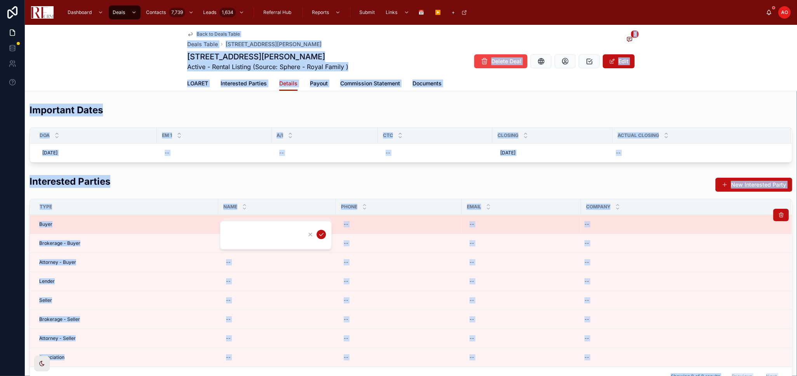
click at [245, 226] on div at bounding box center [276, 235] width 112 height 29
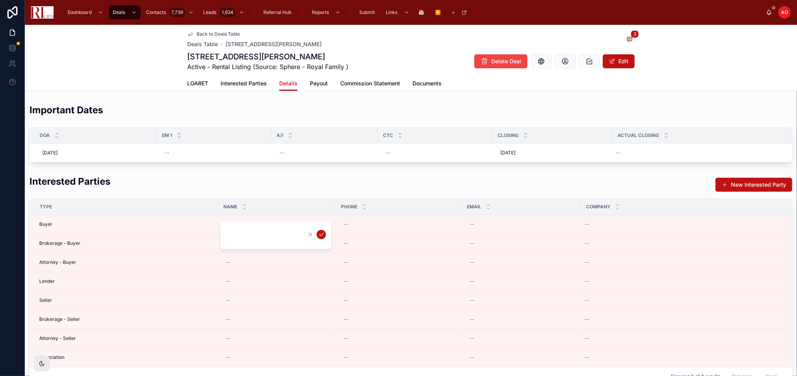
click at [245, 233] on input "text" at bounding box center [264, 235] width 74 height 11
type input "**********"
click at [322, 232] on icon "submit" at bounding box center [321, 234] width 6 height 6
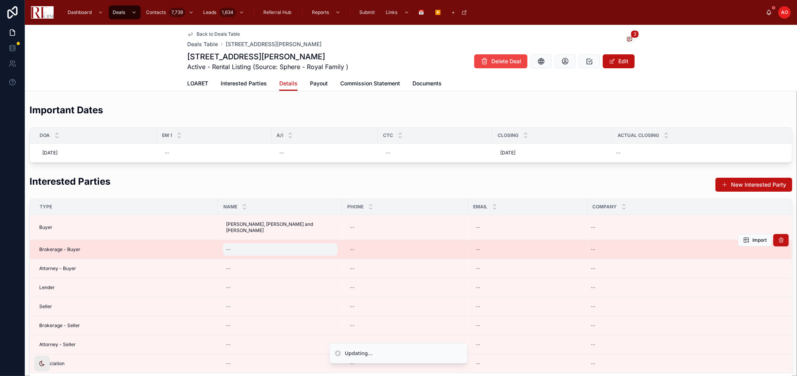
click at [266, 248] on div "--" at bounding box center [280, 249] width 115 height 12
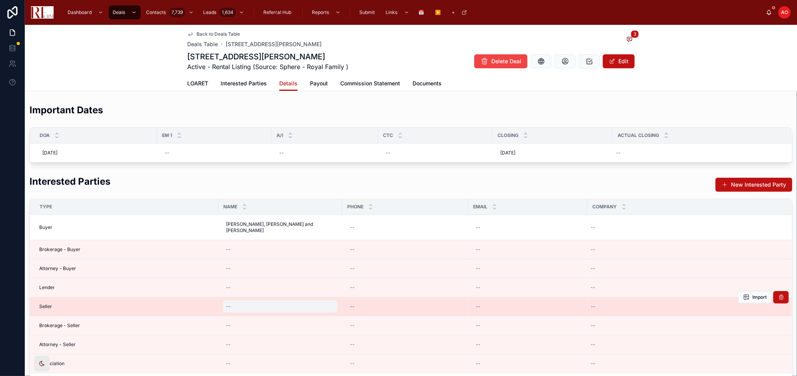
click at [245, 301] on div "--" at bounding box center [280, 307] width 115 height 12
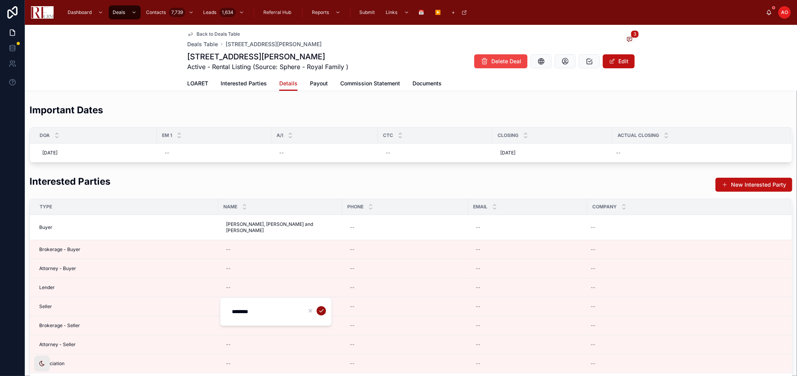
type input "********"
click at [322, 309] on icon "submit" at bounding box center [321, 311] width 6 height 6
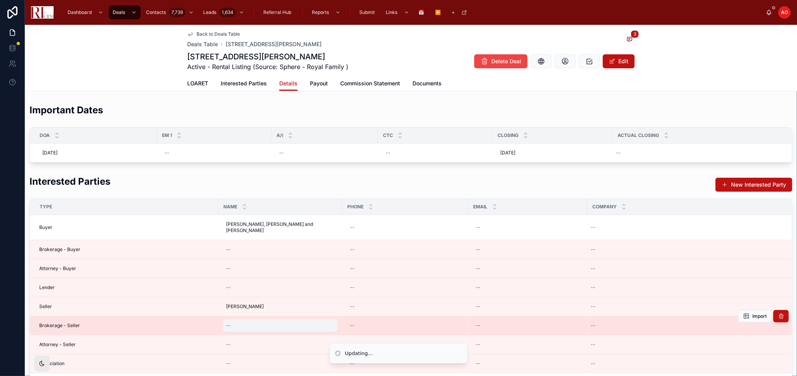
click at [256, 321] on div "--" at bounding box center [280, 326] width 115 height 12
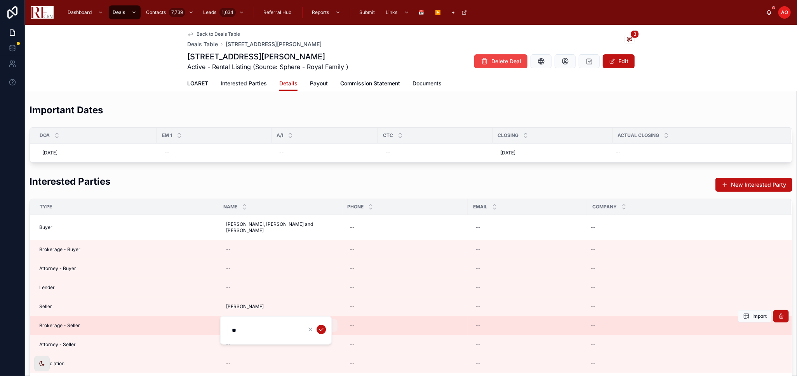
type input "**********"
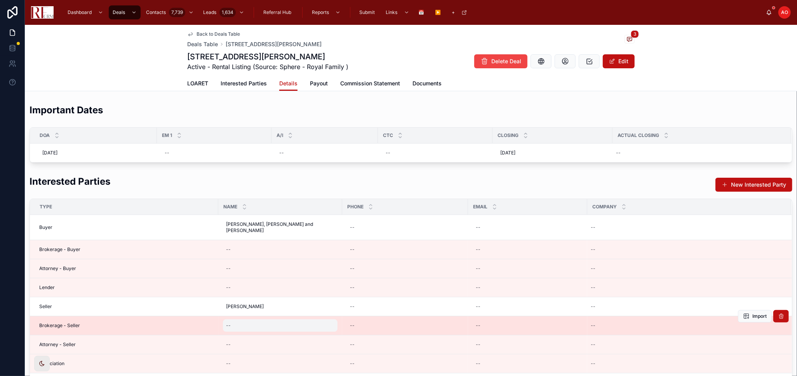
click at [311, 320] on div "--" at bounding box center [280, 326] width 115 height 12
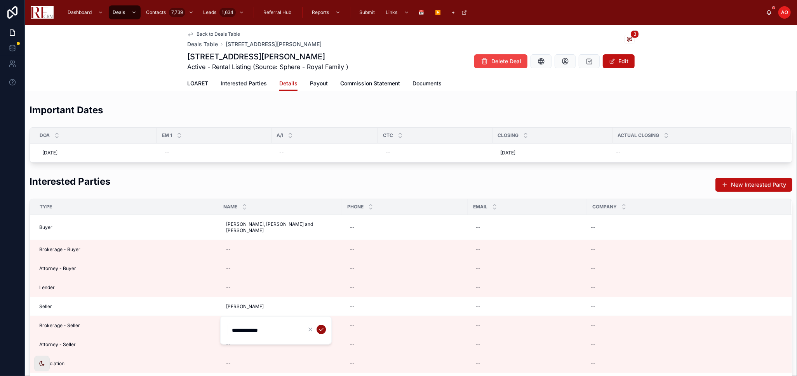
click at [318, 328] on icon "submit" at bounding box center [321, 330] width 6 height 6
click at [318, 329] on tbody "Buyer Veronica, Nathan and John Mittlebrun Veronica, Nathan and John Mittlebrun…" at bounding box center [411, 294] width 762 height 158
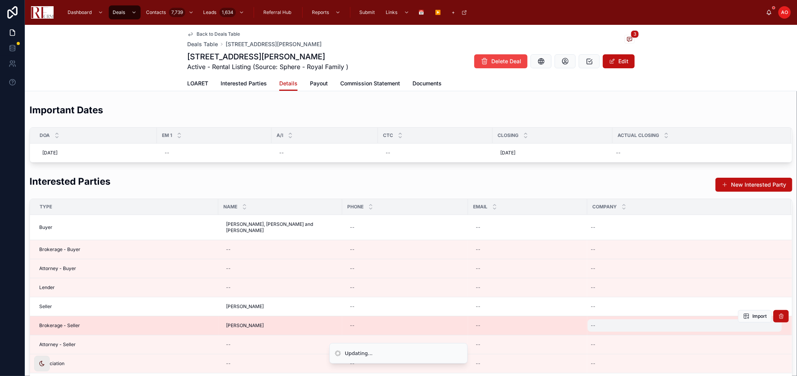
click at [606, 321] on div "--" at bounding box center [685, 326] width 194 height 12
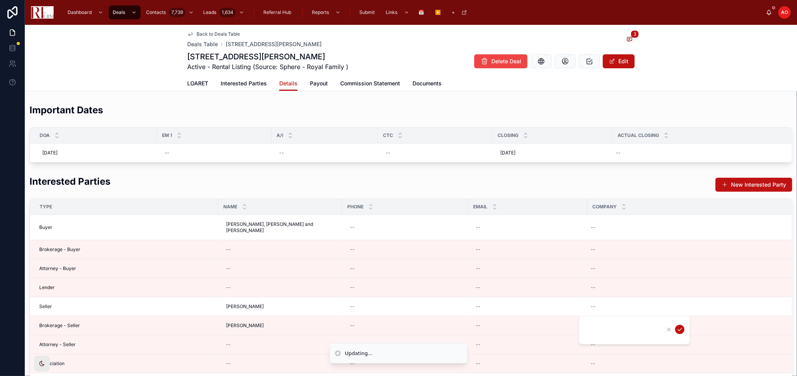
click at [613, 325] on input "text" at bounding box center [623, 330] width 74 height 11
type input "**********"
click at [681, 327] on icon "submit" at bounding box center [679, 330] width 6 height 6
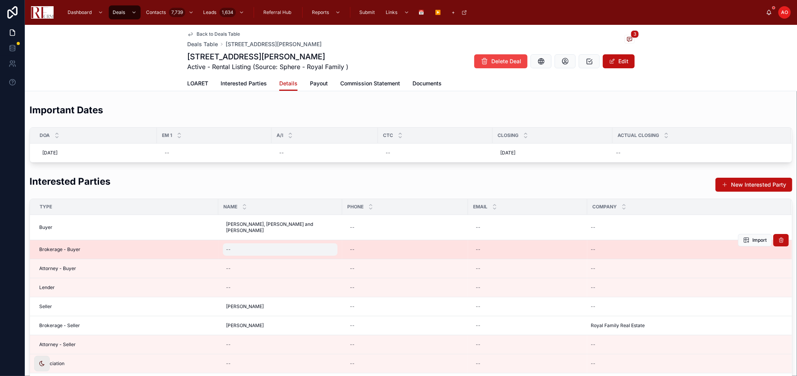
click at [254, 243] on div "--" at bounding box center [280, 249] width 115 height 12
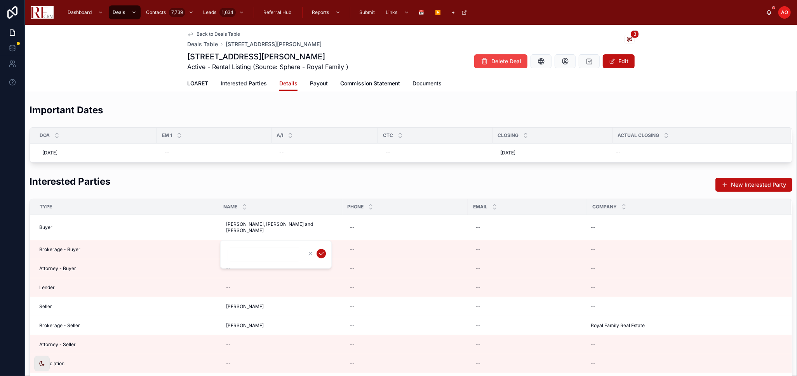
click at [239, 252] on input "text" at bounding box center [264, 254] width 74 height 11
type input "**********"
click at [319, 252] on icon "submit" at bounding box center [321, 254] width 6 height 6
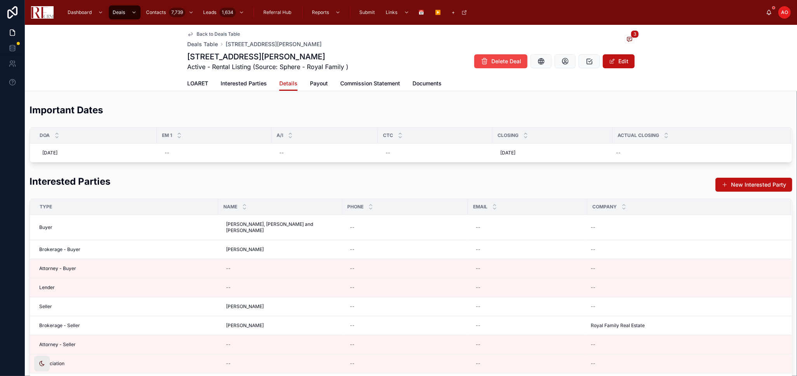
click at [608, 244] on div "--" at bounding box center [685, 249] width 194 height 12
type input "**********"
click at [681, 252] on icon "submit" at bounding box center [679, 254] width 6 height 6
click at [315, 83] on span "Payout" at bounding box center [319, 84] width 18 height 8
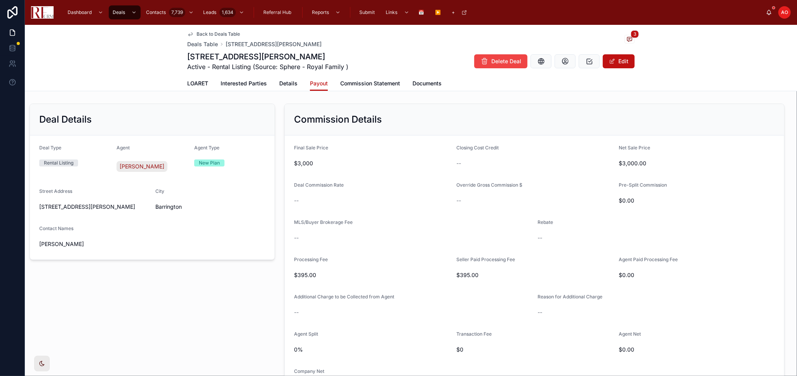
click at [440, 85] on div "LOARET Interested Parties Details Payout Commission Statement Documents" at bounding box center [410, 83] width 447 height 15
click at [438, 83] on span "Documents" at bounding box center [426, 84] width 29 height 8
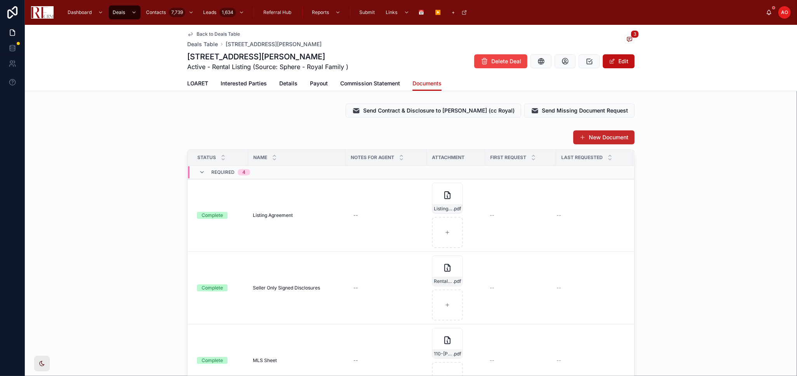
click at [607, 139] on button "New Document" at bounding box center [603, 137] width 61 height 14
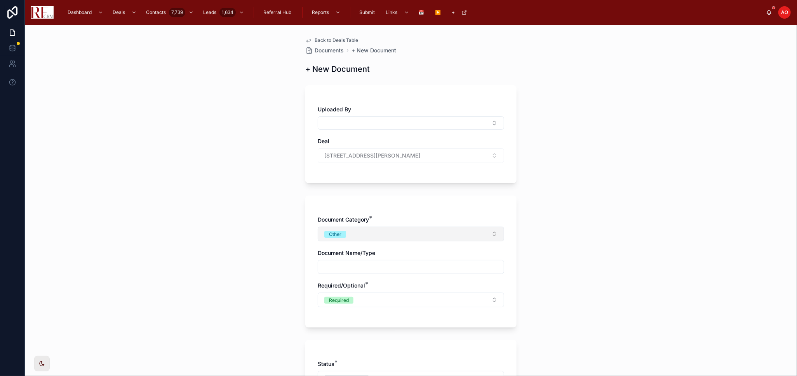
click at [367, 233] on button "Other" at bounding box center [411, 234] width 186 height 15
click at [362, 275] on div "Disclosures" at bounding box center [407, 277] width 183 height 12
click at [362, 272] on input "text" at bounding box center [411, 267] width 186 height 11
type input "**********"
click at [327, 47] on span "Documents" at bounding box center [329, 51] width 29 height 8
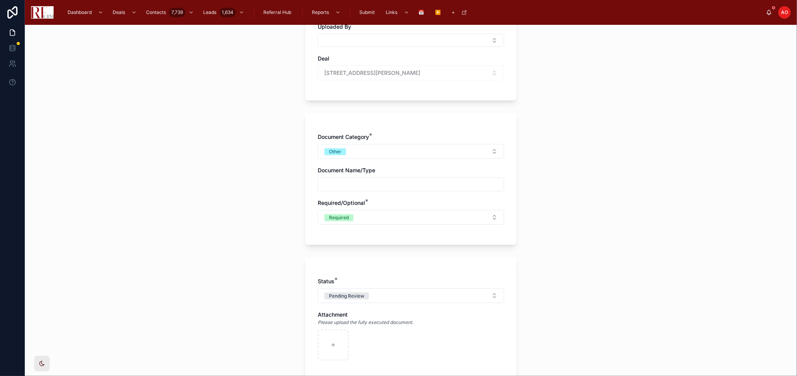
scroll to position [86, 0]
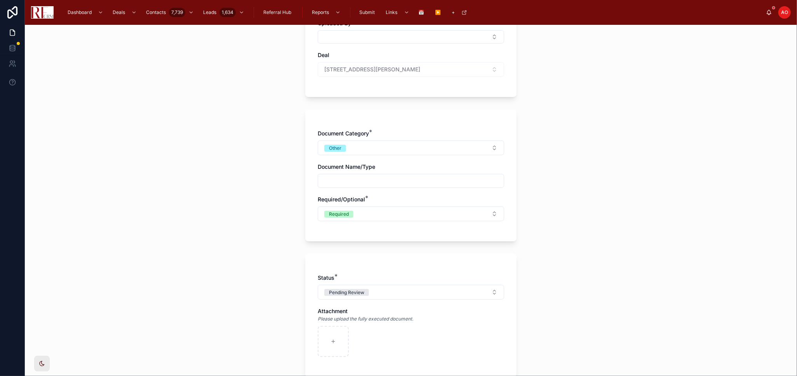
click at [372, 177] on input "text" at bounding box center [411, 181] width 186 height 11
type input "**********"
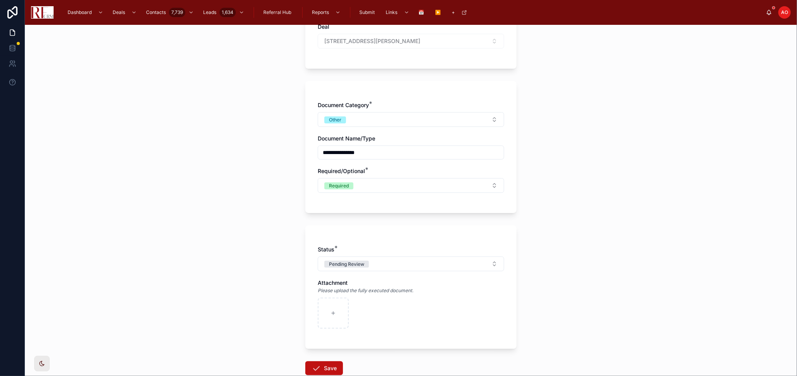
scroll to position [129, 0]
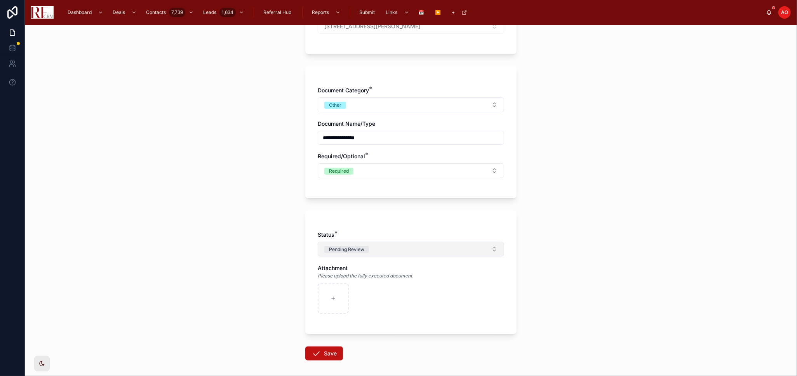
click at [375, 249] on button "Pending Review" at bounding box center [411, 249] width 186 height 15
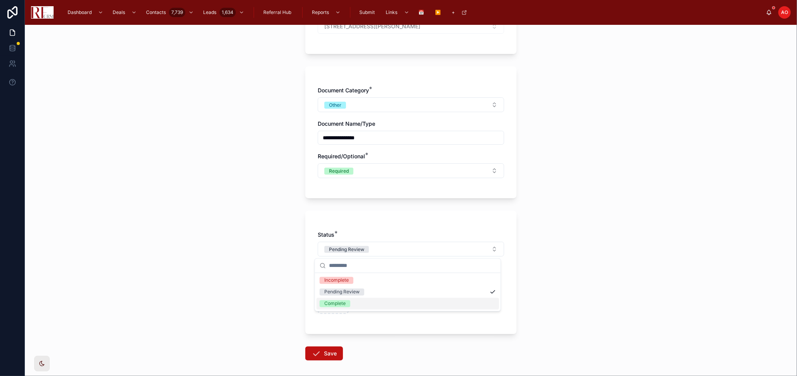
click at [359, 303] on div "Complete" at bounding box center [407, 304] width 183 height 12
click at [331, 291] on icon "button" at bounding box center [334, 290] width 6 height 6
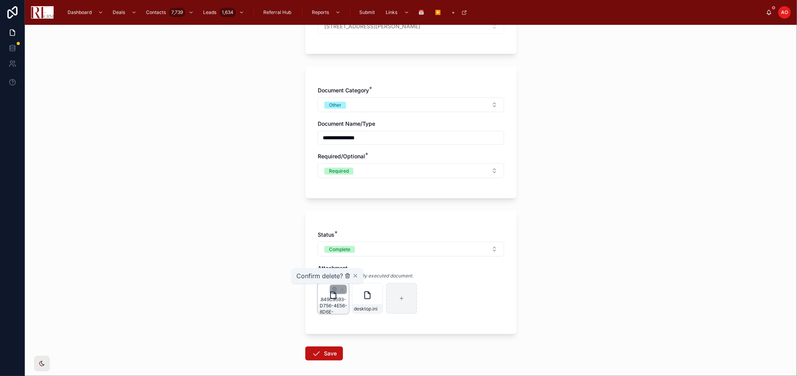
click at [348, 277] on icon "button" at bounding box center [347, 276] width 6 height 6
click at [332, 289] on icon "button" at bounding box center [334, 289] width 4 height 0
click at [347, 276] on icon "button" at bounding box center [347, 277] width 0 height 2
click at [407, 316] on div "Status * Complete Attachment Please upload the fully executed document." at bounding box center [411, 276] width 186 height 91
click at [319, 356] on button "Save" at bounding box center [324, 354] width 38 height 14
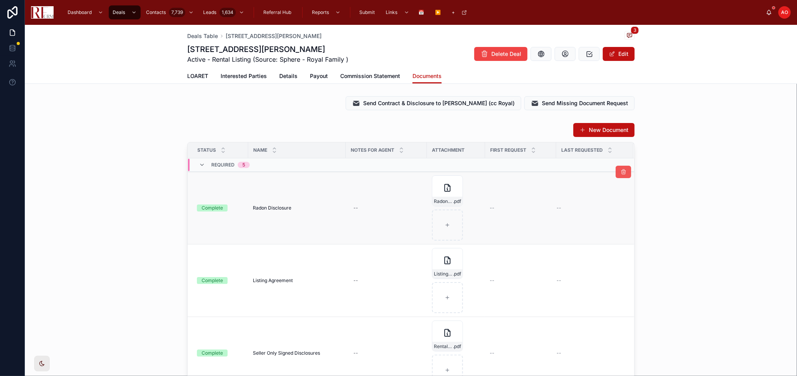
click at [620, 172] on icon at bounding box center [623, 172] width 6 height 6
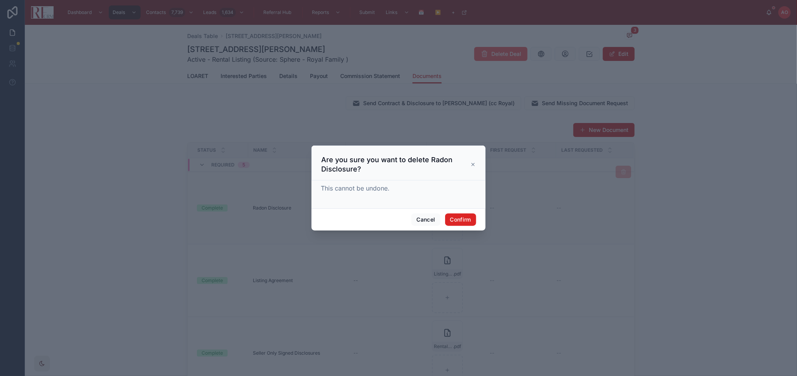
click at [460, 221] on button "Confirm" at bounding box center [460, 220] width 31 height 12
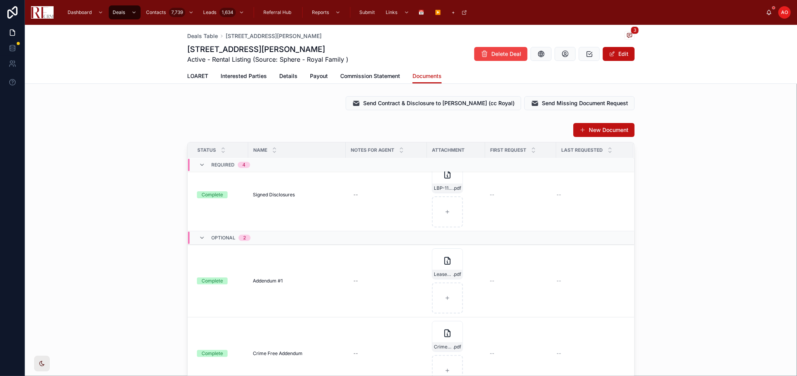
scroll to position [216, 0]
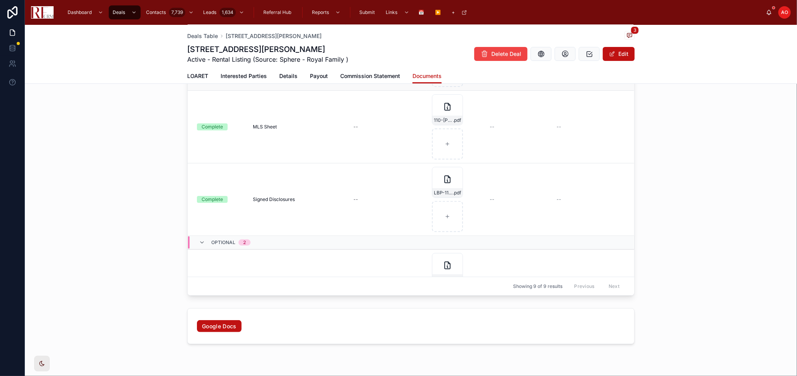
scroll to position [129, 0]
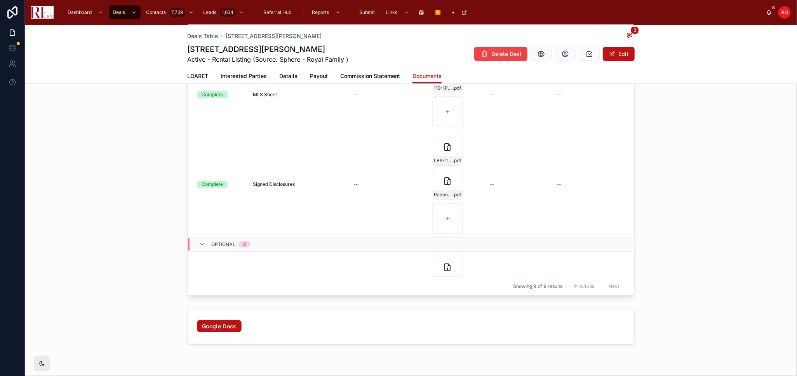
click at [692, 183] on div "New Document Status Name Notes for Agent Attachment First Request Last Requeste…" at bounding box center [411, 144] width 772 height 309
click at [310, 75] on span "Payout" at bounding box center [319, 76] width 18 height 8
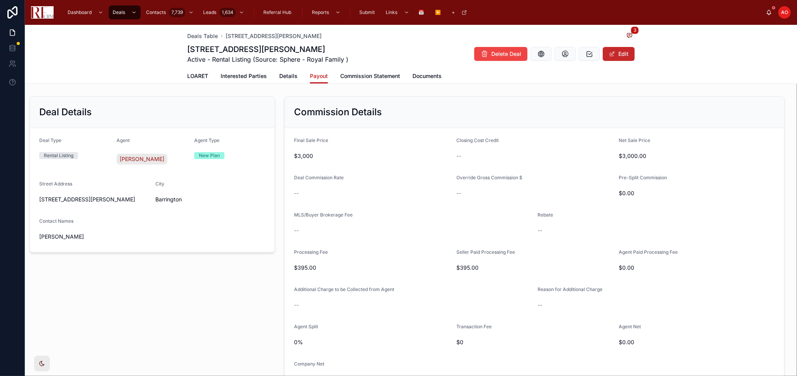
click at [622, 56] on button "Edit" at bounding box center [619, 54] width 32 height 14
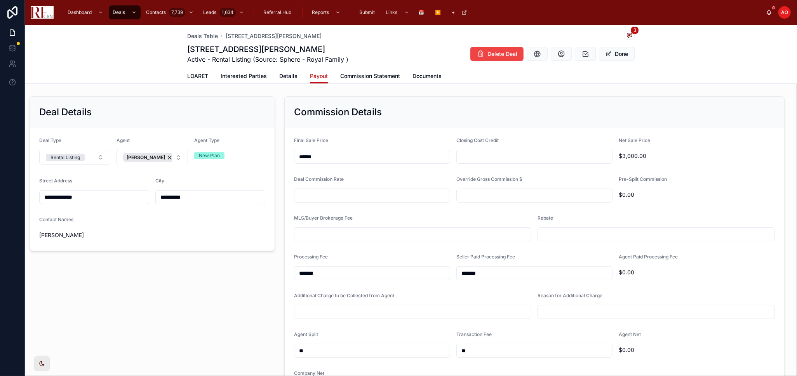
click at [322, 196] on input "text" at bounding box center [371, 195] width 155 height 11
click at [489, 193] on input "text" at bounding box center [534, 195] width 155 height 11
click at [371, 194] on input "text" at bounding box center [371, 195] width 155 height 11
type input "******"
click at [374, 231] on input "text" at bounding box center [412, 234] width 236 height 11
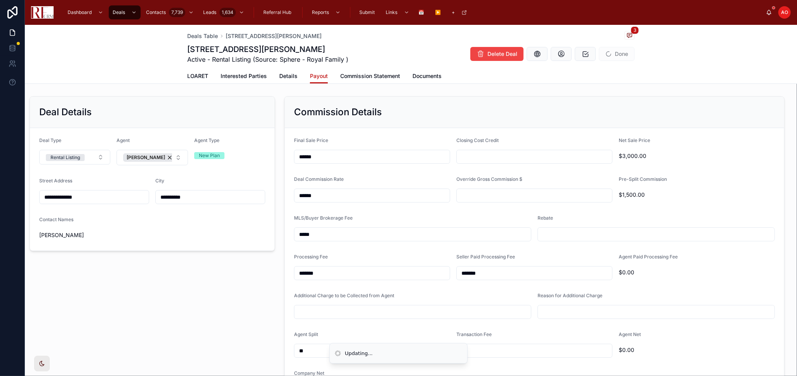
type input "*****"
click at [608, 230] on input "text" at bounding box center [656, 234] width 236 height 11
type input "*****"
click at [305, 273] on input "*******" at bounding box center [371, 273] width 155 height 11
type input "*******"
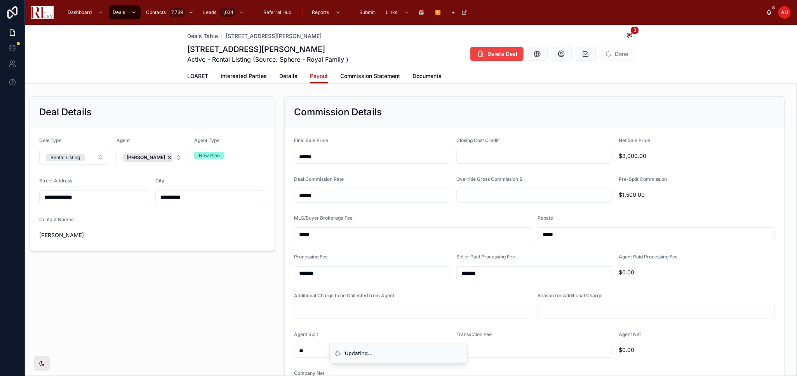
click at [466, 273] on input "*******" at bounding box center [534, 273] width 155 height 11
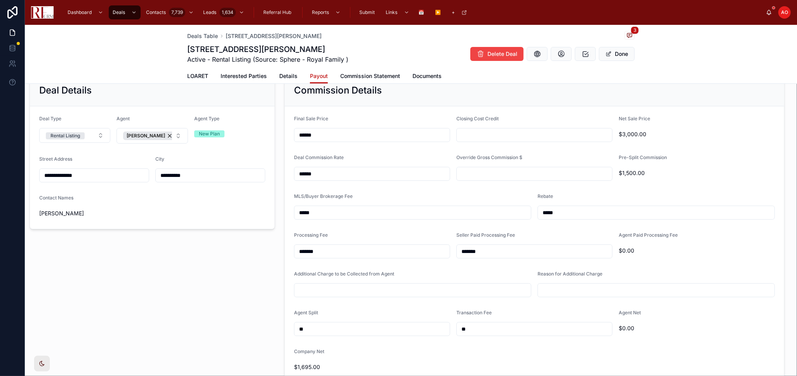
scroll to position [43, 0]
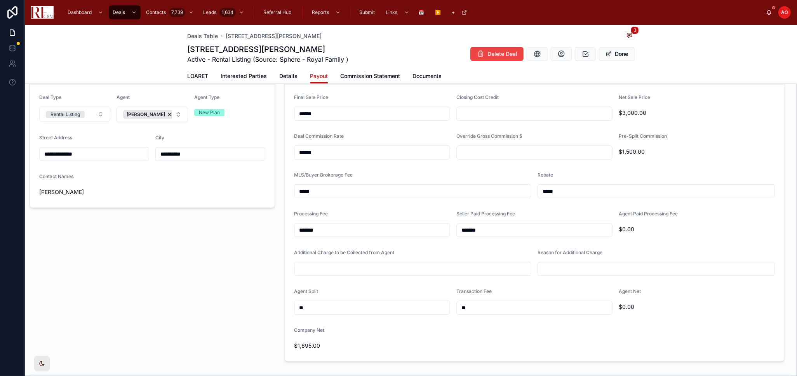
type input "*******"
click at [383, 313] on div "**" at bounding box center [372, 308] width 156 height 14
click at [384, 305] on input "**" at bounding box center [371, 307] width 155 height 11
type input "***"
click at [203, 294] on div "**********" at bounding box center [152, 207] width 255 height 315
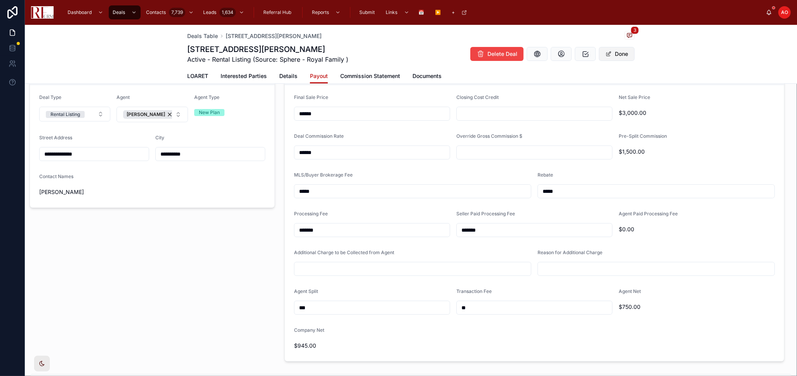
click at [610, 52] on button "Done" at bounding box center [617, 54] width 36 height 14
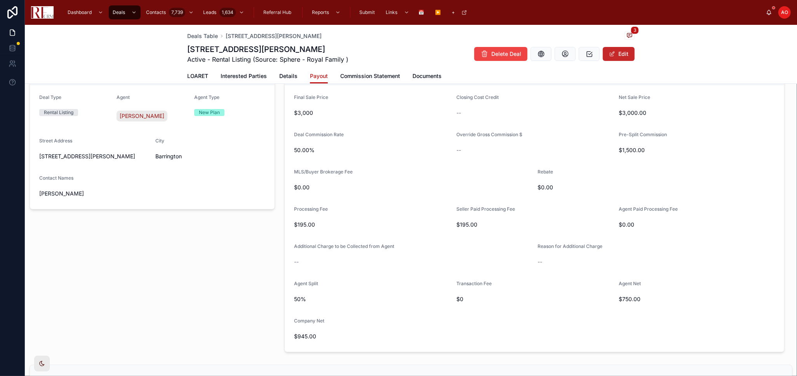
click at [617, 53] on button "Edit" at bounding box center [619, 54] width 32 height 14
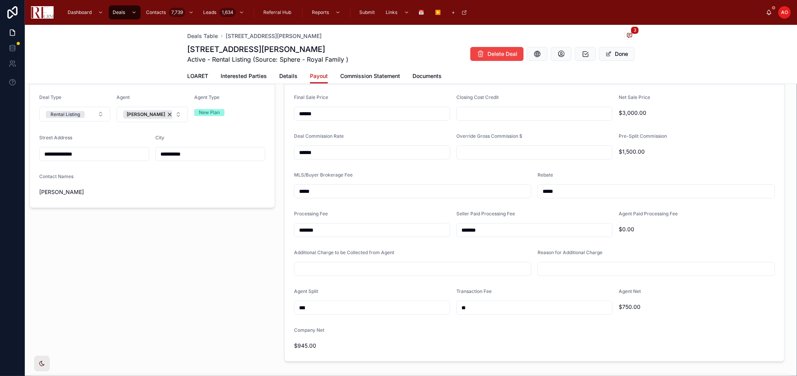
click at [469, 313] on input "**" at bounding box center [534, 307] width 155 height 11
type input "***"
click at [619, 52] on button "Done" at bounding box center [617, 54] width 36 height 14
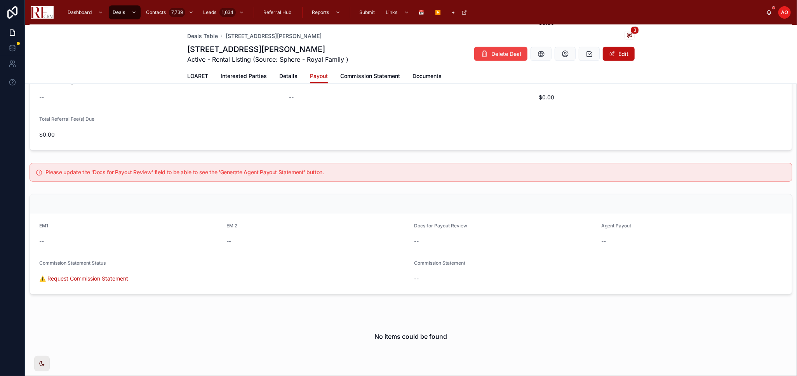
scroll to position [561, 0]
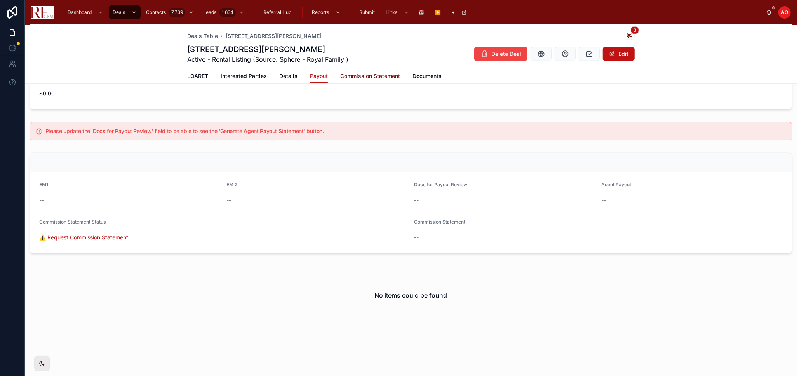
click at [372, 75] on span "Commission Statement" at bounding box center [370, 76] width 60 height 8
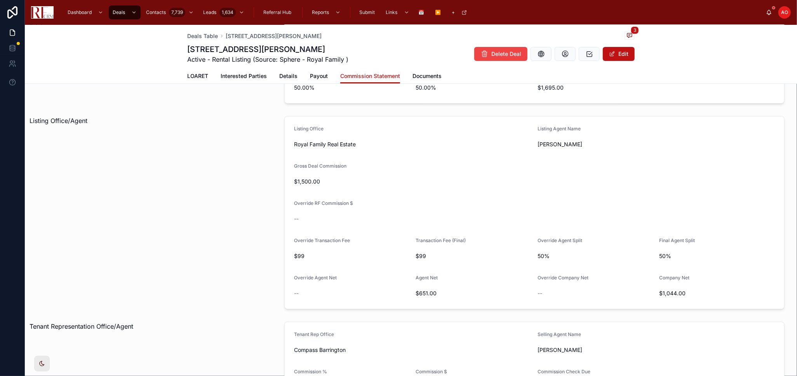
scroll to position [216, 0]
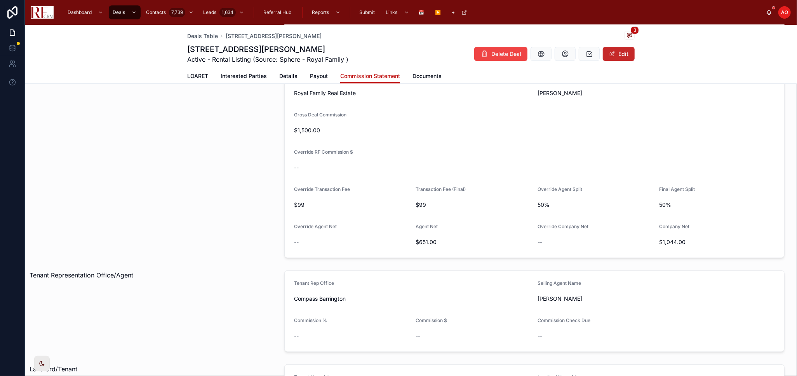
click at [614, 56] on button "Edit" at bounding box center [619, 54] width 32 height 14
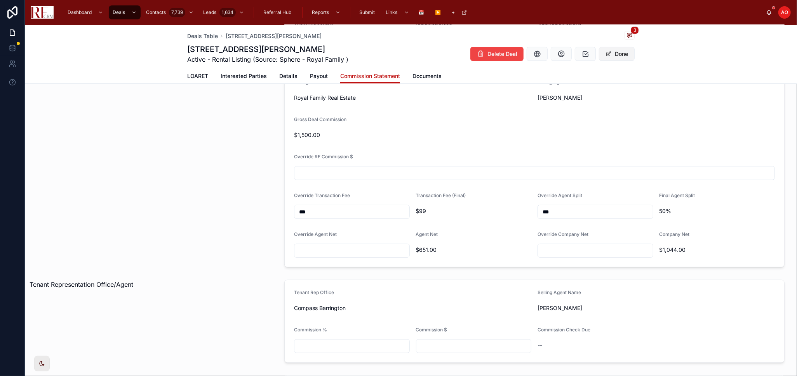
scroll to position [217, 0]
click at [351, 340] on input "text" at bounding box center [351, 344] width 115 height 11
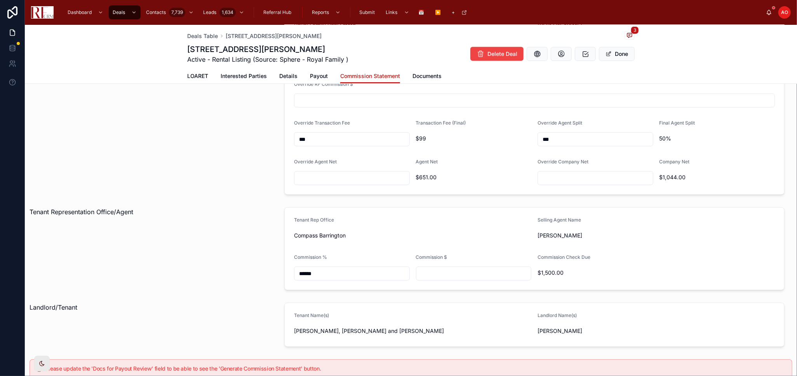
scroll to position [304, 0]
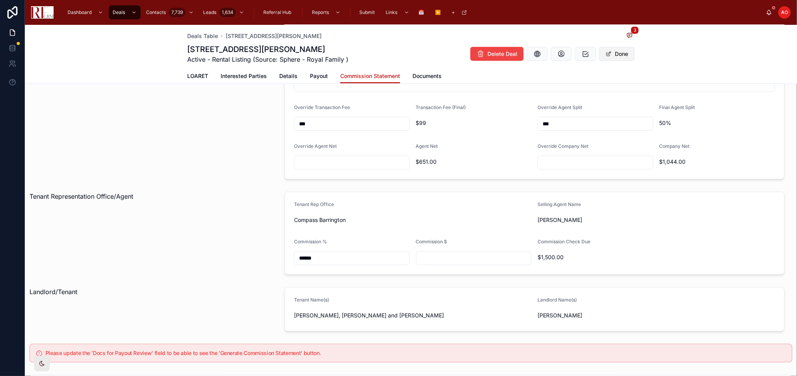
type input "******"
click at [619, 52] on button "Done" at bounding box center [617, 54] width 36 height 14
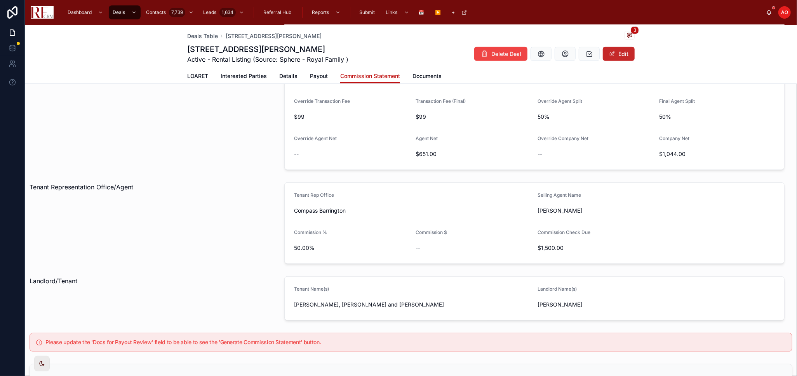
scroll to position [299, 0]
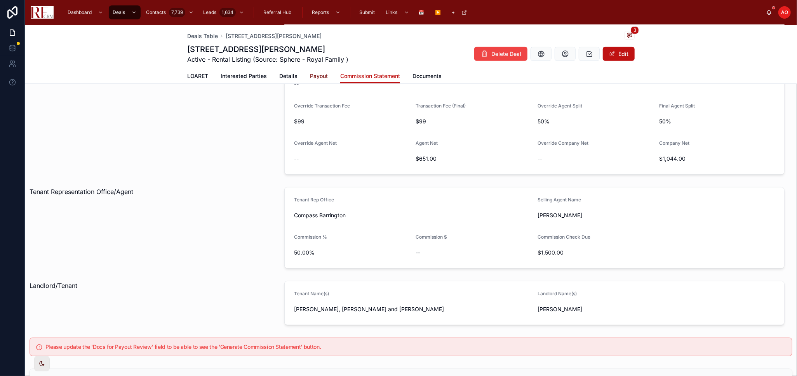
click at [312, 73] on span "Payout" at bounding box center [319, 76] width 18 height 8
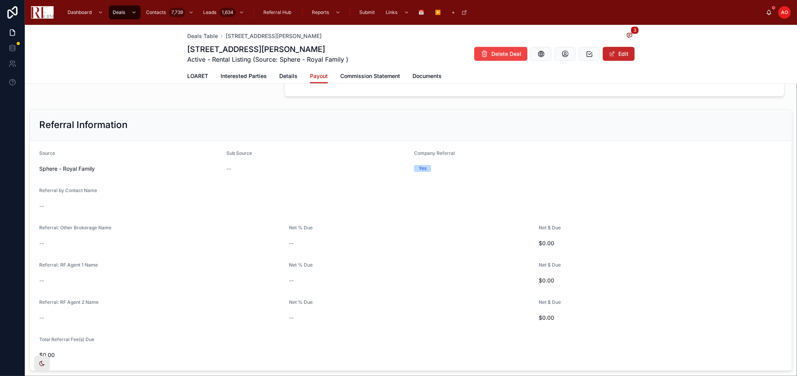
click at [611, 55] on span at bounding box center [612, 54] width 6 height 6
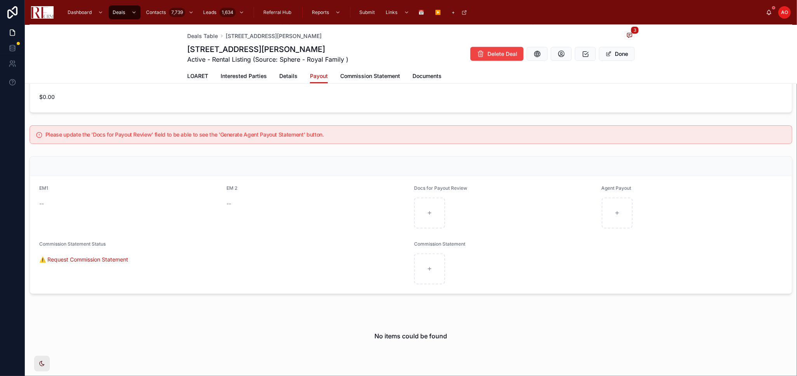
scroll to position [617, 0]
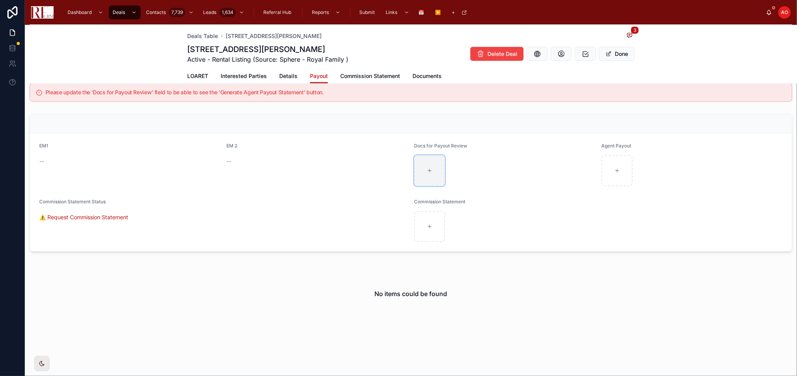
click at [422, 172] on div at bounding box center [429, 170] width 31 height 31
type input "**********"
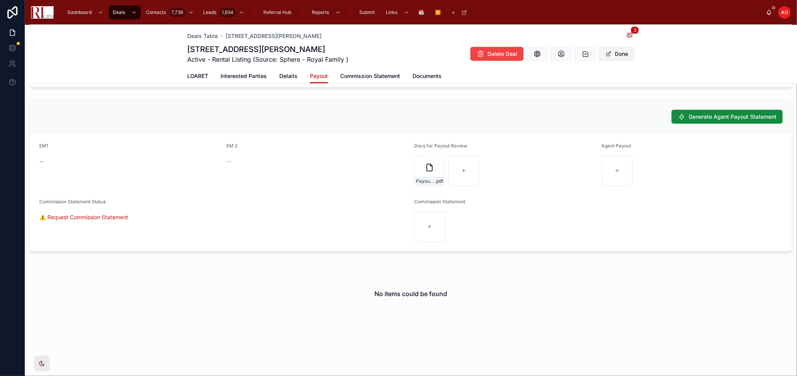
click at [628, 52] on button "Done" at bounding box center [617, 54] width 36 height 14
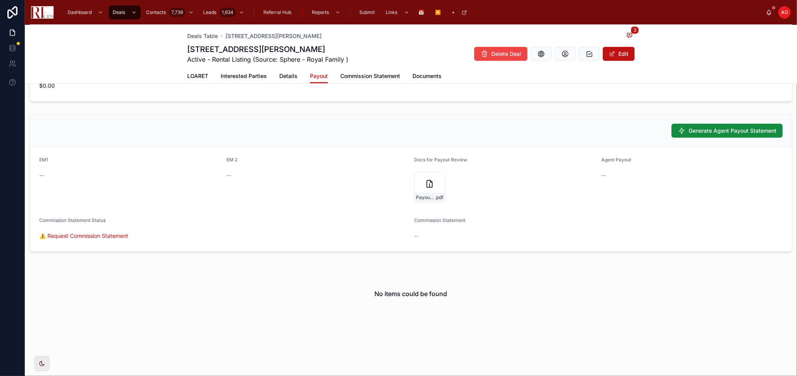
scroll to position [568, 0]
click at [743, 128] on span "Generate Agent Payout Statement" at bounding box center [732, 131] width 88 height 8
click at [743, 129] on span "Generate Agent Payout Statement" at bounding box center [728, 132] width 110 height 7
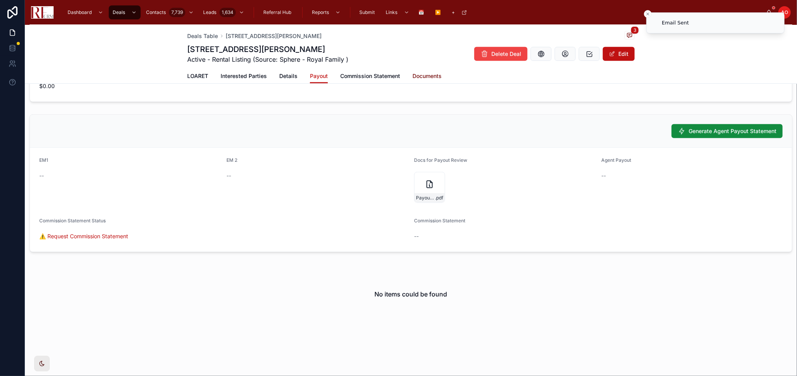
click at [429, 74] on span "Documents" at bounding box center [426, 76] width 29 height 8
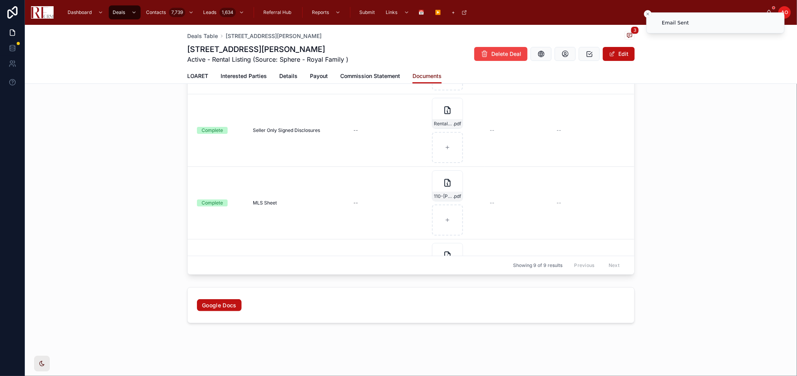
scroll to position [150, 0]
click at [386, 74] on span "Commission Statement" at bounding box center [370, 76] width 60 height 8
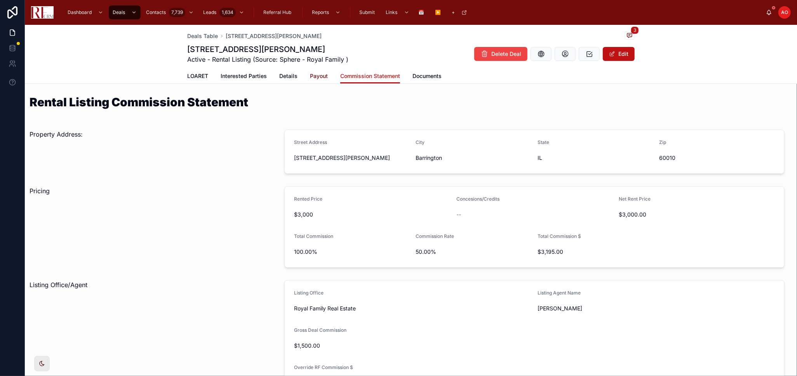
click at [318, 73] on span "Payout" at bounding box center [319, 76] width 18 height 8
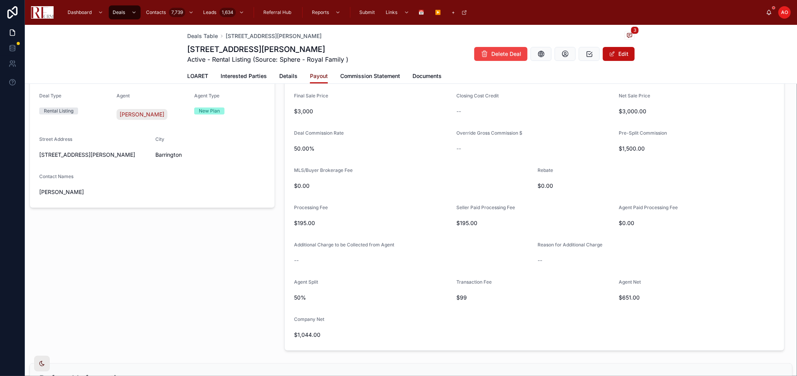
scroll to position [86, 0]
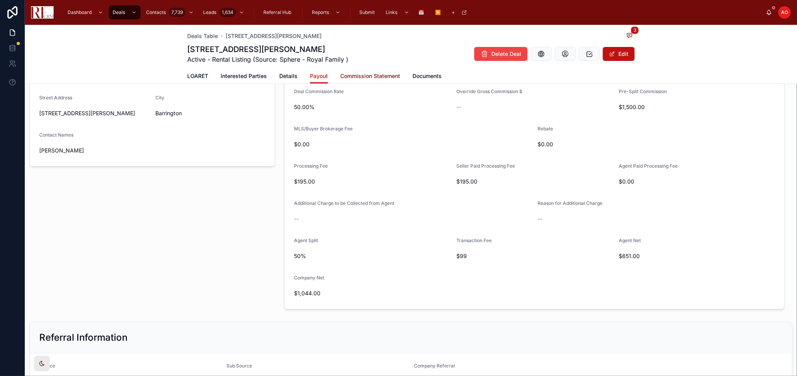
click at [350, 73] on span "Commission Statement" at bounding box center [370, 76] width 60 height 8
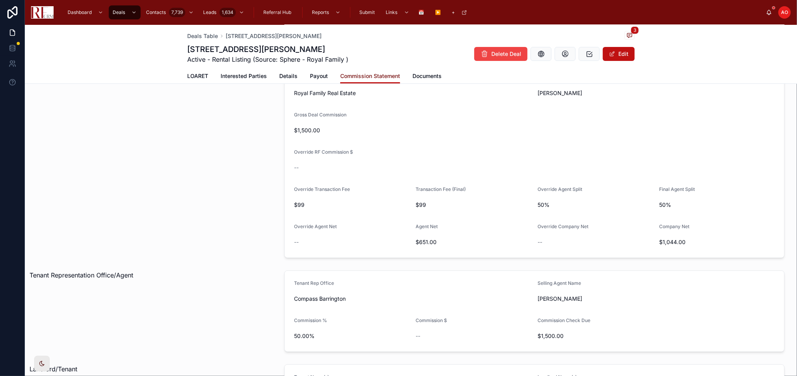
scroll to position [388, 0]
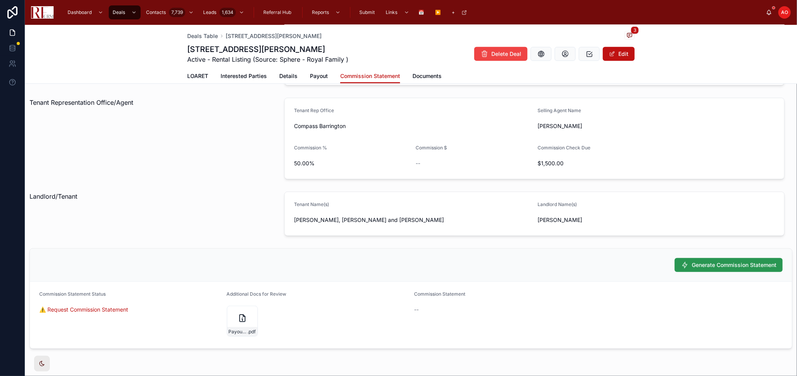
click at [703, 266] on span "Generate Commission Statement" at bounding box center [734, 265] width 85 height 8
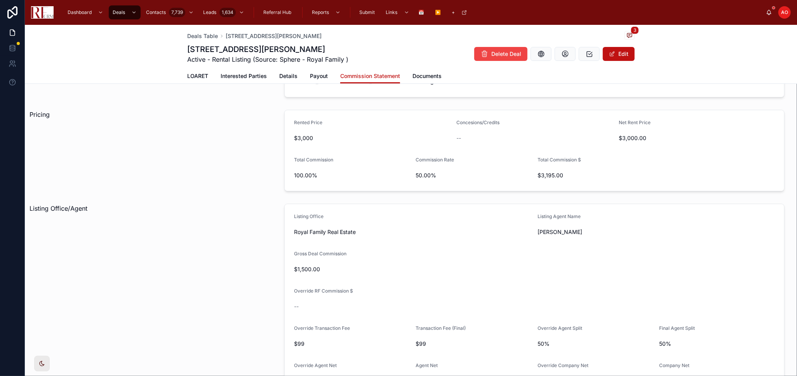
scroll to position [43, 0]
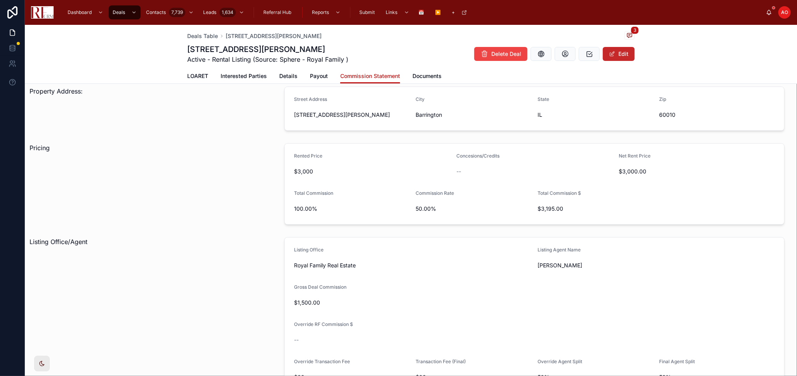
click at [622, 53] on button "Edit" at bounding box center [619, 54] width 32 height 14
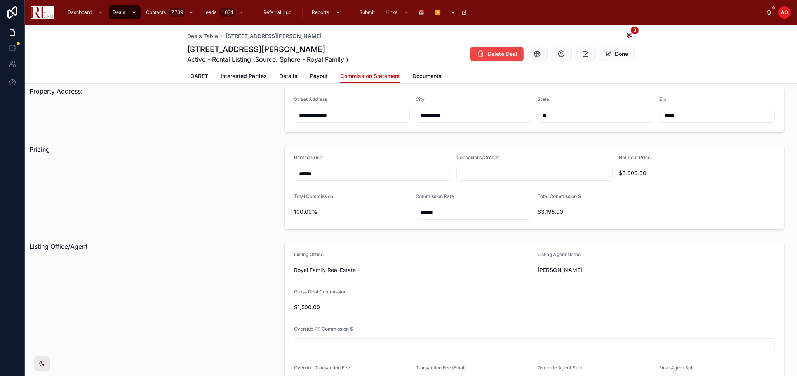
click at [497, 169] on input "text" at bounding box center [534, 174] width 155 height 11
type input "*****"
drag, startPoint x: 608, startPoint y: 50, endPoint x: 602, endPoint y: 49, distance: 5.6
click at [607, 51] on button "Done" at bounding box center [617, 54] width 36 height 14
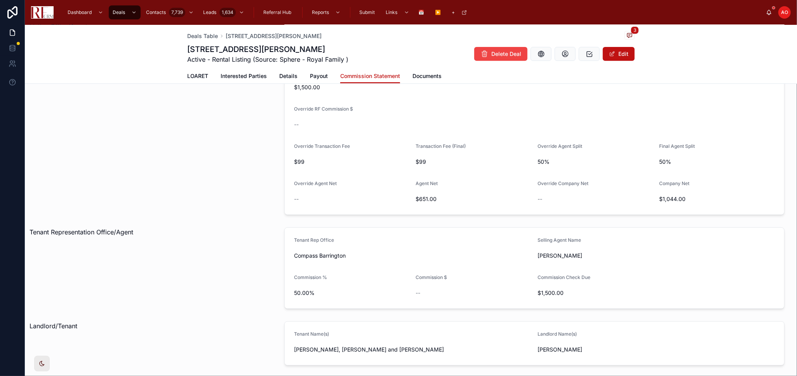
scroll to position [414, 0]
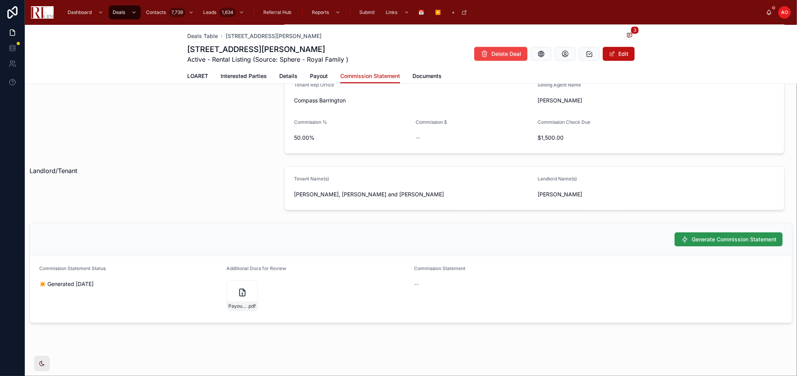
click at [681, 238] on icon at bounding box center [685, 240] width 8 height 8
click at [210, 78] on div "LOARET Interested Parties Details Payout Commission Statement Documents" at bounding box center [410, 76] width 447 height 15
click at [203, 79] on span "LOARET" at bounding box center [197, 76] width 21 height 8
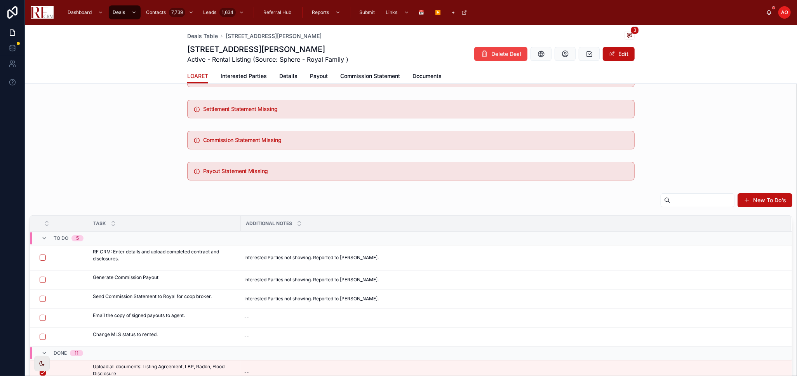
scroll to position [43, 0]
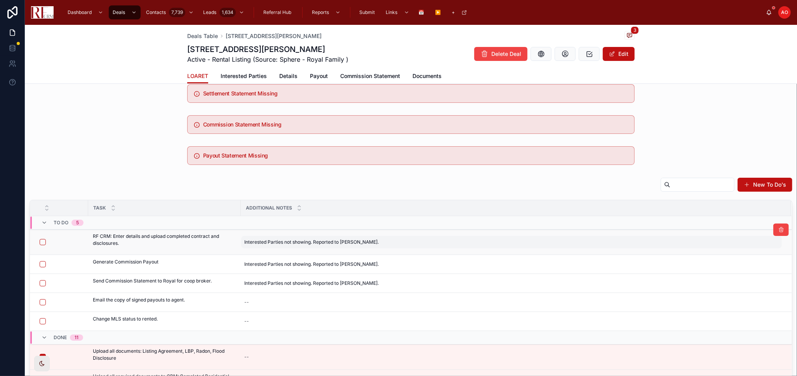
click at [287, 244] on span "Interested Parties not showing. Reported to [PERSON_NAME]." at bounding box center [311, 242] width 134 height 6
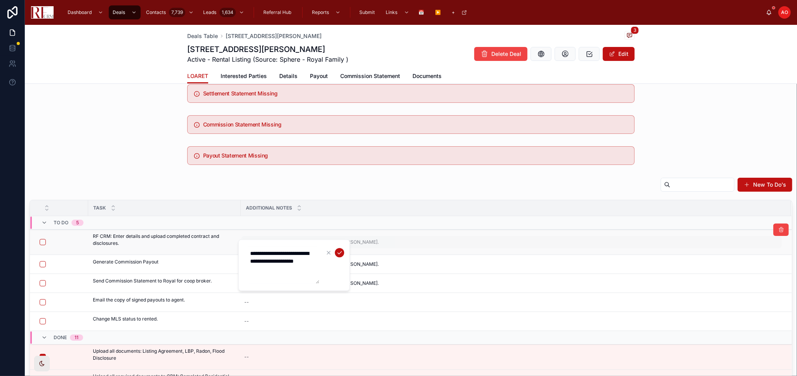
click at [287, 244] on div "**********" at bounding box center [294, 265] width 112 height 52
click at [282, 257] on textarea "**********" at bounding box center [282, 265] width 74 height 37
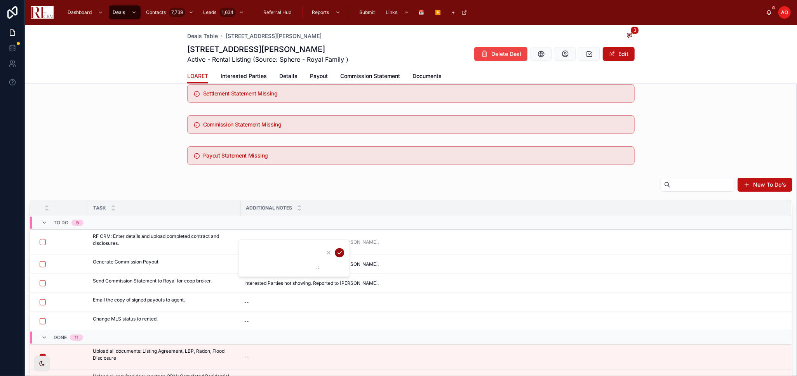
click at [342, 252] on icon "submit" at bounding box center [339, 253] width 6 height 6
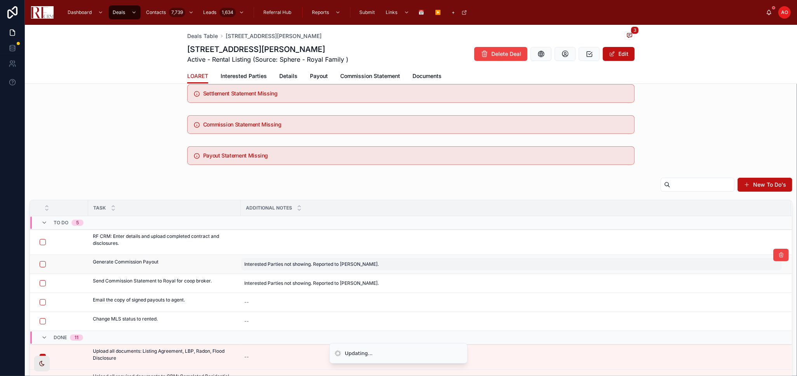
click at [314, 265] on span "Interested Parties not showing. Reported to [PERSON_NAME]." at bounding box center [311, 264] width 134 height 6
click at [314, 265] on div "**********" at bounding box center [294, 287] width 112 height 52
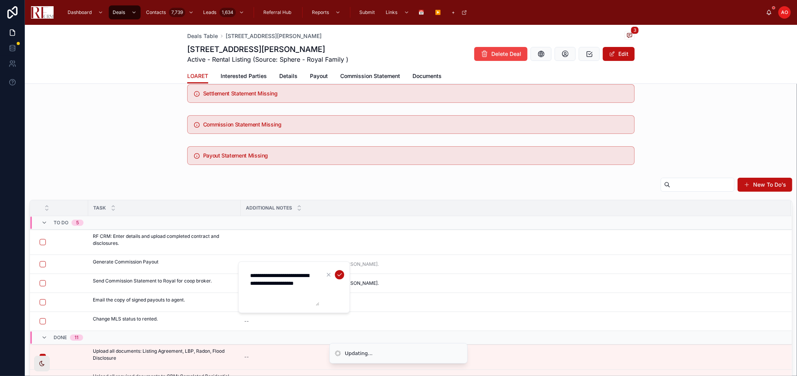
click at [314, 264] on div "**********" at bounding box center [294, 287] width 112 height 52
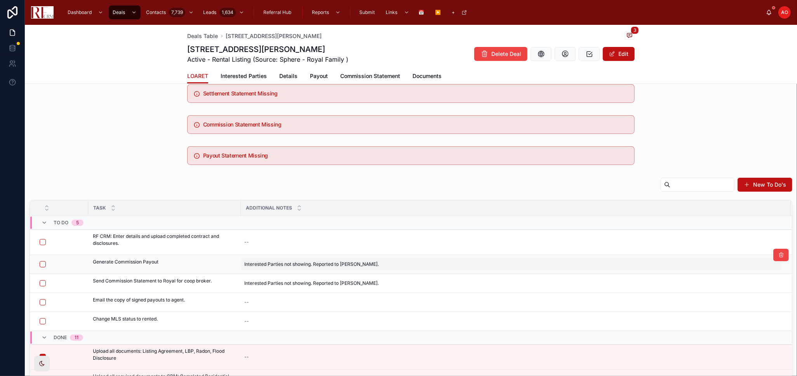
click at [283, 268] on div "Interested Parties not showing. Reported to [PERSON_NAME]. Interested Parties n…" at bounding box center [511, 264] width 541 height 12
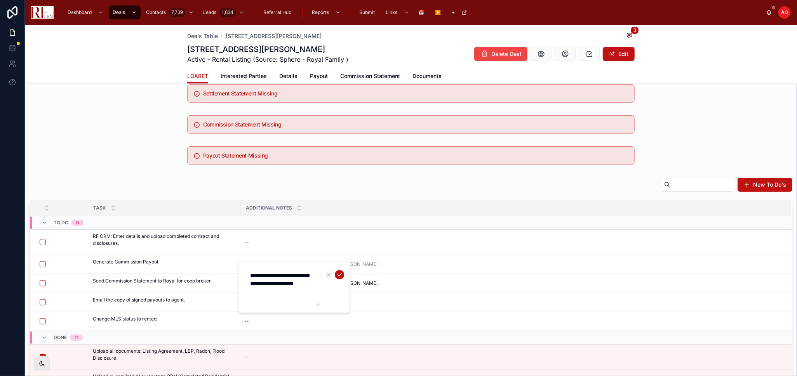
click at [283, 269] on textarea "**********" at bounding box center [282, 287] width 74 height 37
click at [273, 274] on textarea "**********" at bounding box center [282, 287] width 74 height 37
click at [343, 271] on div at bounding box center [334, 274] width 20 height 9
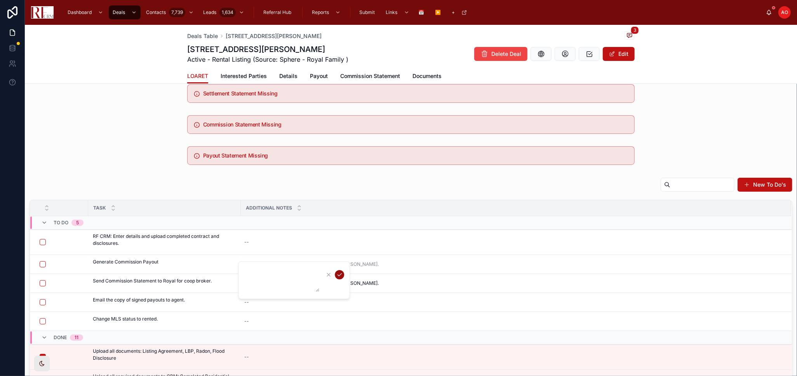
click at [341, 274] on icon "submit" at bounding box center [339, 275] width 6 height 6
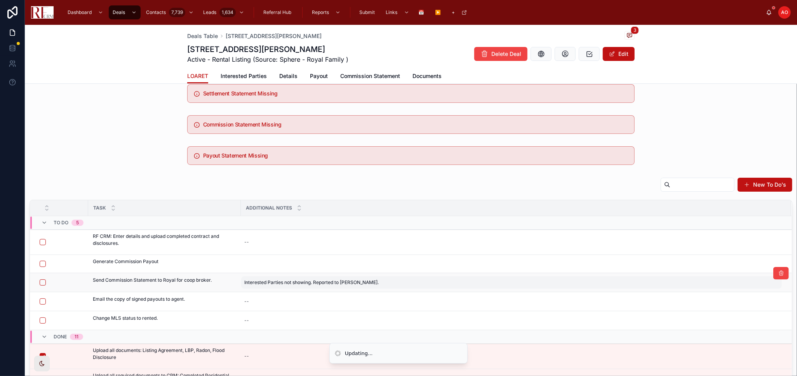
click at [328, 279] on div "Interested Parties not showing. Reported to [PERSON_NAME]. Interested Parties n…" at bounding box center [511, 282] width 541 height 12
click at [328, 278] on div "Interested Parties not showing. Reported to [PERSON_NAME]. Interested Parties n…" at bounding box center [511, 282] width 541 height 12
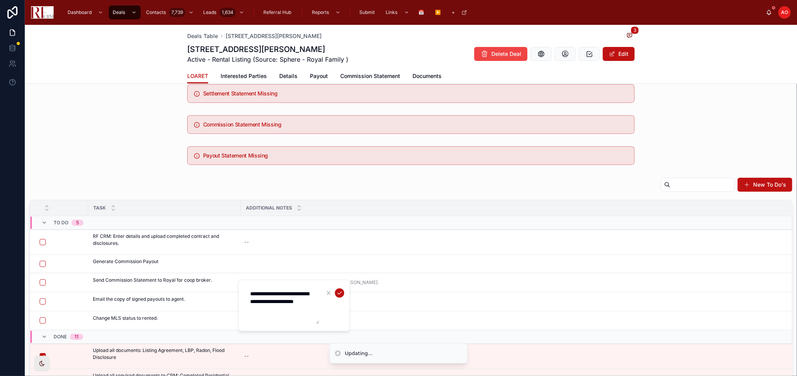
click at [296, 292] on textarea "**********" at bounding box center [282, 305] width 74 height 37
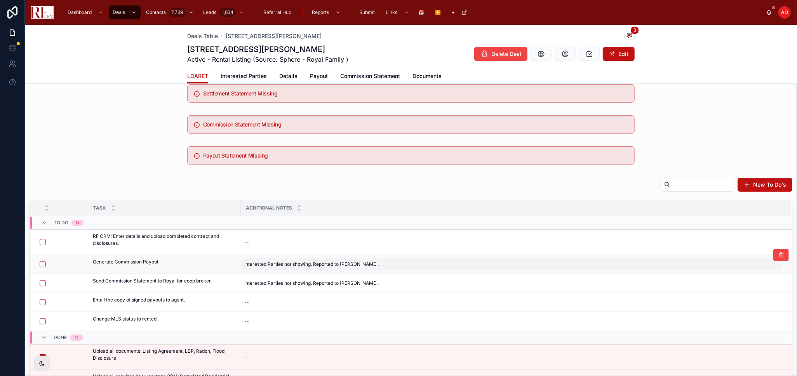
click at [295, 263] on span "Interested Parties not showing. Reported to [PERSON_NAME]." at bounding box center [311, 264] width 134 height 6
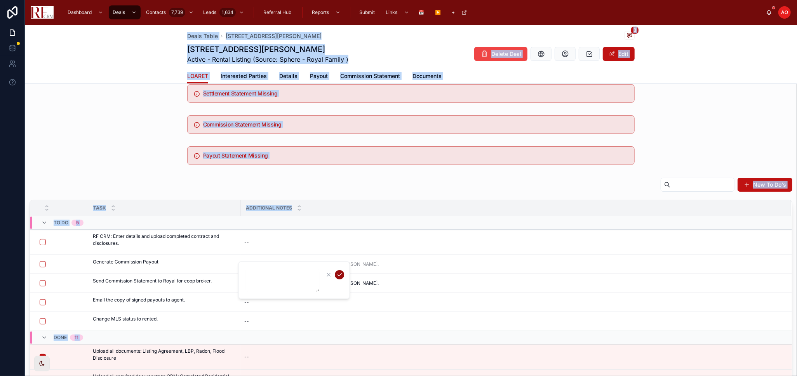
click at [335, 273] on div at bounding box center [334, 274] width 20 height 9
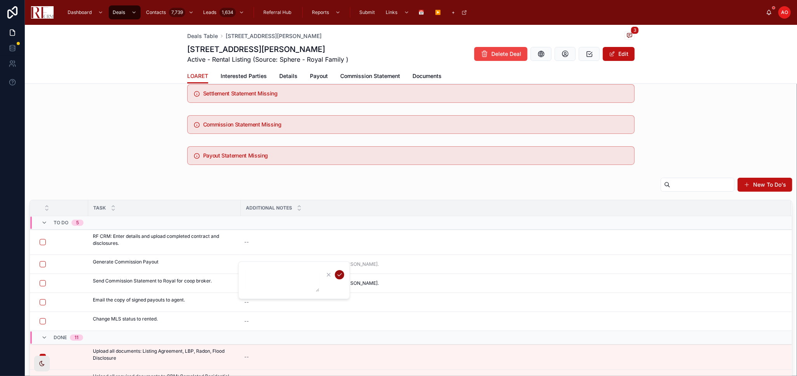
click at [339, 275] on icon "submit" at bounding box center [340, 275] width 4 height 3
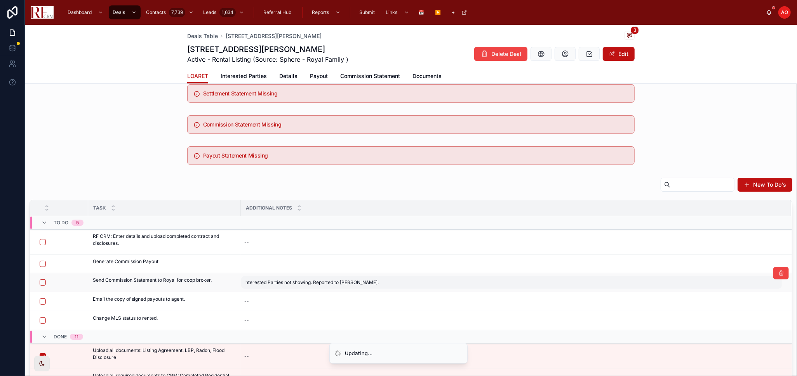
click at [335, 285] on span "Interested Parties not showing. Reported to [PERSON_NAME]." at bounding box center [311, 283] width 134 height 6
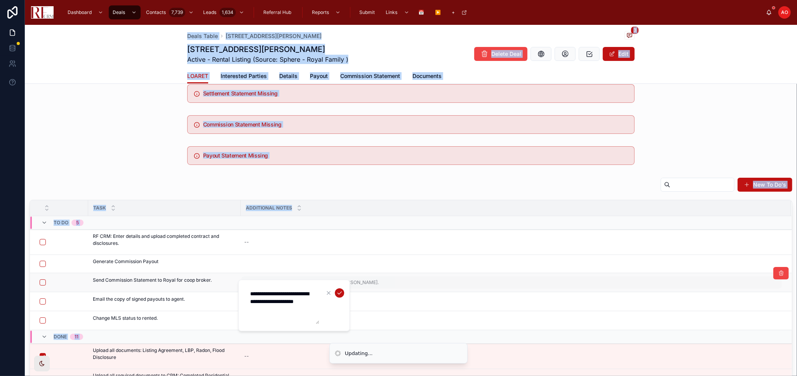
click at [335, 285] on div "**********" at bounding box center [294, 306] width 112 height 52
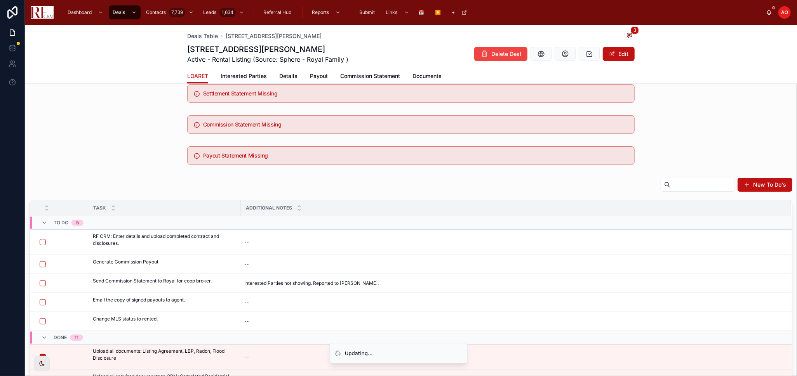
click at [295, 298] on div "--" at bounding box center [511, 302] width 541 height 12
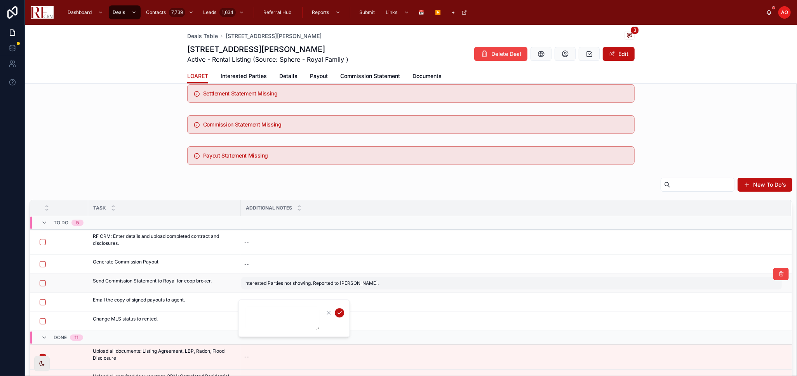
click at [298, 283] on span "Interested Parties not showing. Reported to [PERSON_NAME]." at bounding box center [311, 283] width 134 height 6
click at [298, 283] on div "**********" at bounding box center [294, 306] width 112 height 52
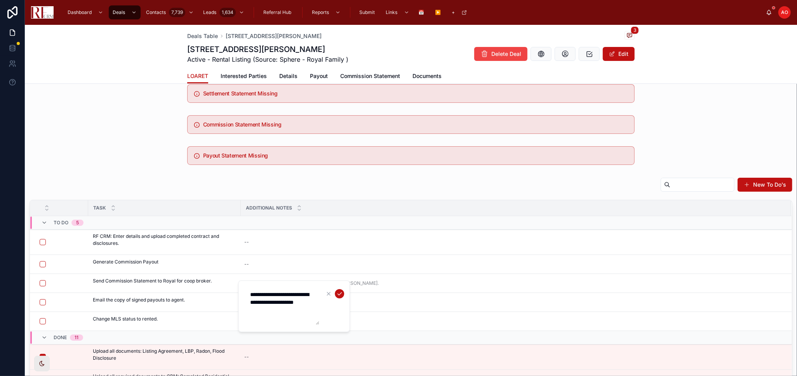
click at [299, 294] on textarea "**********" at bounding box center [282, 306] width 74 height 37
click at [299, 295] on textarea "**********" at bounding box center [282, 306] width 74 height 37
click at [285, 310] on textarea "**********" at bounding box center [282, 306] width 74 height 37
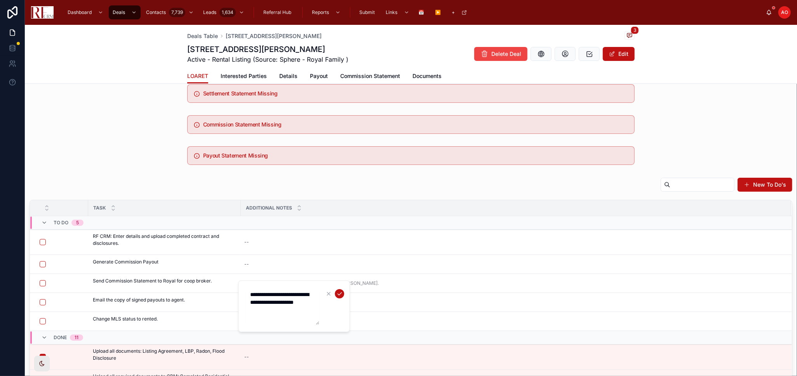
click at [285, 310] on textarea "**********" at bounding box center [282, 306] width 74 height 37
click at [284, 310] on textarea "**********" at bounding box center [282, 306] width 74 height 37
click at [339, 294] on icon "submit" at bounding box center [339, 294] width 6 height 6
click at [40, 242] on button "button" at bounding box center [43, 242] width 6 height 6
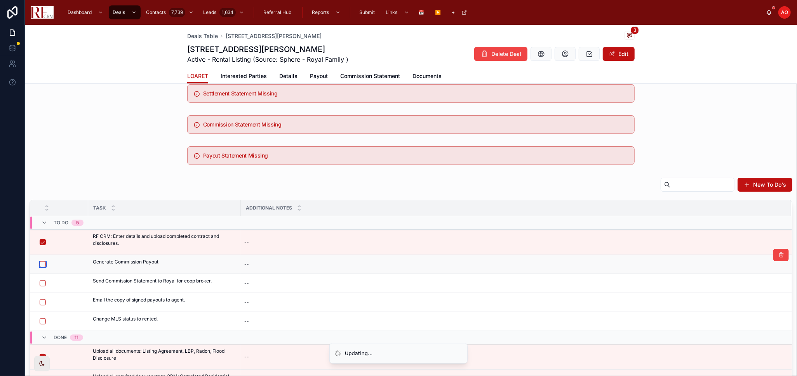
click at [44, 264] on button "button" at bounding box center [43, 264] width 6 height 6
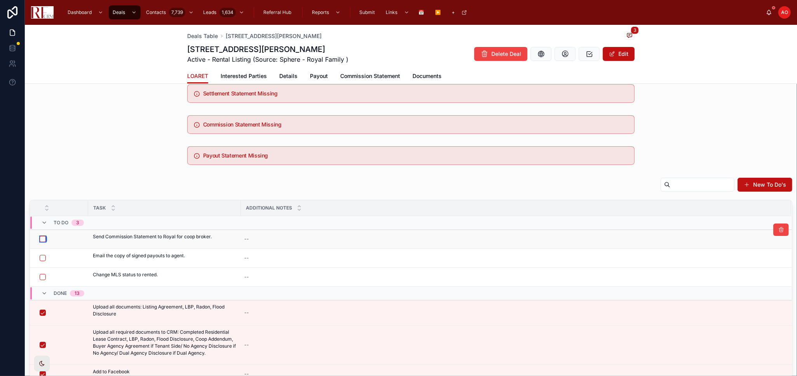
click at [43, 238] on button "button" at bounding box center [43, 239] width 6 height 6
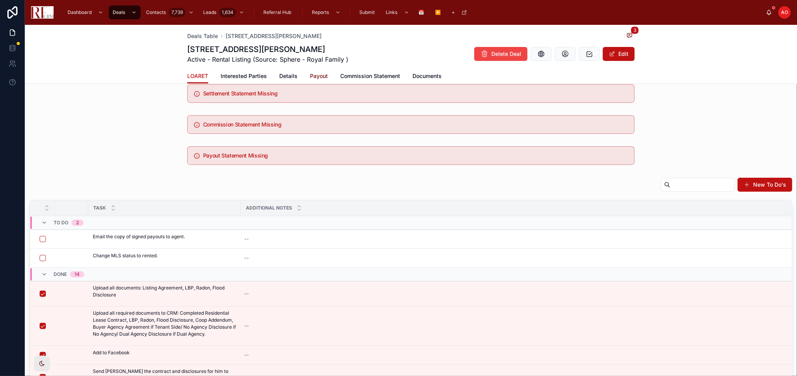
click at [310, 77] on span "Payout" at bounding box center [319, 76] width 18 height 8
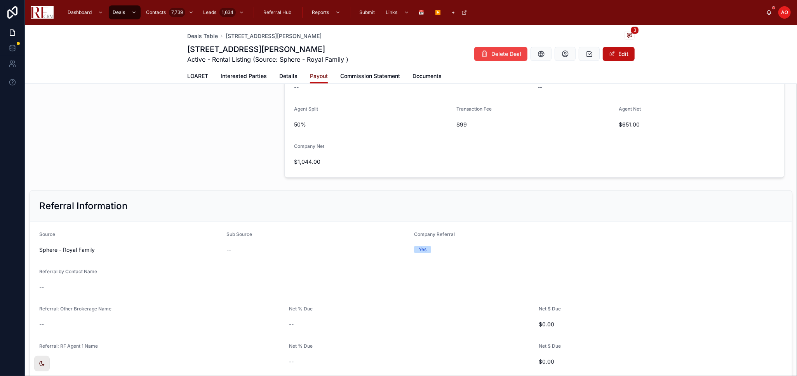
scroll to position [302, 0]
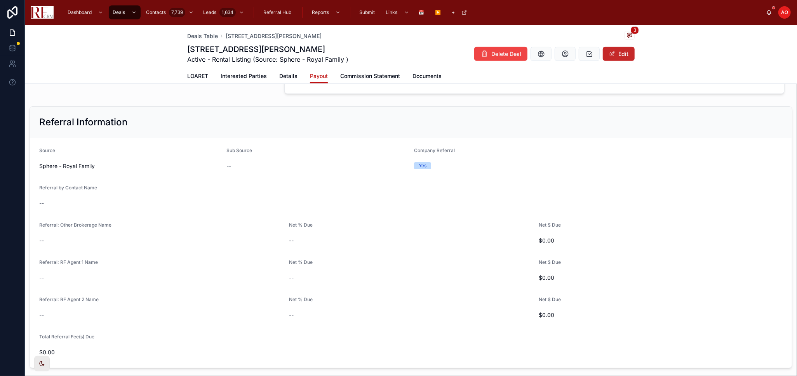
click at [615, 53] on button "Edit" at bounding box center [619, 54] width 32 height 14
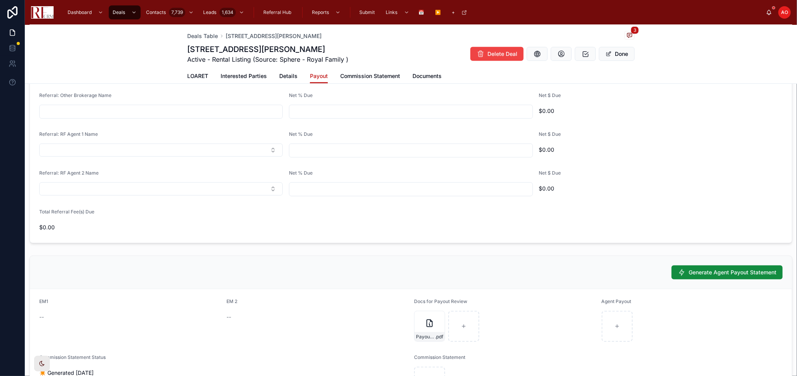
scroll to position [518, 0]
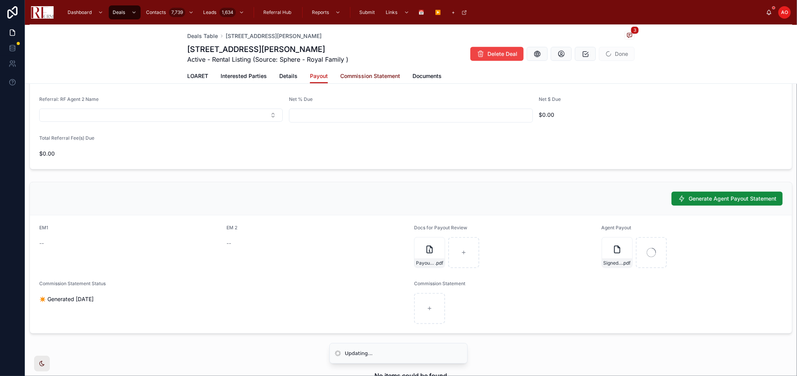
click at [375, 73] on span "Commission Statement" at bounding box center [370, 76] width 60 height 8
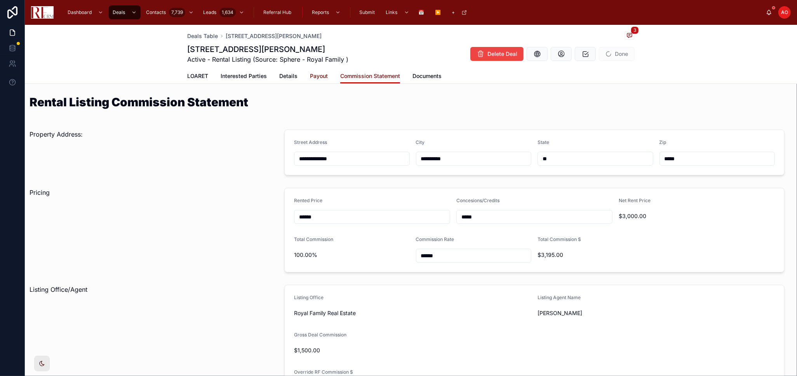
click at [320, 78] on span "Payout" at bounding box center [319, 76] width 18 height 8
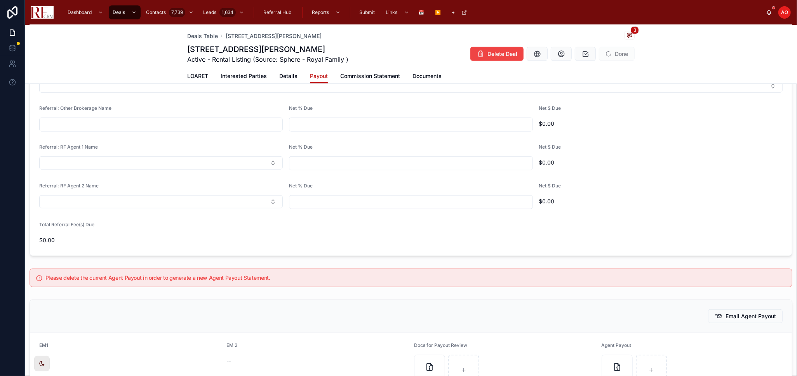
scroll to position [518, 0]
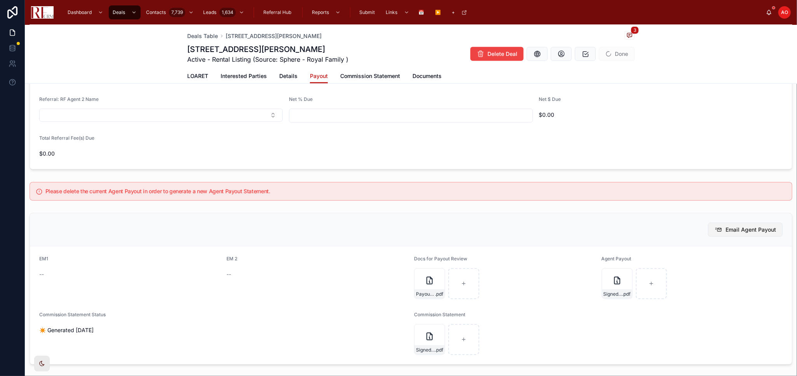
click at [735, 233] on span "Email Agent Payout" at bounding box center [750, 230] width 50 height 8
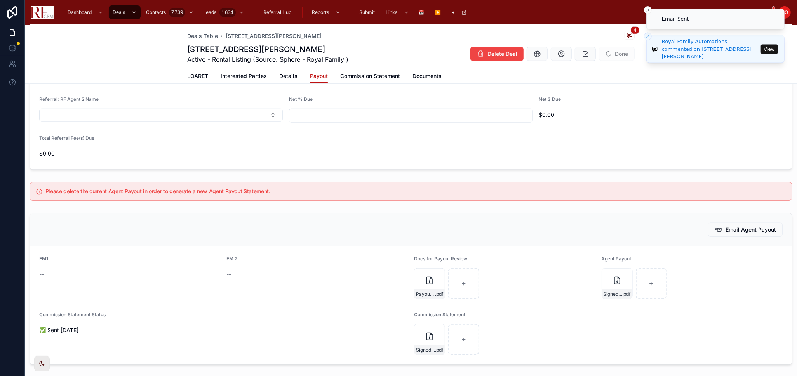
click at [648, 9] on line "Close toast" at bounding box center [648, 10] width 2 height 2
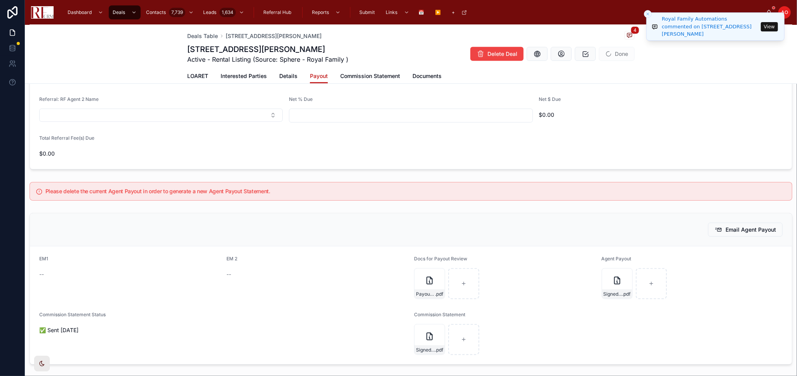
click at [645, 12] on button "Close toast" at bounding box center [648, 14] width 8 height 8
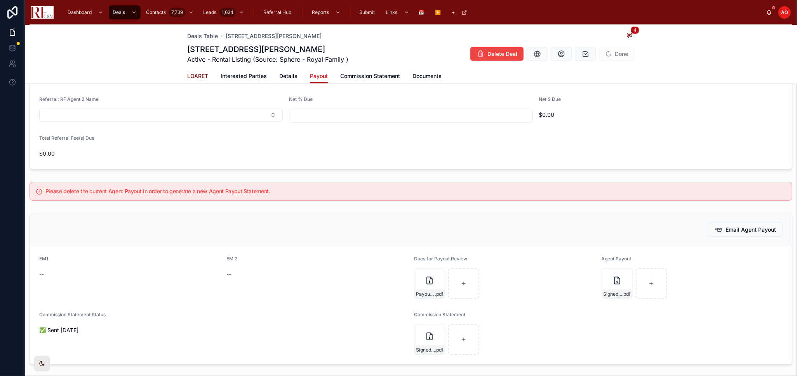
click at [195, 76] on span "LOARET" at bounding box center [197, 76] width 21 height 8
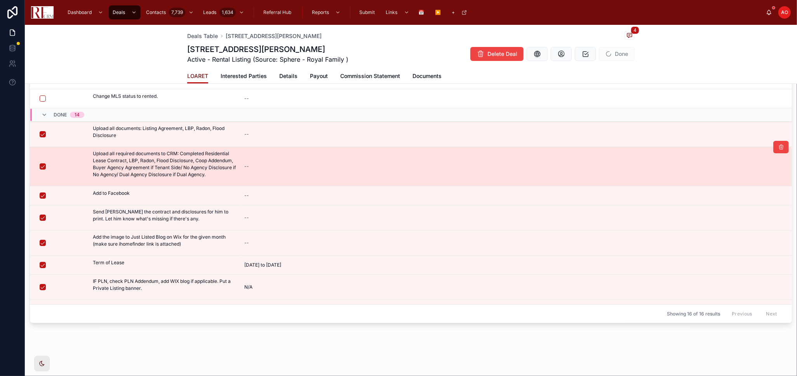
scroll to position [11, 0]
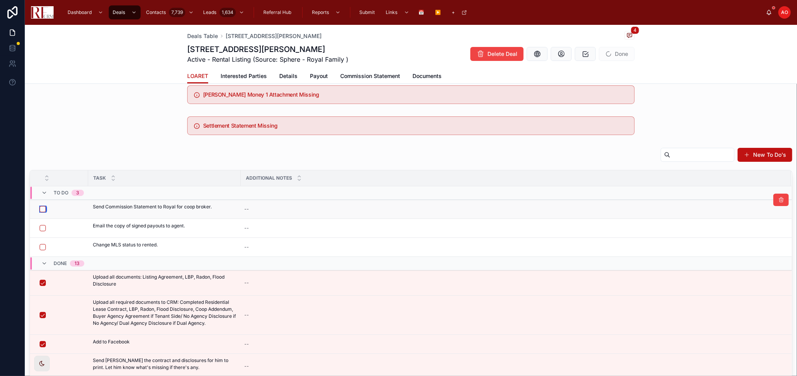
click at [42, 209] on button "button" at bounding box center [43, 209] width 6 height 6
click at [45, 231] on div at bounding box center [61, 228] width 43 height 6
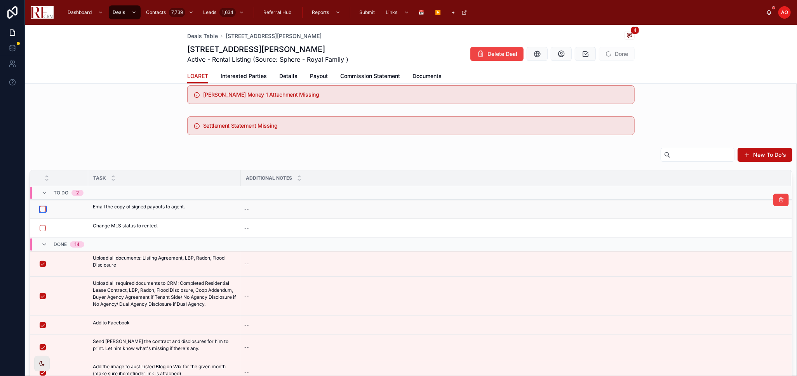
click at [41, 207] on button "button" at bounding box center [43, 209] width 6 height 6
click at [126, 128] on div "Settlement Statement Missing" at bounding box center [411, 125] width 772 height 25
